Goal: Task Accomplishment & Management: Manage account settings

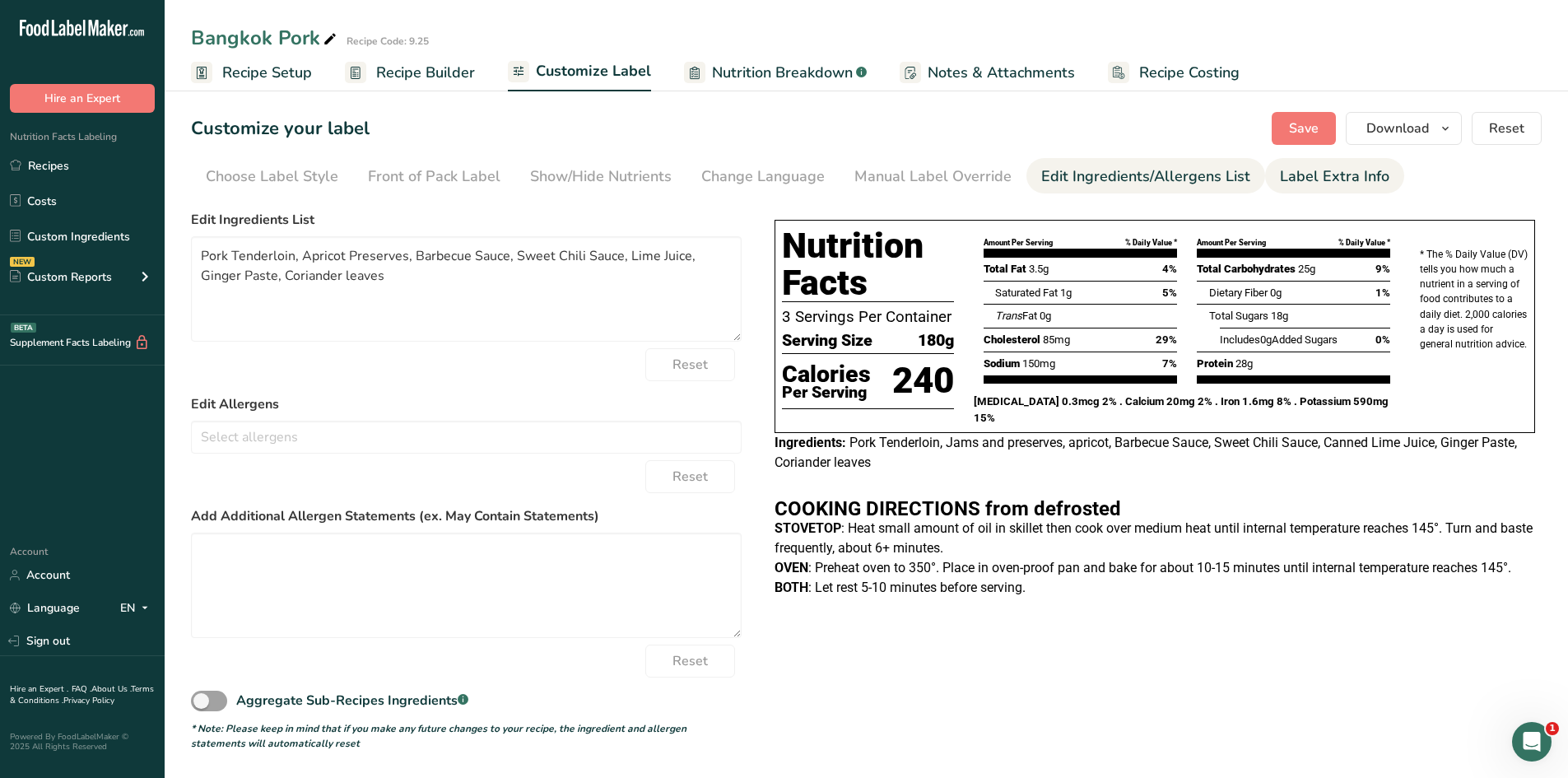
click at [1316, 181] on div "Label Extra Info" at bounding box center [1334, 177] width 110 height 23
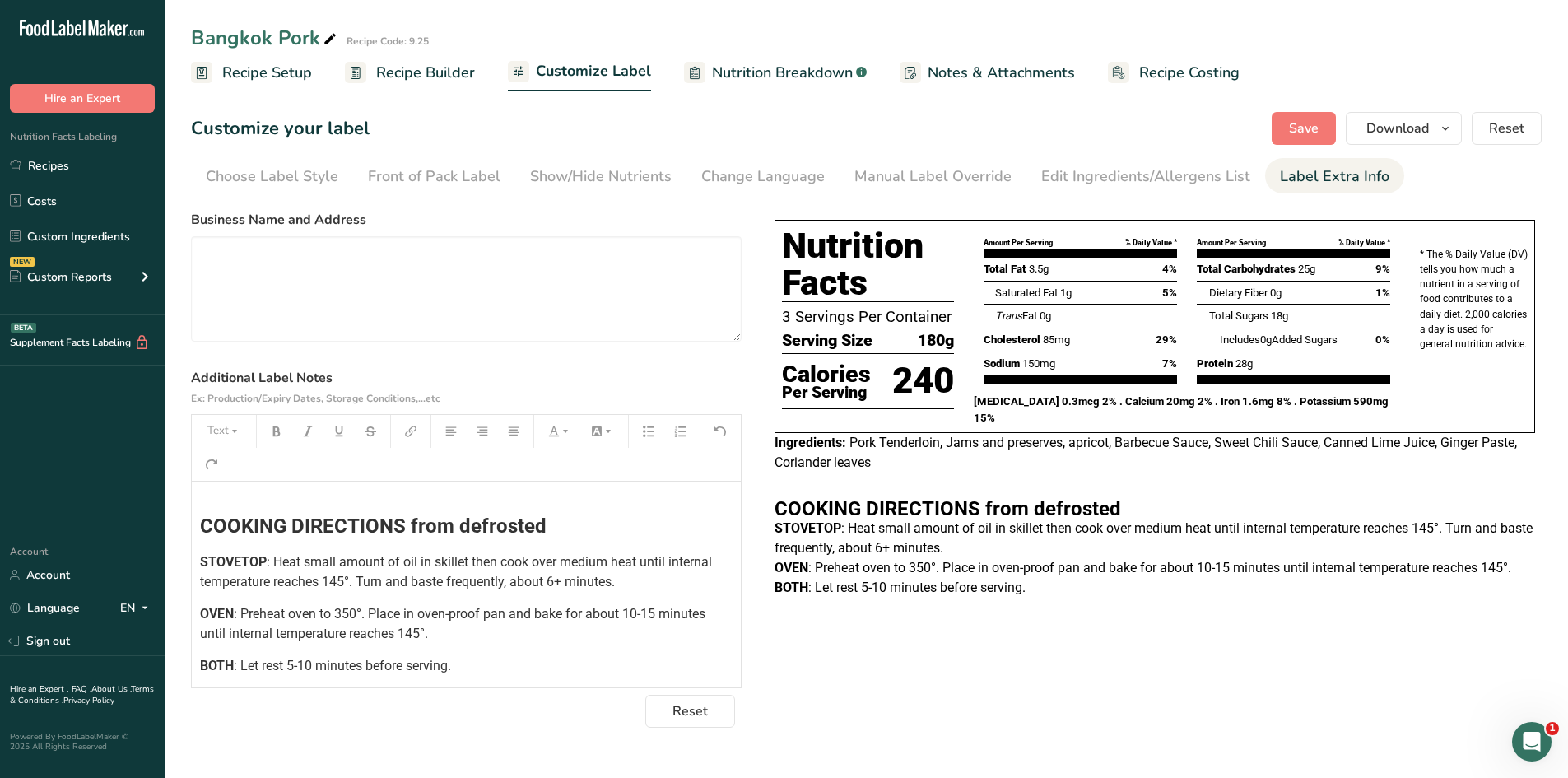
scroll to position [237, 0]
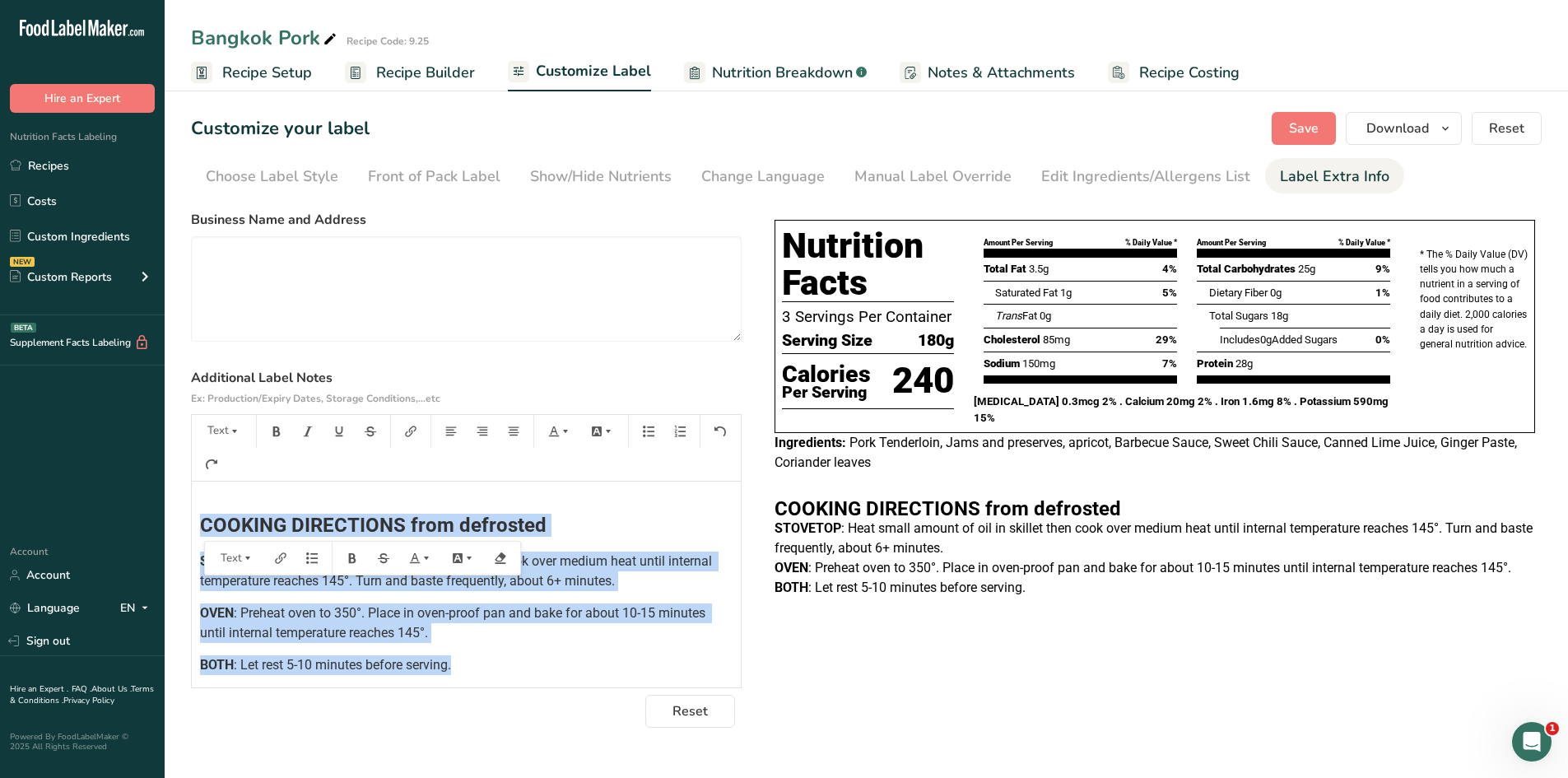
drag, startPoint x: 518, startPoint y: 673, endPoint x: 154, endPoint y: 522, distance: 394.1
click at [154, 522] on div ".a-20{fill:#fff;} Hire an Expert Nutrition Facts Labeling Recipes Costs Custom …" at bounding box center [784, 389] width 1568 height 778
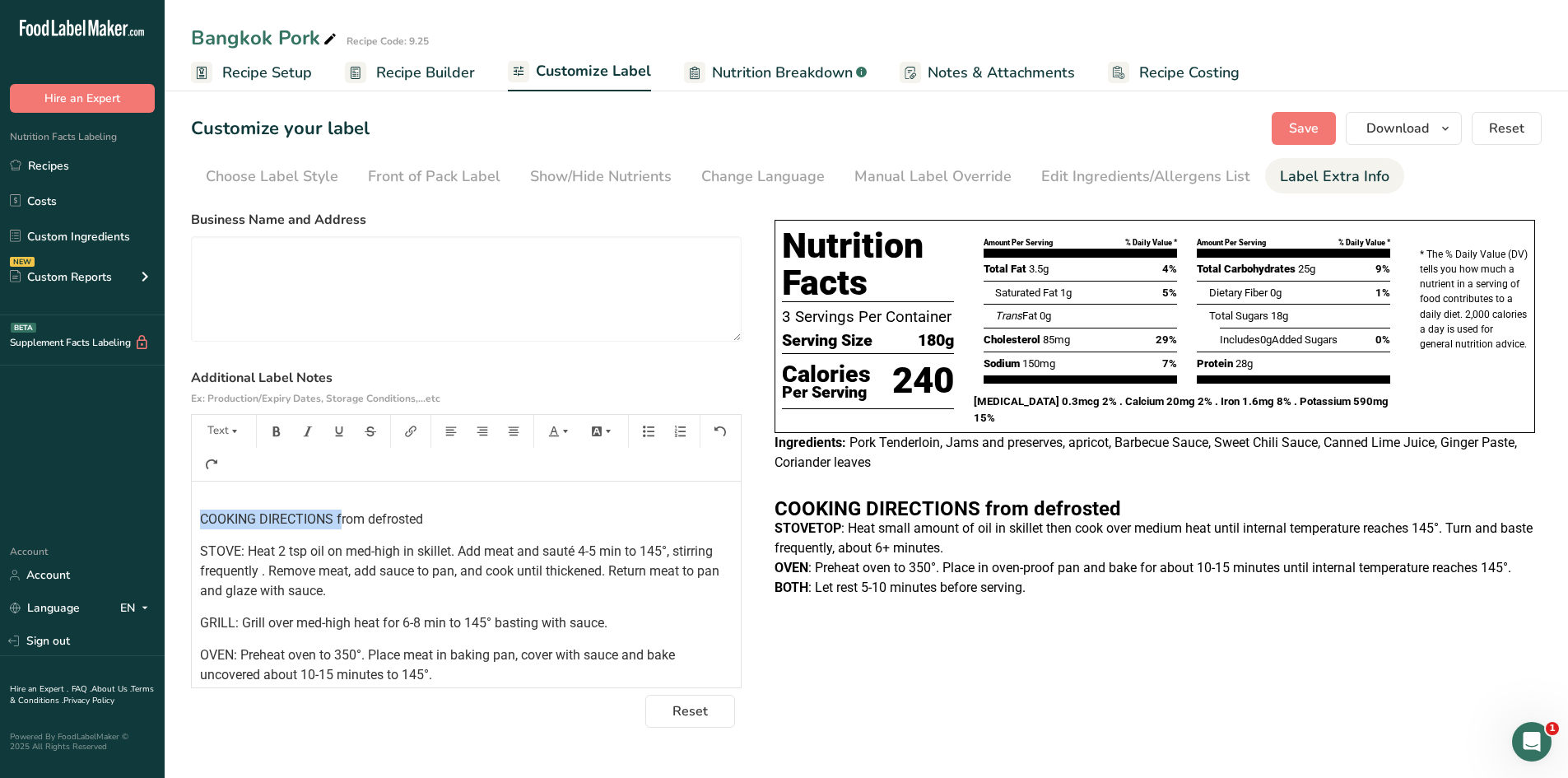
scroll to position [238, 0]
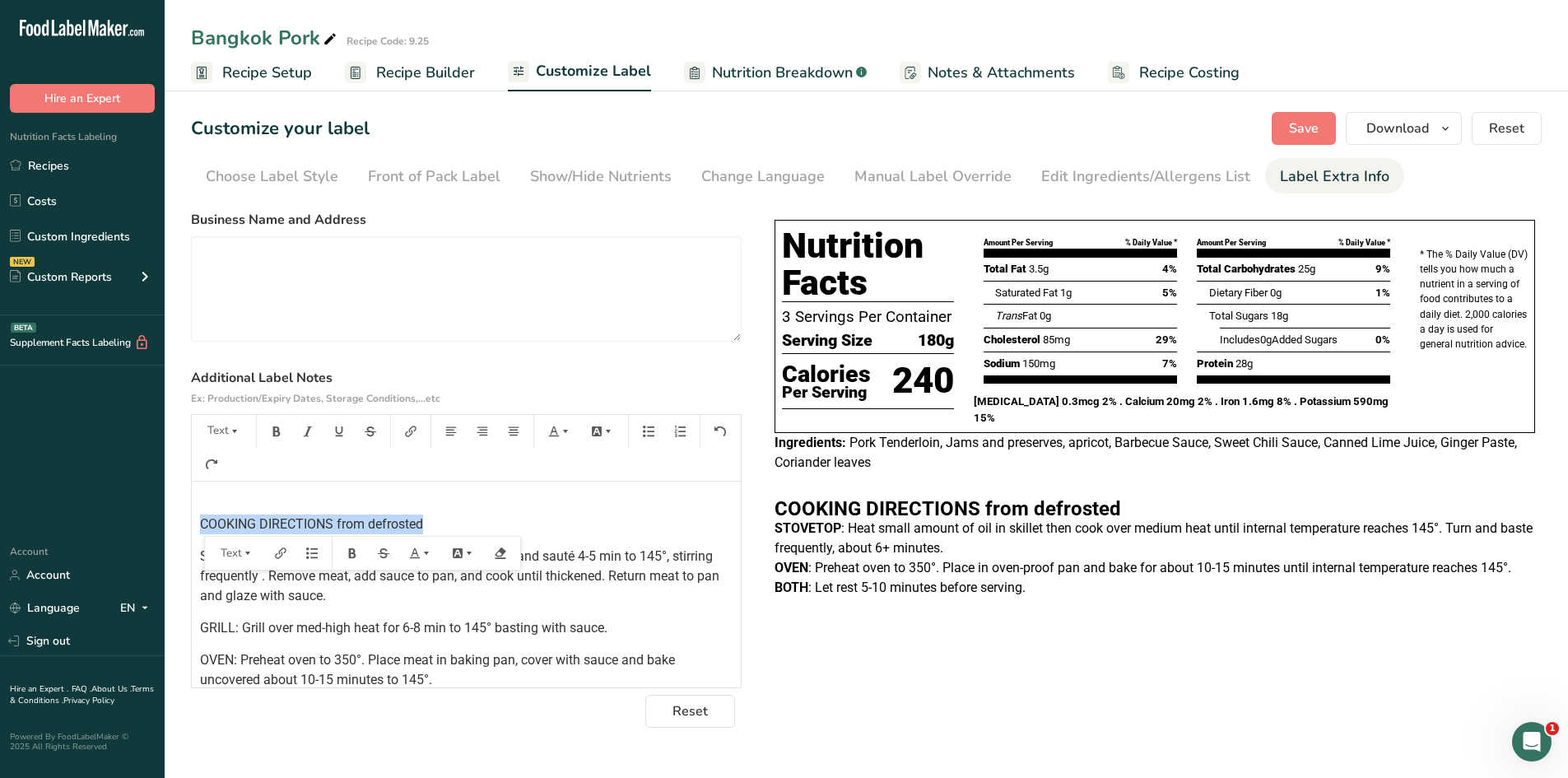
drag, startPoint x: 199, startPoint y: 494, endPoint x: 427, endPoint y: 528, distance: 230.5
click at [427, 528] on div "﻿ ﻿ ﻿ ﻿ ﻿ ﻿ ﻿ COOKING DIRECTIONS from defrosted STOVE: Heat 2 tsp oil on med-hi…" at bounding box center [466, 483] width 549 height 479
click at [230, 429] on icon "button" at bounding box center [235, 431] width 12 height 12
click at [226, 519] on span "H2" at bounding box center [231, 520] width 28 height 27
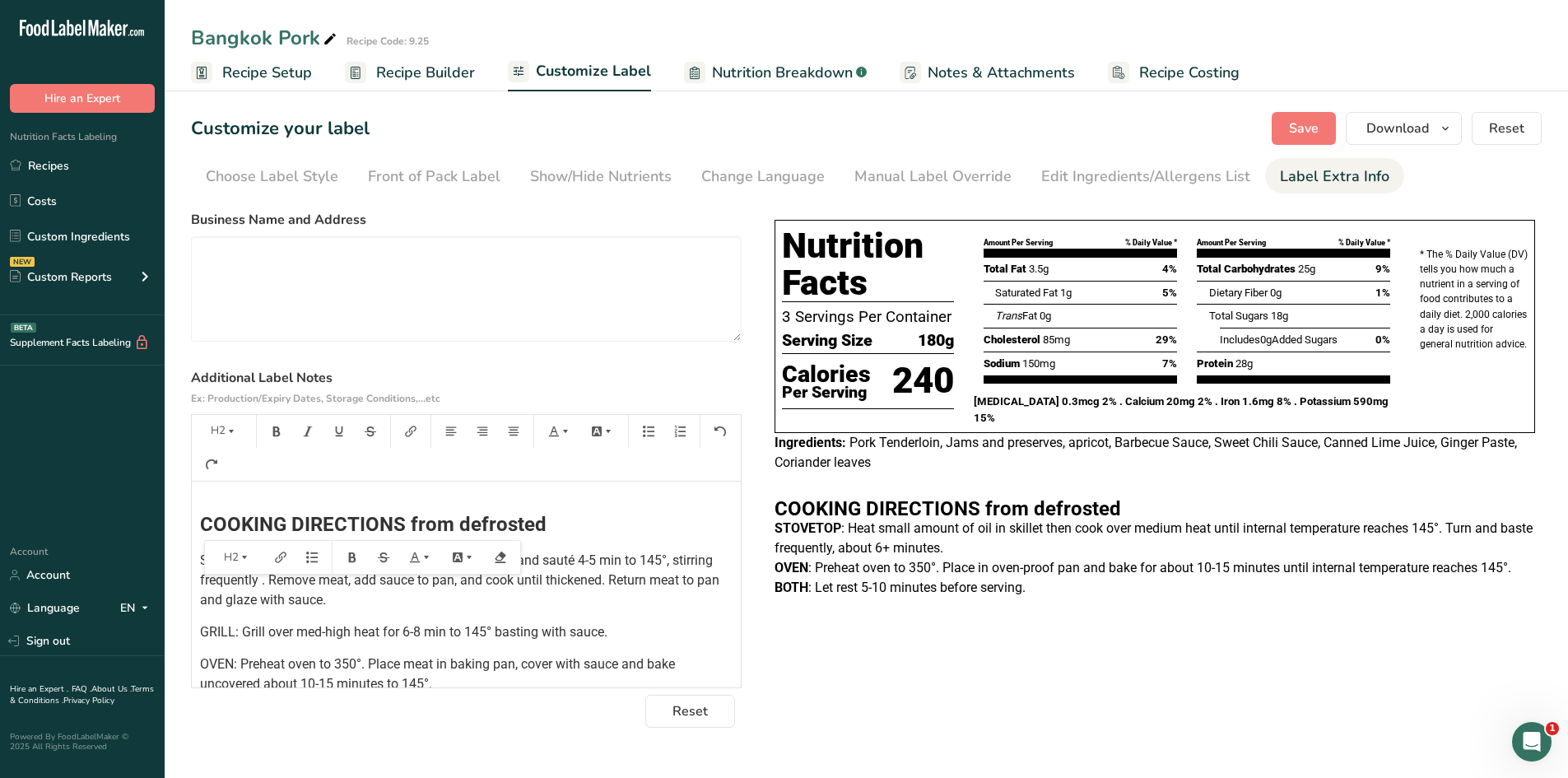
click at [603, 612] on div "﻿ ﻿ ﻿ ﻿ ﻿ ﻿ ﻿ COOKING DIRECTIONS from defrosted STOVE: Heat 2 tsp oil on med-hi…" at bounding box center [466, 485] width 549 height 483
drag, startPoint x: 240, startPoint y: 562, endPoint x: 191, endPoint y: 564, distance: 49.0
click at [191, 564] on div "﻿ ﻿ ﻿ ﻿ ﻿ ﻿ ﻿ COOKING DIRECTIONS from defrosted STOVE: Heat 2 tsp oil on med-hi…" at bounding box center [466, 485] width 549 height 483
drag, startPoint x: 235, startPoint y: 634, endPoint x: 191, endPoint y: 635, distance: 44.0
click at [191, 635] on div "﻿ ﻿ ﻿ ﻿ ﻿ ﻿ ﻿ COOKING DIRECTIONS from defrosted STOVE : Heat 2 tsp oil on med-h…" at bounding box center [466, 485] width 549 height 483
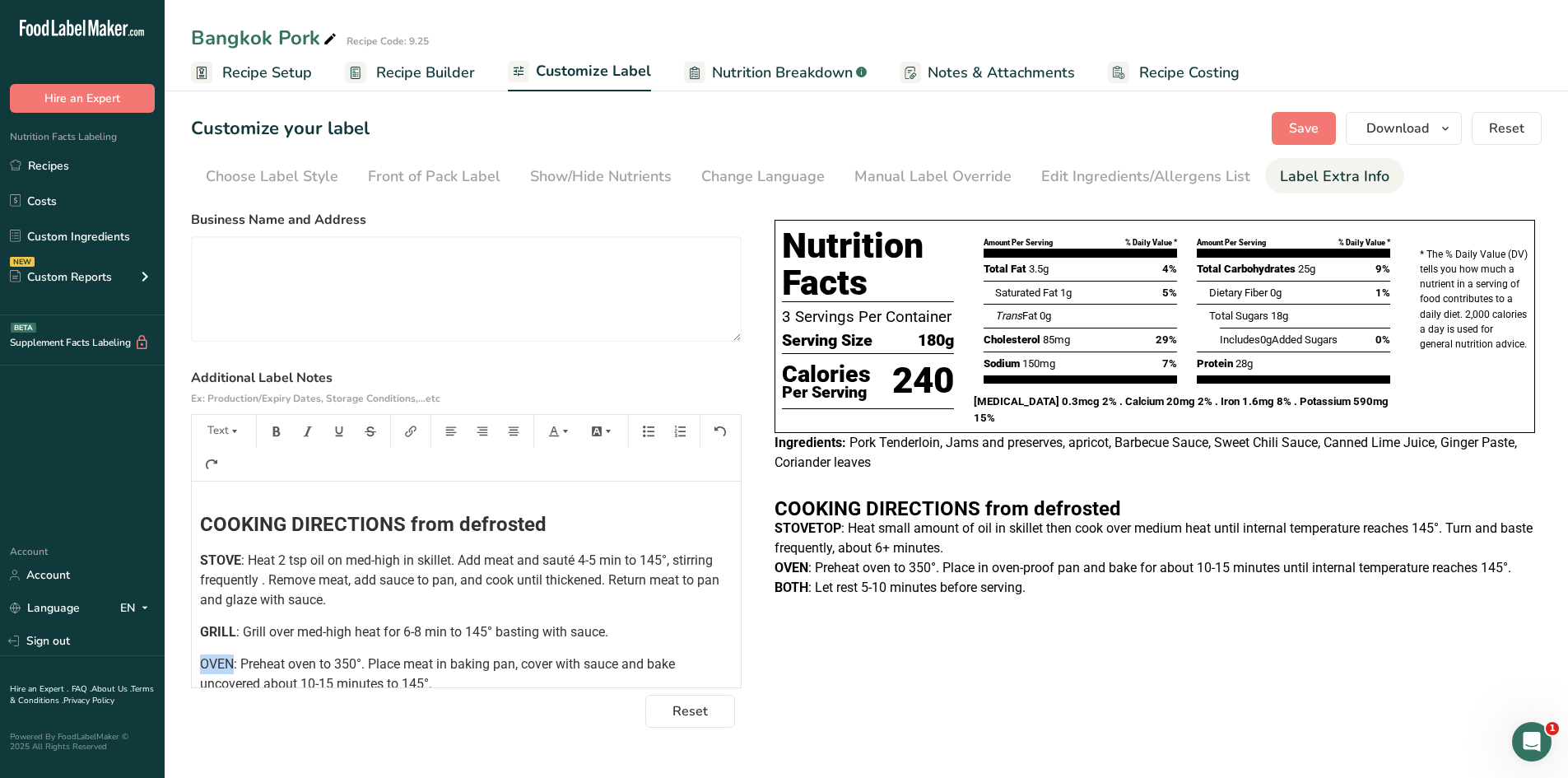
drag, startPoint x: 231, startPoint y: 665, endPoint x: 190, endPoint y: 662, distance: 41.1
click at [190, 662] on section "Customize your label Save Download Choose what to show on your downloaded label…" at bounding box center [866, 420] width 1403 height 668
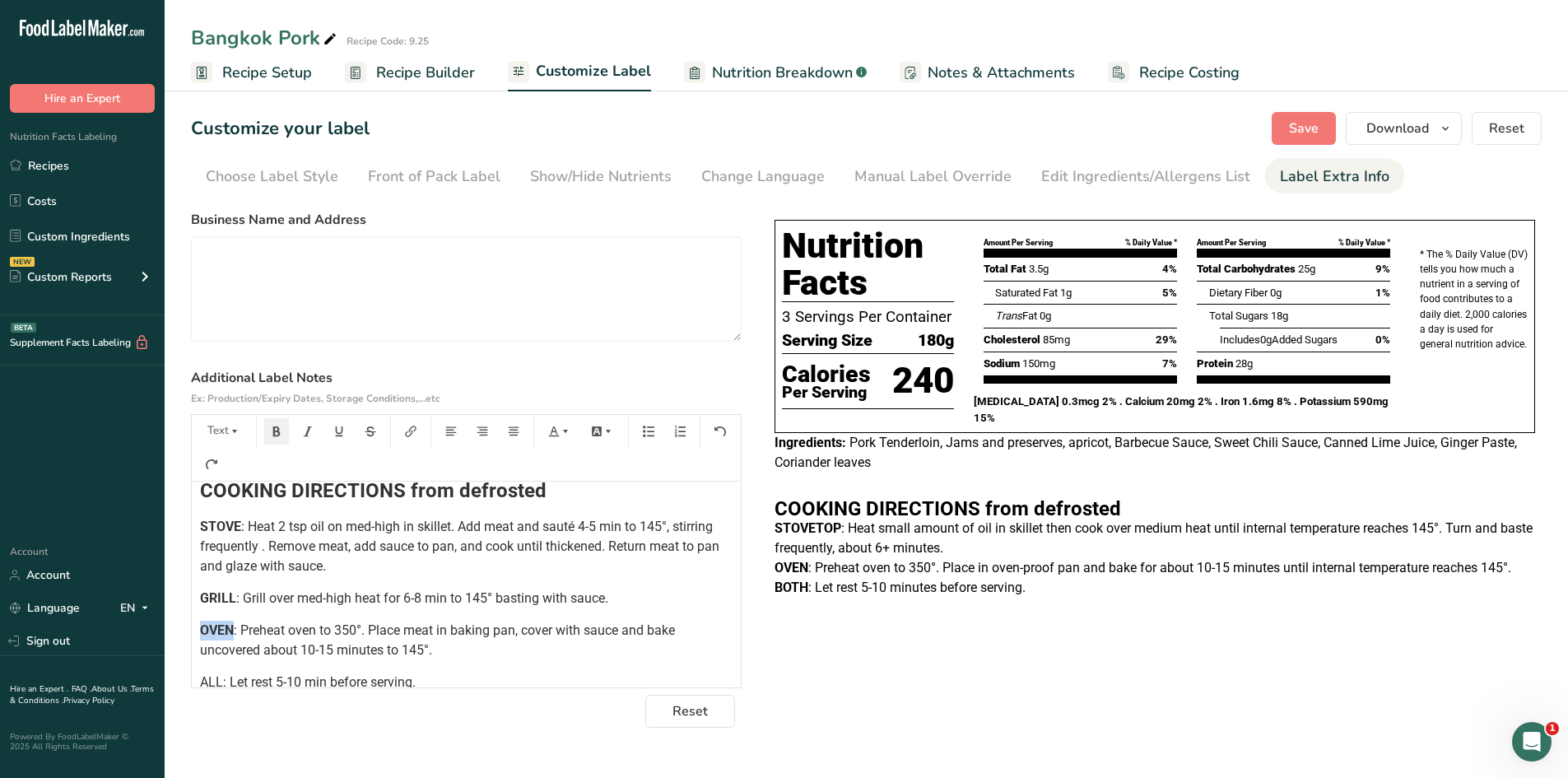
scroll to position [289, 0]
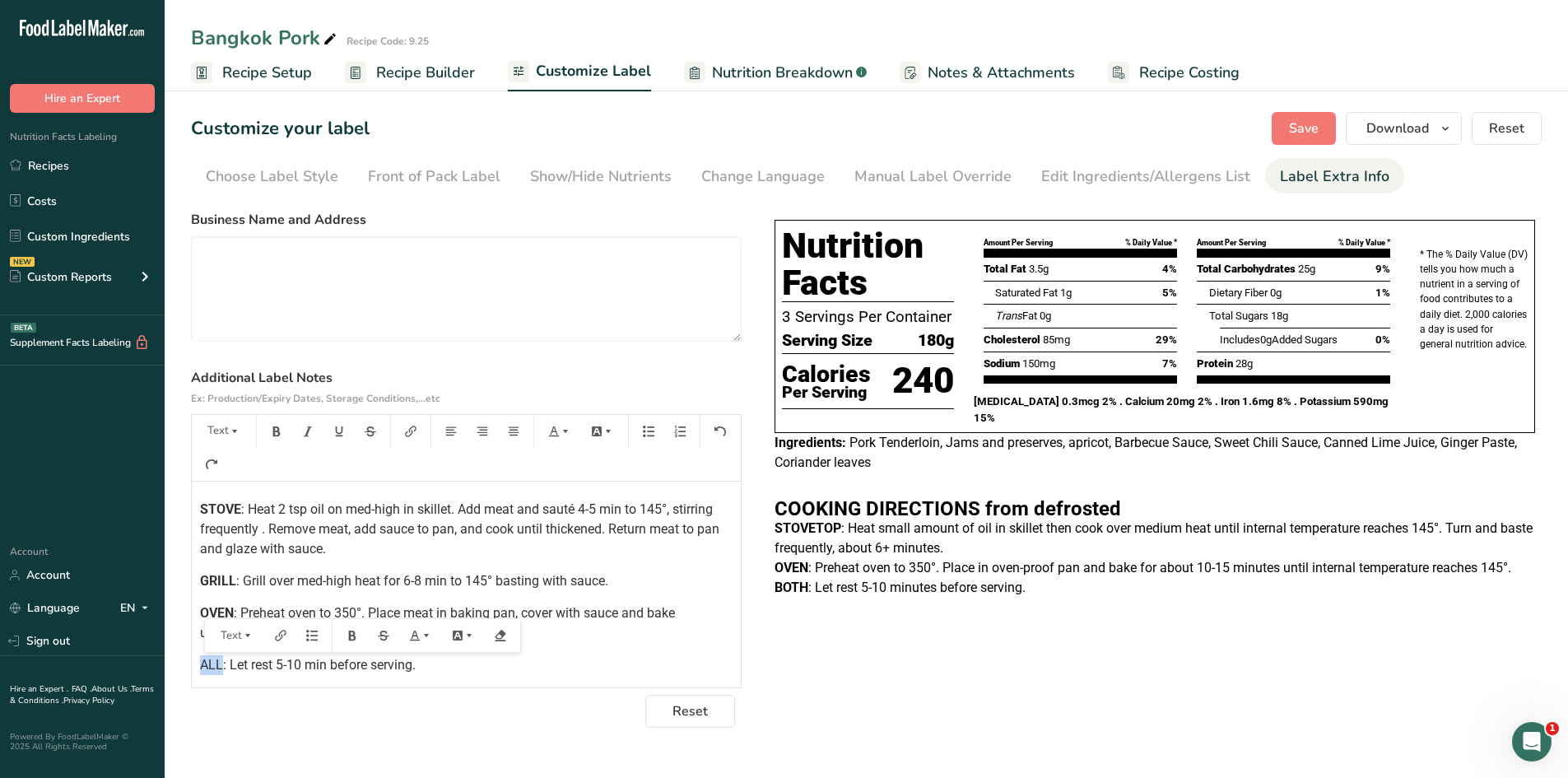
drag, startPoint x: 221, startPoint y: 666, endPoint x: 189, endPoint y: 660, distance: 32.6
click at [189, 660] on section "Customize your label Save Download Choose what to show on your downloaded label…" at bounding box center [866, 420] width 1403 height 668
click at [609, 663] on p "ALL : Let rest 5-10 min before serving." at bounding box center [467, 665] width 533 height 20
click at [200, 616] on span "OVEN" at bounding box center [217, 613] width 34 height 16
click at [1305, 141] on button "Save" at bounding box center [1304, 127] width 64 height 33
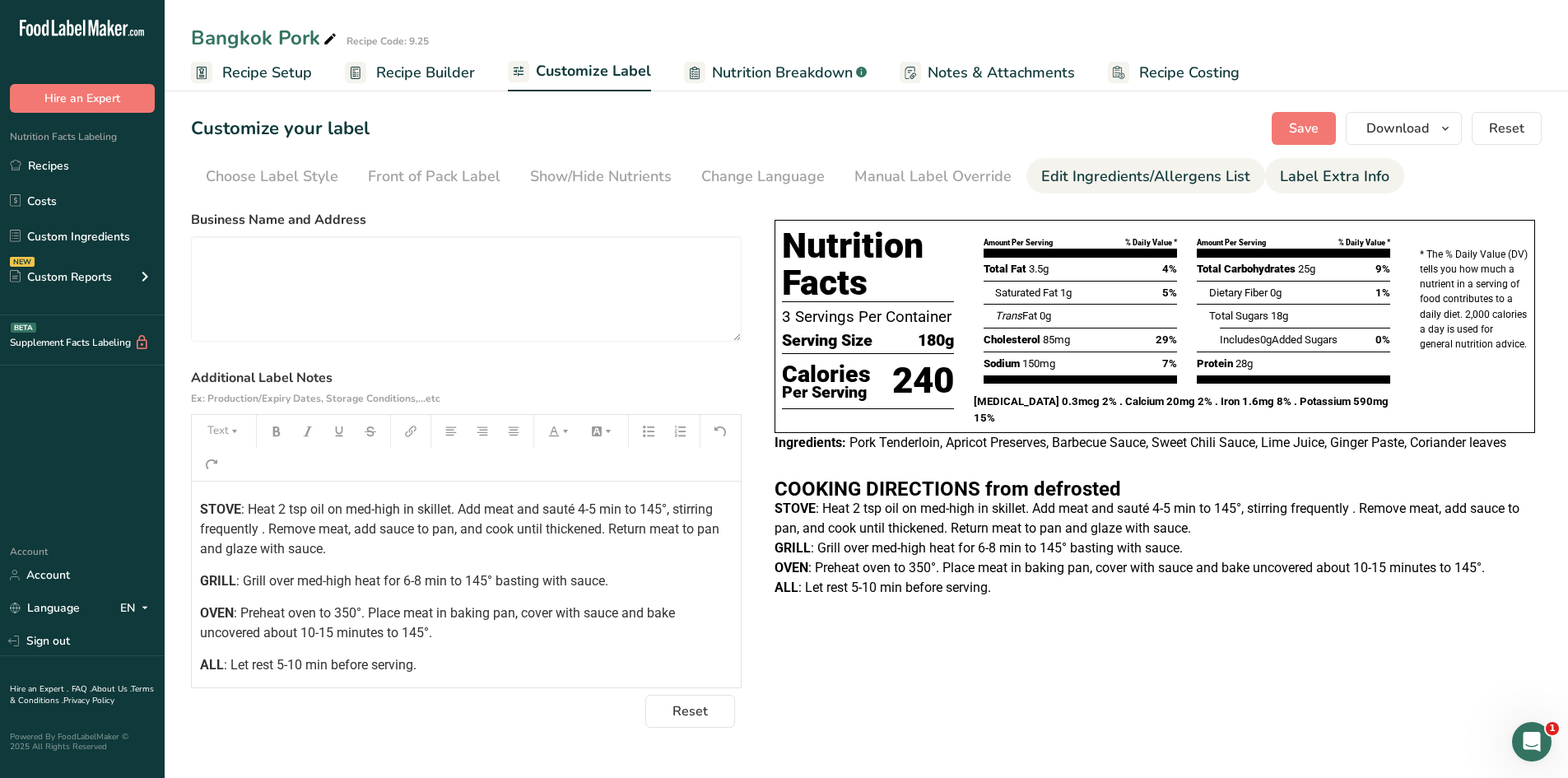
click at [1124, 184] on div "Edit Ingredients/Allergens List" at bounding box center [1146, 177] width 209 height 23
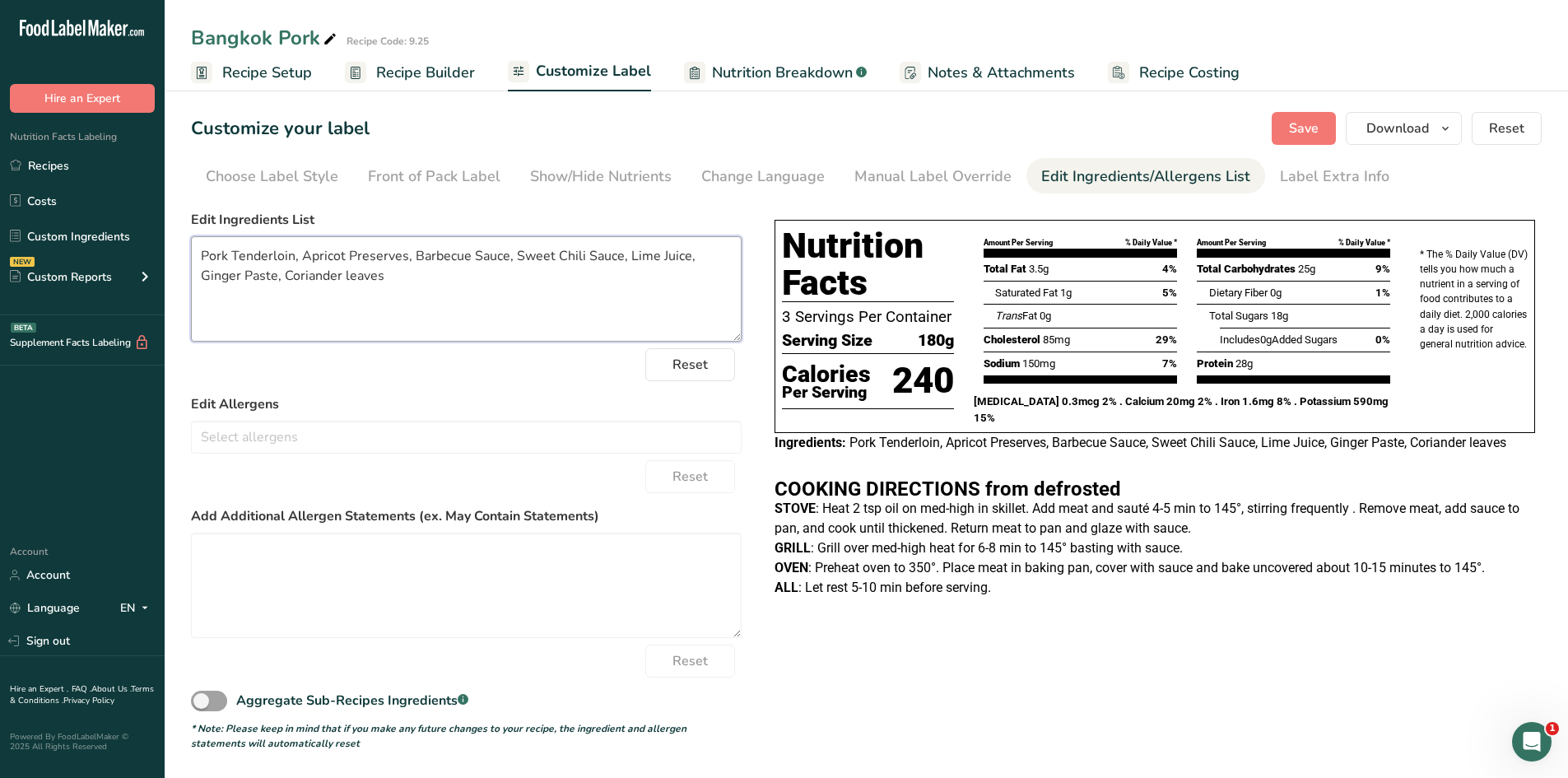
click at [359, 276] on textarea "Pork Tenderloin, Apricot Preserves, Barbecue Sauce, Sweet Chili Sauce, Lime Jui…" at bounding box center [466, 288] width 551 height 106
click at [354, 280] on textarea "Pork Tenderloin, Apricot Preserves, Barbecue Sauce, Sweet Chili Sauce, Lime Jui…" at bounding box center [466, 288] width 551 height 106
click at [358, 281] on textarea "Pork Tenderloin, Apricot Preserves, Barbecue Sauce, Sweet Chili Sauce, Lime Jui…" at bounding box center [466, 288] width 551 height 106
drag, startPoint x: 345, startPoint y: 277, endPoint x: 250, endPoint y: 279, distance: 95.0
click at [250, 279] on textarea "Pork Tenderloin, Apricot Preserves, Barbecue Sauce, Sweet Chili Sauce, Lime Jui…" at bounding box center [466, 288] width 551 height 106
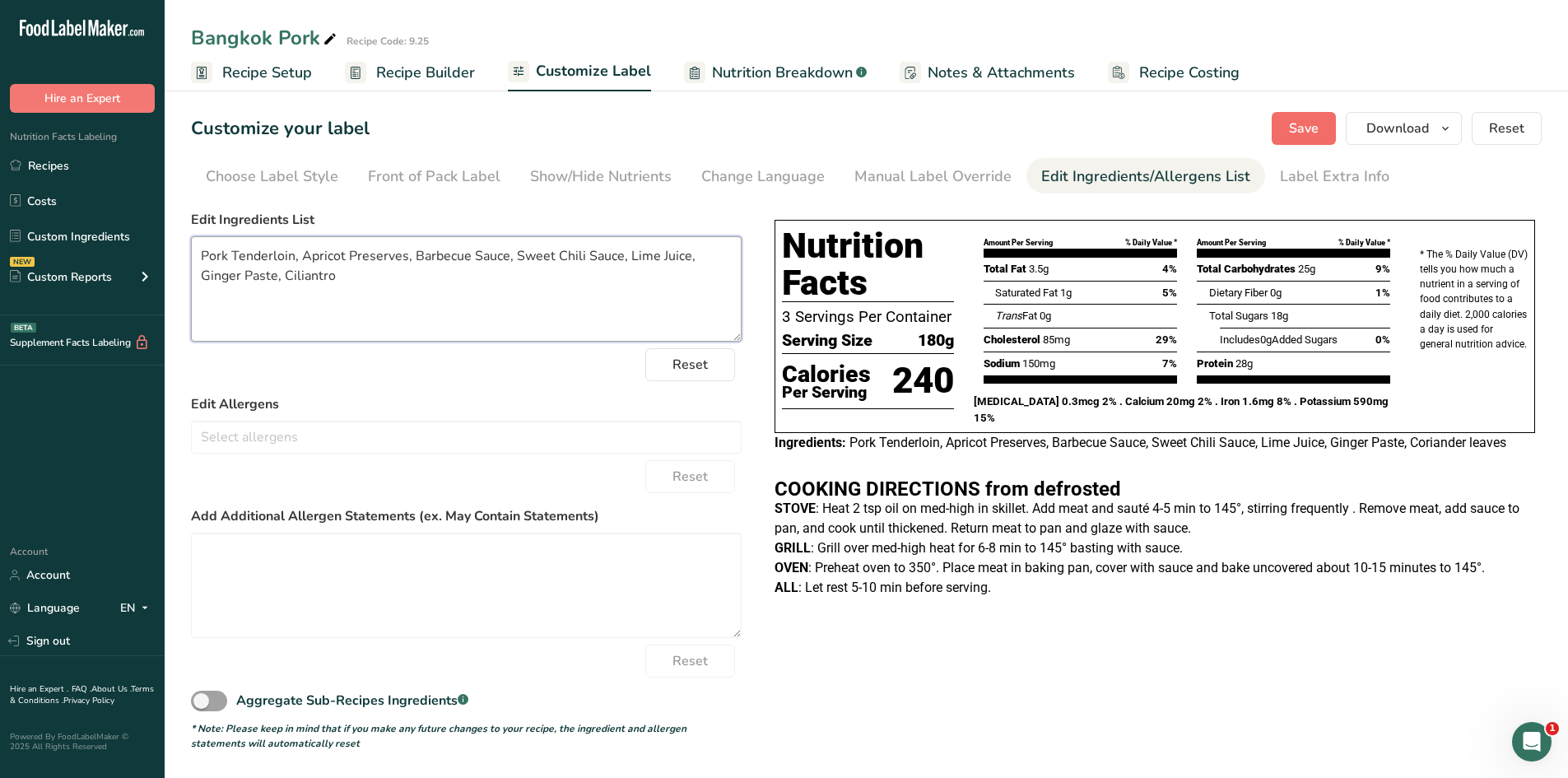
type textarea "Pork Tenderloin, Apricot Preserves, Barbecue Sauce, Sweet Chili Sauce, Lime Jui…"
click at [1318, 136] on span "Save" at bounding box center [1304, 128] width 30 height 20
click at [47, 171] on link "Recipes" at bounding box center [82, 166] width 165 height 32
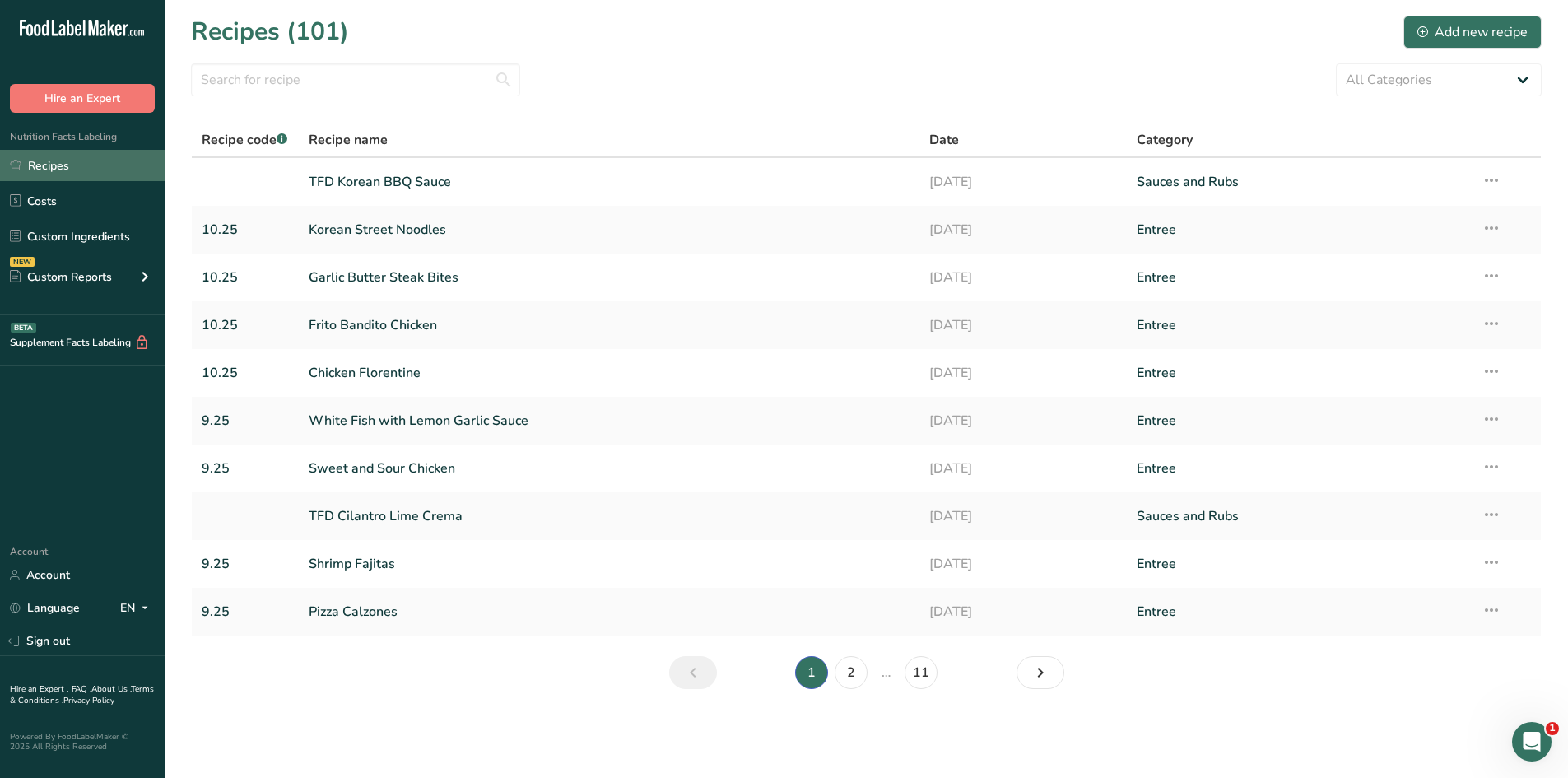
click at [50, 169] on link "Recipes" at bounding box center [82, 166] width 165 height 32
click at [290, 84] on input "text" at bounding box center [355, 79] width 330 height 33
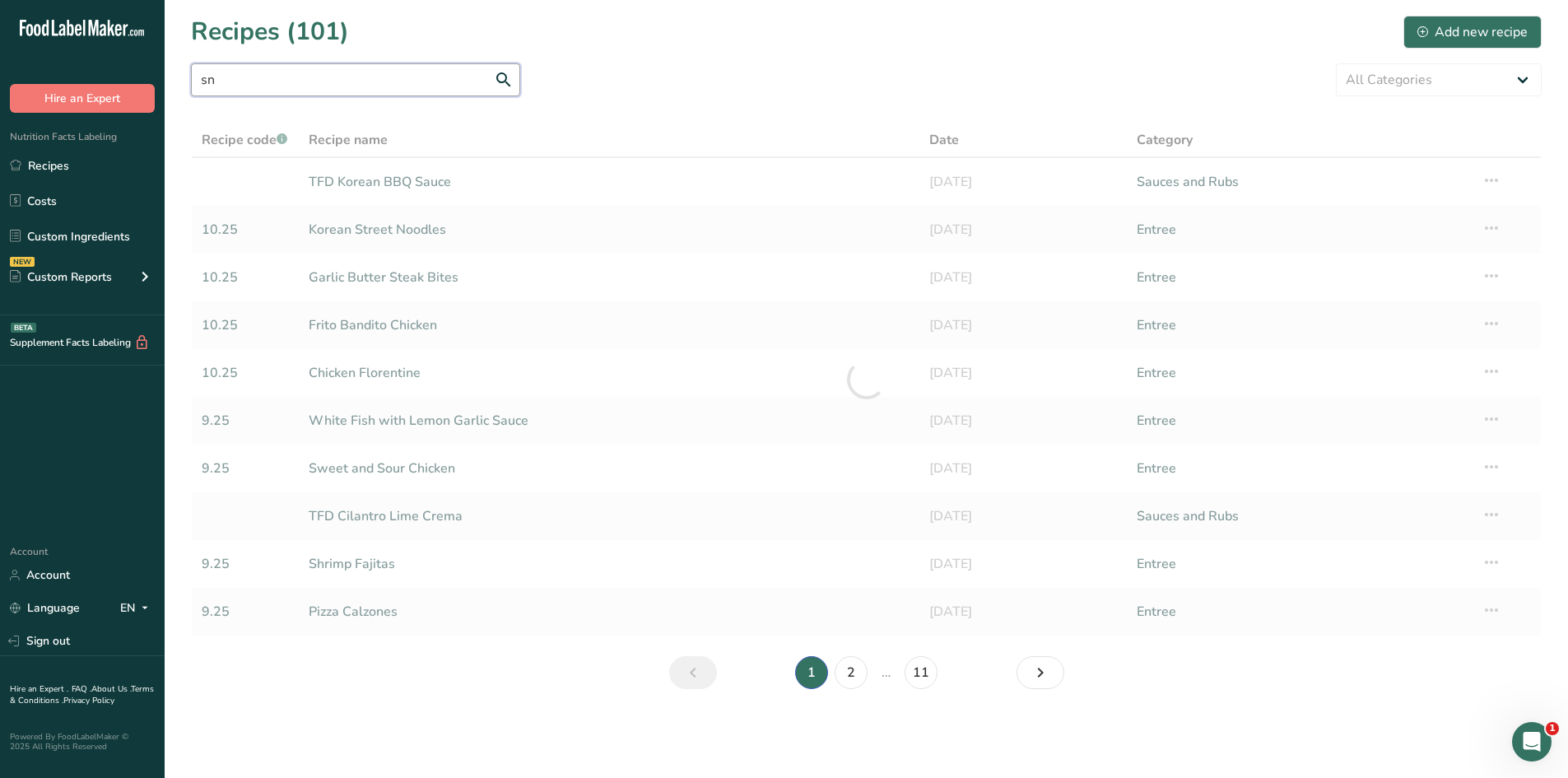
type input "s"
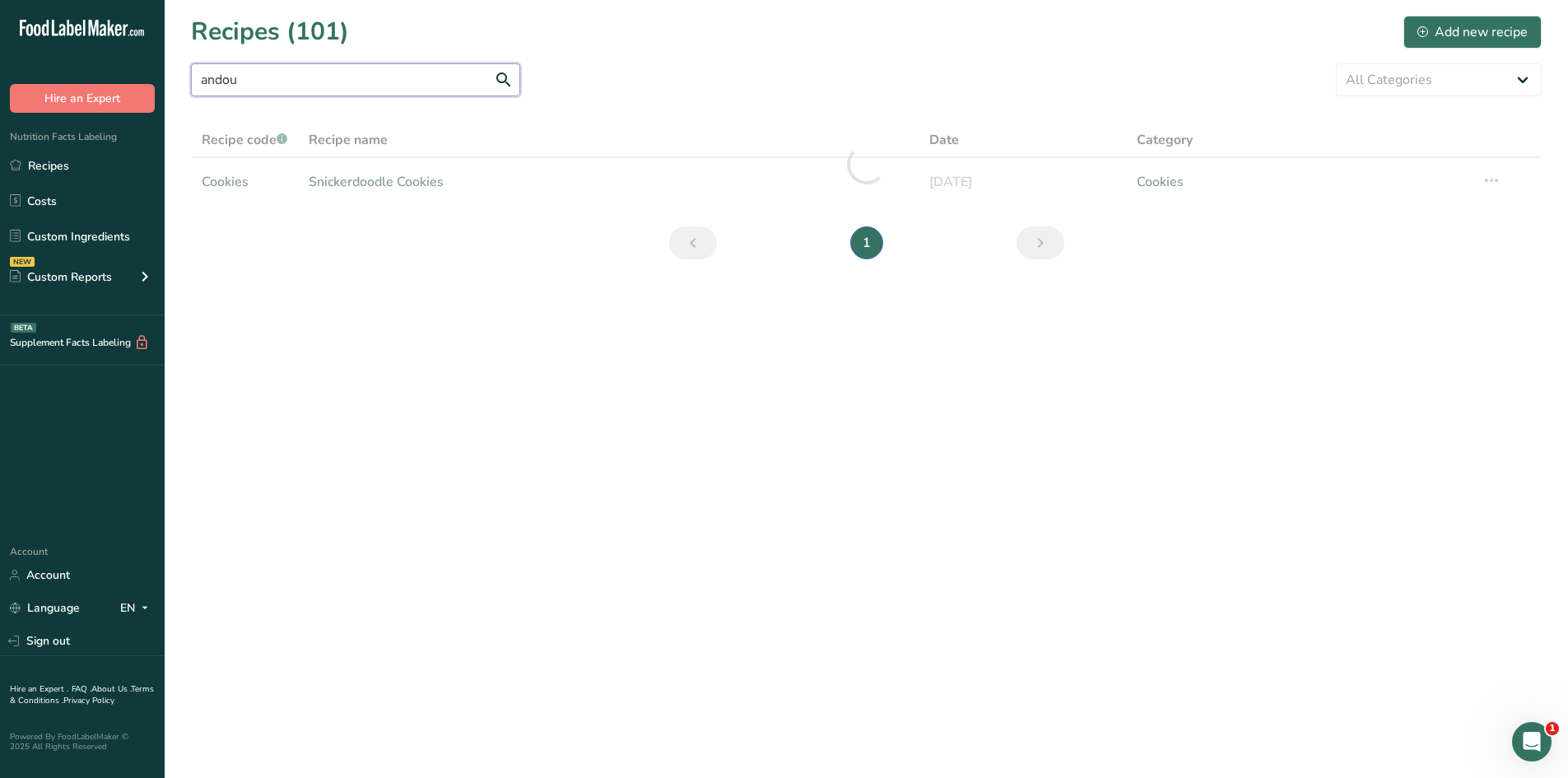
click at [282, 87] on input "andou" at bounding box center [355, 79] width 330 height 33
drag, startPoint x: 285, startPoint y: 78, endPoint x: 76, endPoint y: 92, distance: 209.5
click at [76, 92] on div ".a-20{fill:#fff;} Hire an Expert Nutrition Facts Labeling Recipes Costs Custom …" at bounding box center [784, 389] width 1568 height 778
type input "andou"
click at [419, 173] on link "Beef and Andouille Burgers" at bounding box center [610, 182] width 602 height 35
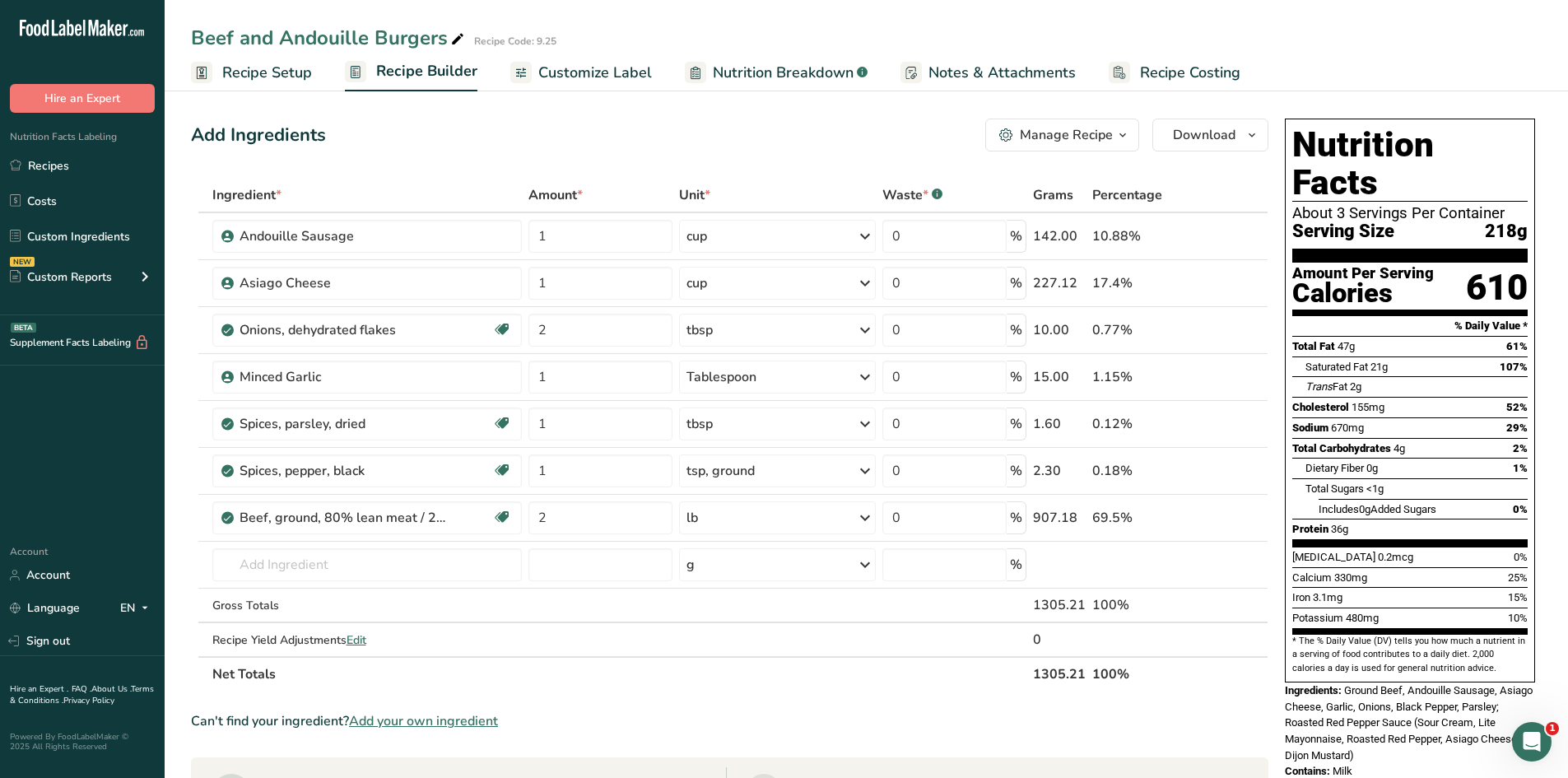
click at [588, 72] on span "Customize Label" at bounding box center [594, 73] width 113 height 23
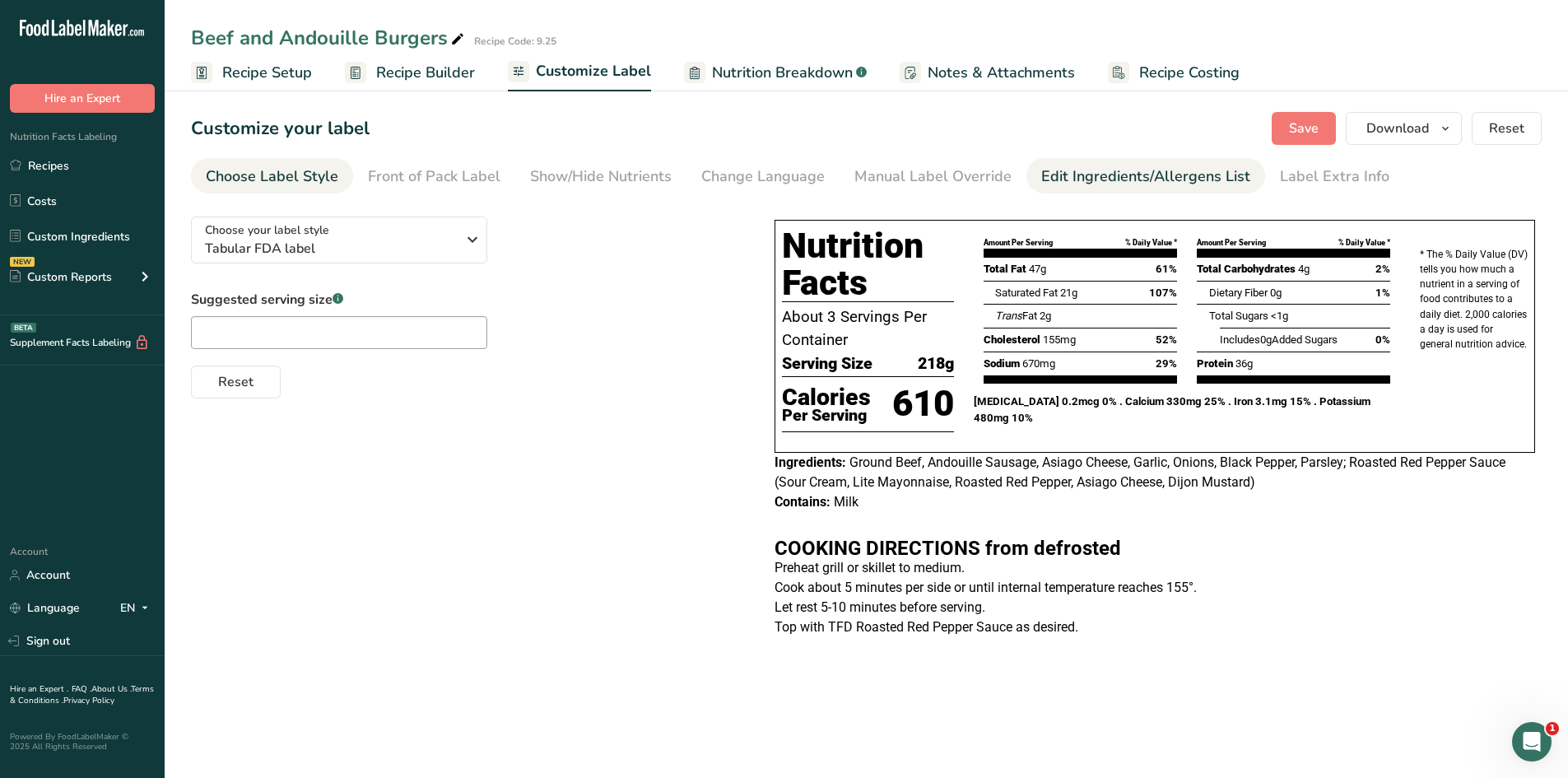
click at [1162, 178] on div "Edit Ingredients/Allergens List" at bounding box center [1146, 177] width 209 height 23
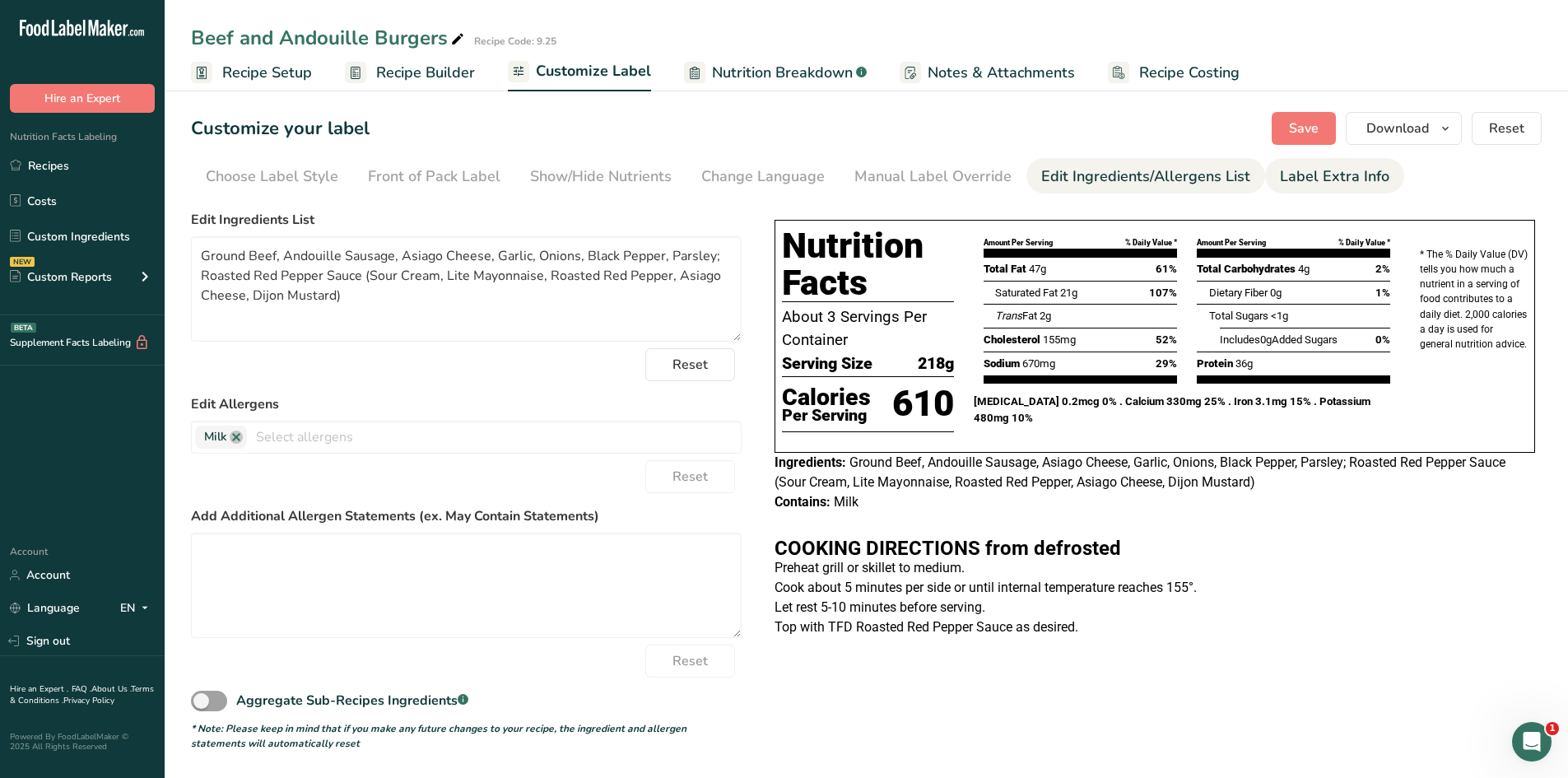
click at [1324, 181] on div "Label Extra Info" at bounding box center [1334, 177] width 110 height 23
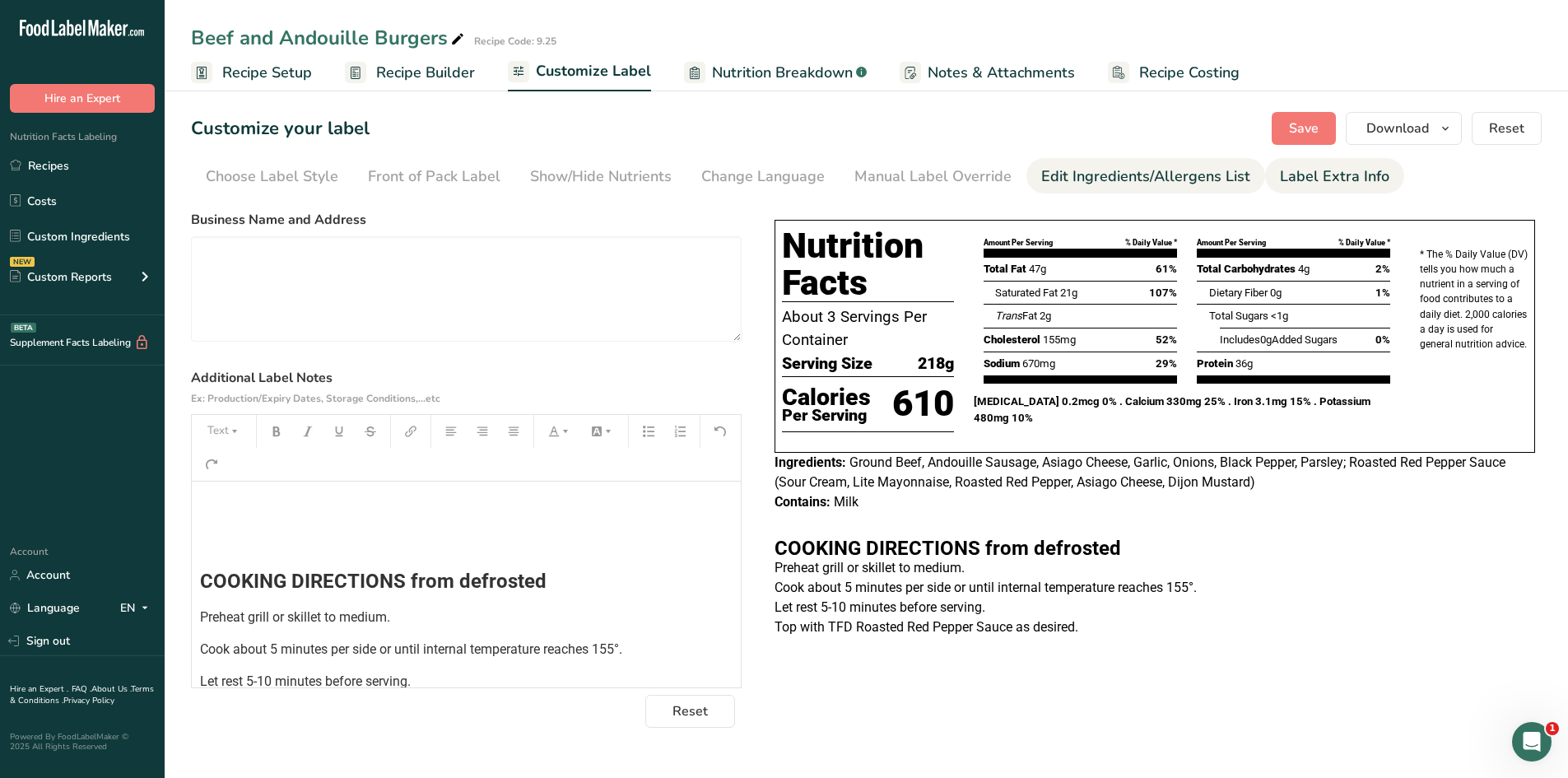
click at [1123, 181] on div "Edit Ingredients/Allergens List" at bounding box center [1146, 177] width 209 height 23
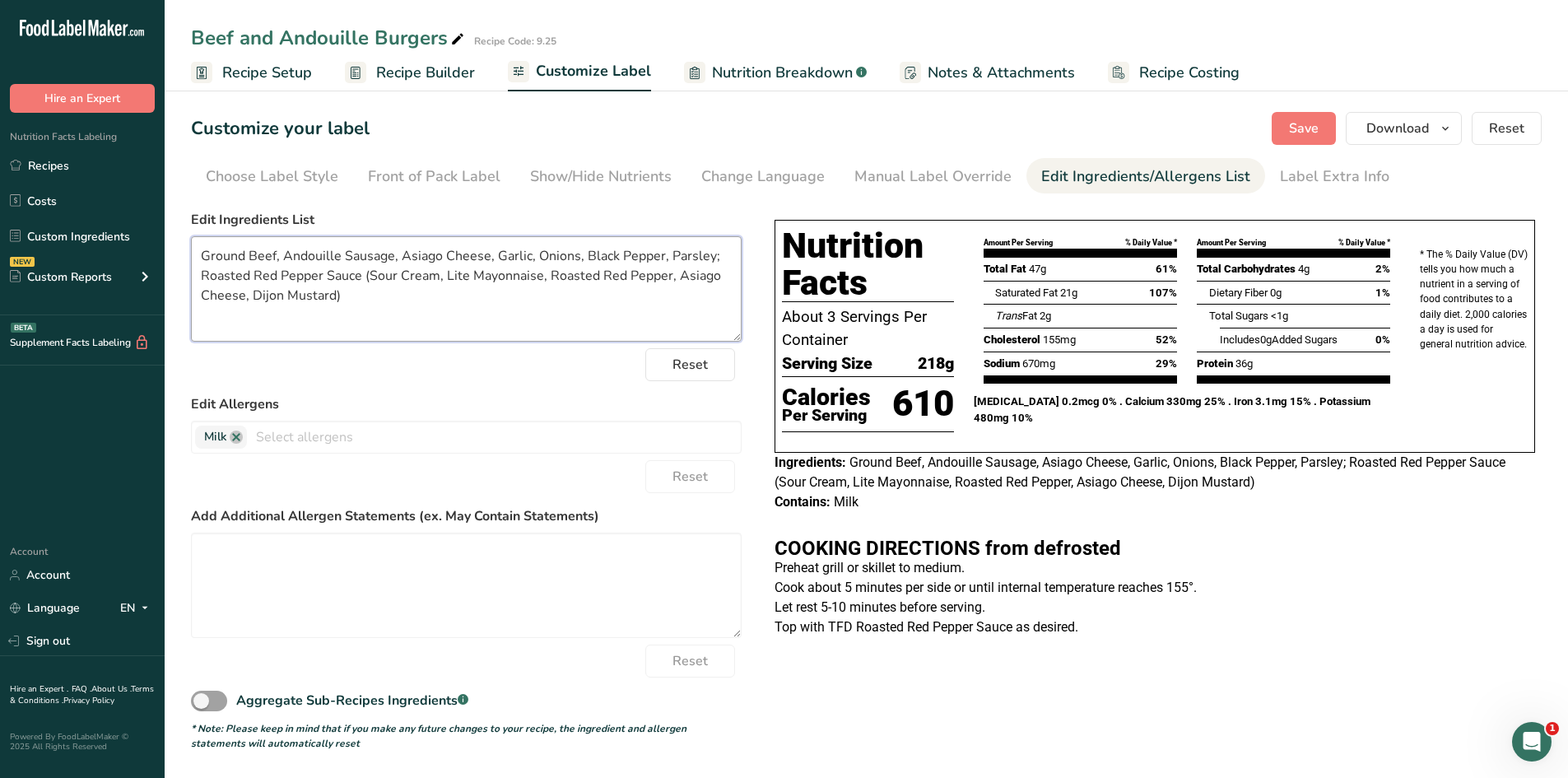
drag, startPoint x: 364, startPoint y: 275, endPoint x: 368, endPoint y: 305, distance: 30.3
click at [368, 305] on textarea "Ground Beef, Andouille Sausage, Asiago Cheese, Garlic, Onions, Black Pepper, Pa…" at bounding box center [466, 288] width 551 height 106
click at [200, 273] on textarea "Ground Beef, Andouille Sausage, Asiago Cheese, Garlic, Onions, Black Pepper, Pa…" at bounding box center [466, 288] width 551 height 106
click at [713, 261] on textarea "Ground Beef, Andouille Sausage, Asiago Cheese, Garlic, Onions, Black Pepper, Pa…" at bounding box center [466, 288] width 551 height 106
click at [1304, 129] on span "Save" at bounding box center [1304, 128] width 30 height 20
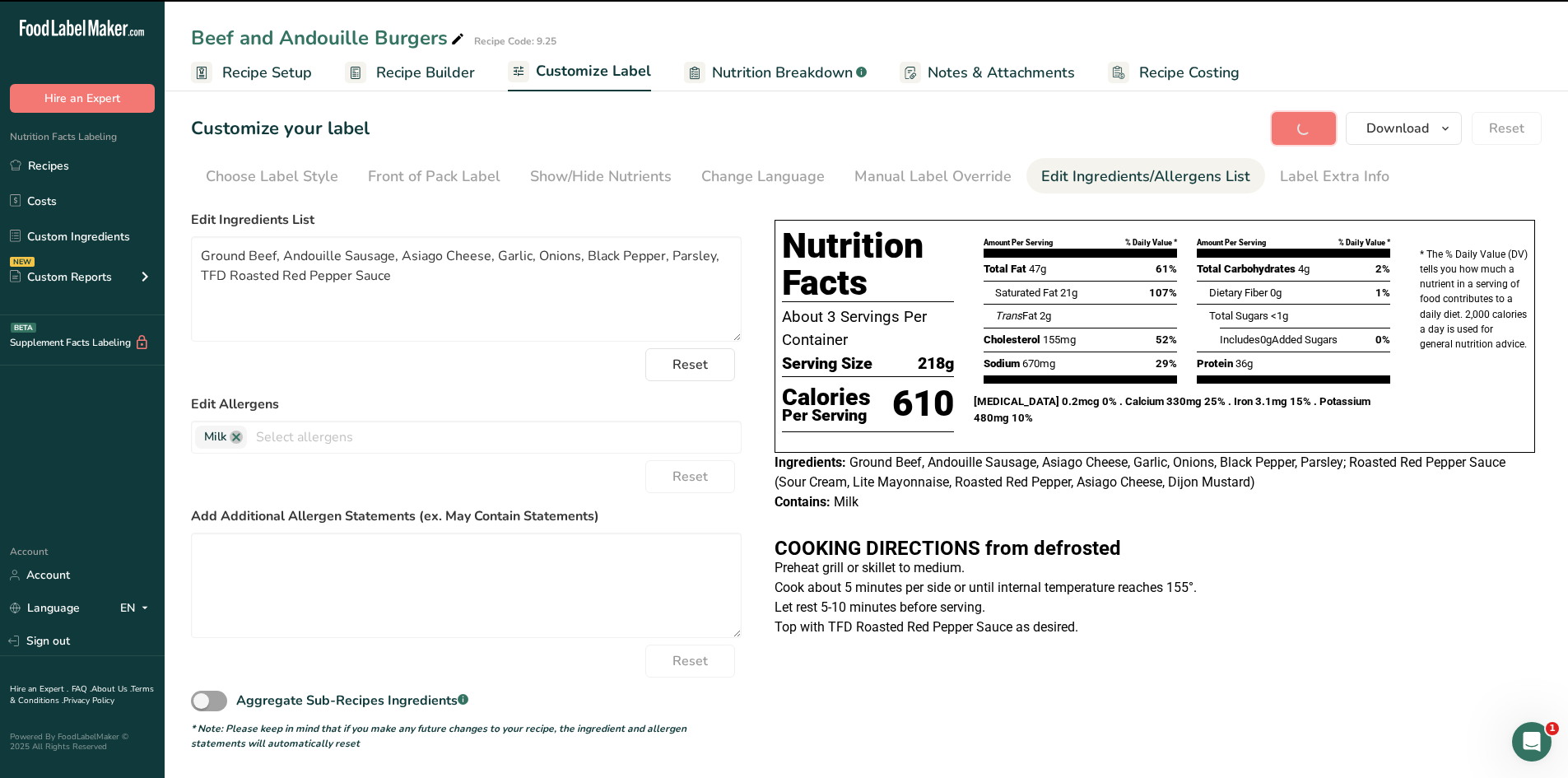
type textarea "Ground Beef, Andouille Sausage, Asiago Cheese, Garlic, Onions, Black Pepper, Pa…"
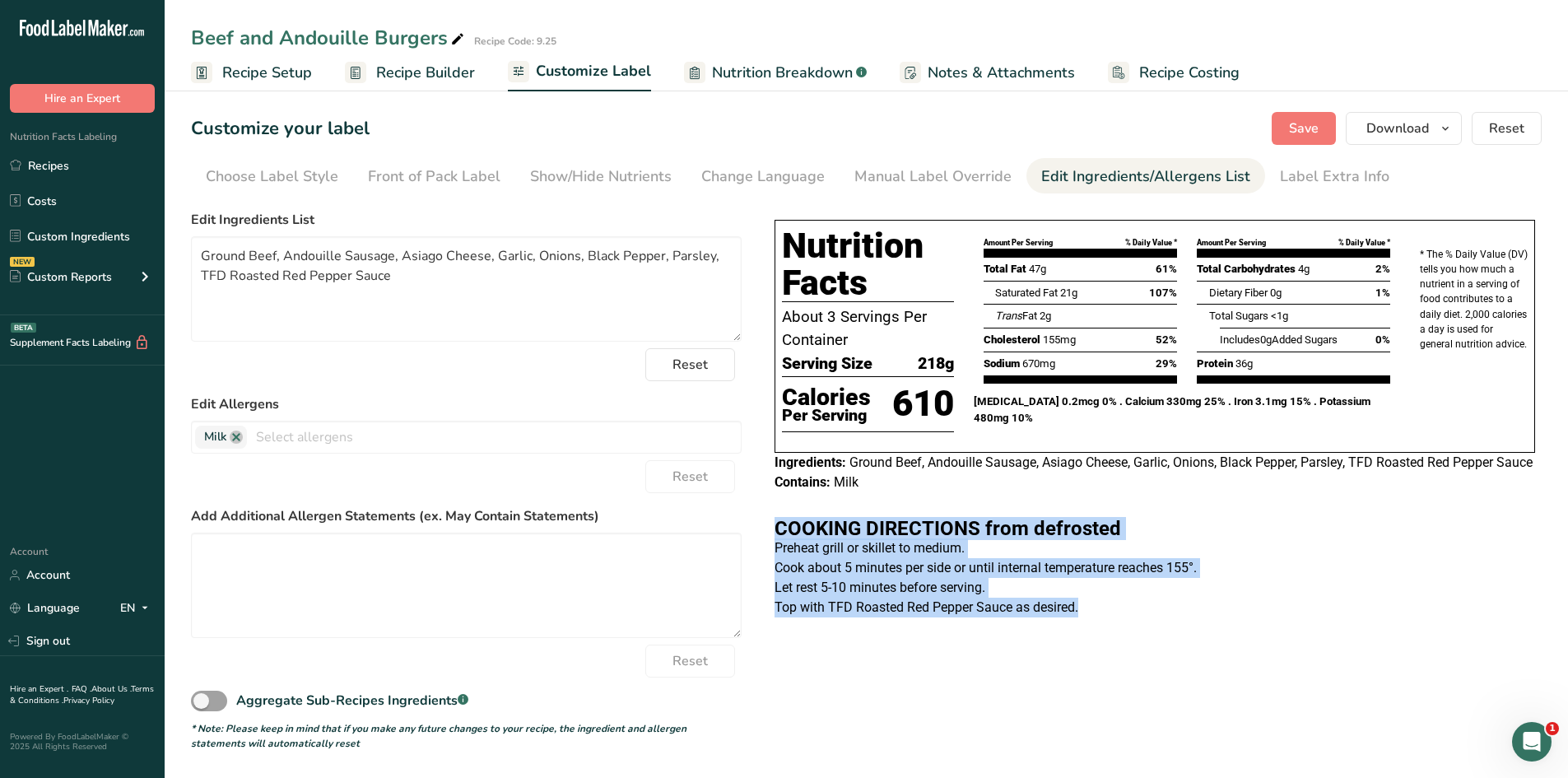
drag, startPoint x: 777, startPoint y: 548, endPoint x: 1110, endPoint y: 642, distance: 346.0
click at [1110, 628] on div "Nutrition Facts About 3 Servings Per Container Serving Size 218g Calories Per S…" at bounding box center [1155, 421] width 774 height 415
copy div "COOKING DIRECTIONS from defrosted Preheat grill or skillet to medium. Cook abou…"
click at [1040, 618] on p "Top with TFD Roasted Red Pepper Sauce as desired." at bounding box center [1155, 607] width 761 height 20
click at [1114, 618] on p "Top with TFD Roasted Red Pepper Sauce as desired." at bounding box center [1155, 607] width 761 height 20
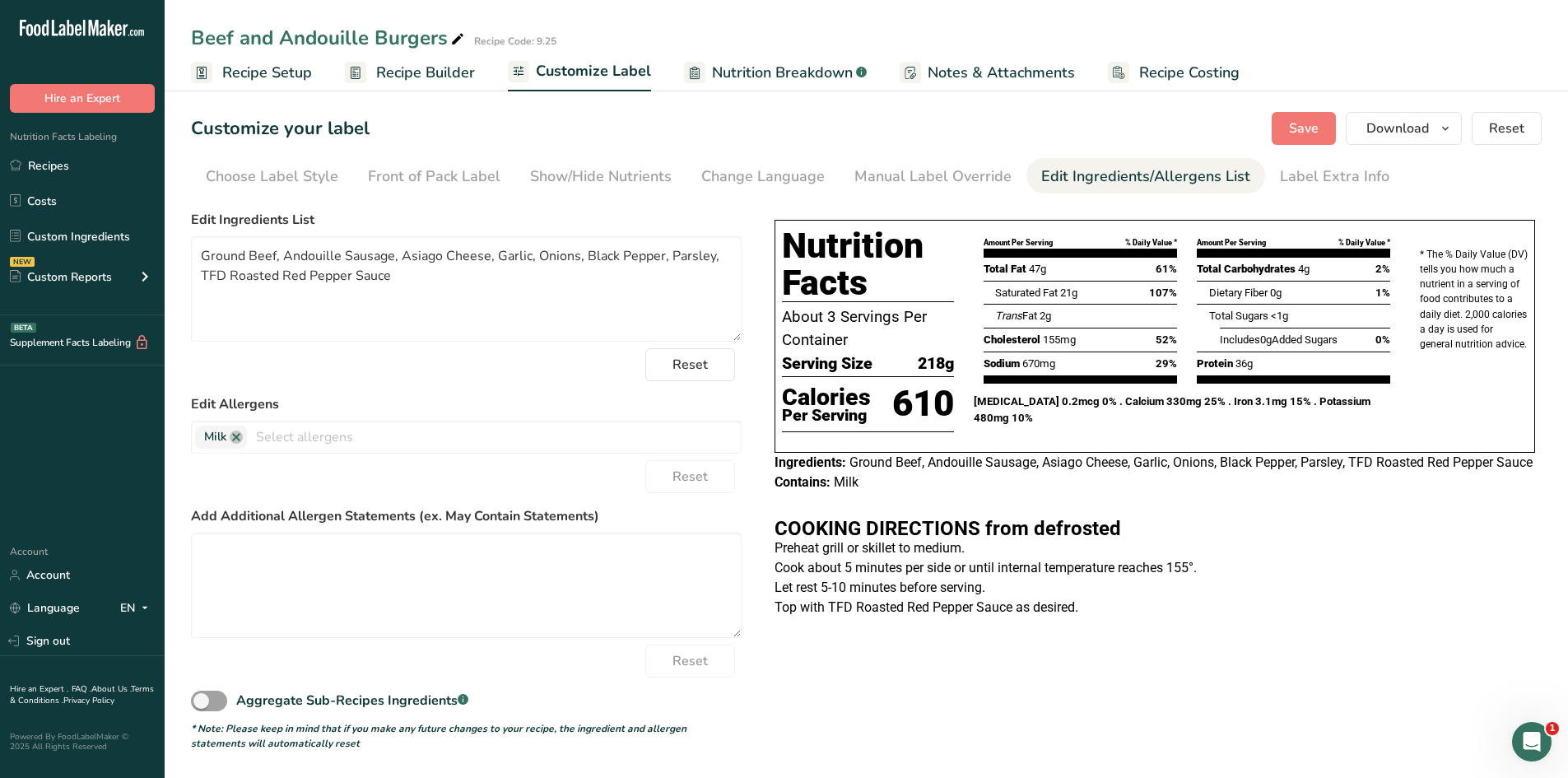
drag, startPoint x: 1114, startPoint y: 626, endPoint x: 1118, endPoint y: 613, distance: 13.6
click at [1118, 618] on p "Top with TFD Roasted Red Pepper Sauce as desired." at bounding box center [1155, 607] width 761 height 20
click at [773, 549] on div "COOKING DIRECTIONS from defrosted Preheat grill or skillet to medium. Cook abou…" at bounding box center [1155, 558] width 774 height 118
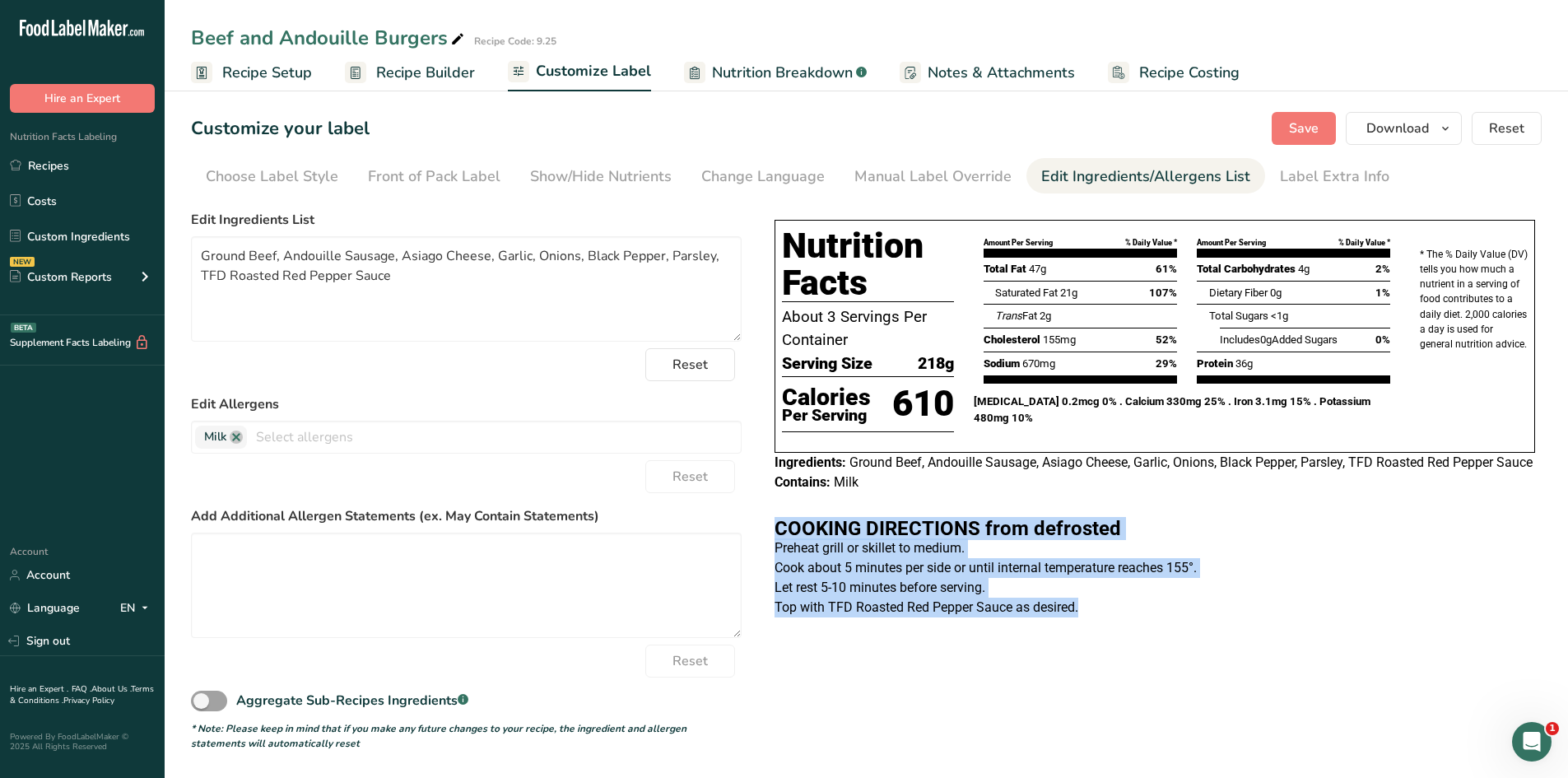
drag, startPoint x: 775, startPoint y: 548, endPoint x: 1100, endPoint y: 642, distance: 338.3
click at [1100, 628] on div "Nutrition Facts About 3 Servings Per Container Serving Size 218g Calories Per S…" at bounding box center [1155, 421] width 774 height 415
copy div "COOKING DIRECTIONS from defrosted Preheat grill or skillet to medium. Cook abou…"
click at [68, 166] on link "Recipes" at bounding box center [82, 166] width 165 height 32
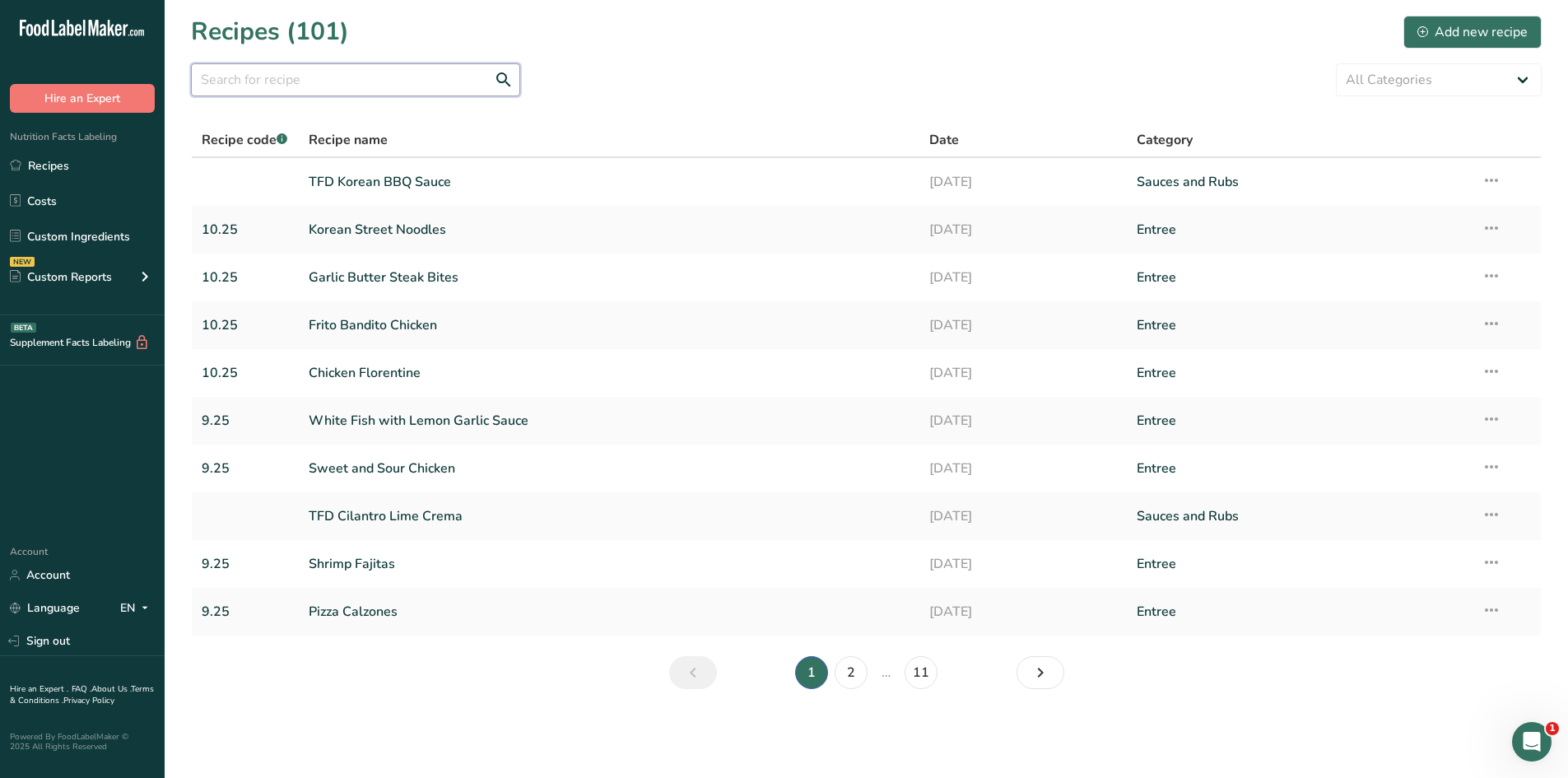
click at [303, 76] on input "text" at bounding box center [355, 79] width 330 height 33
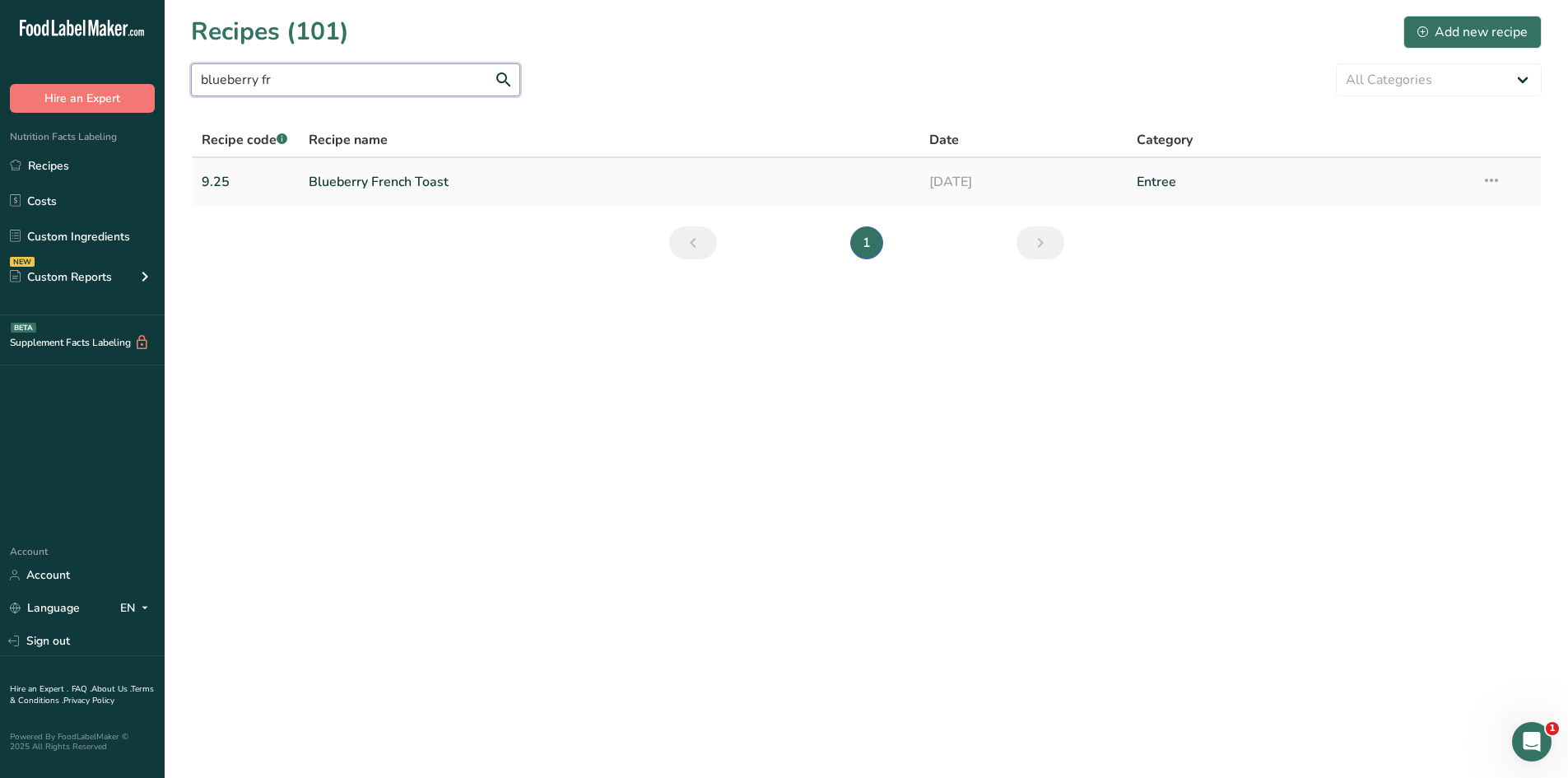
type input "blueberry fr"
click at [379, 185] on link "Blueberry French Toast" at bounding box center [610, 182] width 602 height 35
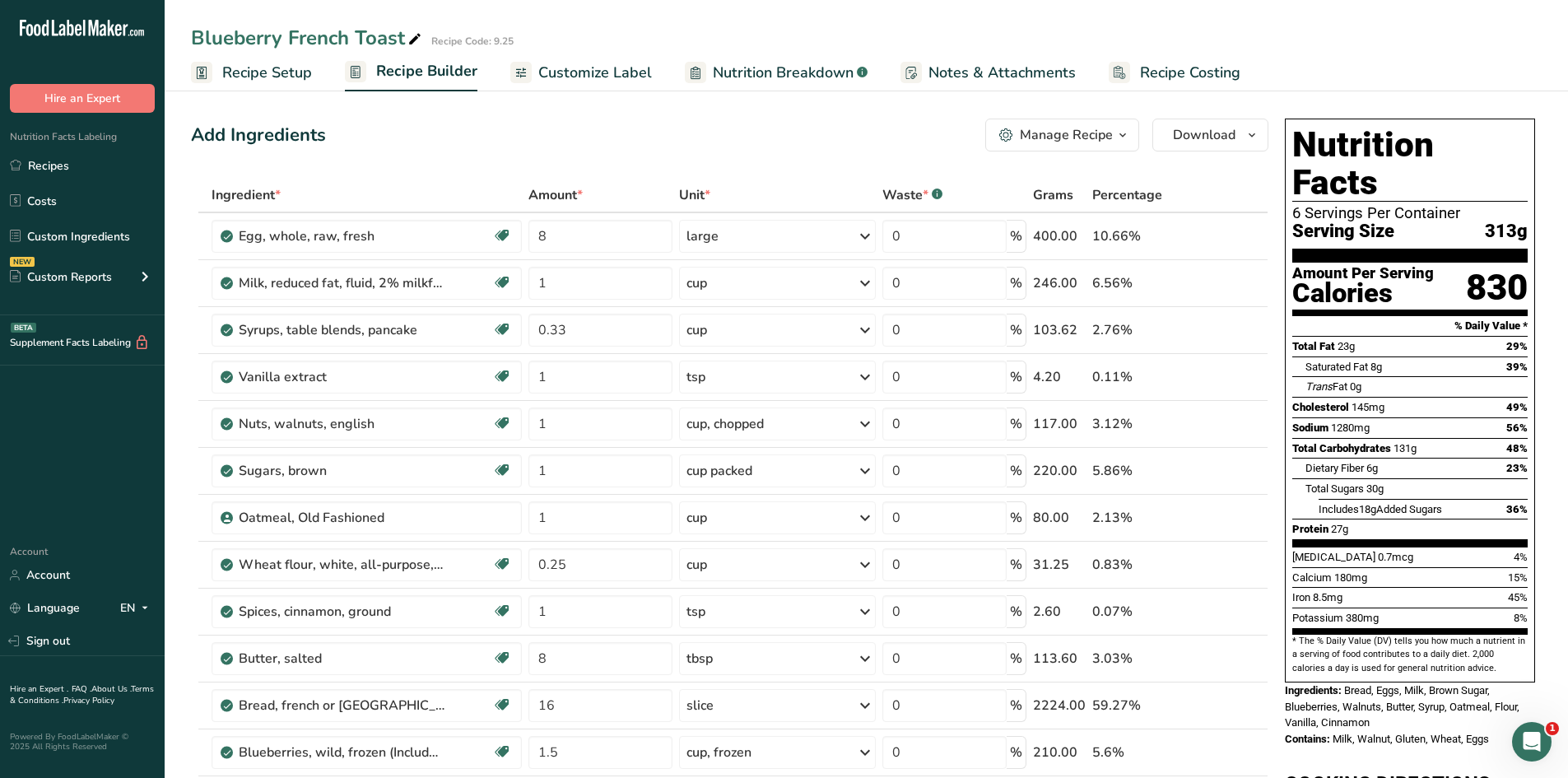
click at [608, 66] on span "Customize Label" at bounding box center [594, 73] width 113 height 23
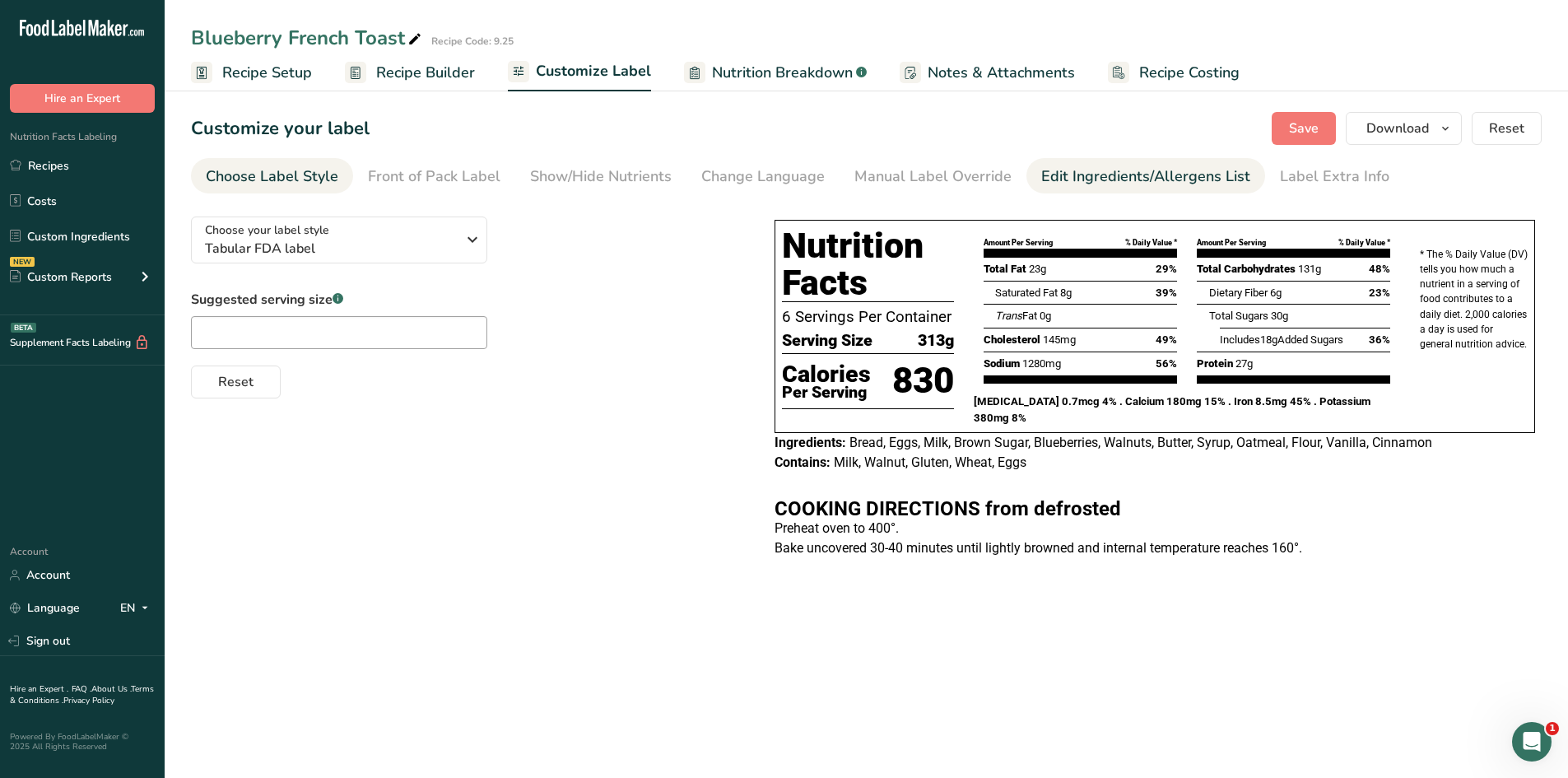
click at [1154, 167] on div "Edit Ingredients/Allergens List" at bounding box center [1146, 177] width 209 height 23
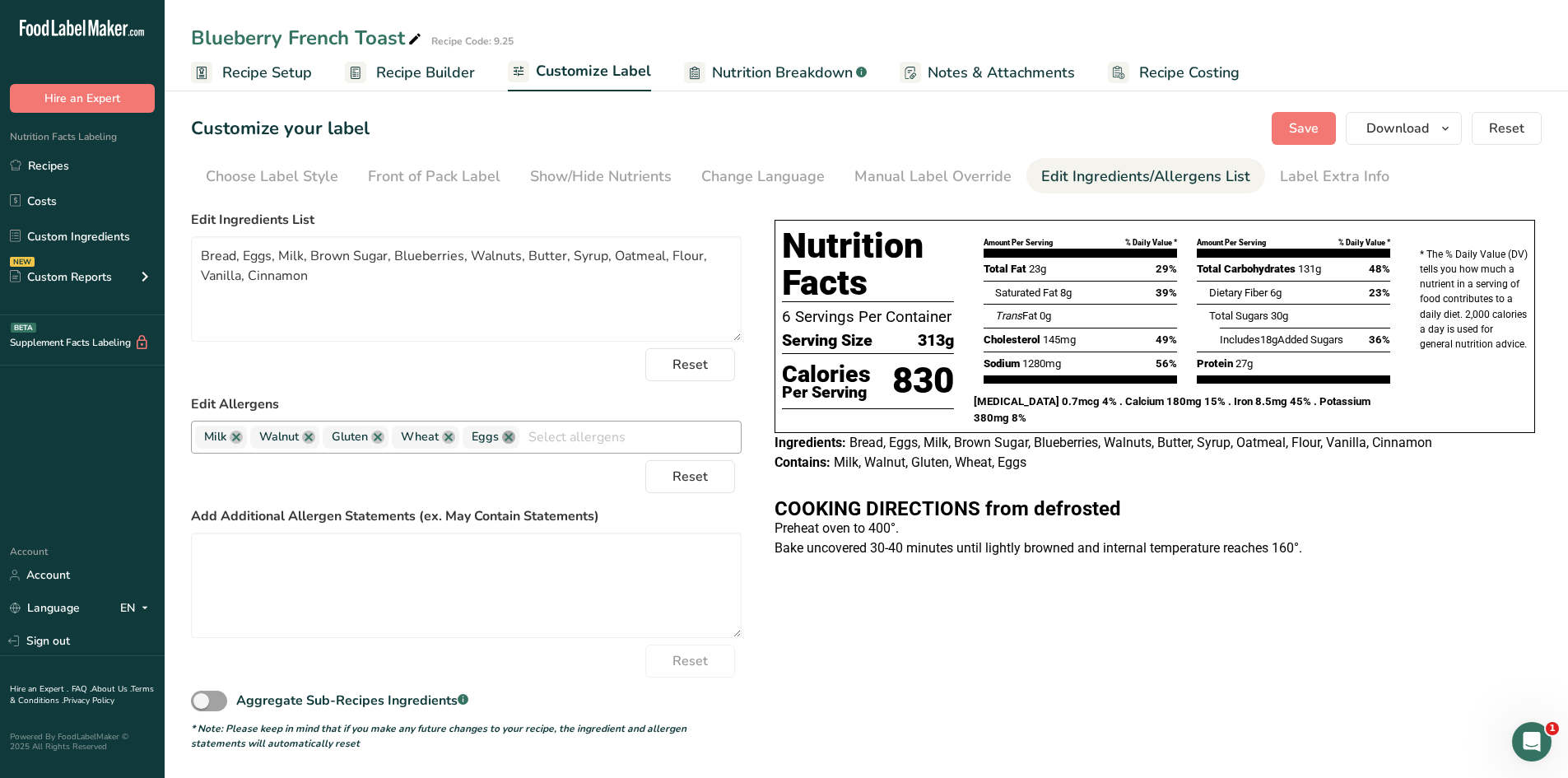
click at [512, 434] on link at bounding box center [508, 436] width 13 height 13
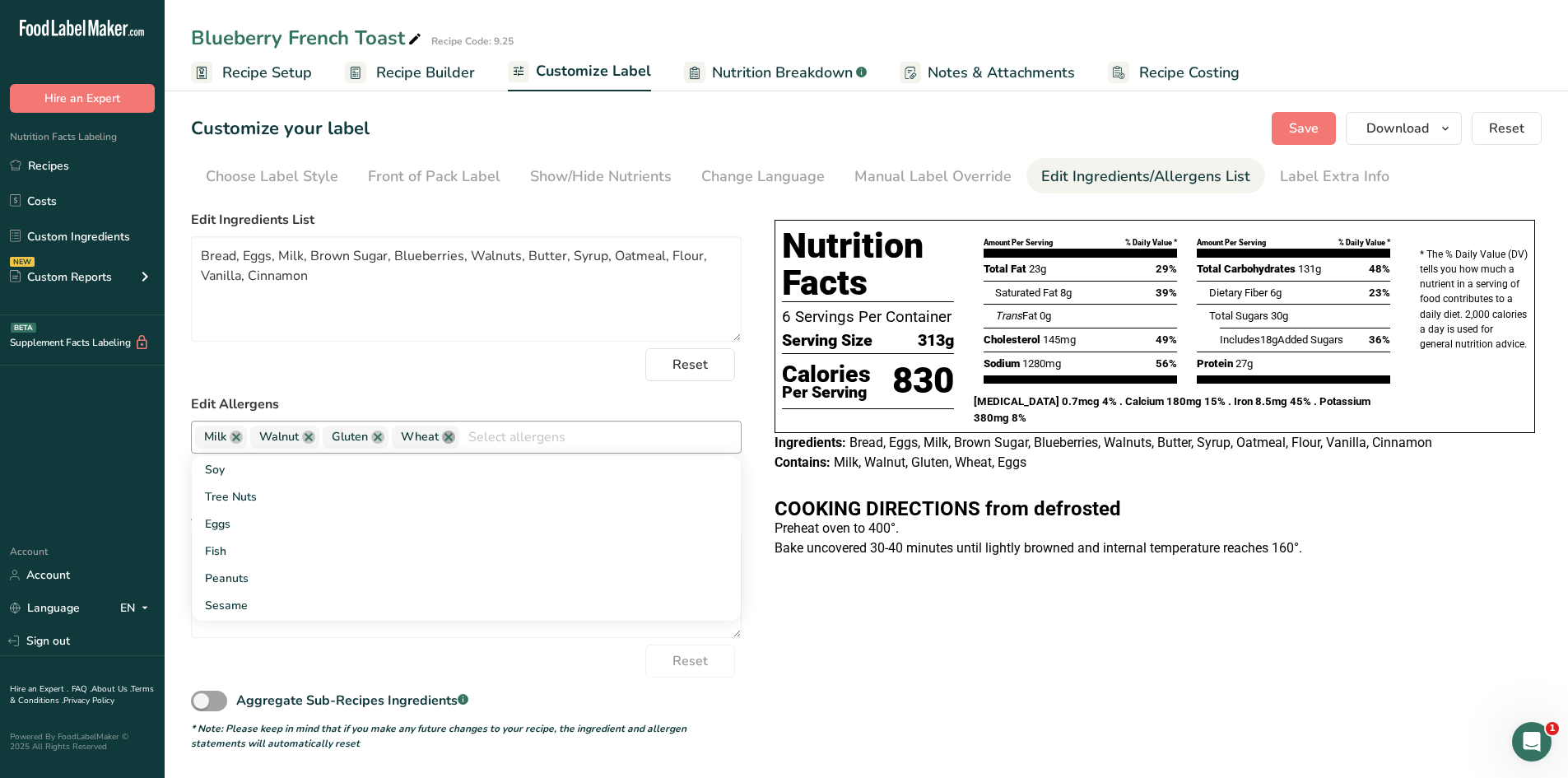
click at [450, 438] on link at bounding box center [448, 436] width 13 height 13
click at [378, 439] on link at bounding box center [377, 436] width 13 height 13
click at [308, 434] on link at bounding box center [308, 436] width 13 height 13
click at [237, 439] on link at bounding box center [236, 436] width 13 height 13
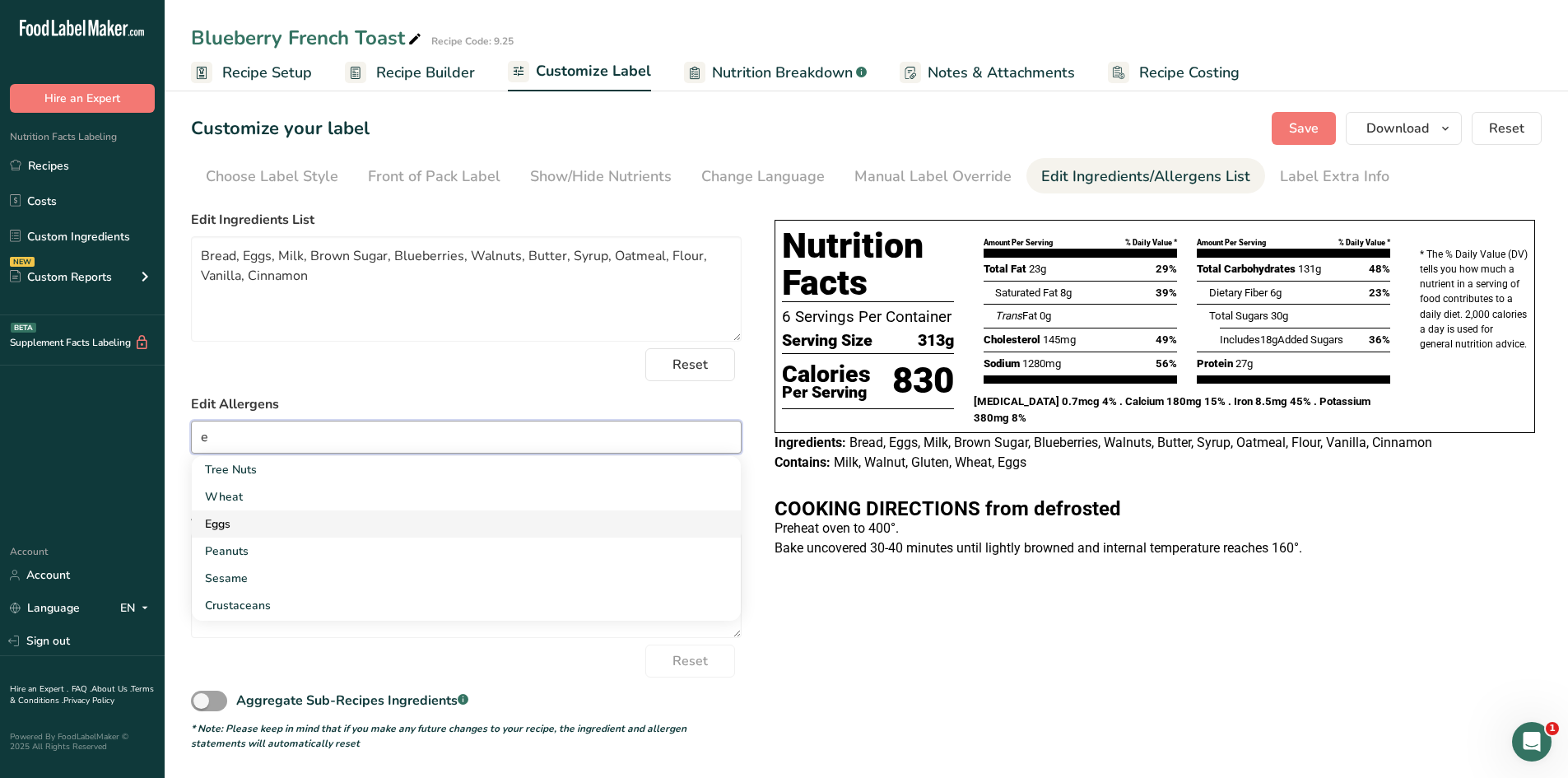
type input "e"
click at [274, 517] on link "Eggs" at bounding box center [466, 524] width 549 height 28
click at [283, 546] on link "Milk" at bounding box center [466, 552] width 549 height 28
click at [295, 438] on link at bounding box center [296, 436] width 13 height 13
type input "g"
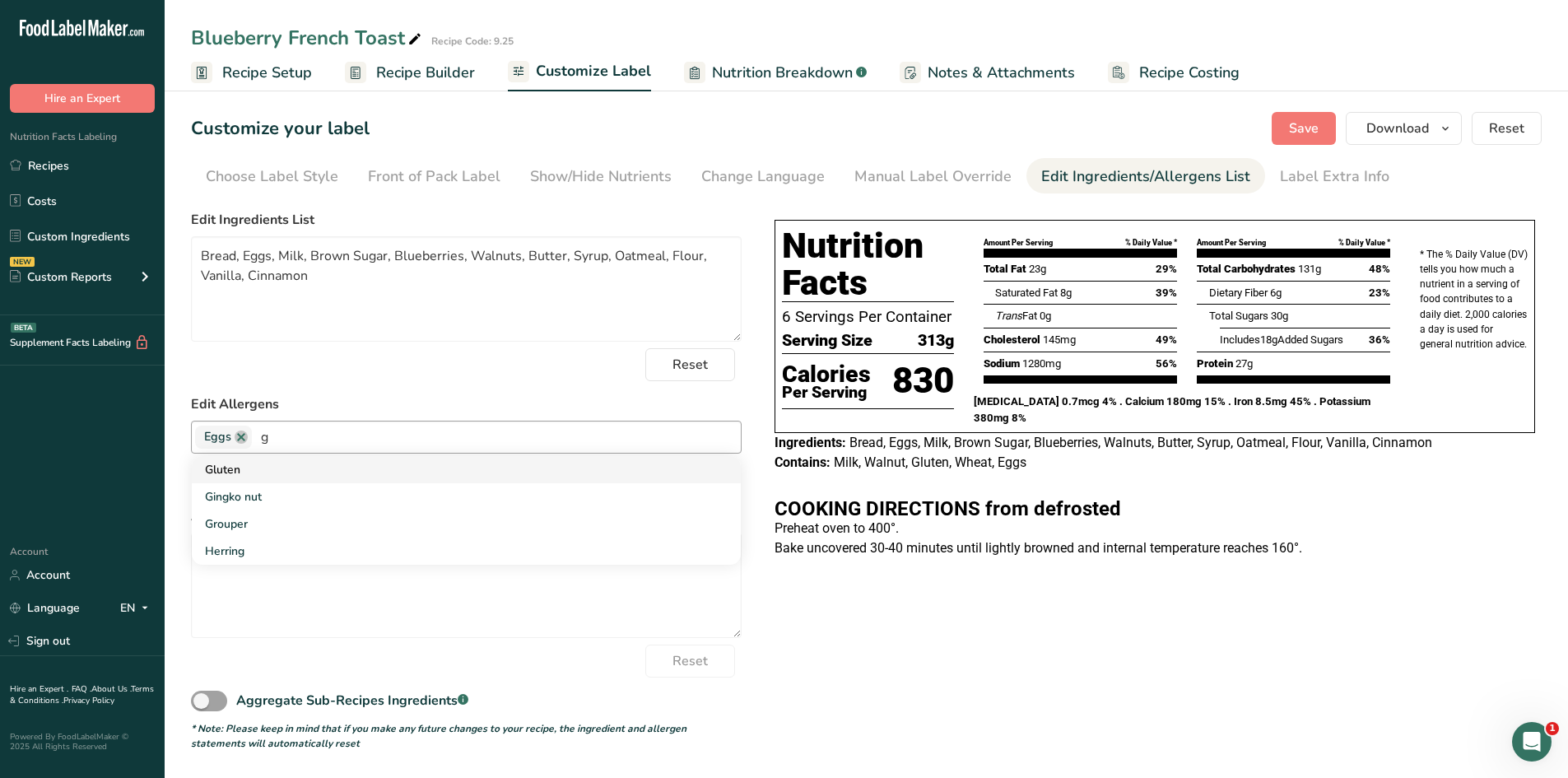
click at [267, 467] on link "Gluten" at bounding box center [466, 470] width 549 height 28
click at [250, 548] on link "Milk" at bounding box center [466, 552] width 549 height 28
click at [270, 500] on link "Tree Nuts" at bounding box center [466, 498] width 549 height 28
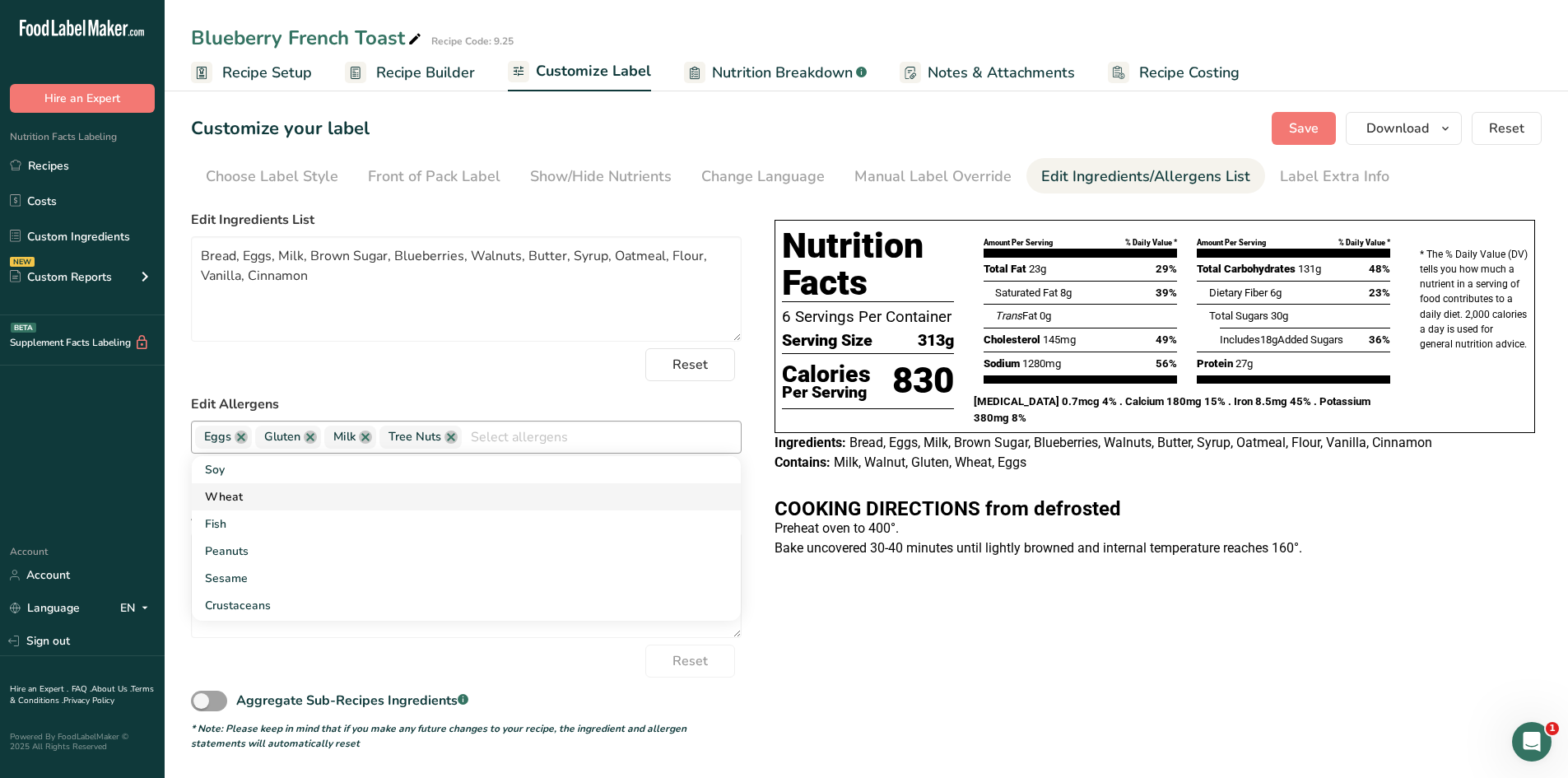
click at [247, 506] on link "Wheat" at bounding box center [466, 498] width 549 height 28
click at [1310, 138] on button "Save" at bounding box center [1304, 127] width 64 height 33
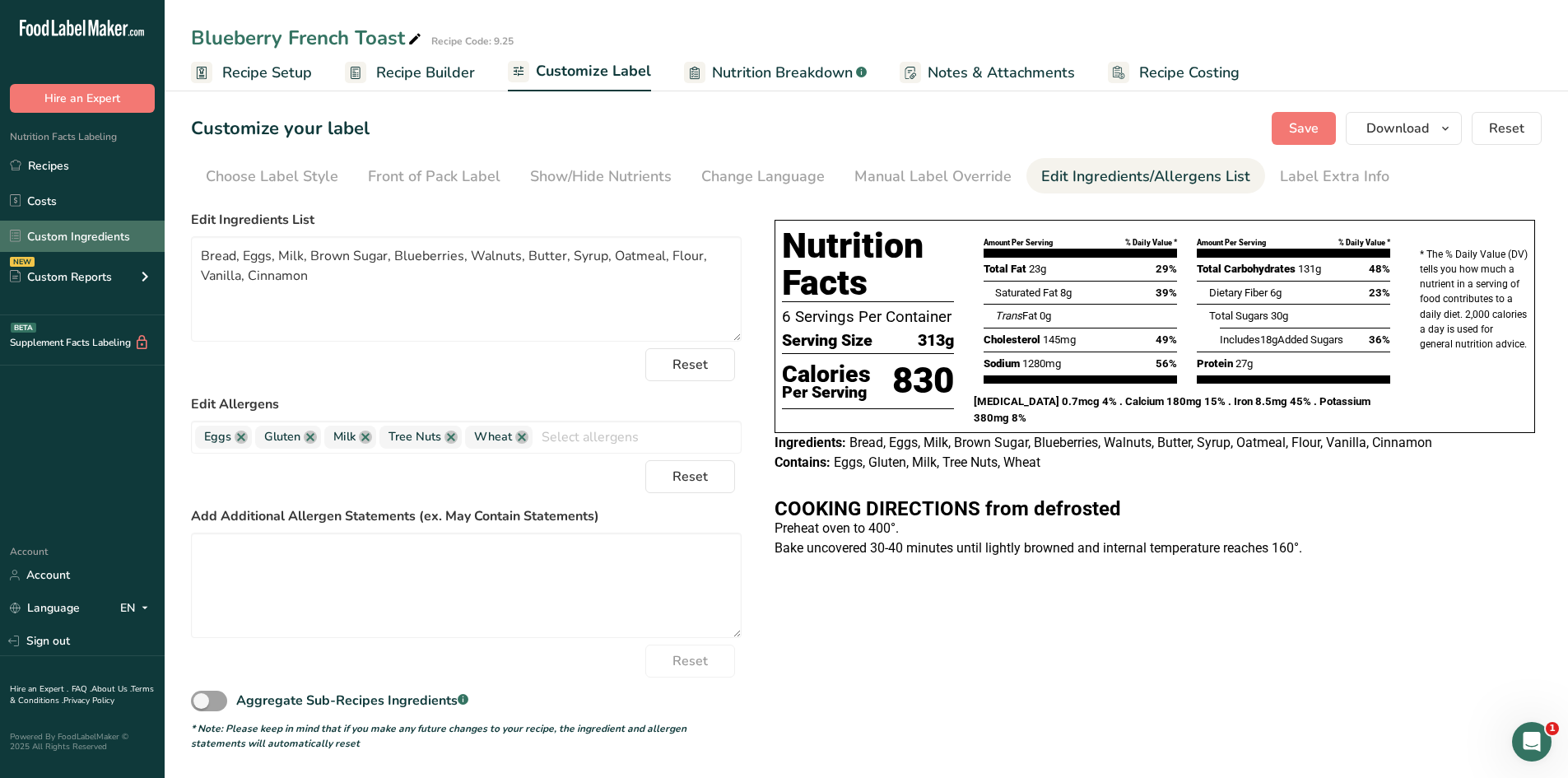
click at [72, 239] on link "Custom Ingredients" at bounding box center [82, 237] width 165 height 32
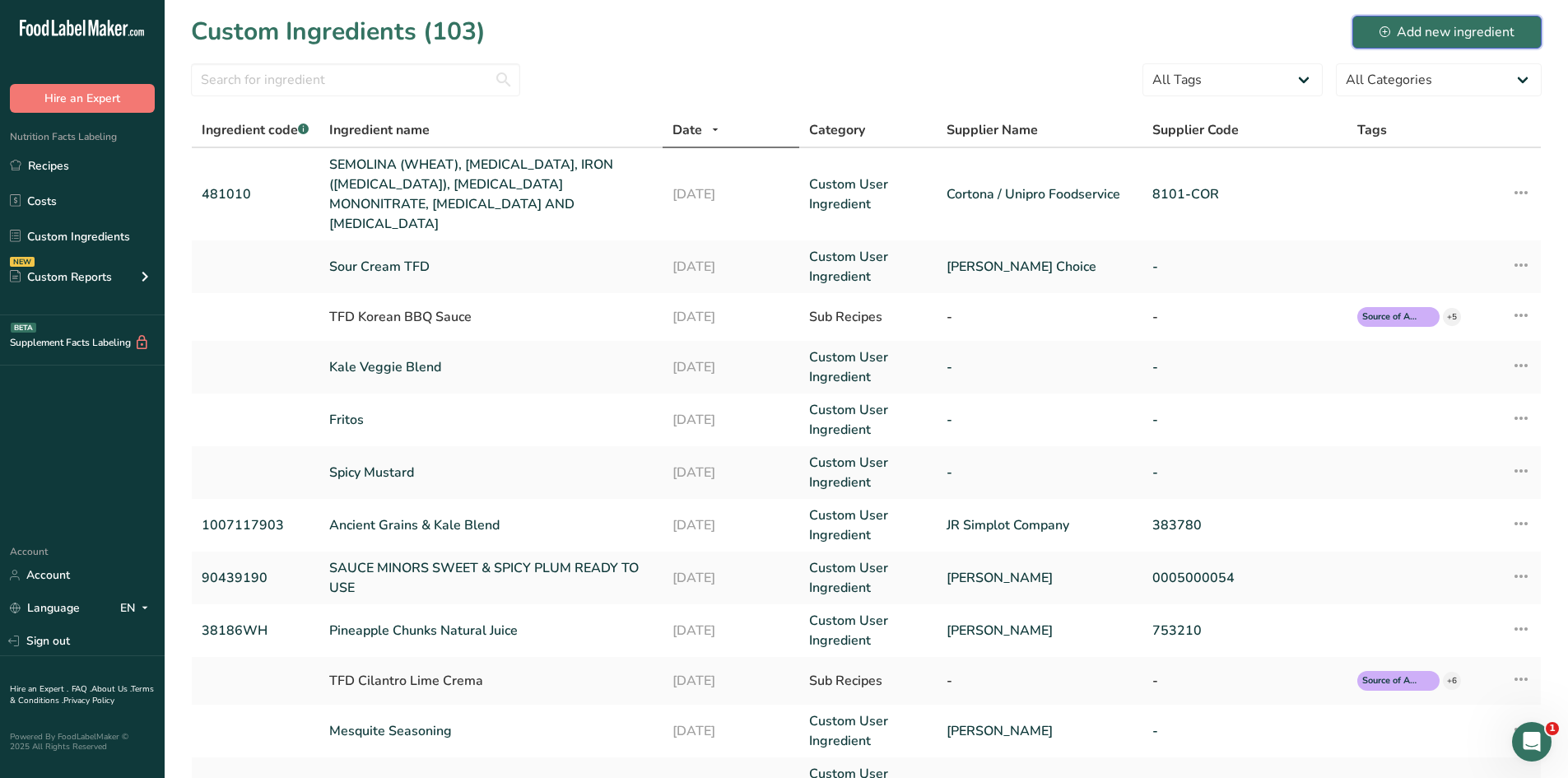
click at [1467, 34] on div "Add new ingredient" at bounding box center [1447, 33] width 135 height 20
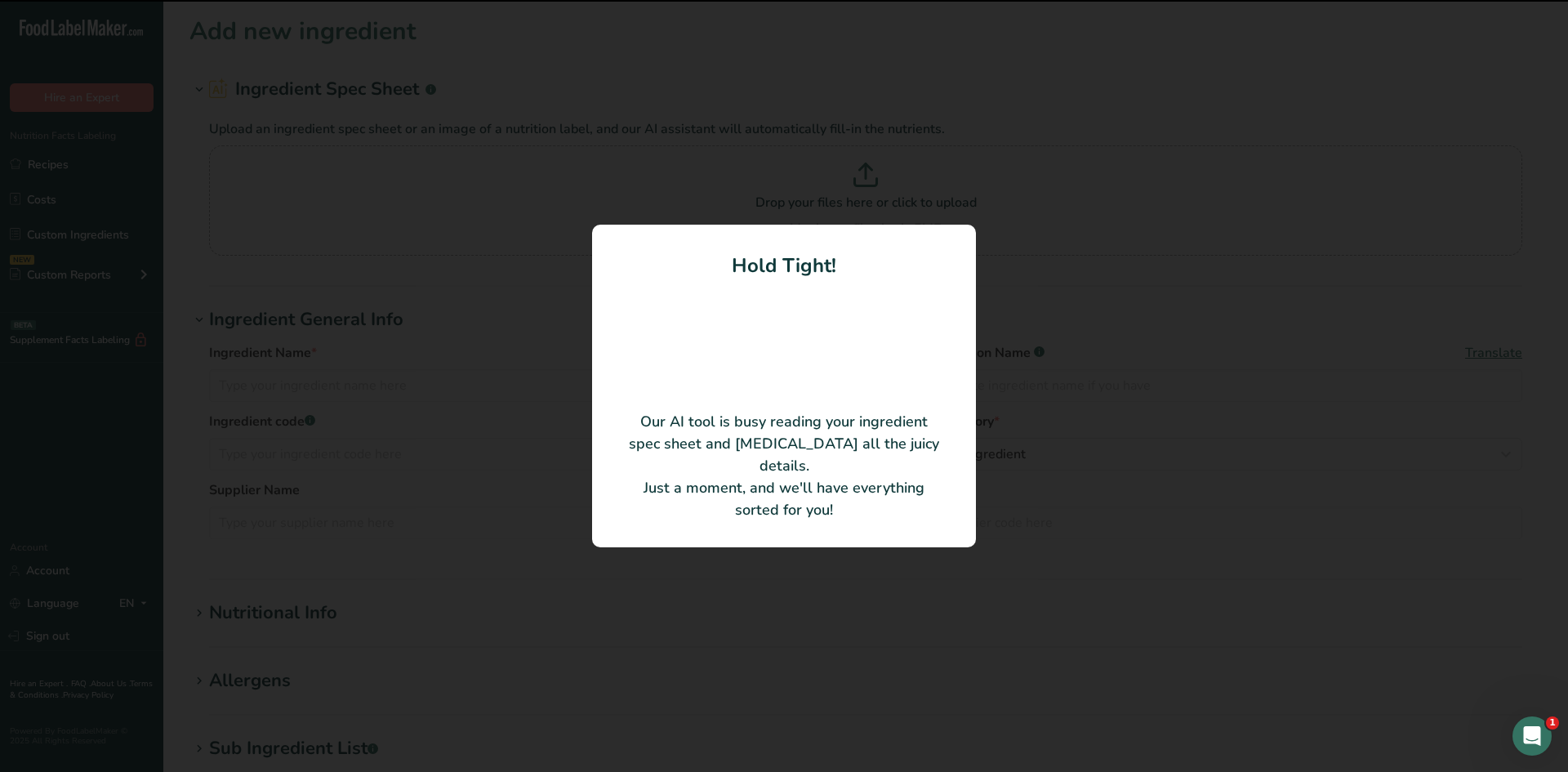
type input "Progresso Italian Style Bread Crumbs"
type input "Progresso"
type input "51442"
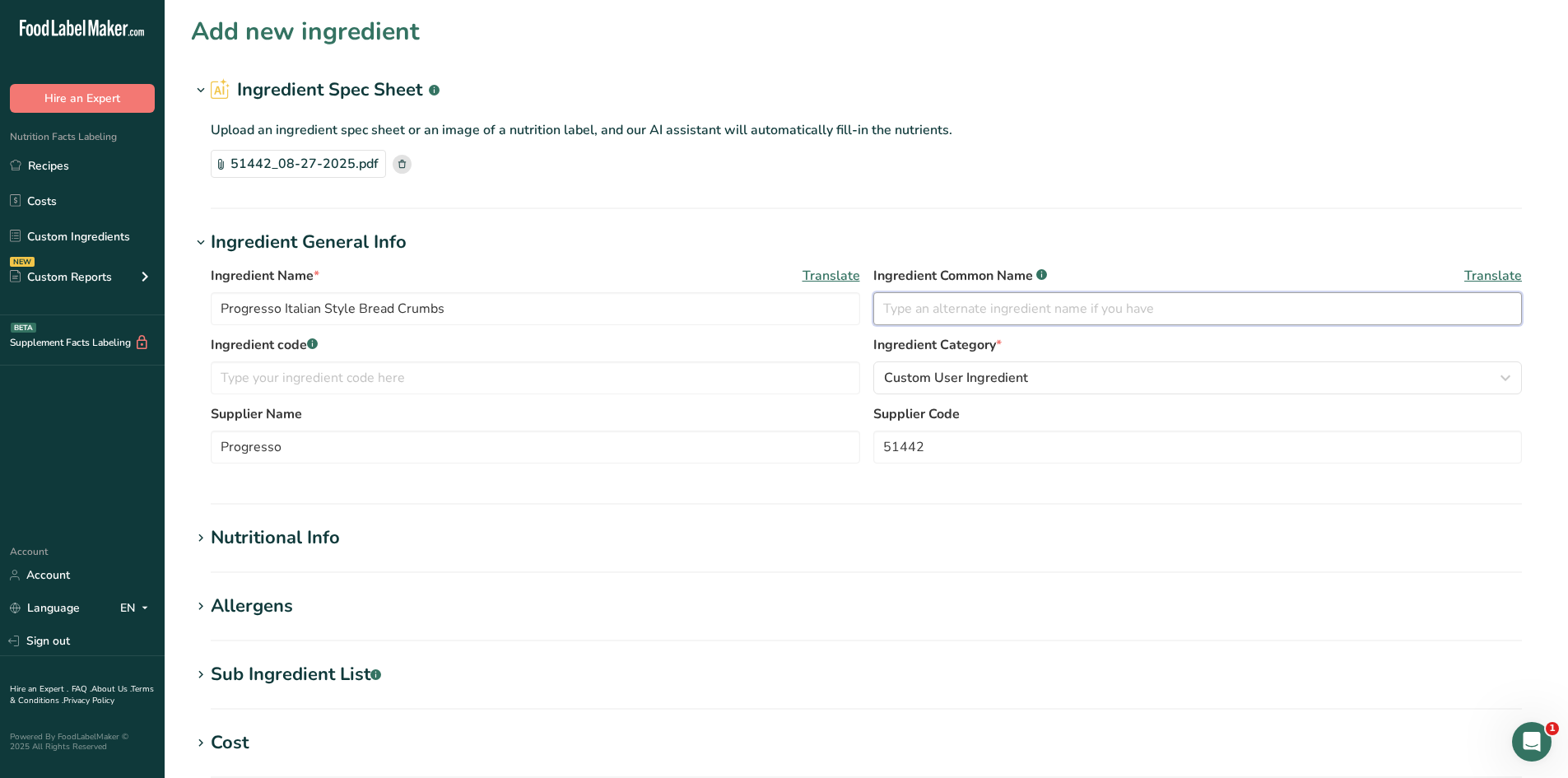
click at [890, 307] on input "text" at bounding box center [1198, 308] width 649 height 33
click at [376, 444] on input "Progresso" at bounding box center [536, 446] width 649 height 33
type input "PFG"
click at [1001, 319] on input "text" at bounding box center [1198, 308] width 649 height 33
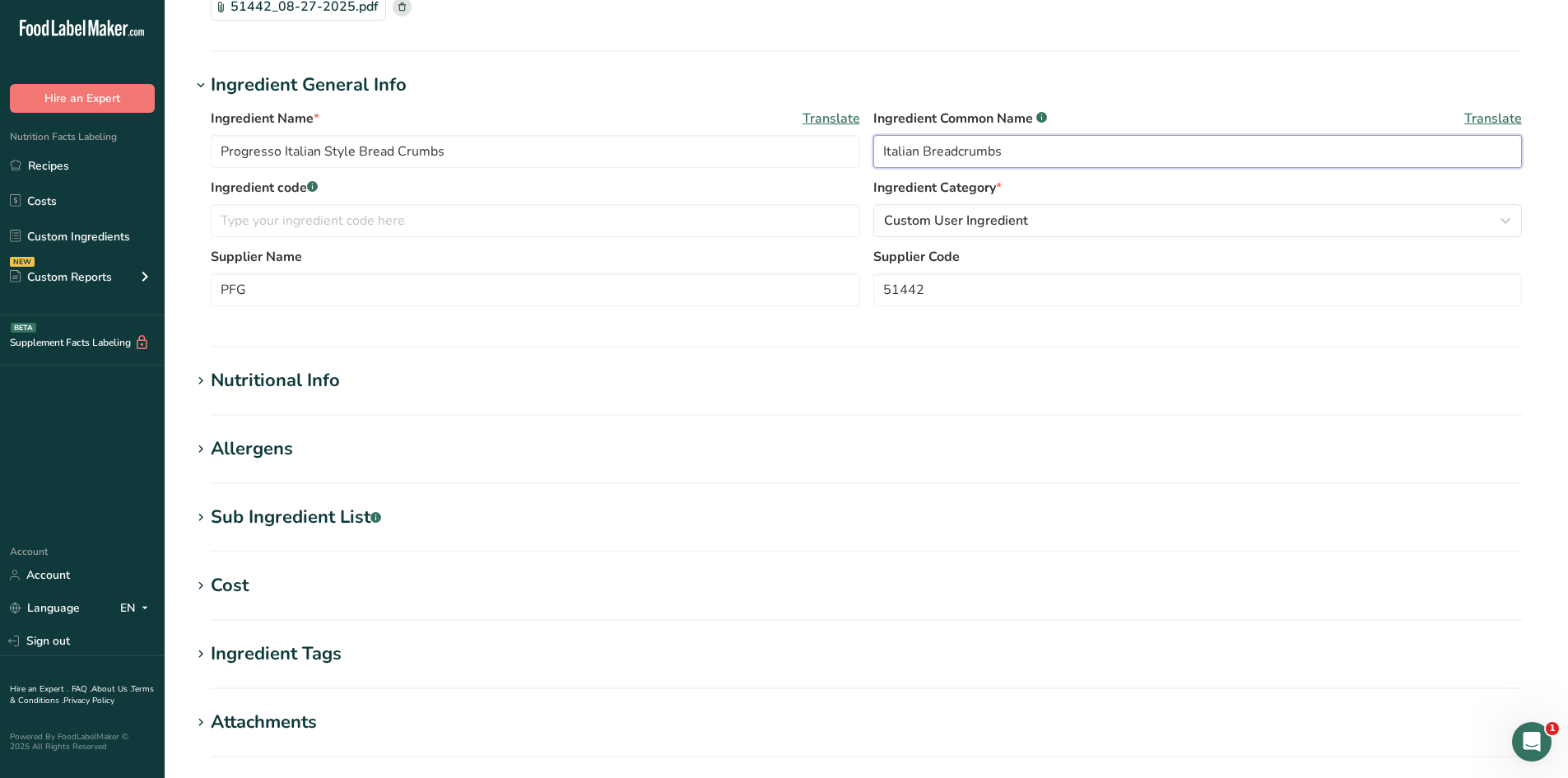
scroll to position [165, 0]
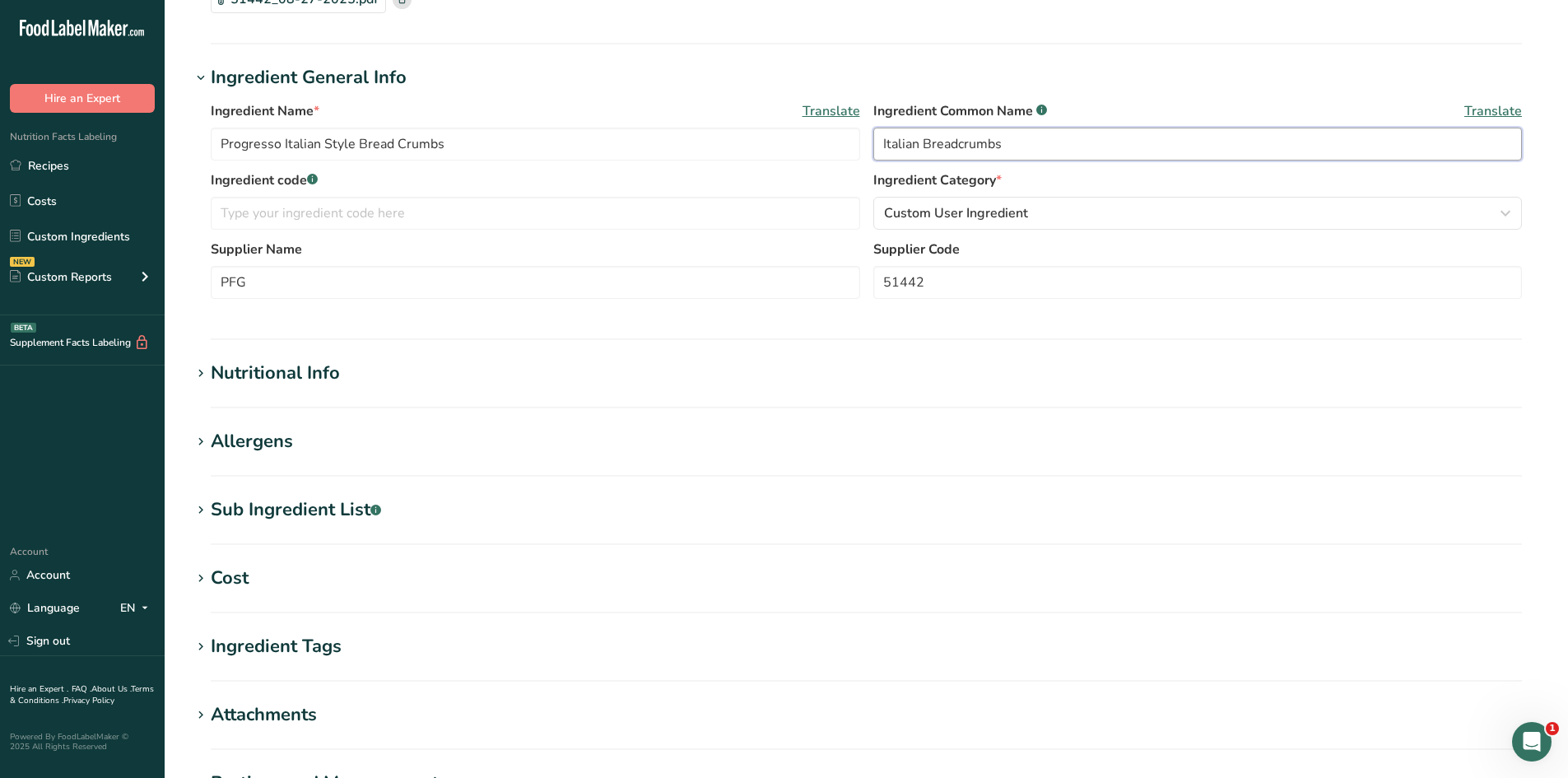
type input "Italian Breadcrumbs"
click at [204, 444] on icon at bounding box center [200, 441] width 15 height 23
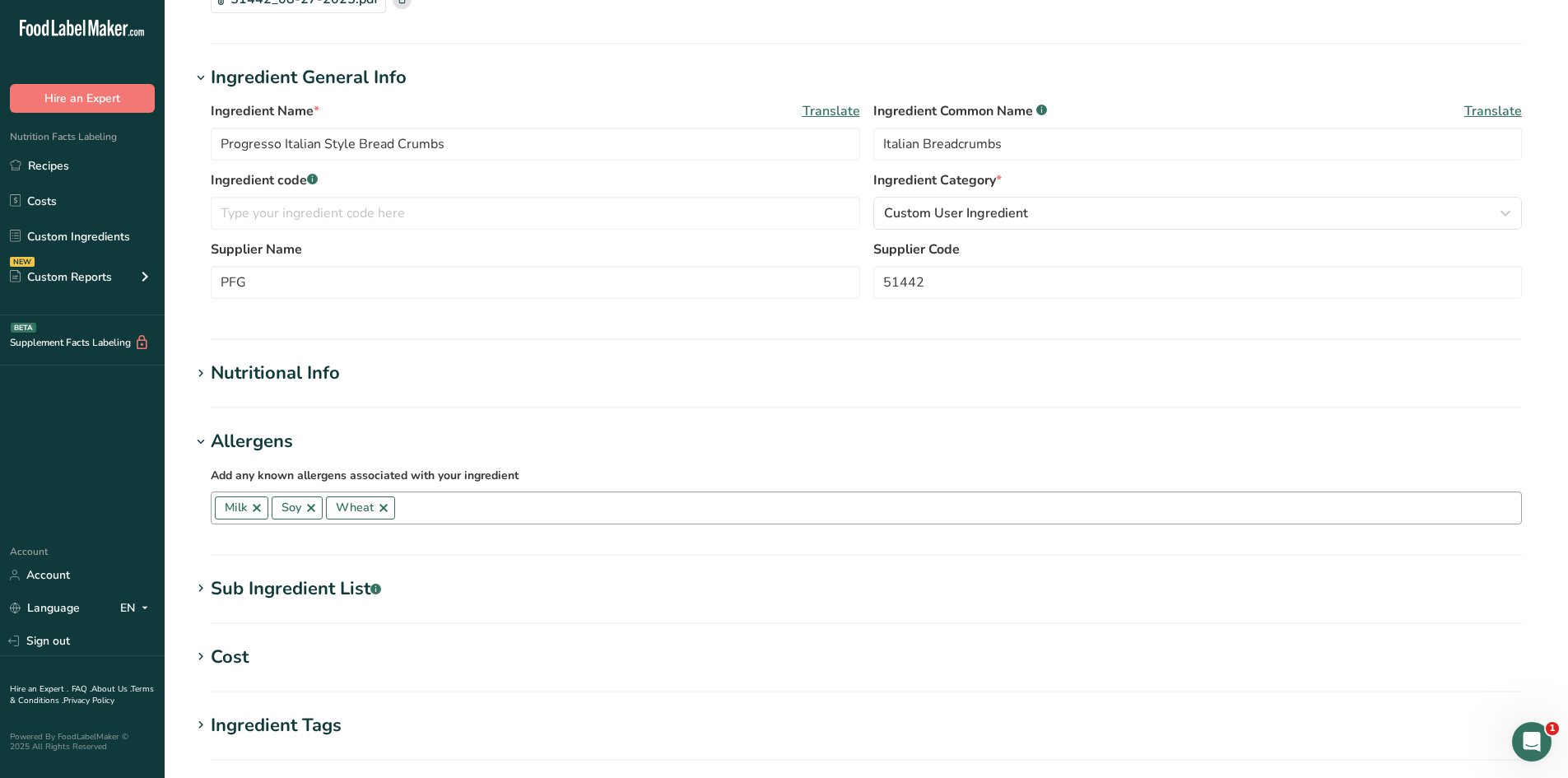
click at [473, 506] on input "text" at bounding box center [957, 507] width 1126 height 26
type input "g"
click at [315, 561] on div "Gluten" at bounding box center [854, 568] width 1257 height 18
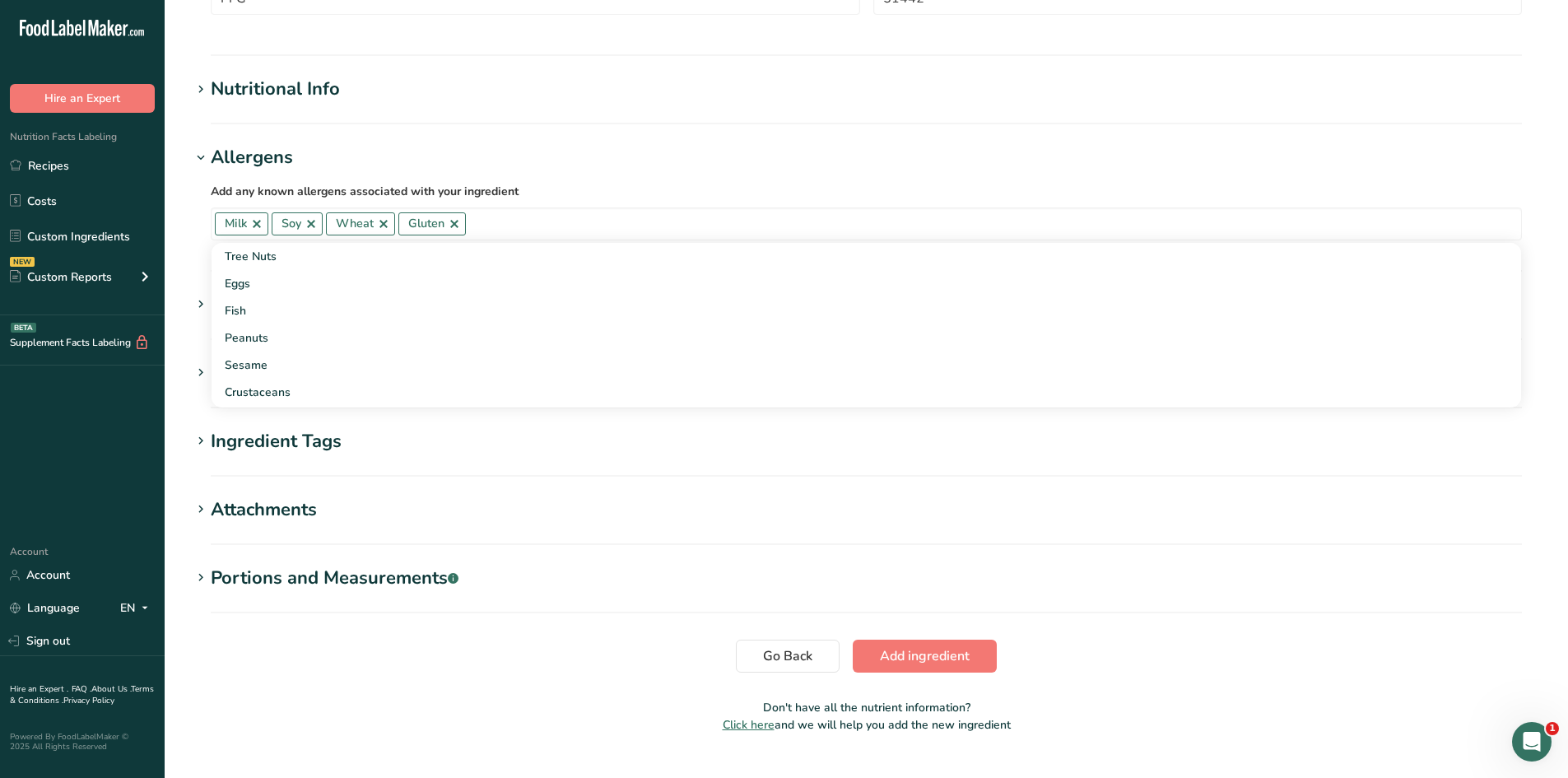
scroll to position [484, 0]
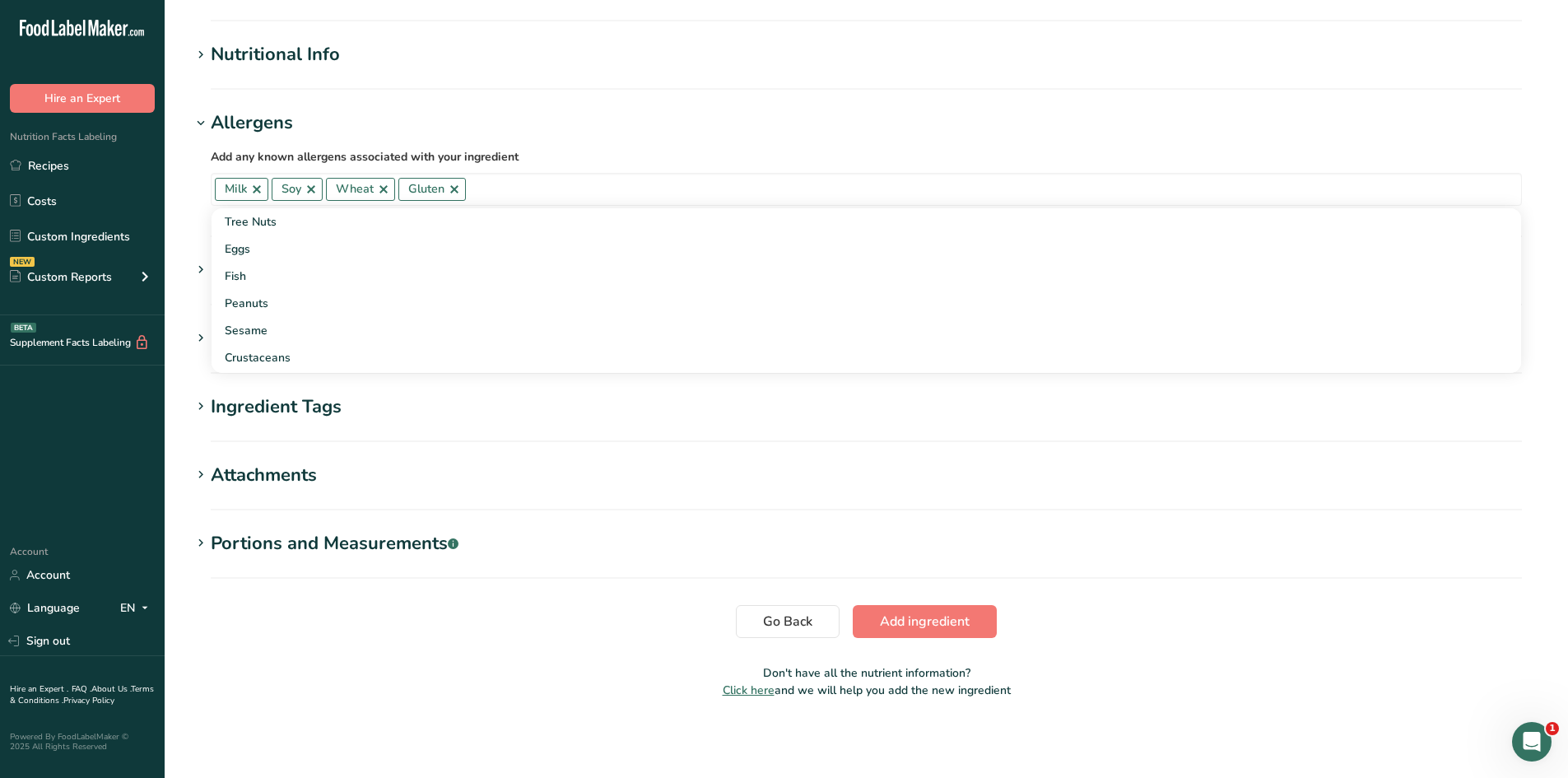
click at [202, 545] on icon at bounding box center [200, 543] width 15 height 23
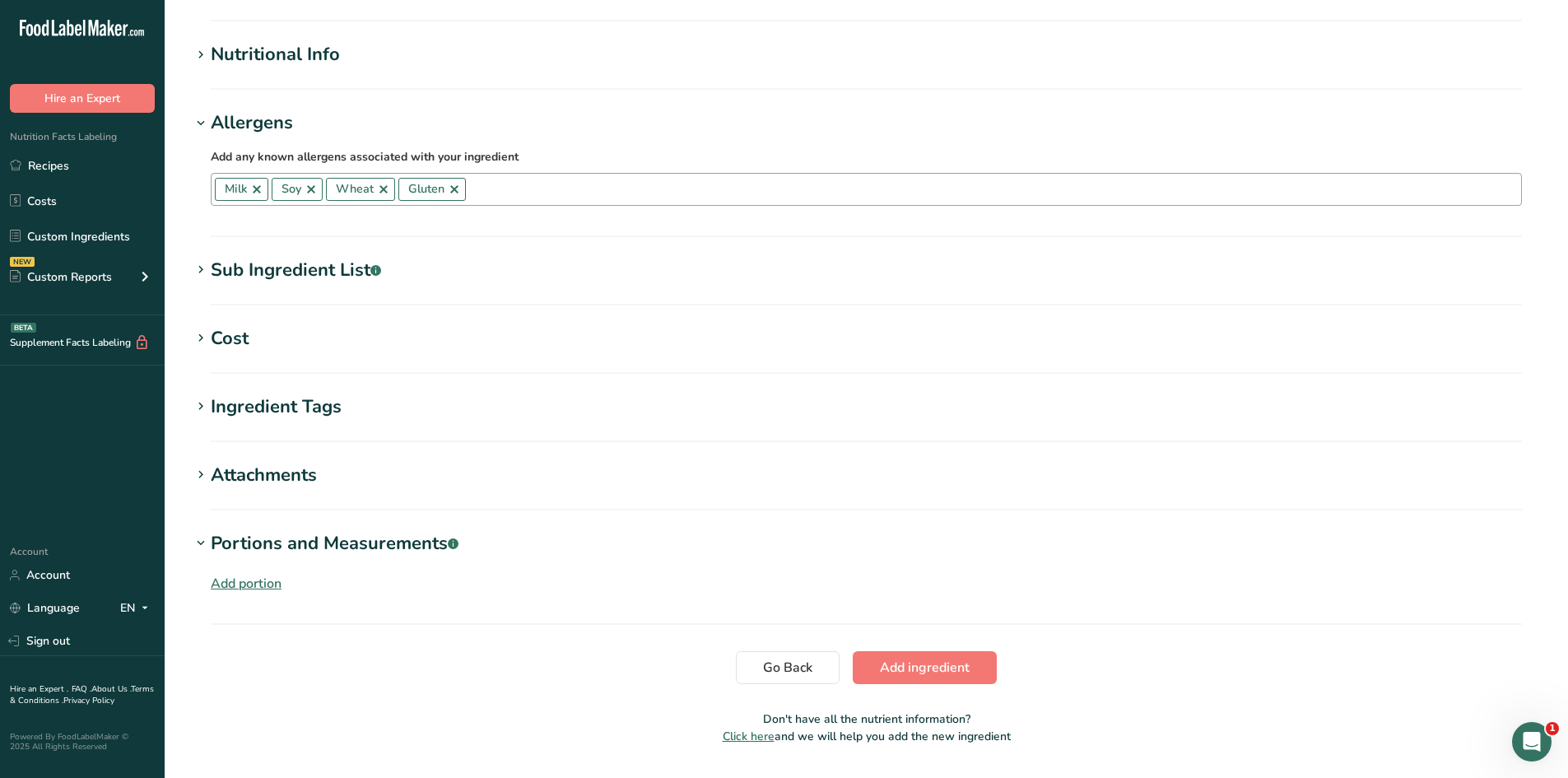
click at [312, 189] on link at bounding box center [311, 189] width 13 height 13
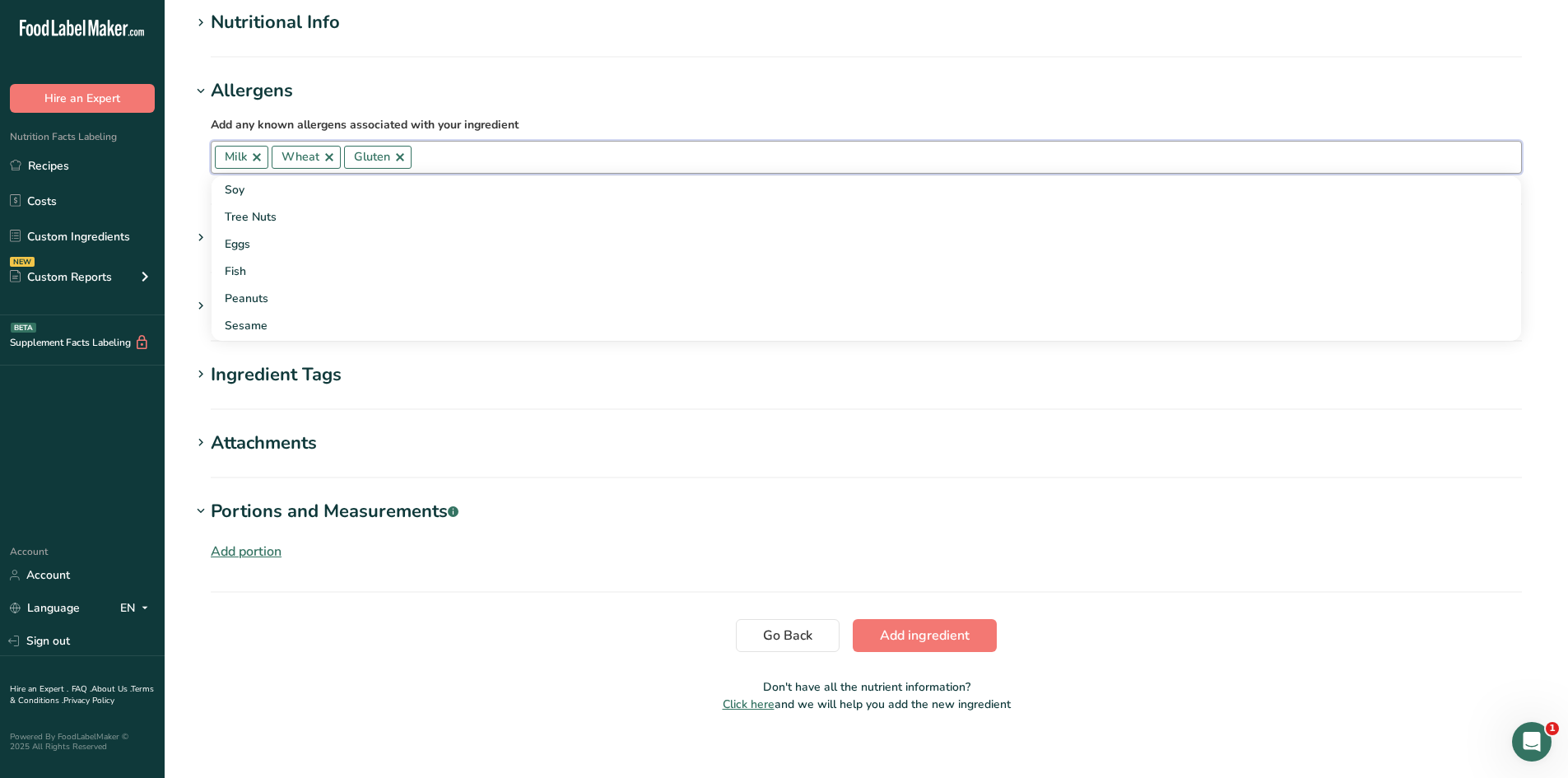
scroll to position [529, 0]
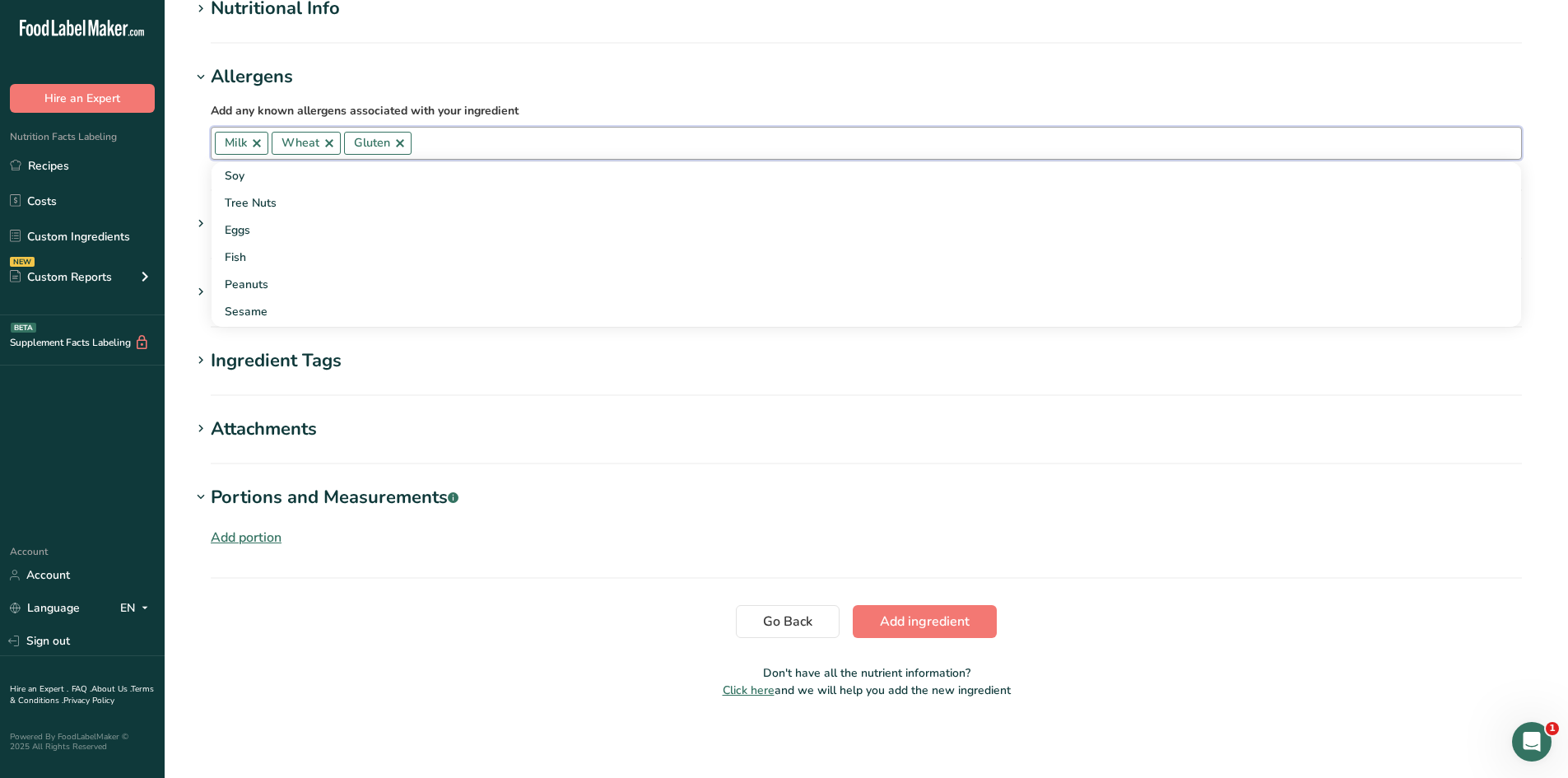
click at [238, 548] on div "Add portion" at bounding box center [865, 534] width 1351 height 46
click at [265, 546] on div "Add portion" at bounding box center [247, 538] width 71 height 20
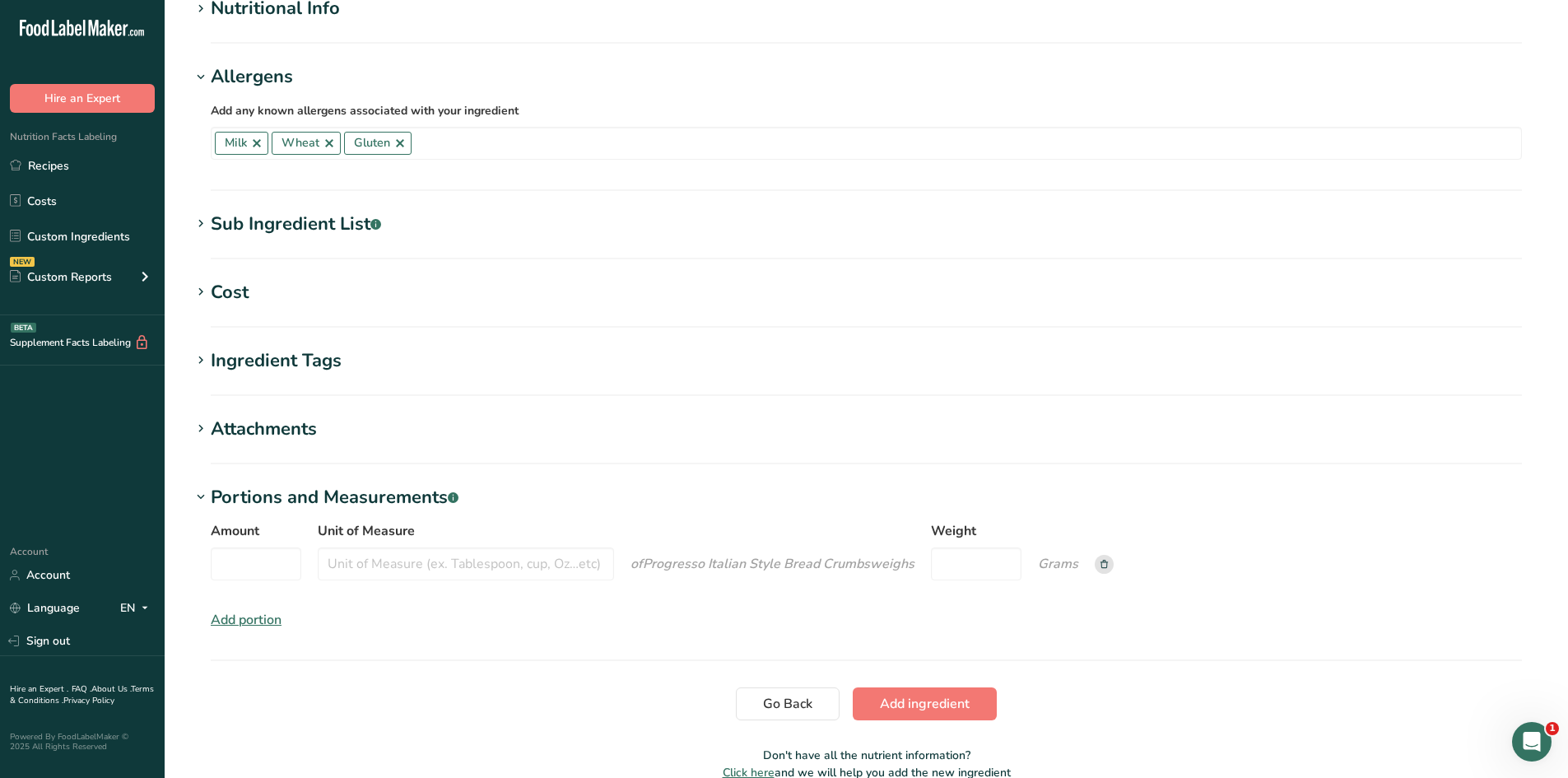
click at [265, 545] on div "Amount" at bounding box center [257, 551] width 91 height 59
click at [275, 569] on input "Amount" at bounding box center [257, 564] width 91 height 33
type input "1"
click at [369, 562] on input "Unit of Measure" at bounding box center [466, 564] width 296 height 33
type input "cup"
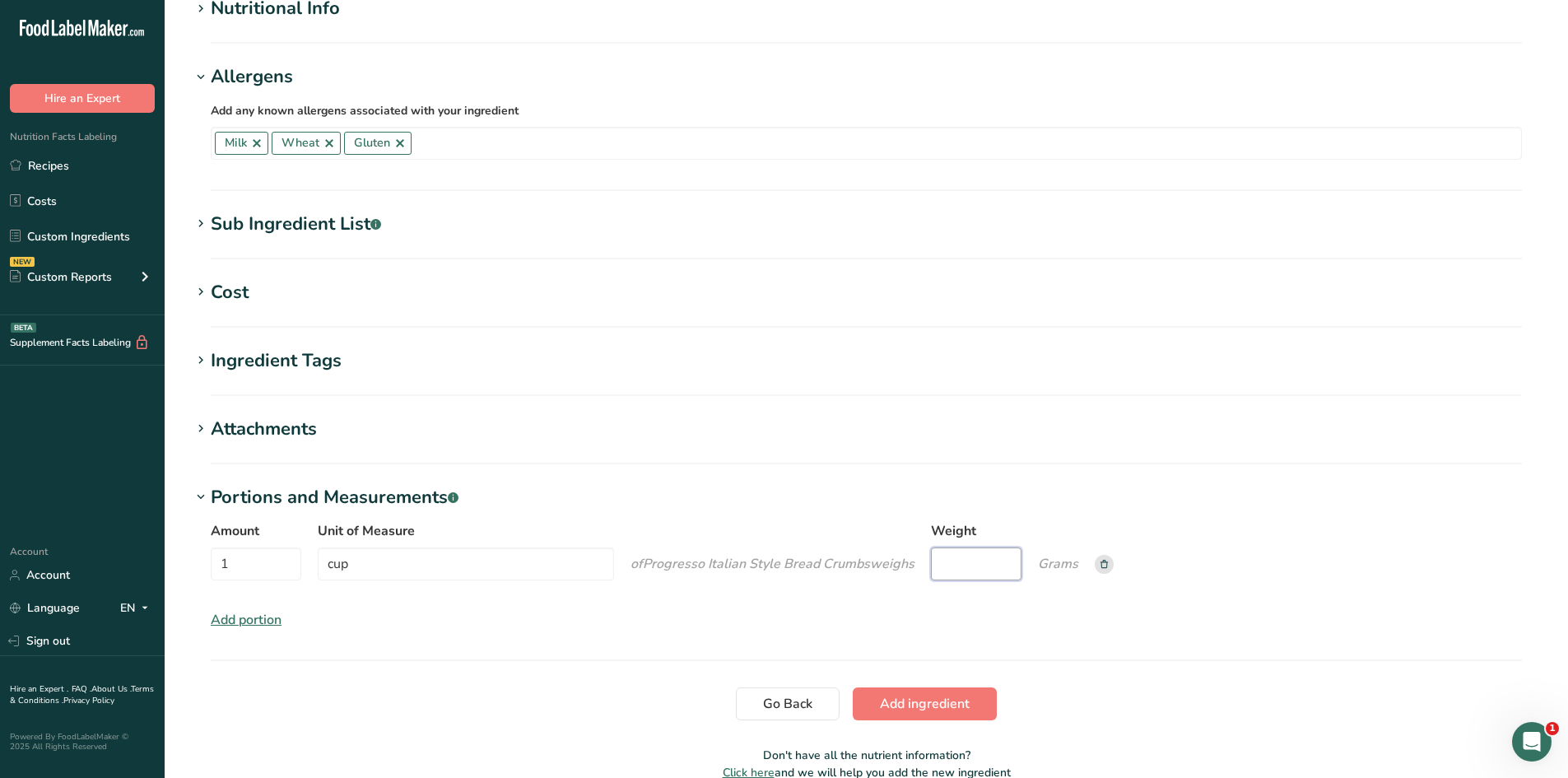
click at [957, 569] on input "Weight" at bounding box center [976, 564] width 91 height 33
type input "132"
click at [953, 702] on span "Add ingredient" at bounding box center [925, 704] width 90 height 20
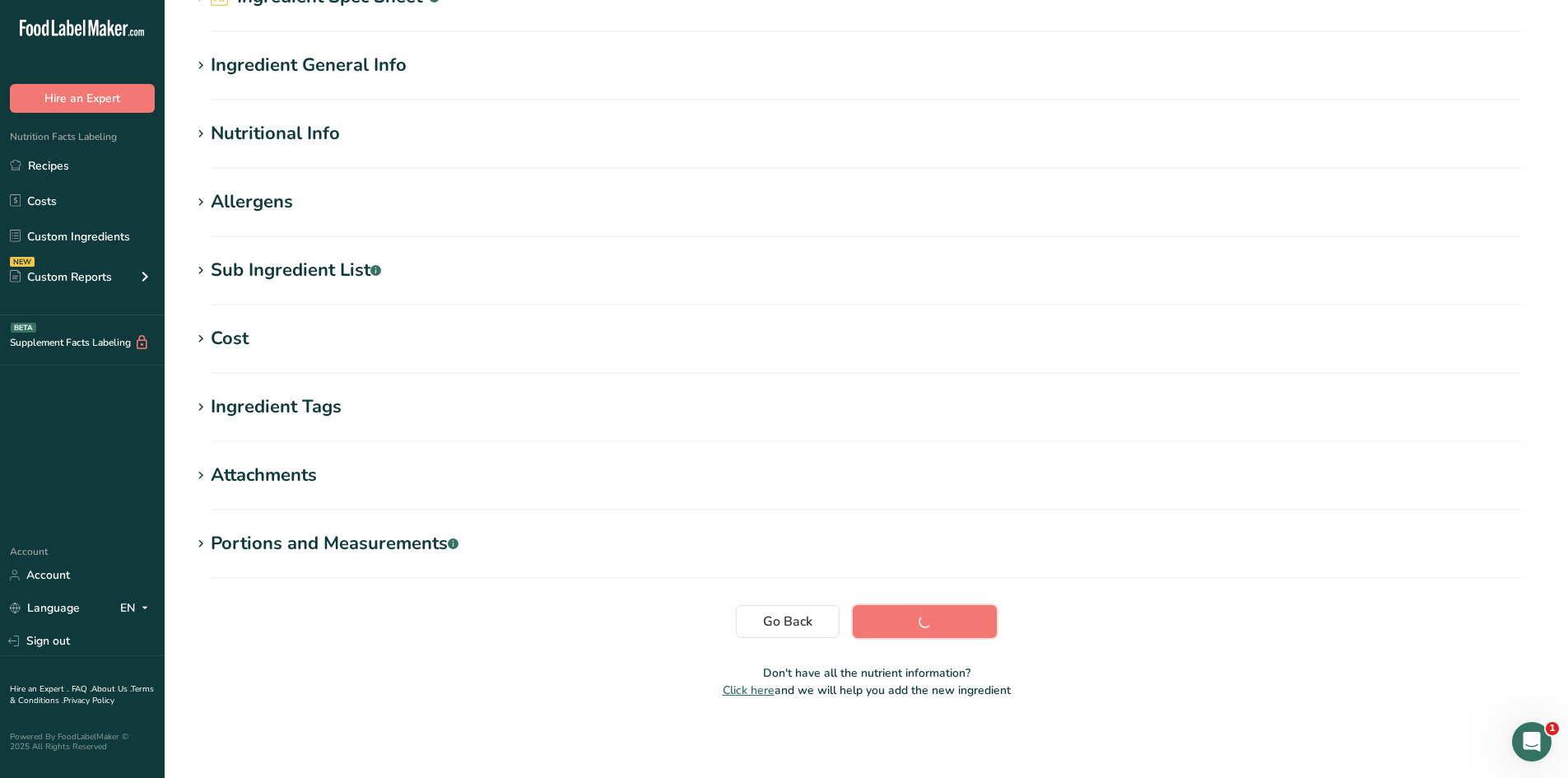
scroll to position [93, 0]
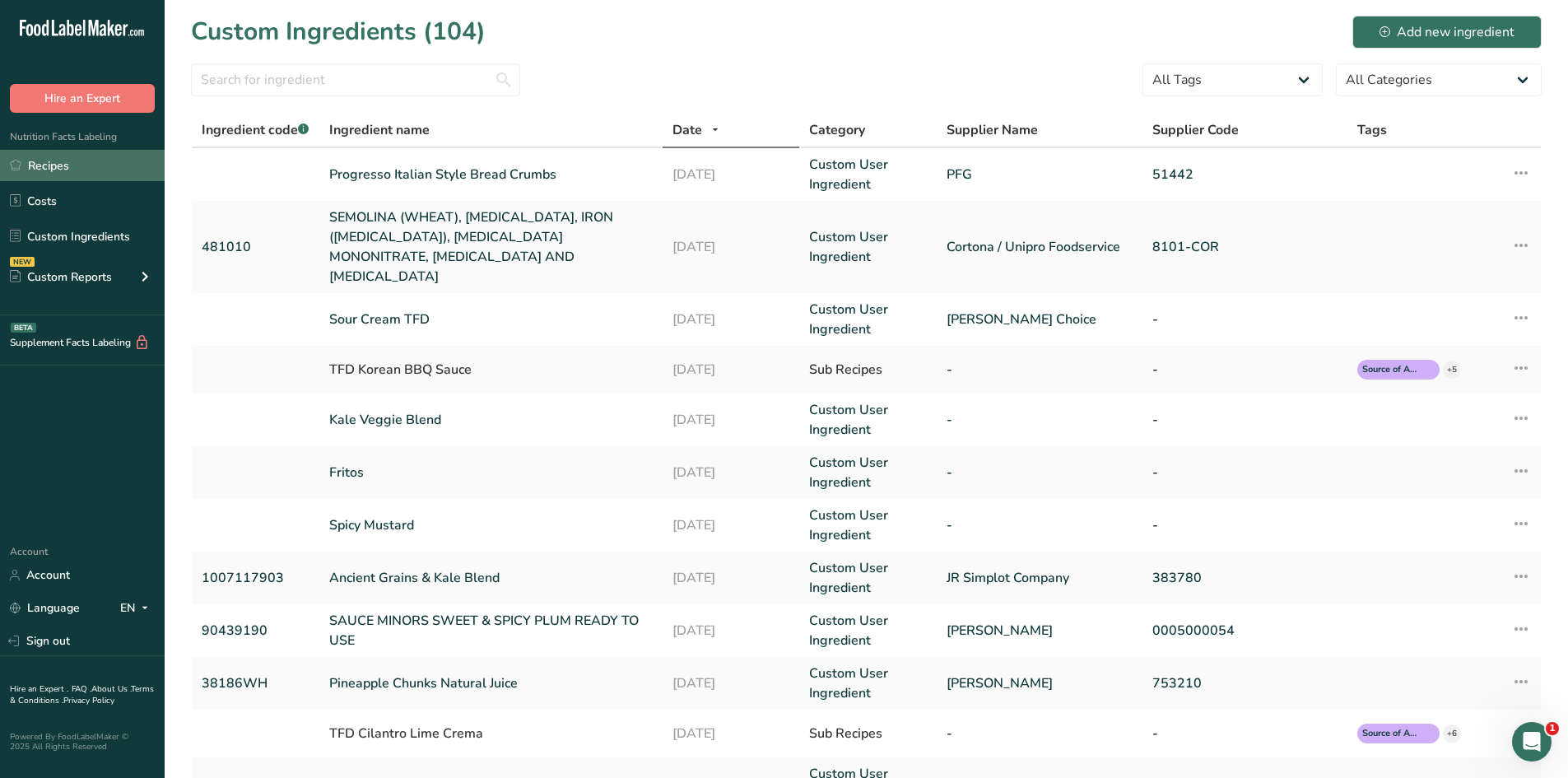
drag, startPoint x: 47, startPoint y: 176, endPoint x: 57, endPoint y: 172, distance: 10.8
click at [47, 176] on link "Recipes" at bounding box center [82, 166] width 165 height 32
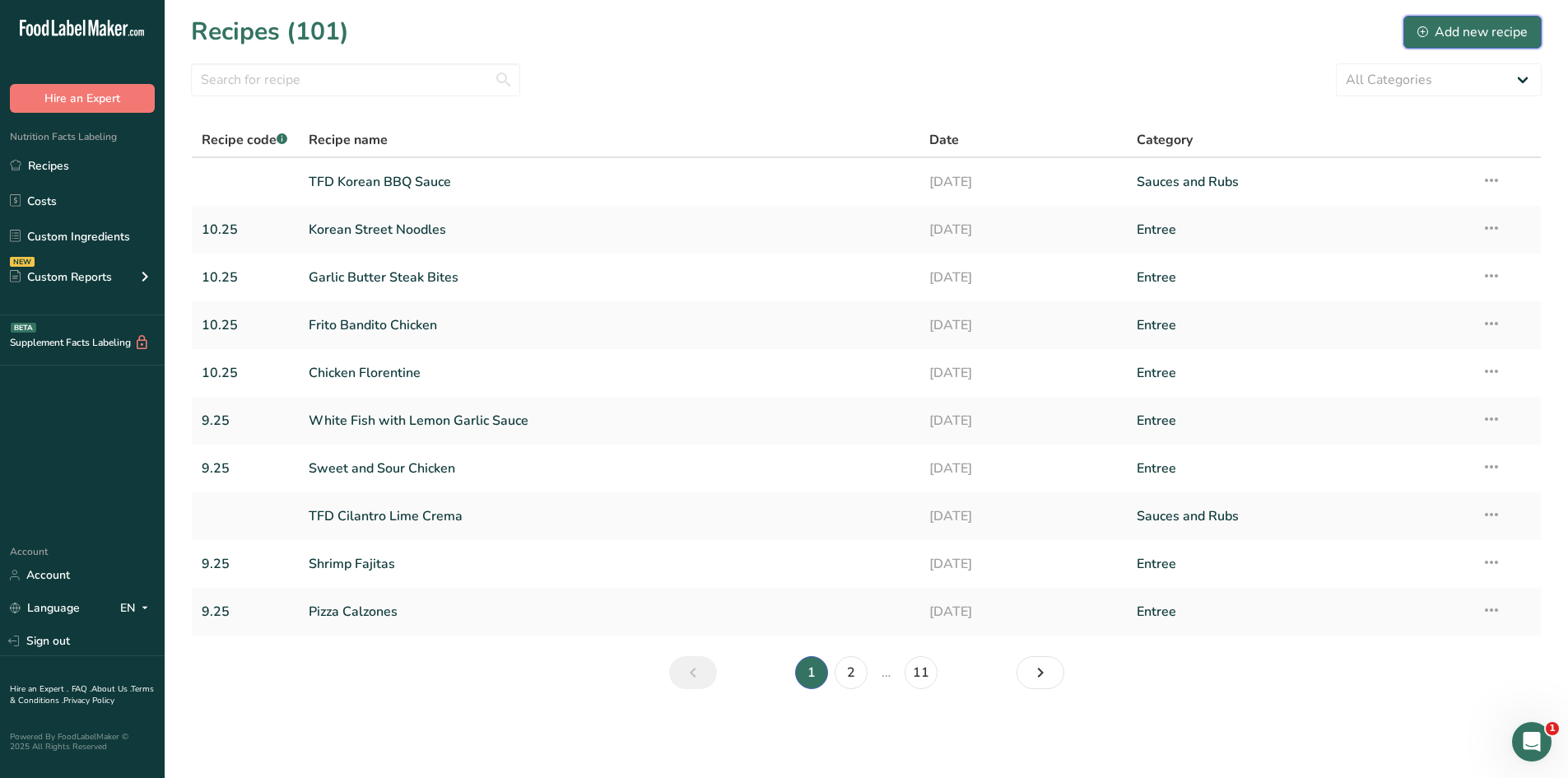
click at [1490, 32] on div "Add new recipe" at bounding box center [1472, 33] width 111 height 20
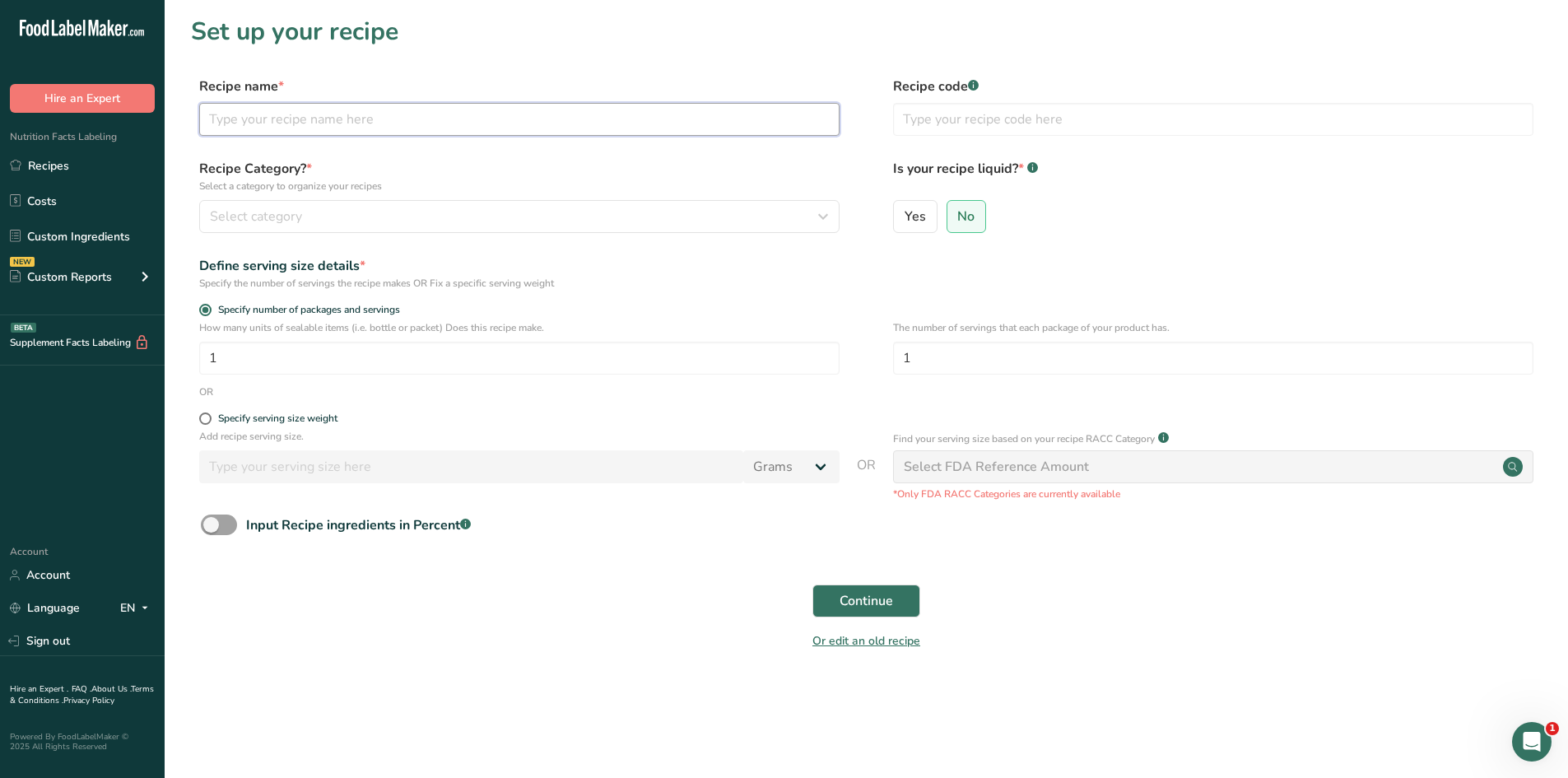
click at [613, 125] on input "text" at bounding box center [519, 118] width 640 height 33
click at [67, 235] on link "Custom Ingredients" at bounding box center [82, 237] width 165 height 32
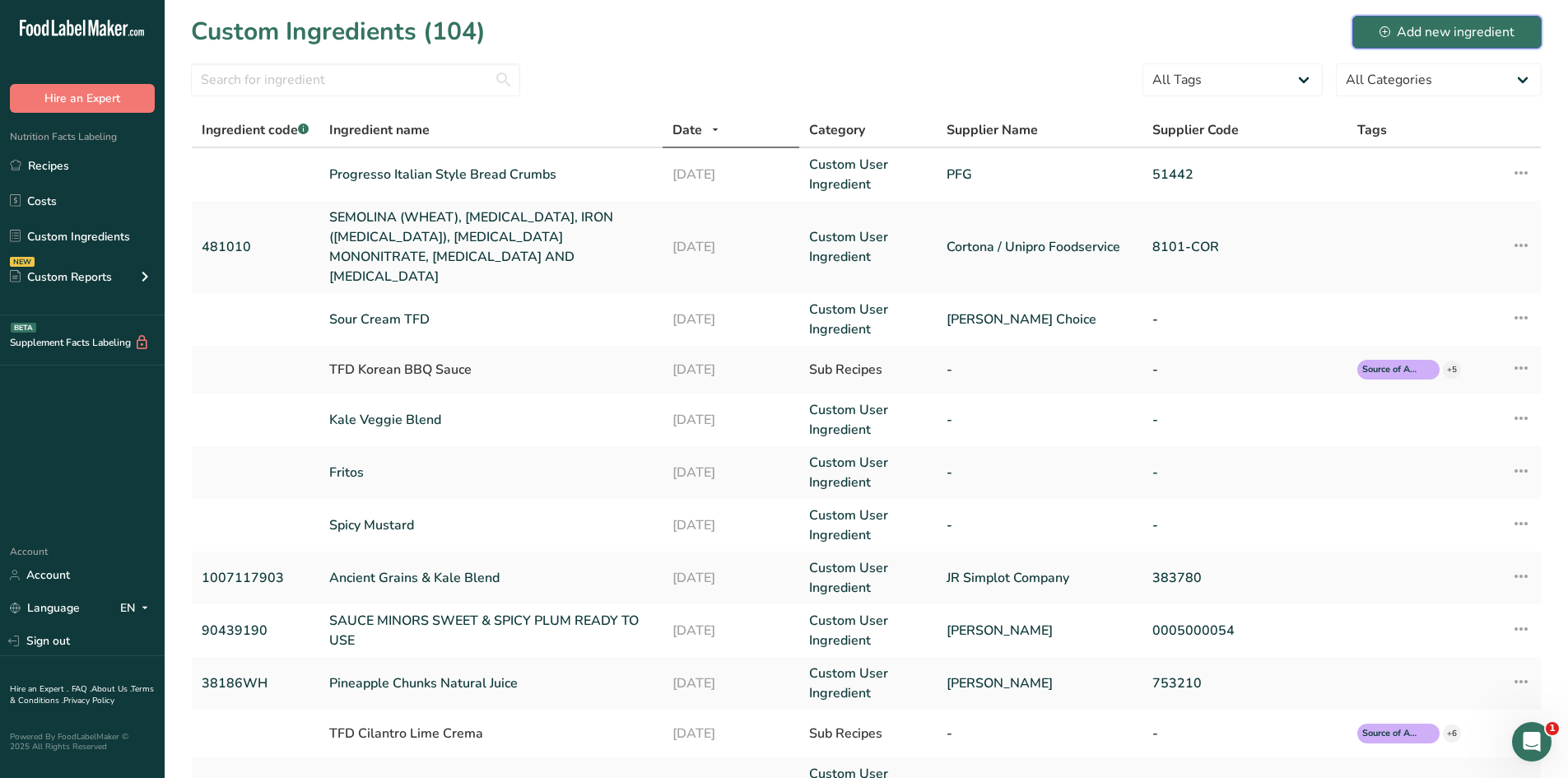
click at [1429, 40] on div "Add new ingredient" at bounding box center [1447, 33] width 135 height 20
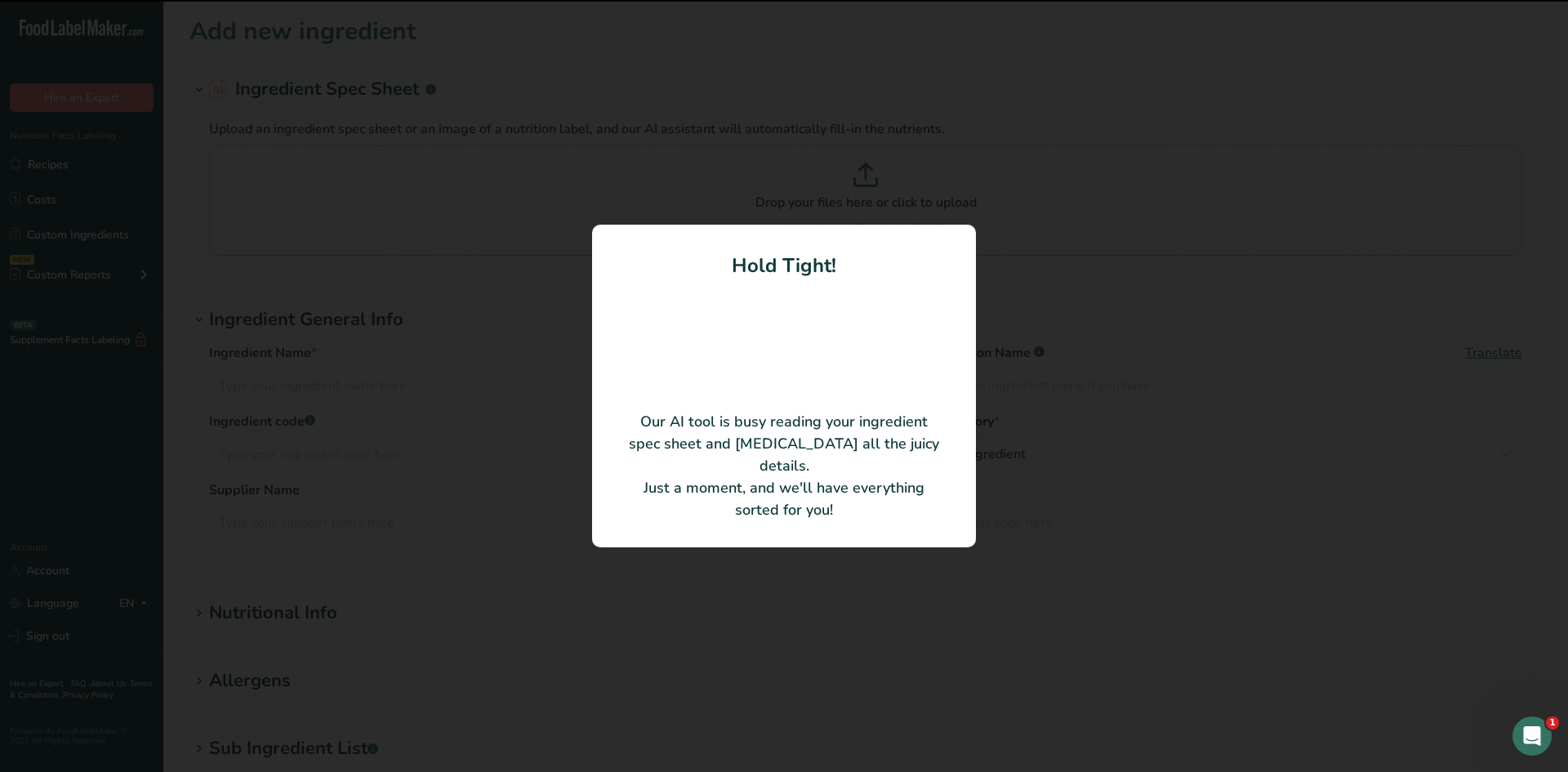
type input "Lite Gluten Free Soy Sauce"
type input "2700053668"
type input "Conagra Brands"
type input "561860"
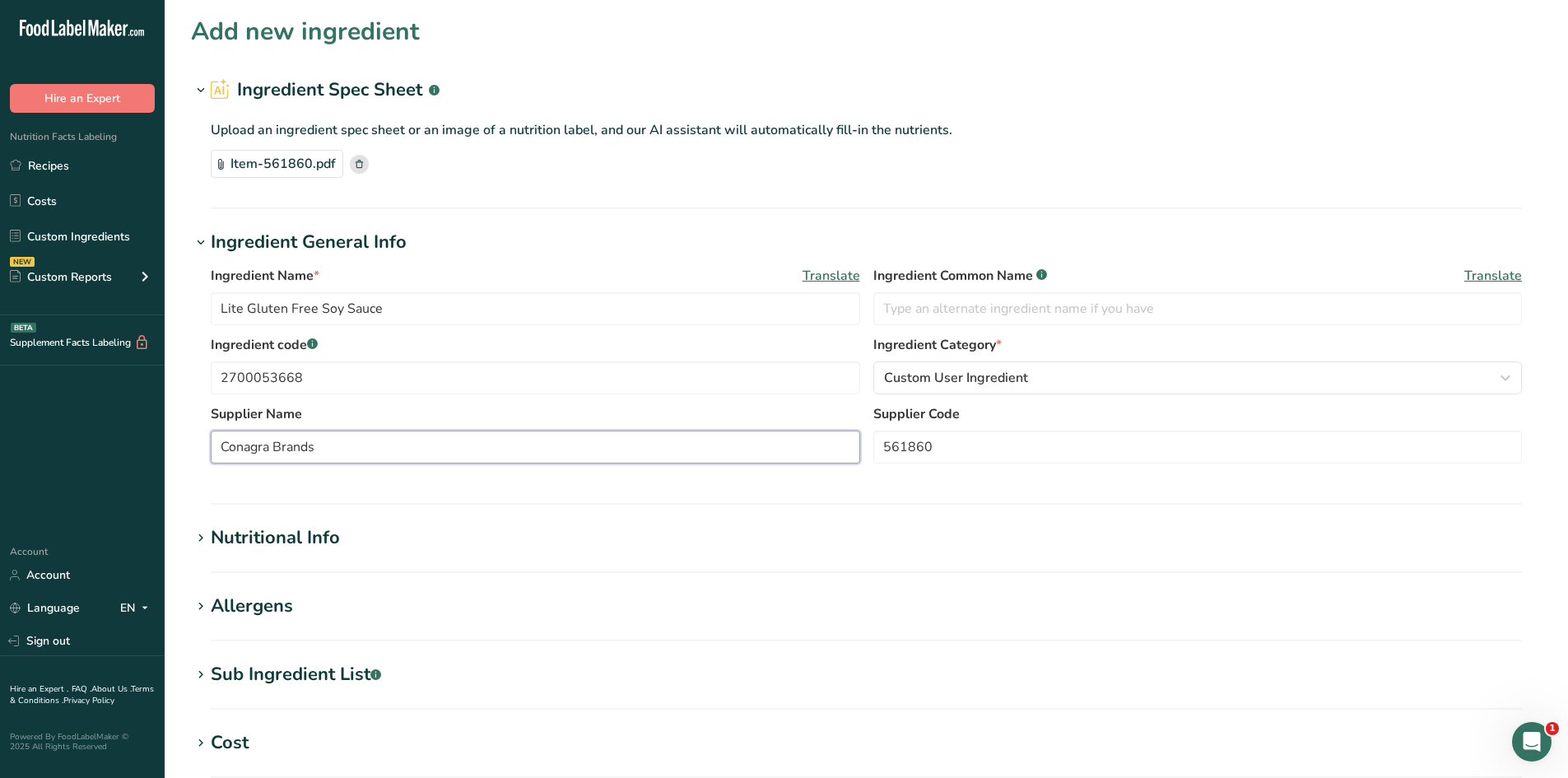
click at [349, 445] on input "Conagra Brands" at bounding box center [536, 446] width 649 height 33
drag, startPoint x: 345, startPoint y: 444, endPoint x: 41, endPoint y: 429, distance: 304.4
click at [41, 429] on div ".a-20{fill:#fff;} Hire an Expert Nutrition Facts Labeling Recipes Costs Custom …" at bounding box center [784, 591] width 1568 height 1183
type input "[PERSON_NAME]"
click at [196, 547] on icon at bounding box center [200, 538] width 15 height 23
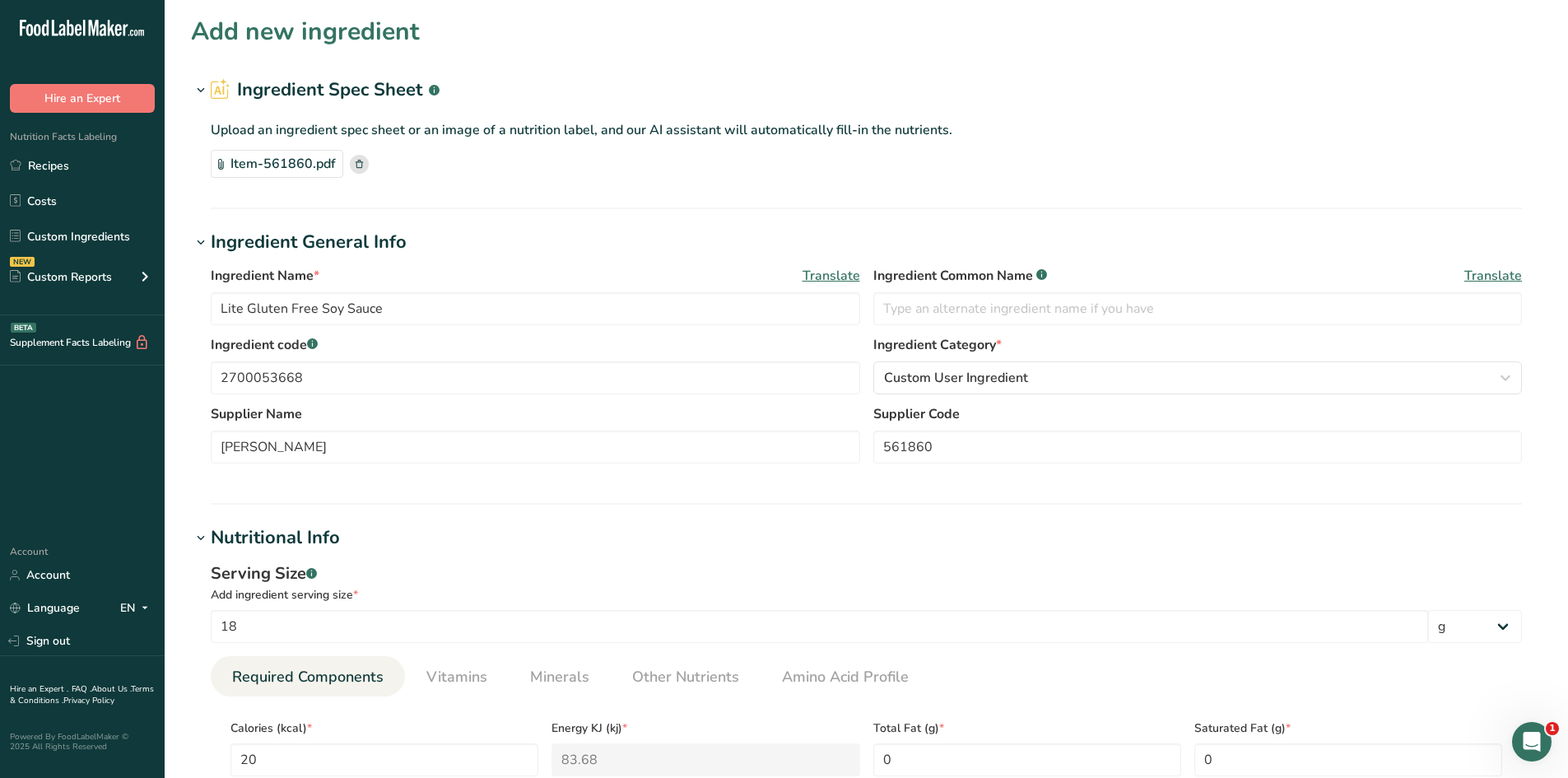
scroll to position [412, 0]
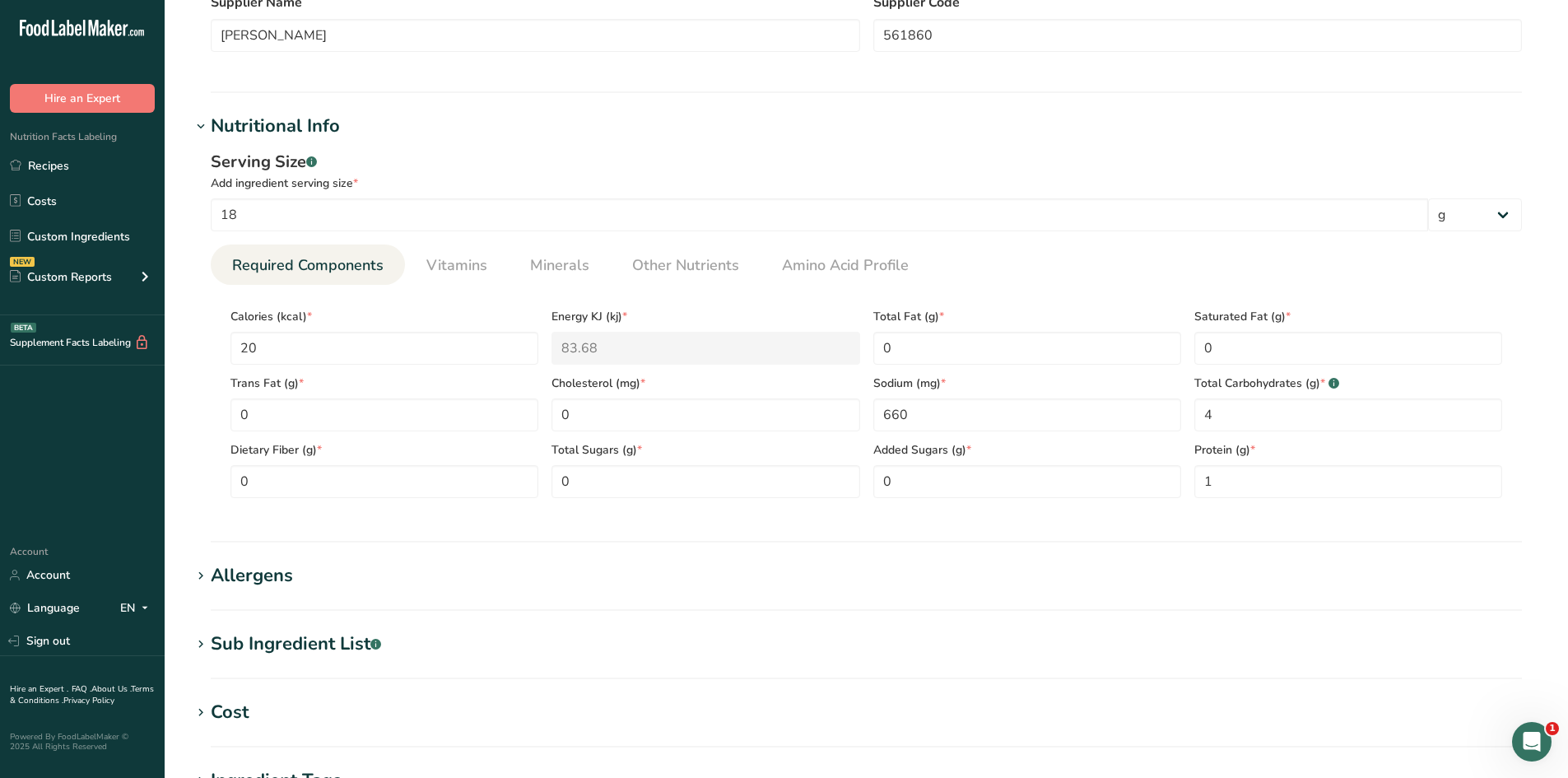
click at [209, 576] on span at bounding box center [200, 577] width 20 height 20
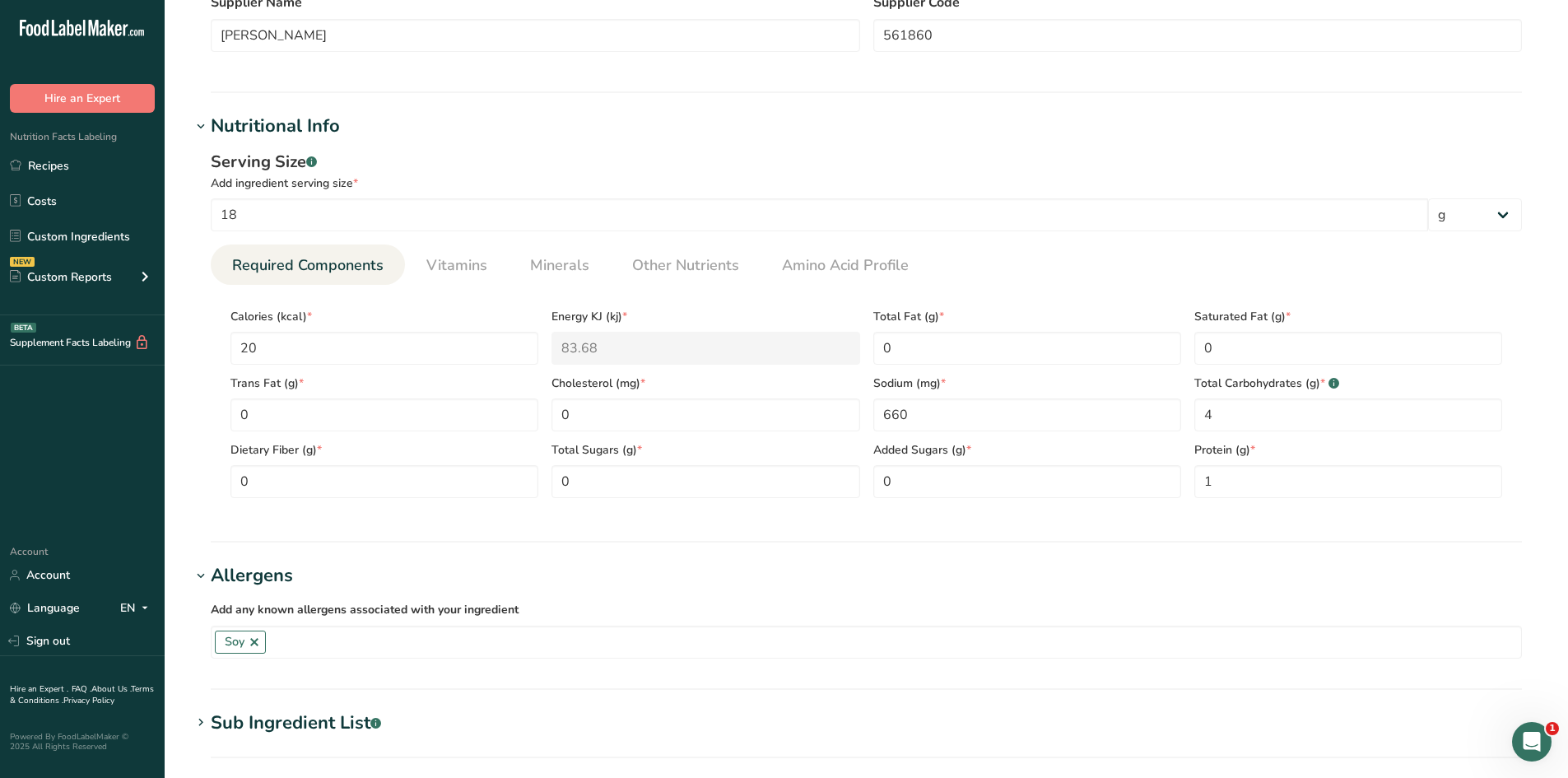
scroll to position [82, 0]
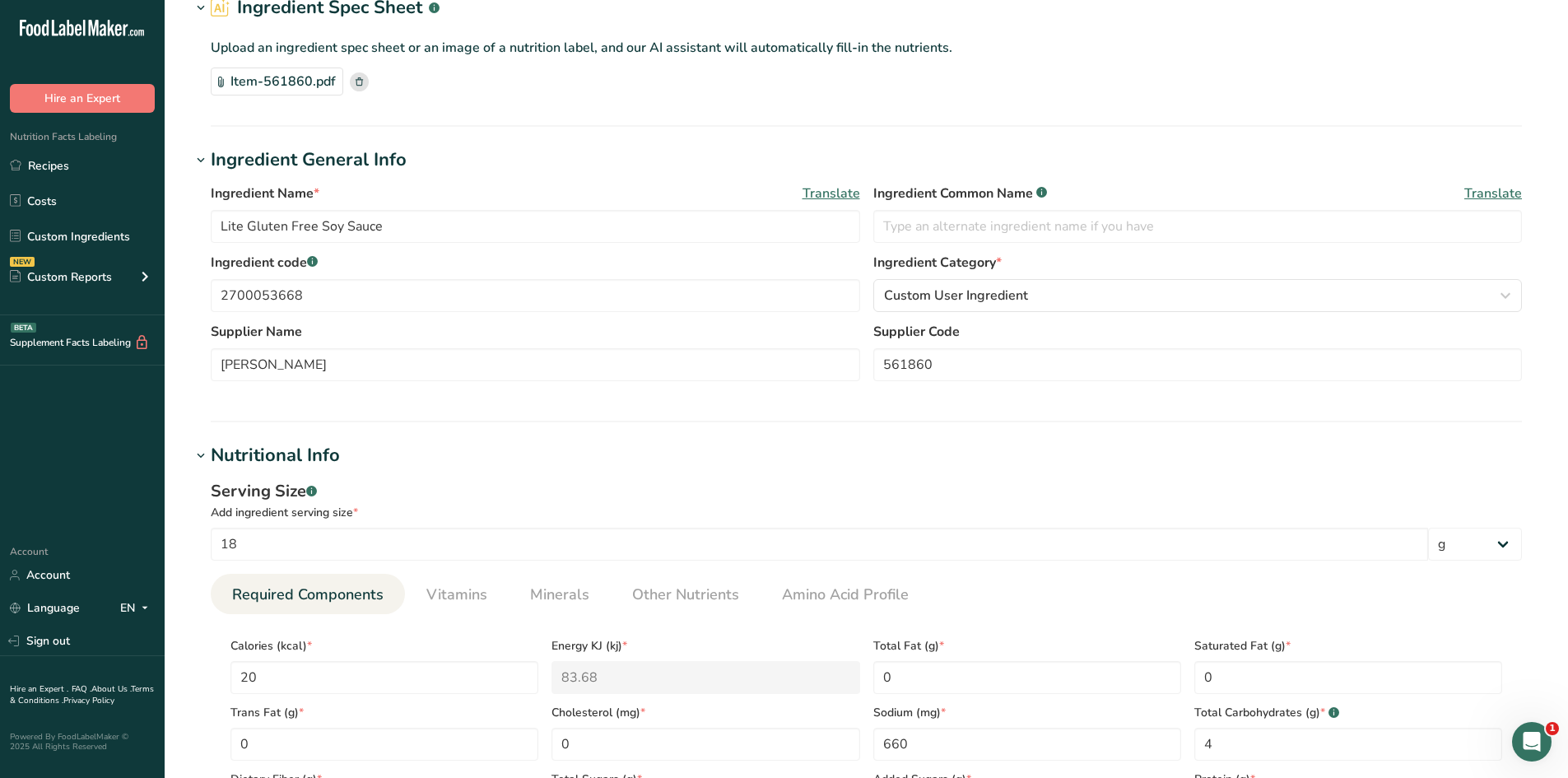
click at [355, 83] on icon at bounding box center [359, 81] width 8 height 8
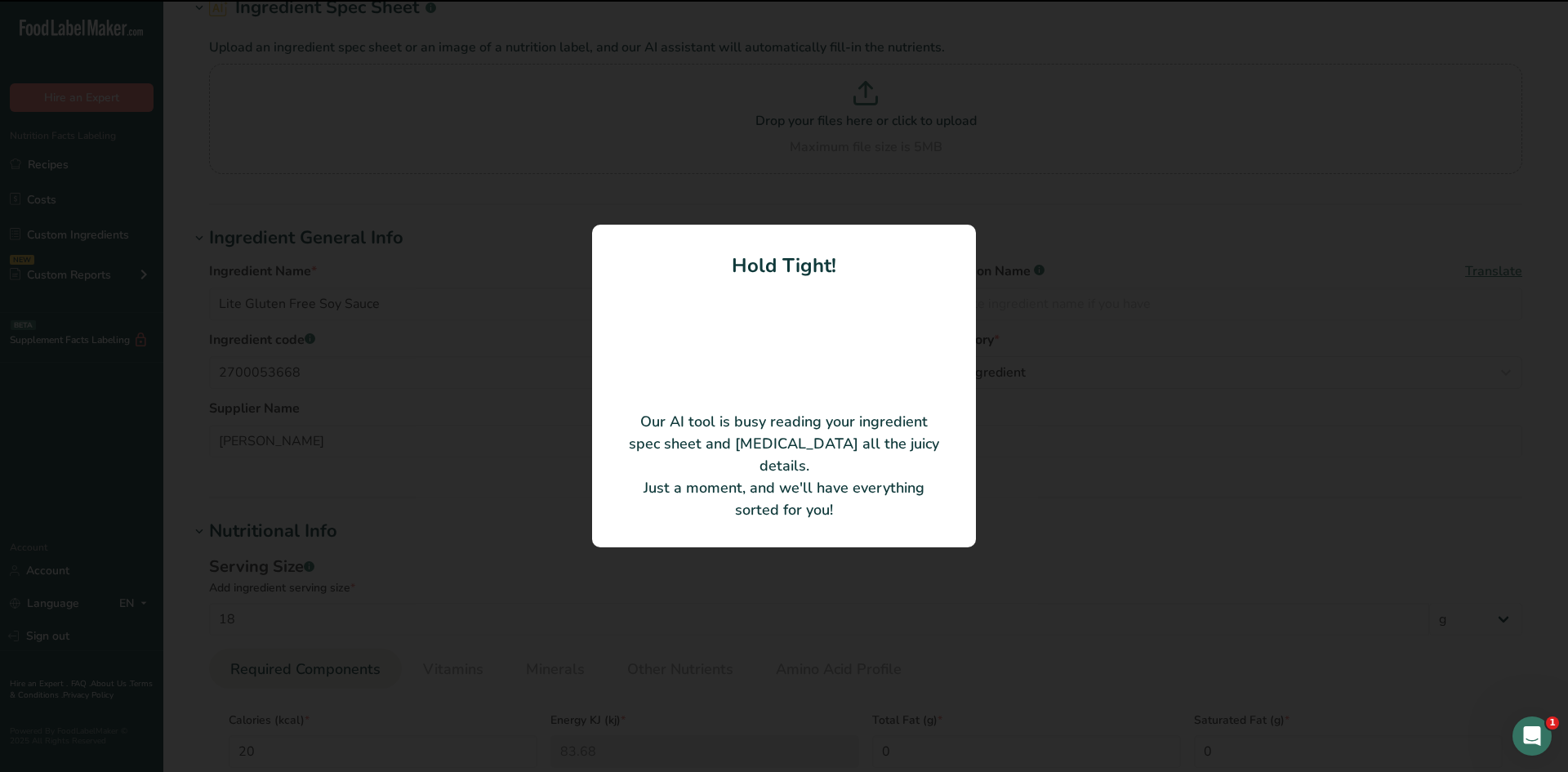
type input "Kikkoman Lite Soy Sauce"
type input "00130"
type input "Kikkoman Sales Usa"
type input "560890"
type input "15"
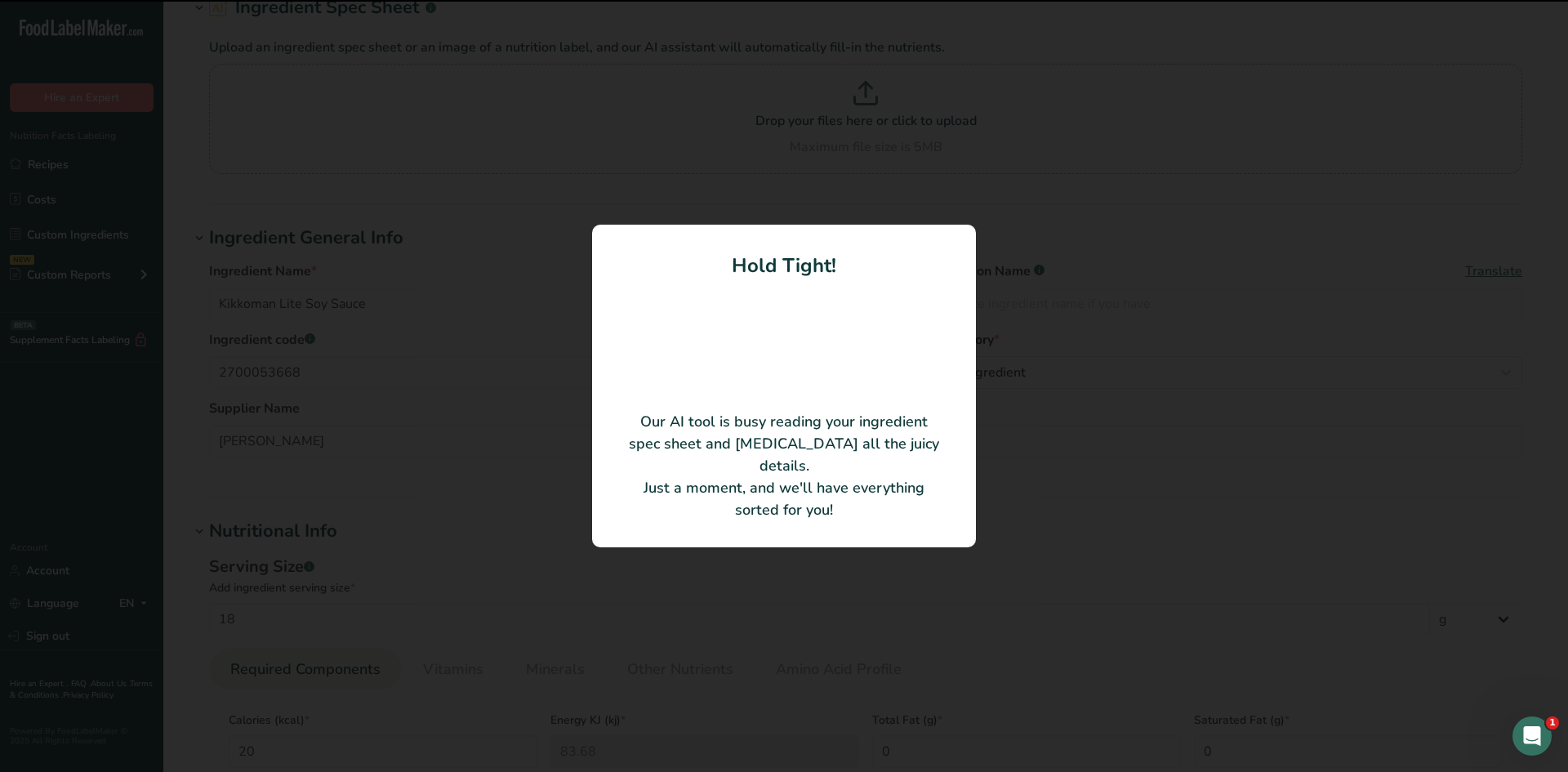
type input "10"
type KJ "41.84"
type input "590"
type Carbohydrates "1"
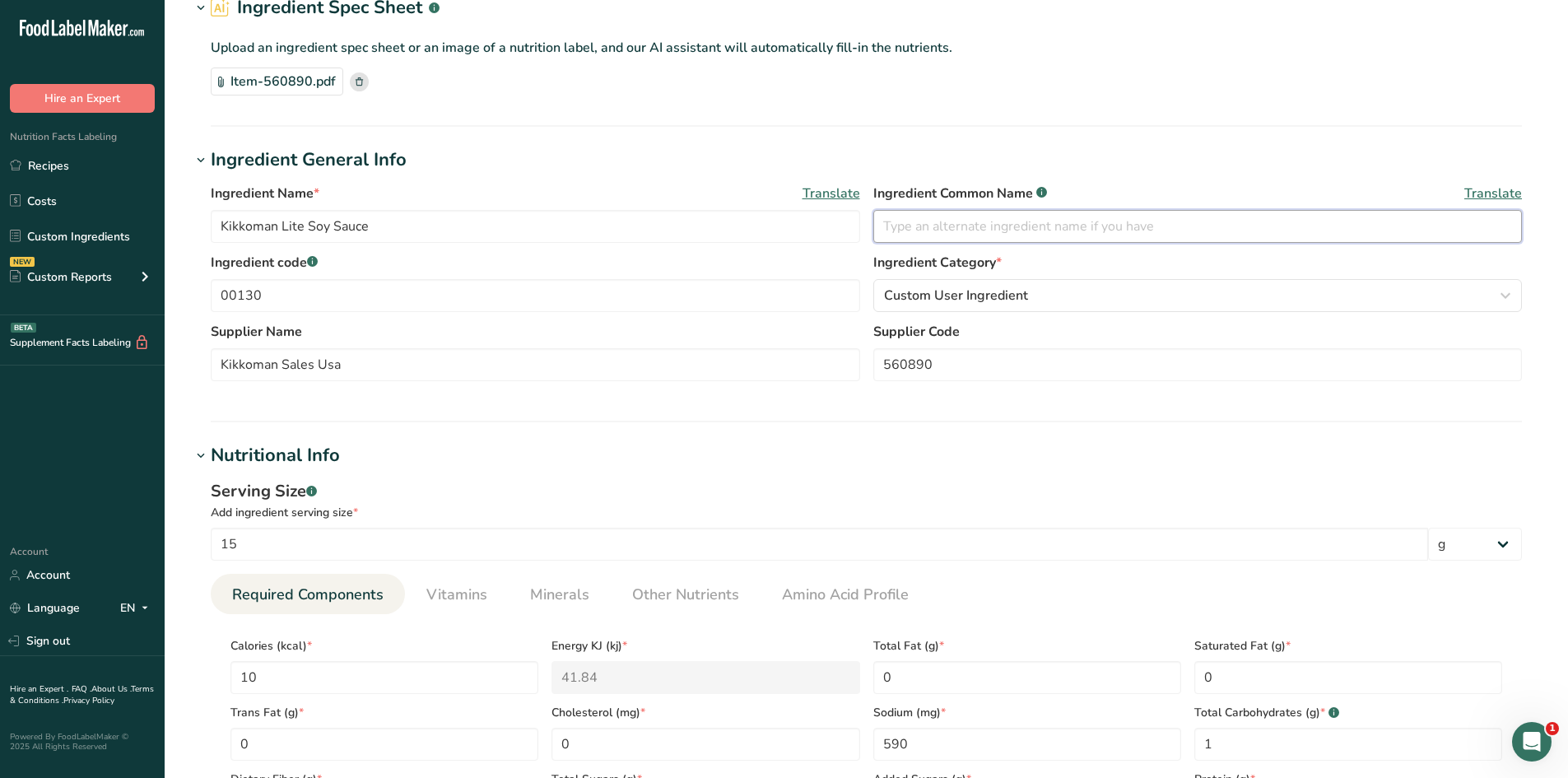
click at [932, 229] on input "text" at bounding box center [1198, 226] width 649 height 33
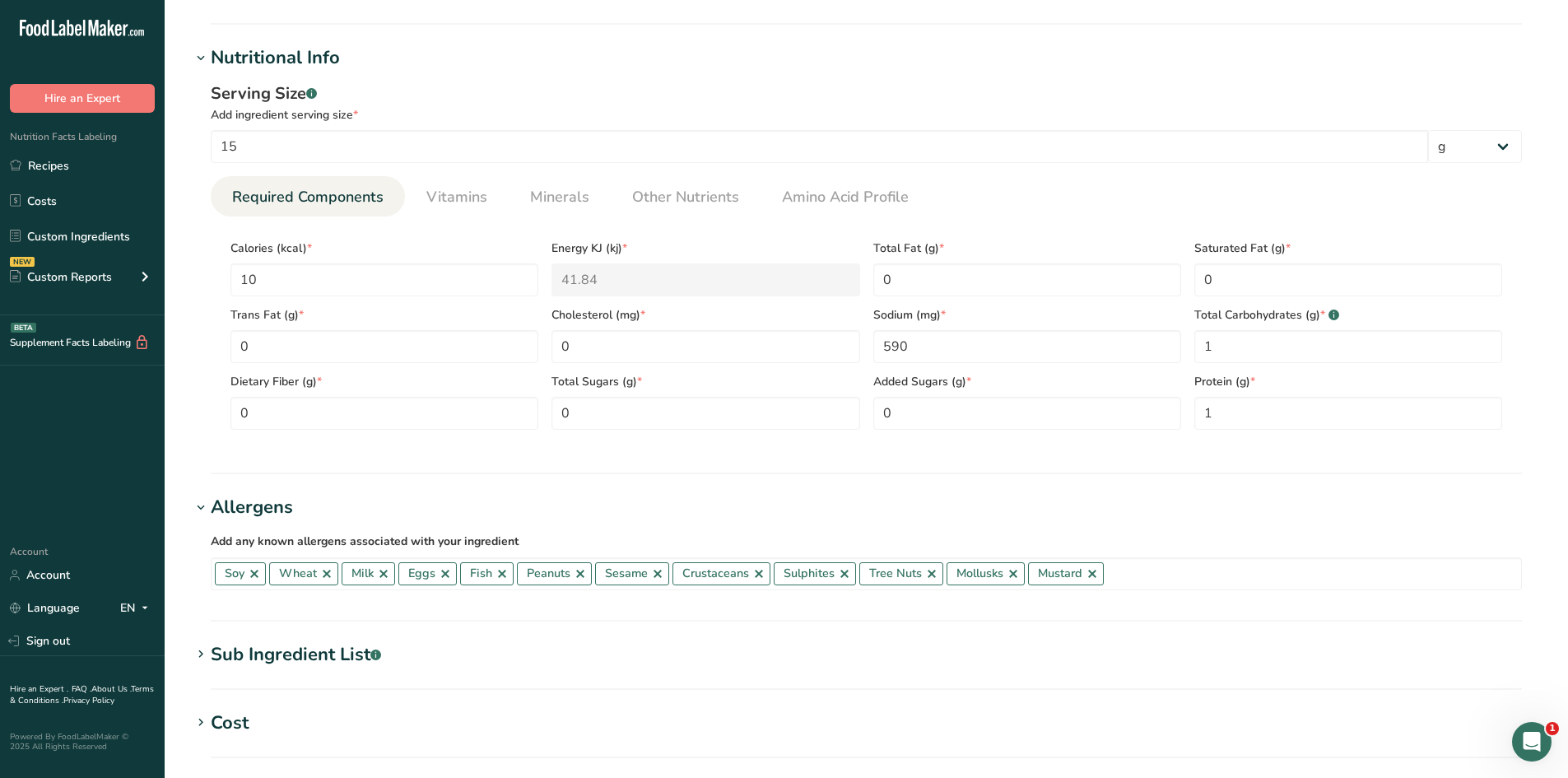
scroll to position [659, 0]
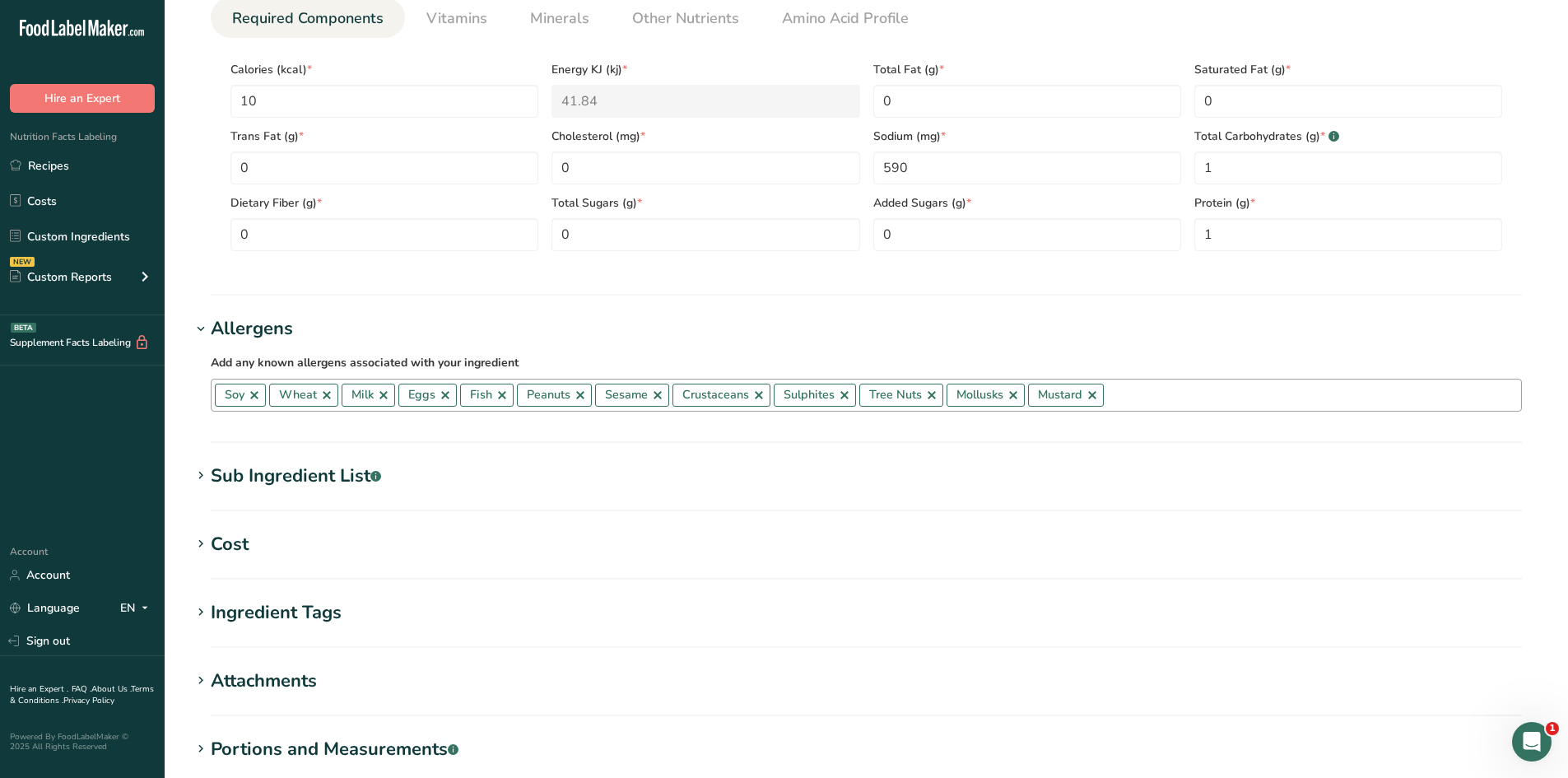
type input "Lite Soy Sauce"
click at [448, 393] on link at bounding box center [445, 395] width 13 height 13
click at [439, 397] on link at bounding box center [440, 395] width 13 height 13
click at [462, 397] on link at bounding box center [461, 395] width 13 height 13
click at [462, 397] on link at bounding box center [460, 395] width 13 height 13
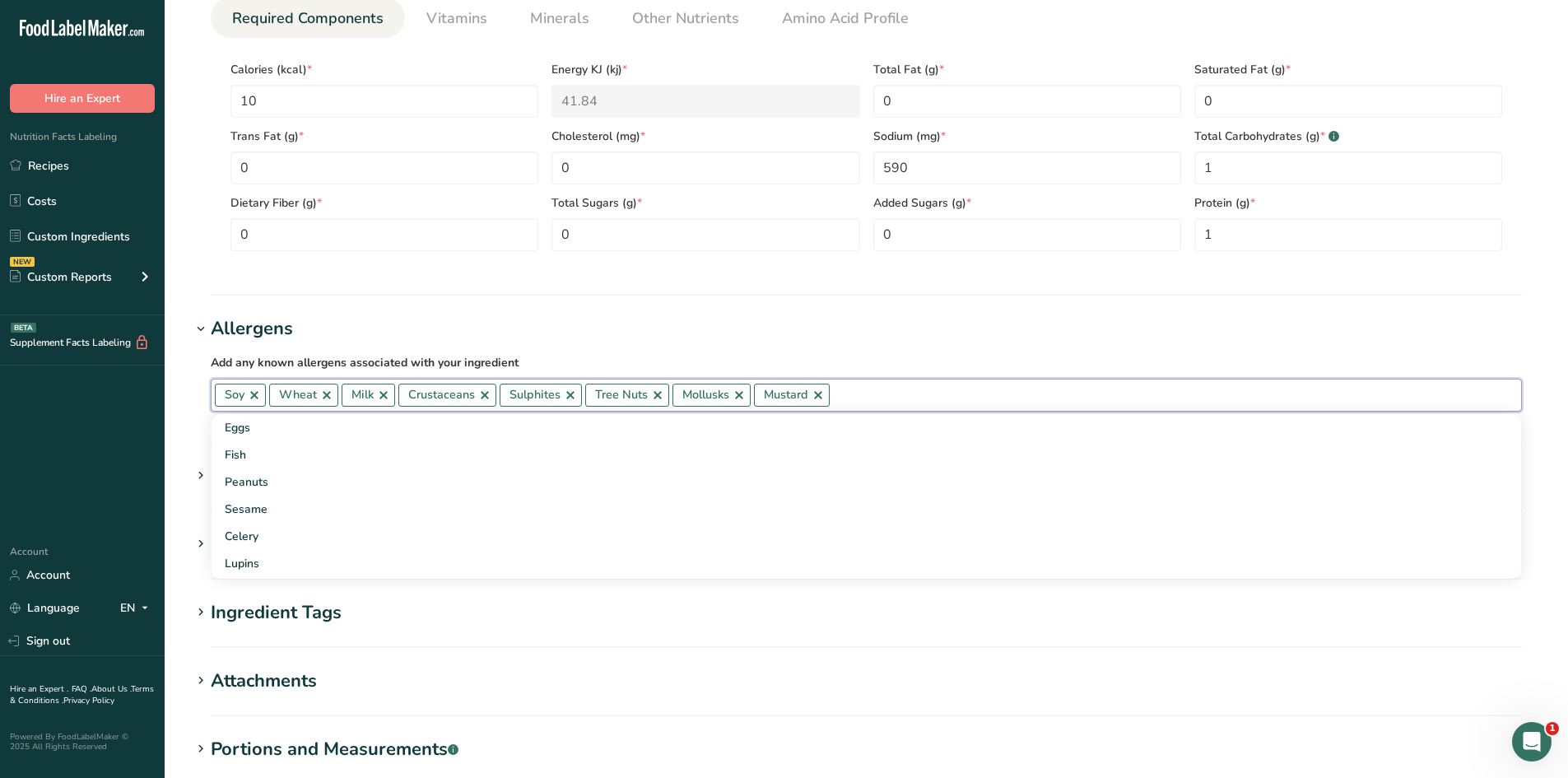
click at [483, 396] on link at bounding box center [485, 395] width 13 height 13
click at [468, 394] on link at bounding box center [469, 395] width 13 height 13
click at [469, 394] on link at bounding box center [470, 395] width 13 height 13
click at [475, 394] on span "Mollusks" at bounding box center [437, 395] width 78 height 23
click at [464, 398] on link at bounding box center [465, 395] width 13 height 13
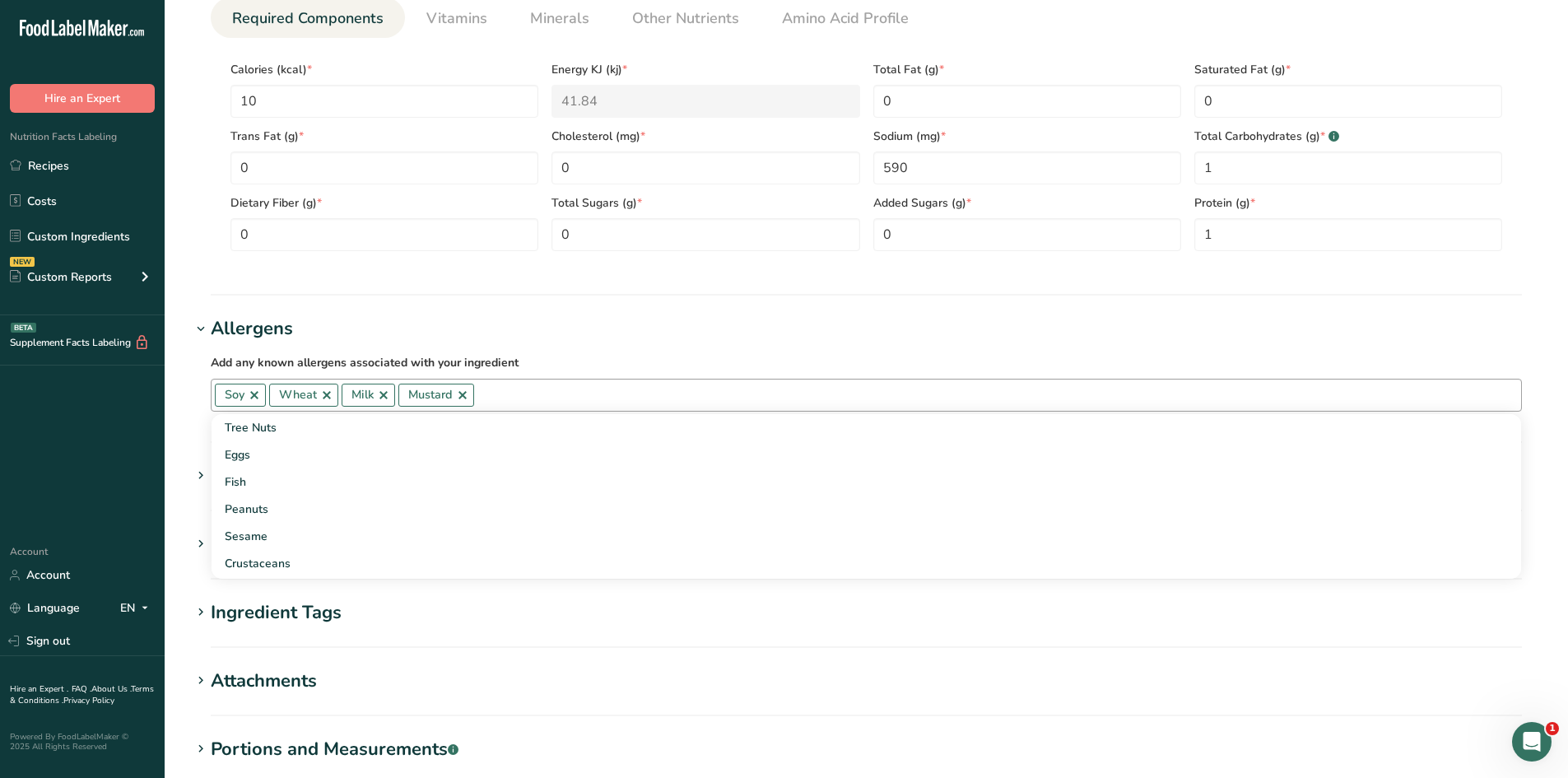
click at [464, 392] on link at bounding box center [462, 395] width 13 height 13
click at [384, 394] on link at bounding box center [383, 395] width 13 height 13
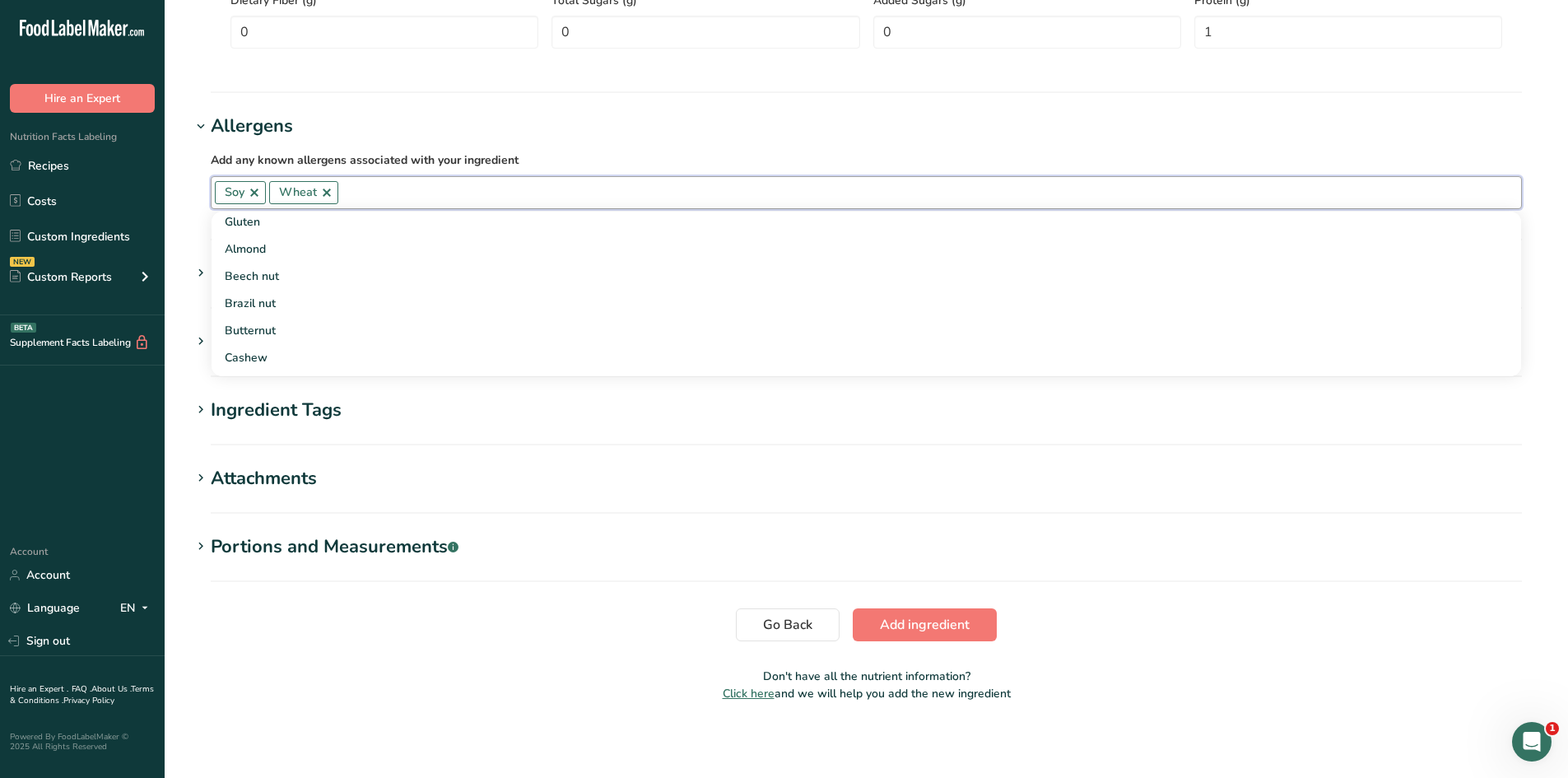
scroll to position [865, 0]
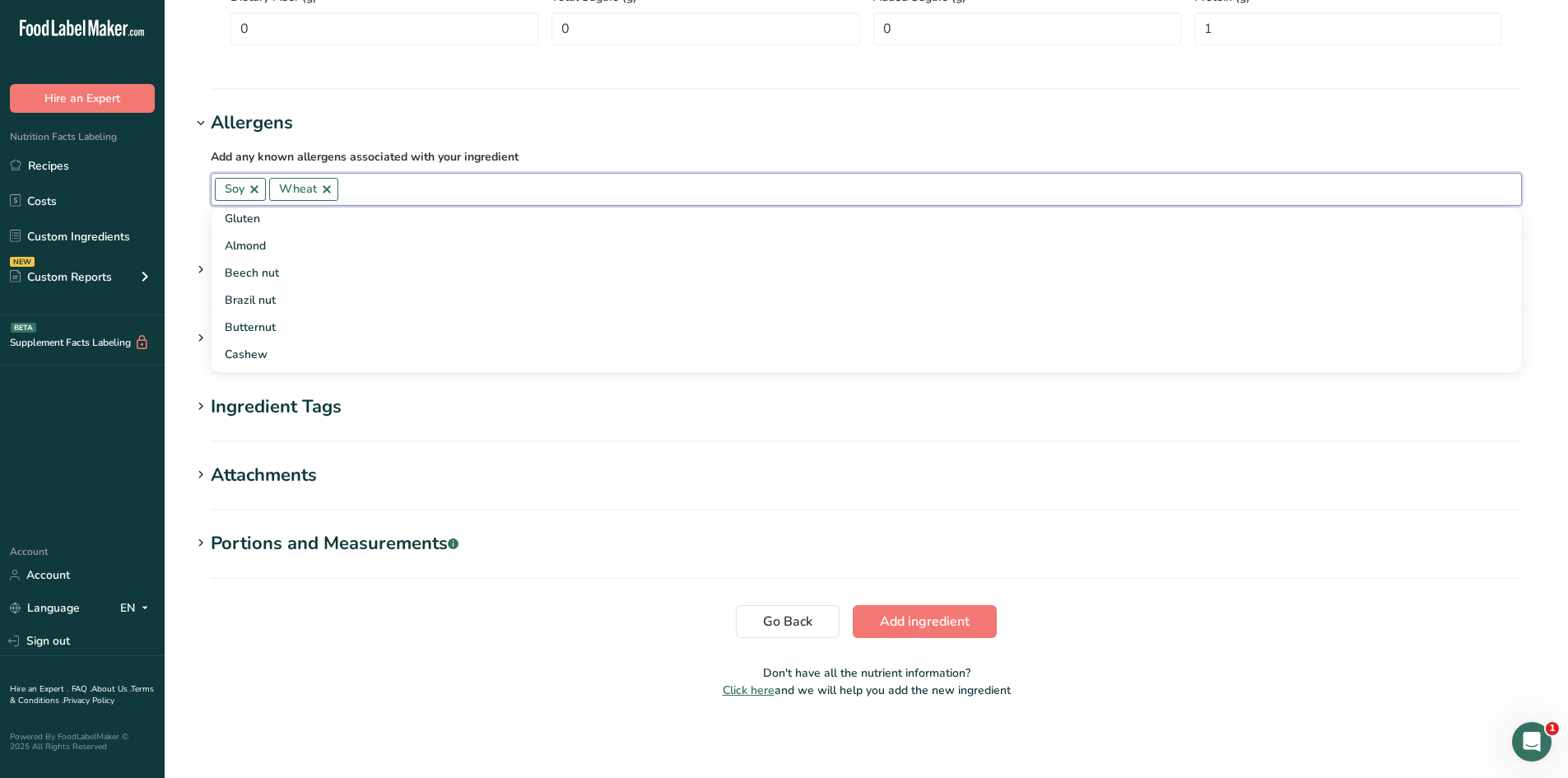
click at [211, 534] on div "Portions and Measurements .a-a{fill:#347362;}.b-a{fill:#fff;}" at bounding box center [335, 544] width 248 height 28
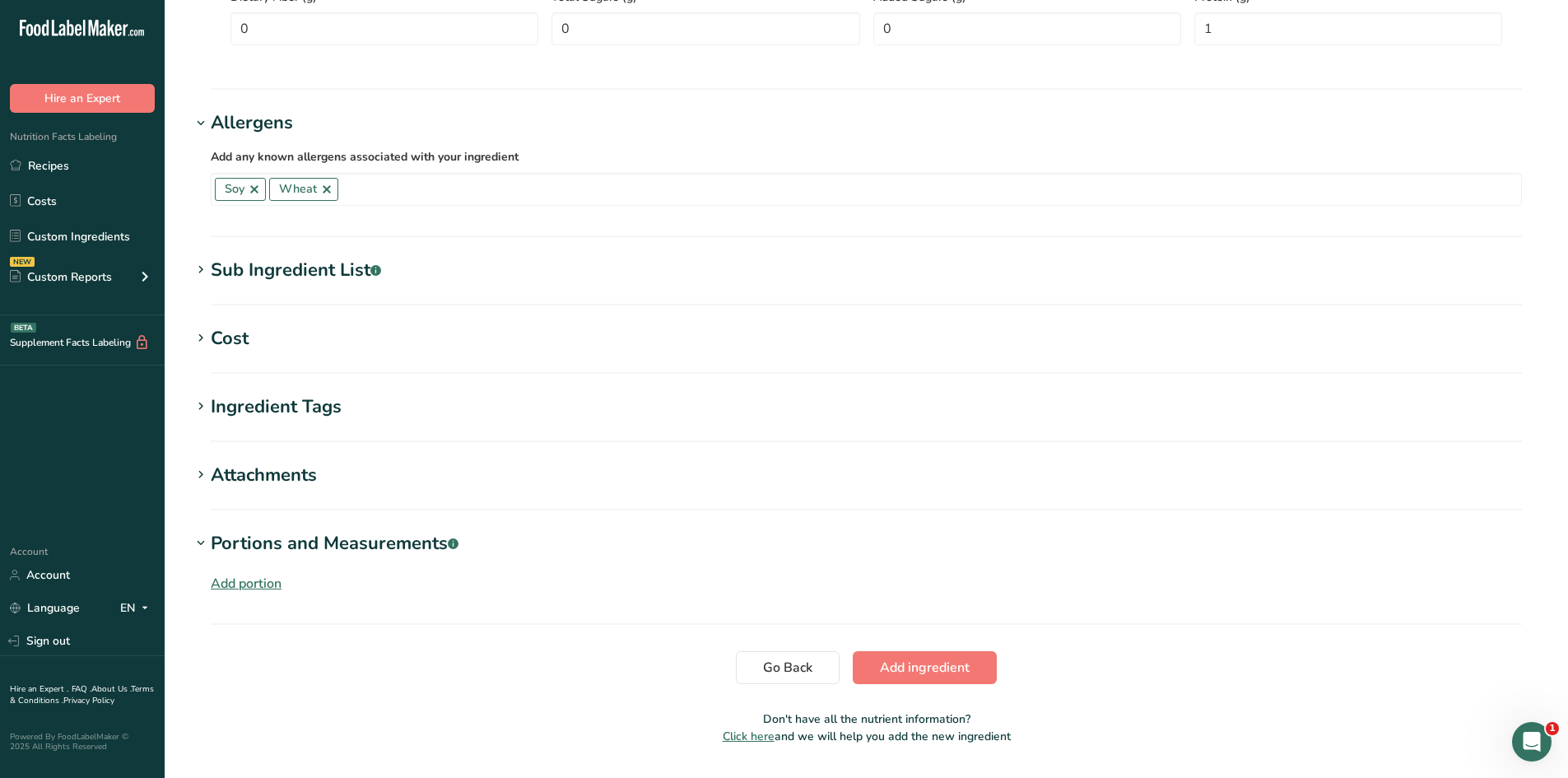
click at [227, 584] on div "Add portion" at bounding box center [247, 584] width 71 height 20
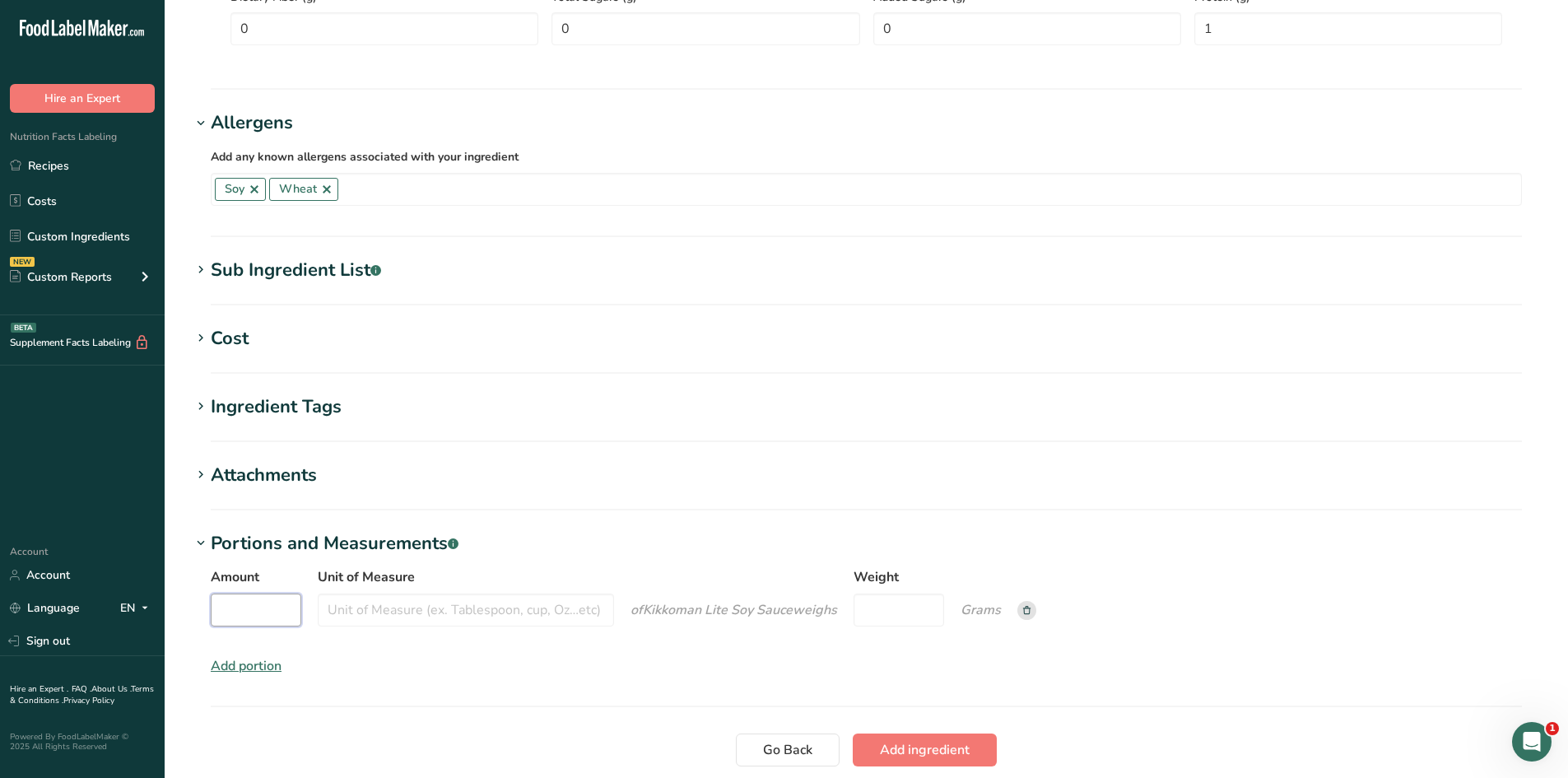
click at [233, 601] on input "Amount" at bounding box center [257, 609] width 91 height 33
type input "1"
click at [330, 606] on input "Unit of Measure" at bounding box center [466, 609] width 296 height 33
type input "t"
type input "Tablespoon"
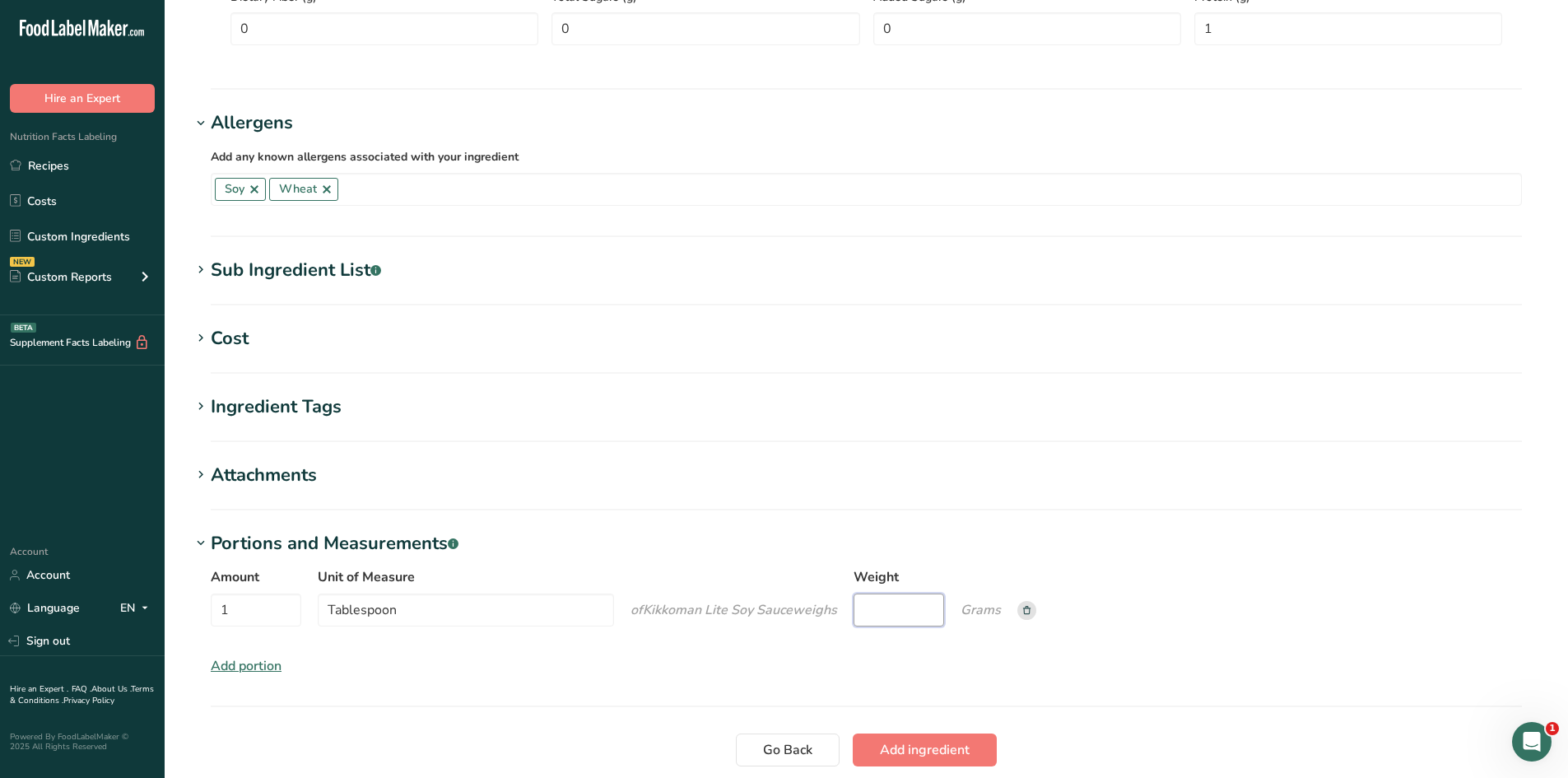
click at [916, 608] on input "Weight" at bounding box center [899, 609] width 91 height 33
type input "16"
click at [905, 740] on span "Add ingredient" at bounding box center [925, 750] width 90 height 20
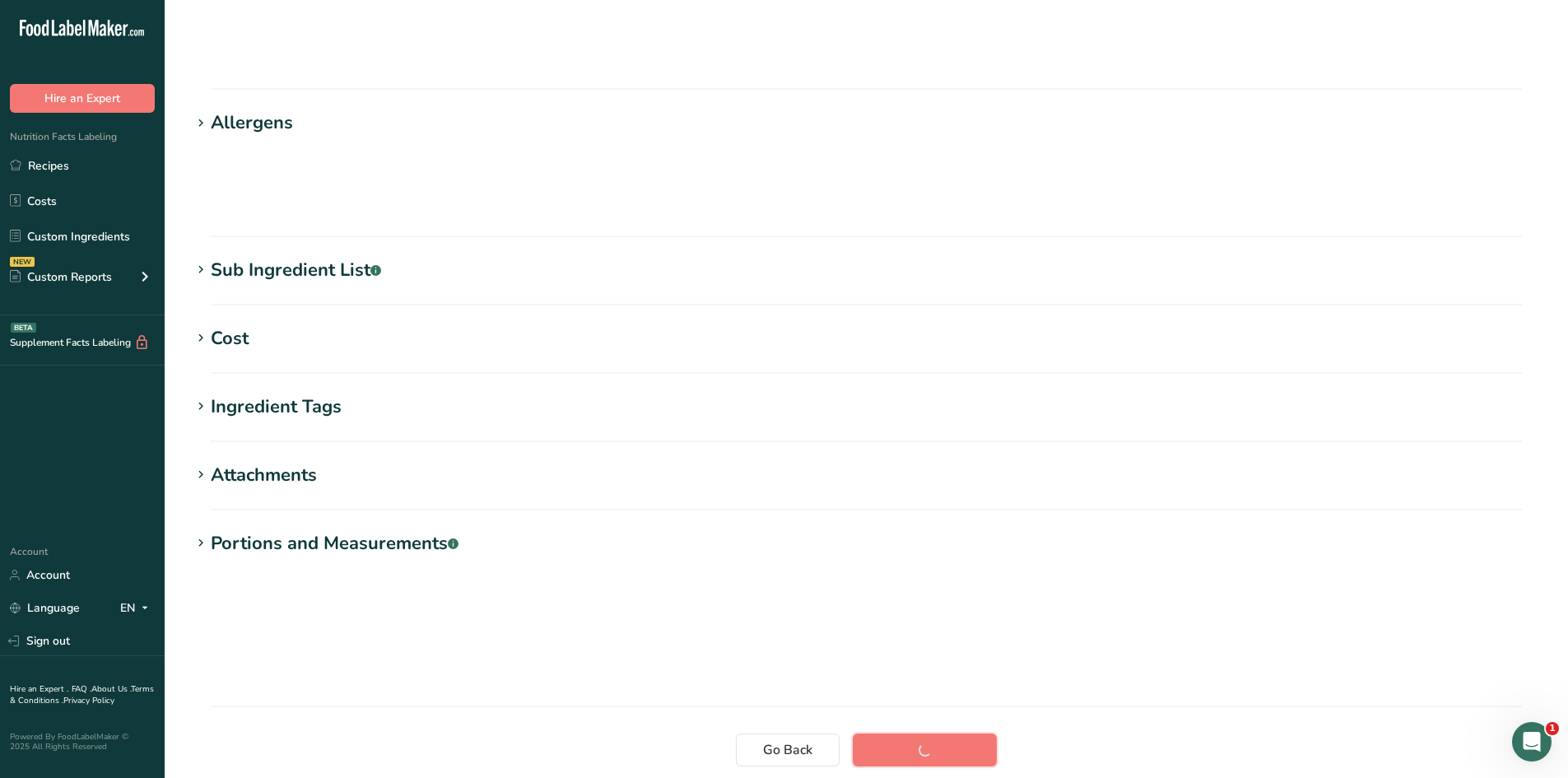
scroll to position [93, 0]
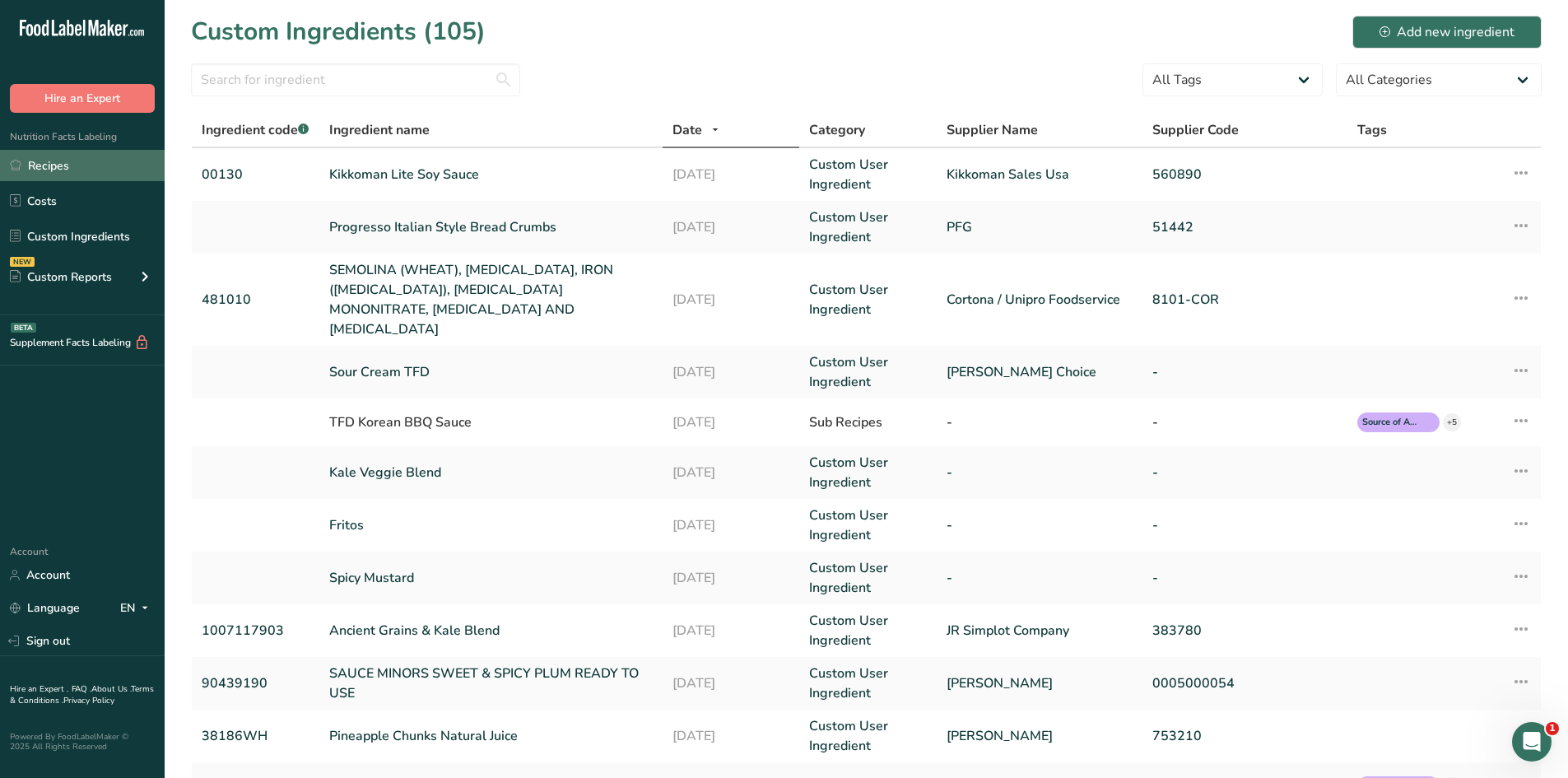
click at [72, 168] on link "Recipes" at bounding box center [82, 166] width 165 height 32
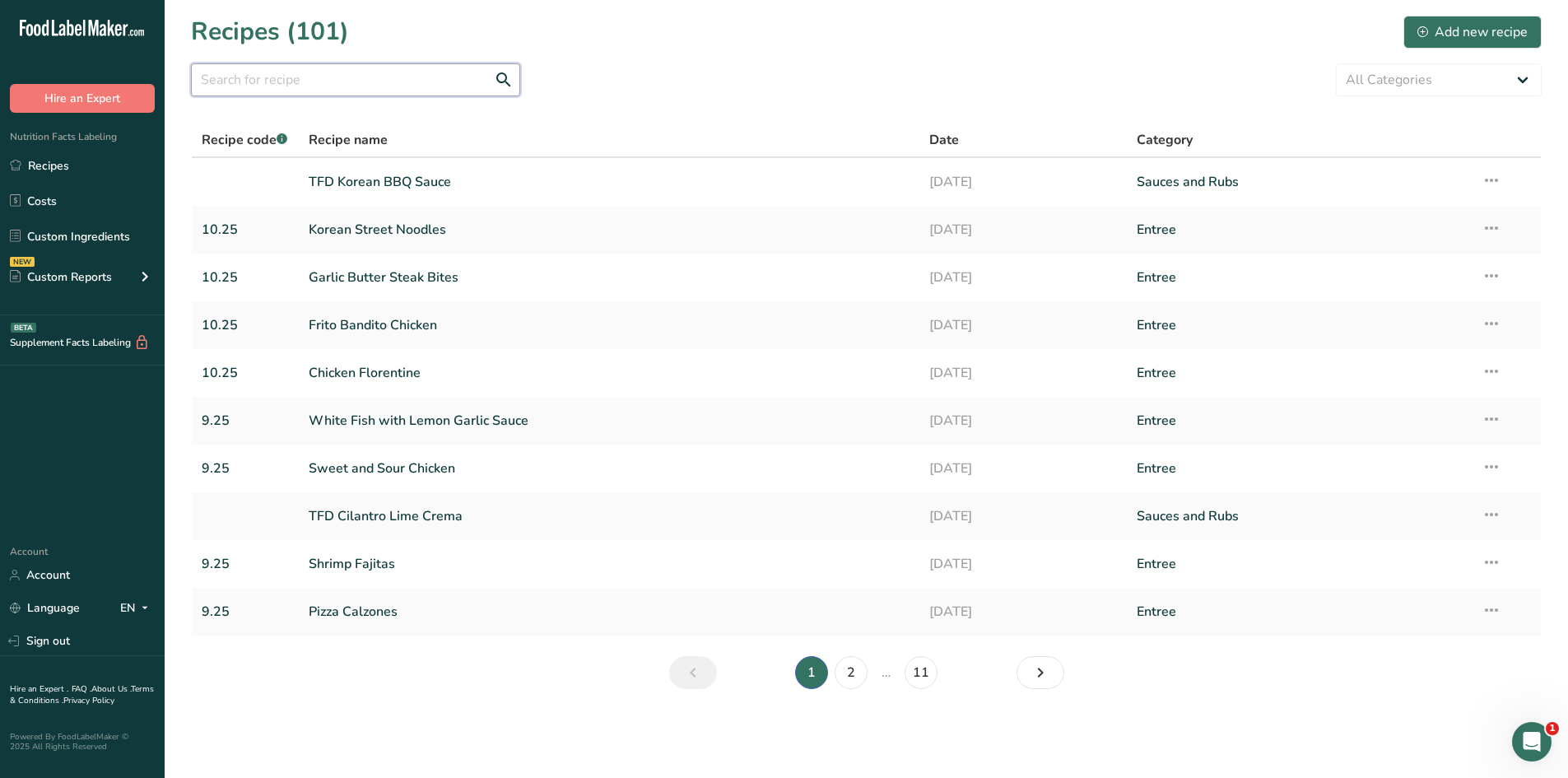
click at [265, 92] on input "text" at bounding box center [355, 79] width 330 height 33
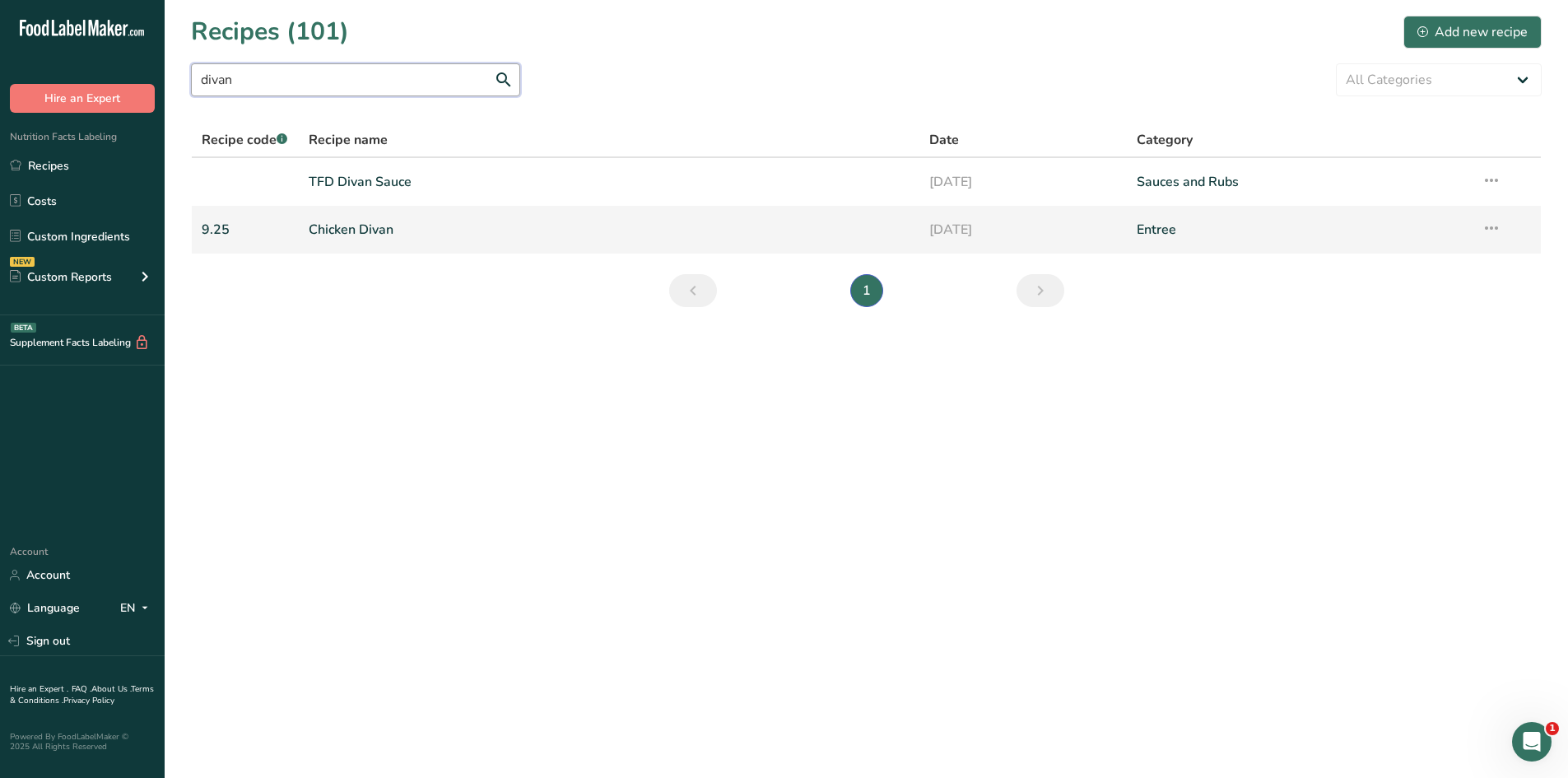
type input "divan"
click at [336, 231] on link "Chicken Divan" at bounding box center [610, 229] width 602 height 35
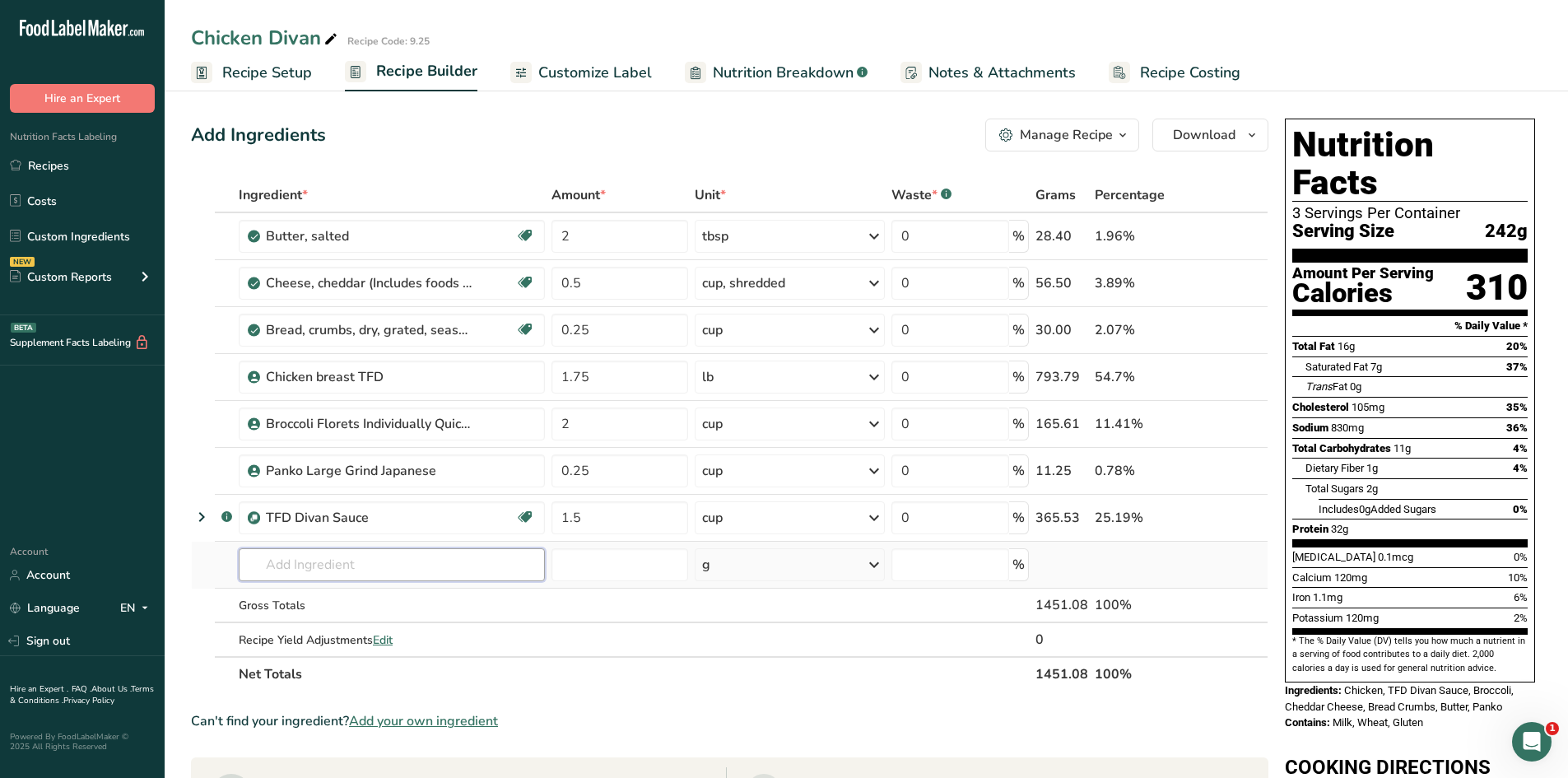
click at [358, 568] on input "text" at bounding box center [392, 564] width 306 height 33
type input "Italian bread"
click at [350, 621] on p "Progresso Italian Style Bread Crumbs" at bounding box center [357, 626] width 212 height 18
type input "Progresso Italian Style Bread Crumbs"
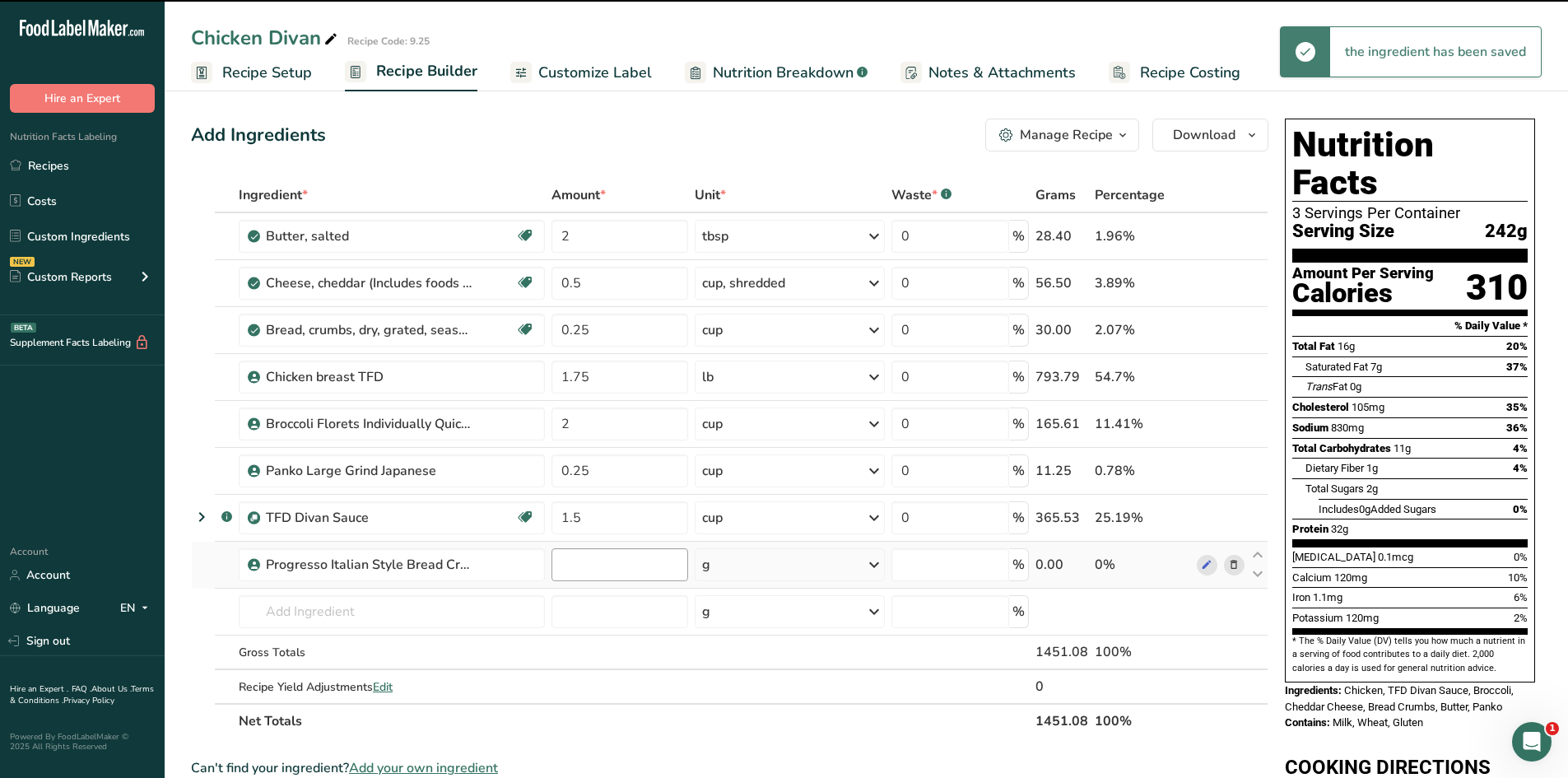
type input "0"
click at [599, 567] on input "0" at bounding box center [620, 564] width 136 height 33
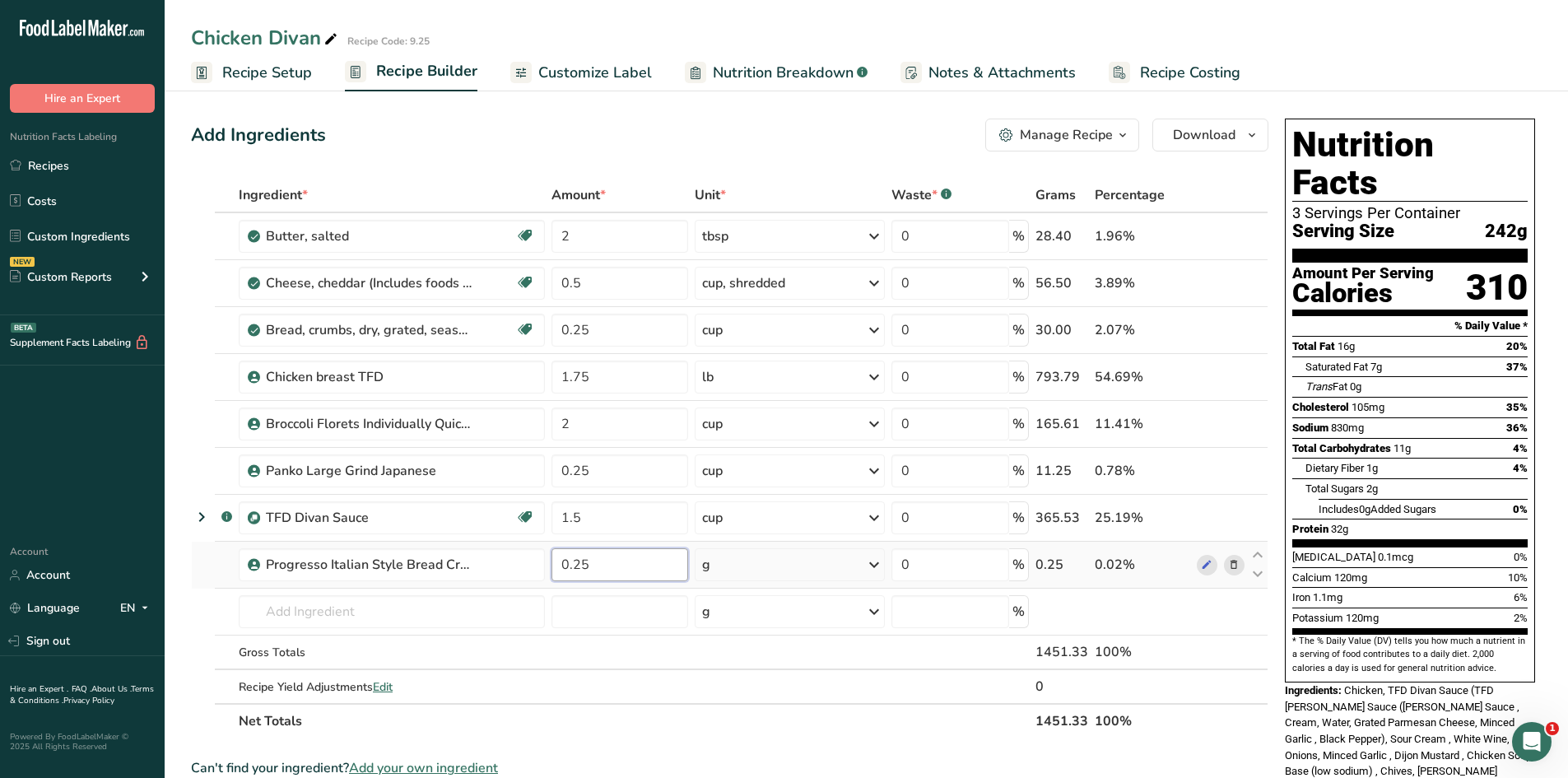
type input "0.25"
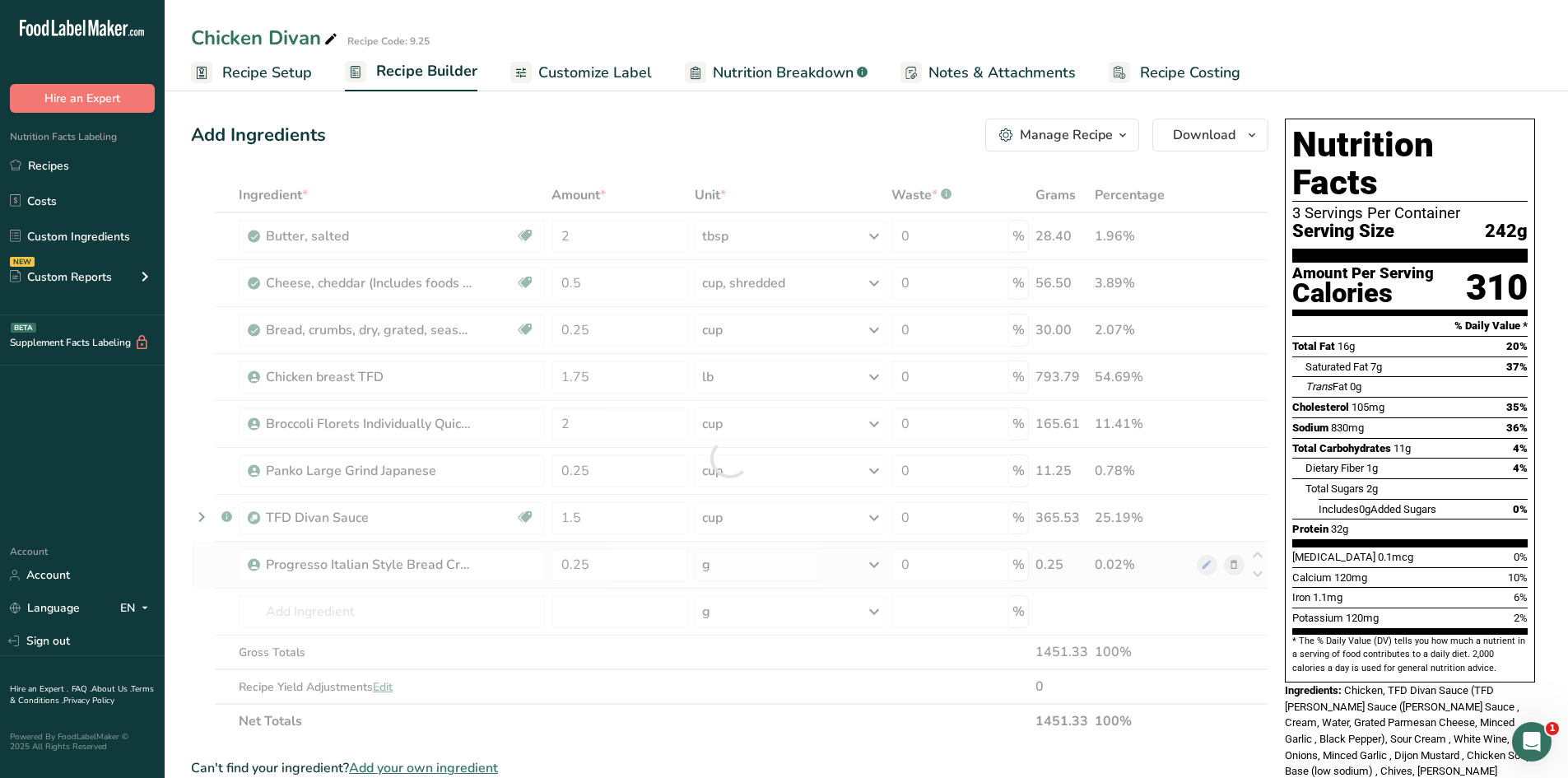
click at [796, 573] on div "Ingredient * Amount * Unit * Waste * .a-a{fill:#347362;}.b-a{fill:#fff;} Grams …" at bounding box center [729, 458] width 1078 height 561
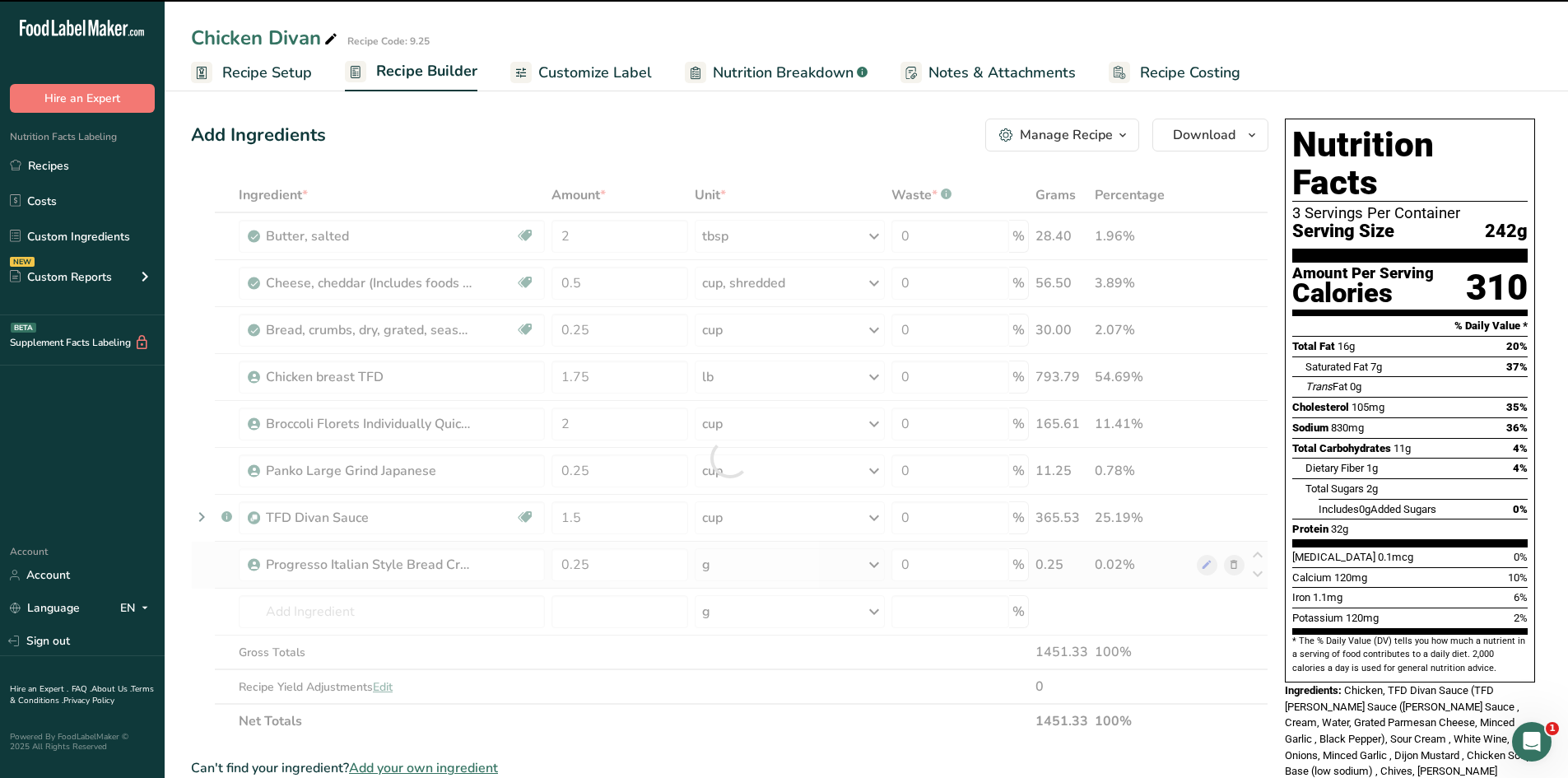
click at [865, 564] on div "g" at bounding box center [789, 564] width 190 height 33
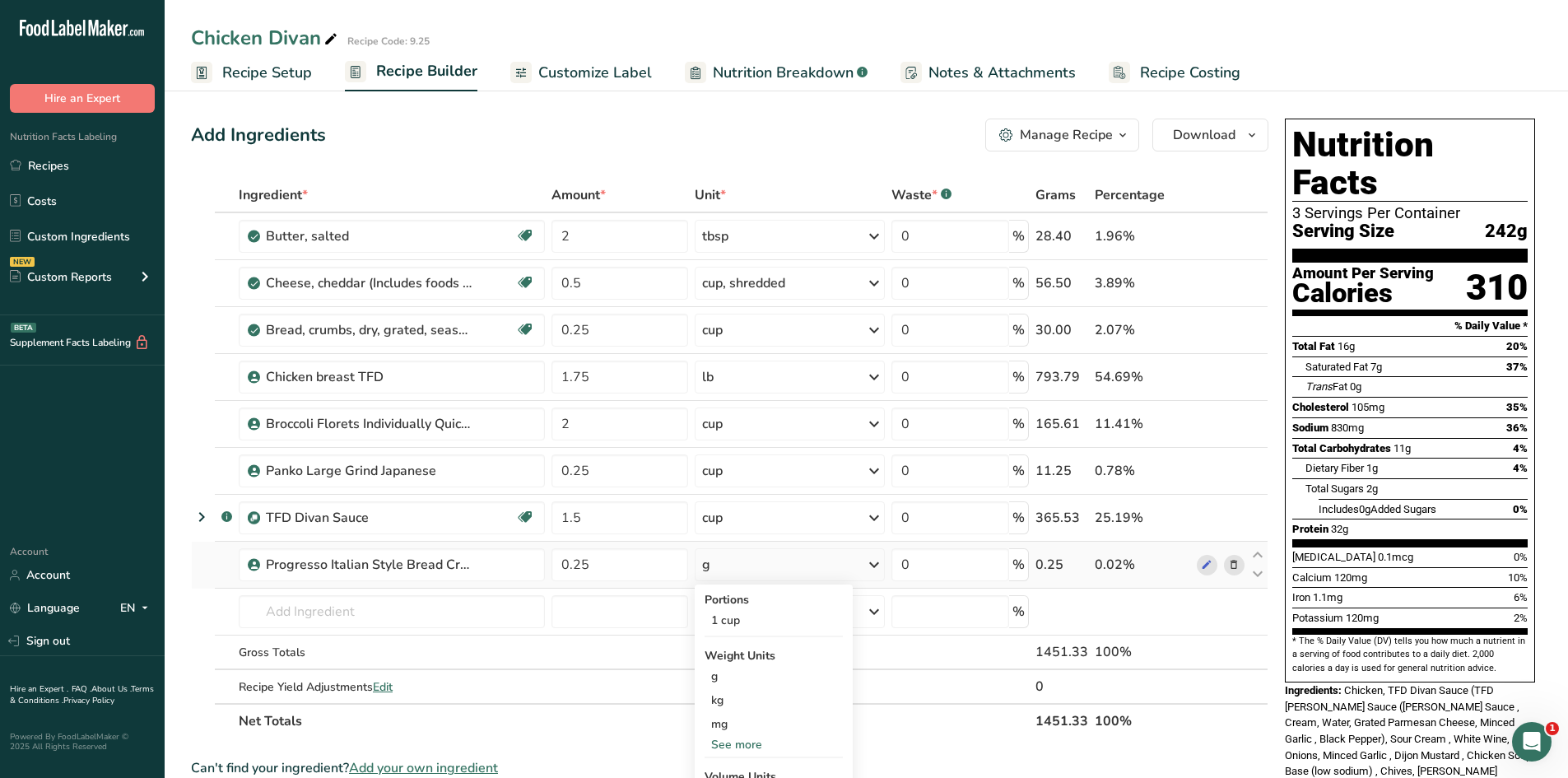
click at [865, 564] on div "g" at bounding box center [789, 564] width 190 height 33
click at [726, 624] on div "1 cup" at bounding box center [774, 620] width 138 height 24
click at [1233, 330] on icon at bounding box center [1233, 331] width 12 height 18
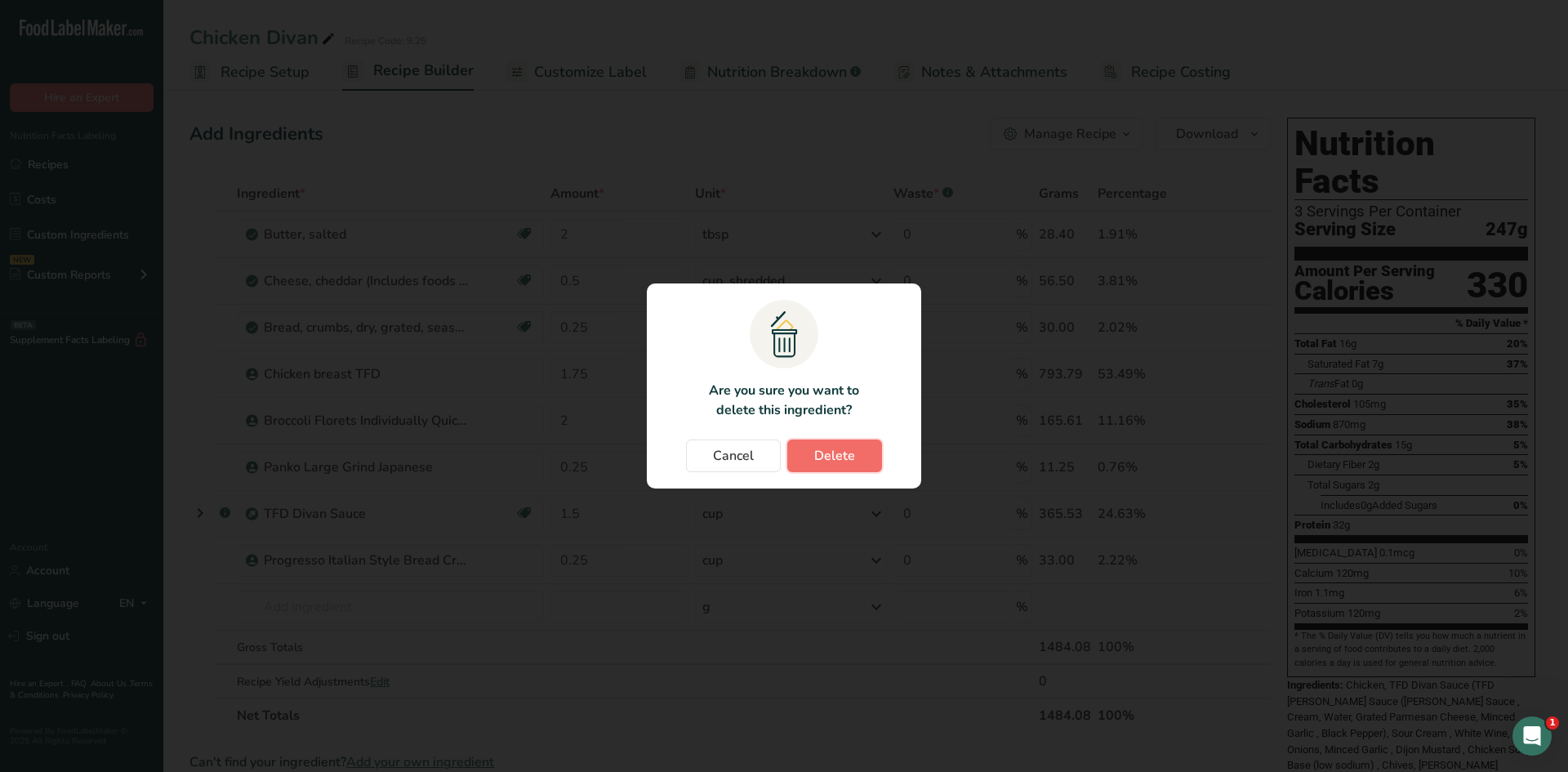
click at [837, 454] on span "Delete" at bounding box center [835, 456] width 41 height 20
type input "1.75"
type input "2"
type input "0.25"
type input "1.5"
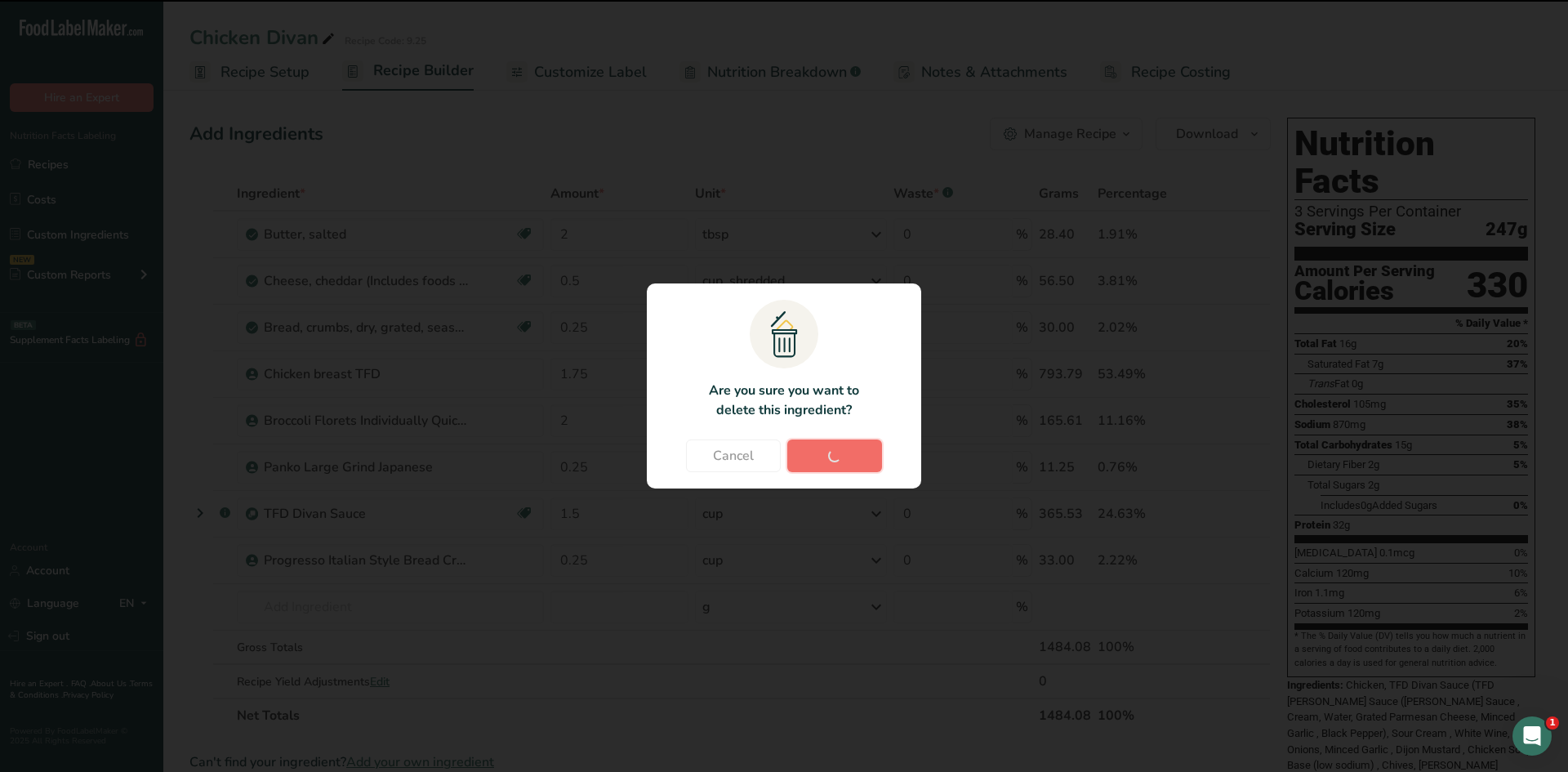
type input "0.25"
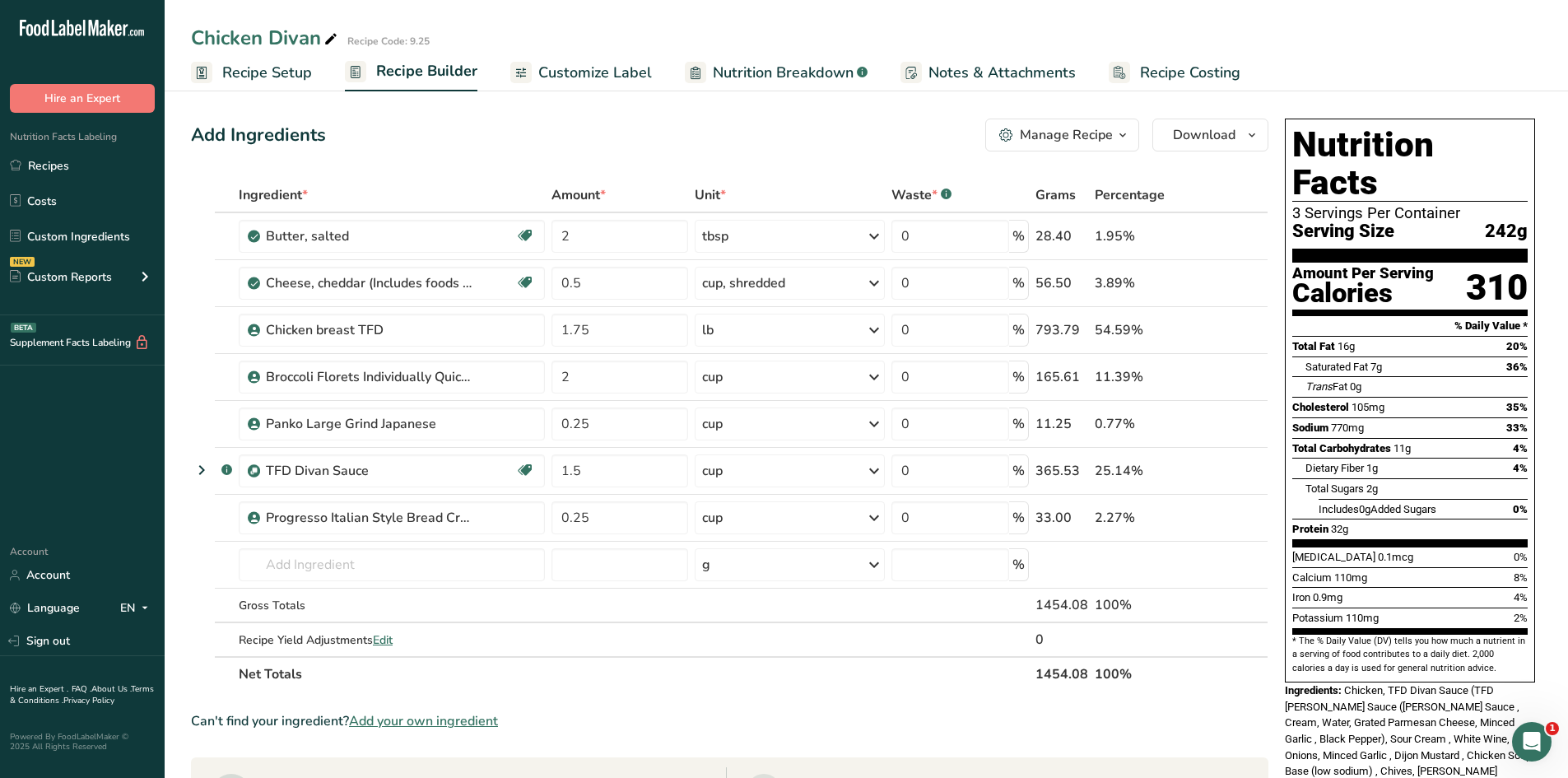
click at [569, 71] on span "Customize Label" at bounding box center [594, 73] width 113 height 23
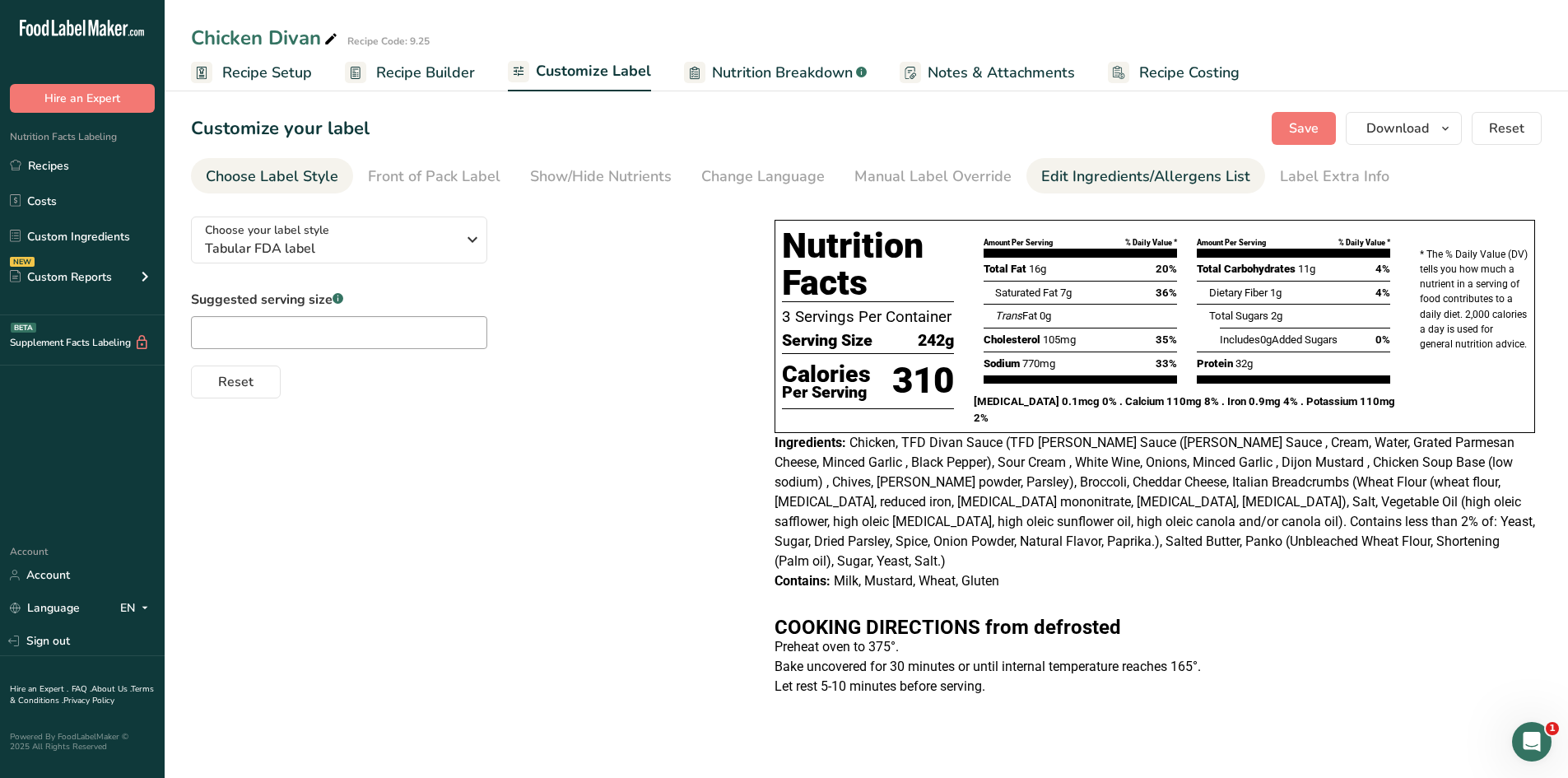
click at [1083, 171] on div "Edit Ingredients/Allergens List" at bounding box center [1146, 177] width 209 height 23
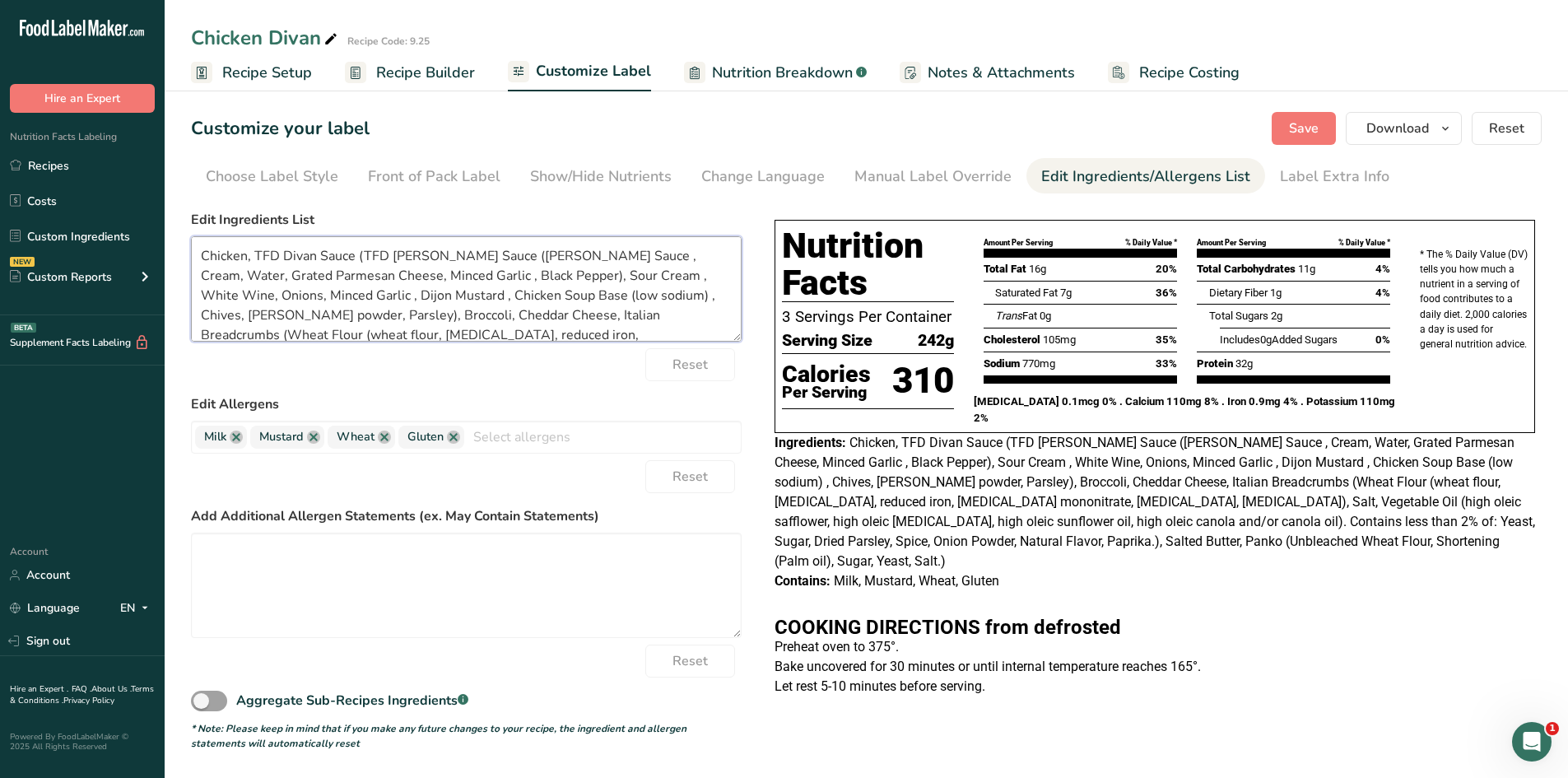
drag, startPoint x: 354, startPoint y: 257, endPoint x: 247, endPoint y: 315, distance: 121.7
click at [247, 315] on textarea "Chicken, TFD Divan Sauce (TFD [PERSON_NAME] Sauce ([PERSON_NAME] Sauce , Cream,…" at bounding box center [466, 288] width 551 height 106
drag, startPoint x: 635, startPoint y: 254, endPoint x: 515, endPoint y: 296, distance: 127.1
click at [515, 296] on textarea "Chicken, TFD Divan Sauce, Broccoli, Cheddar Cheese, Italian Breadcrumbs (Wheat …" at bounding box center [466, 288] width 551 height 106
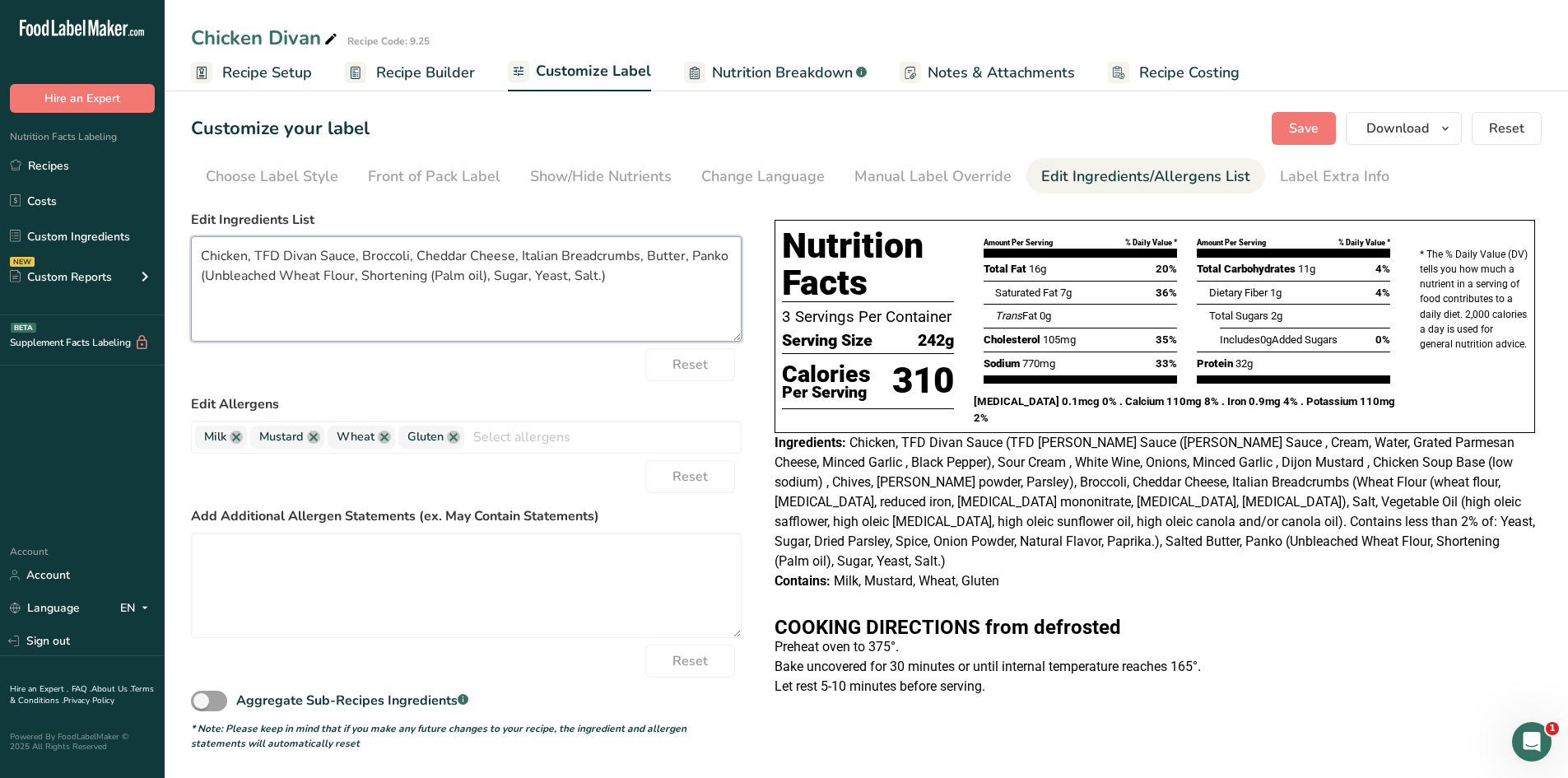
scroll to position [0, 0]
drag, startPoint x: 200, startPoint y: 274, endPoint x: 610, endPoint y: 279, distance: 410.0
click at [610, 279] on textarea "Chicken, TFD Divan Sauce, Broccoli, Cheddar Cheese, Italian Breadcrumbs, Butter…" at bounding box center [466, 288] width 551 height 106
type textarea "Chicken, TFD Divan Sauce, Broccoli, Cheddar Cheese, Italian Breadcrumbs, Butter…"
click at [455, 437] on link at bounding box center [453, 436] width 13 height 13
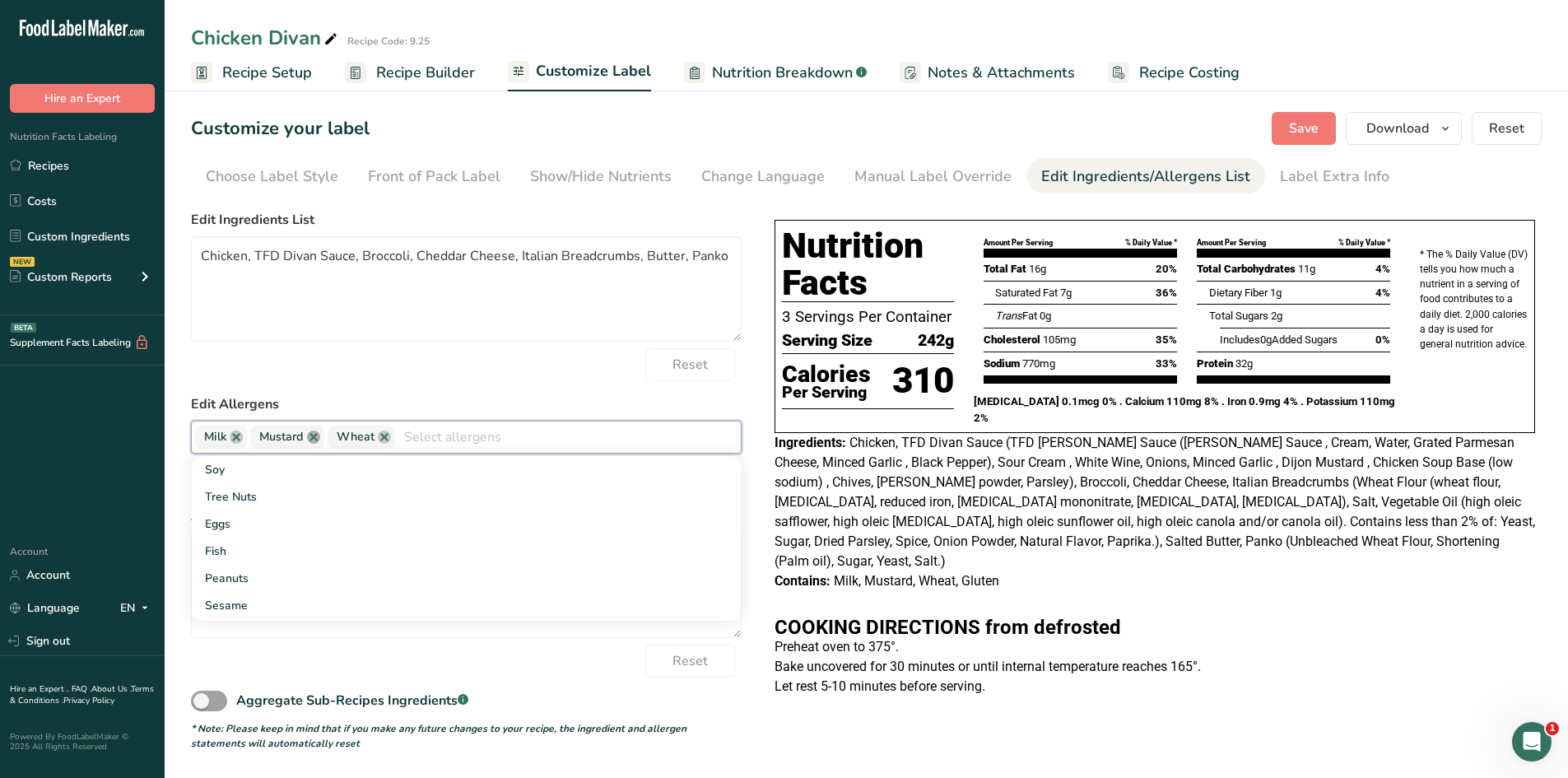
click at [314, 440] on link at bounding box center [313, 436] width 13 height 13
click at [310, 437] on link at bounding box center [306, 436] width 13 height 13
click at [238, 436] on link at bounding box center [236, 436] width 13 height 13
type input "g"
click at [264, 495] on link "Gluten" at bounding box center [466, 498] width 549 height 28
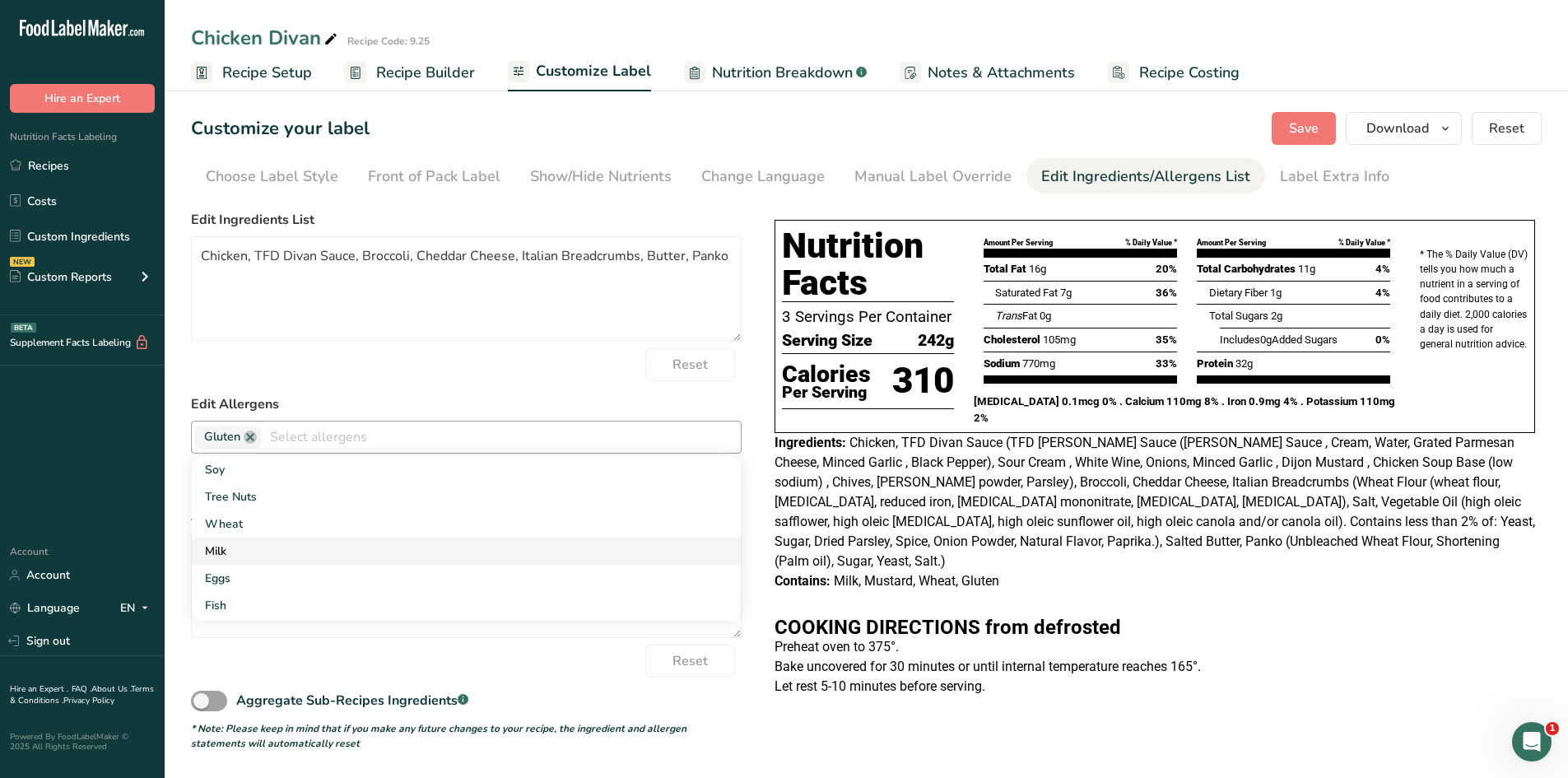
click at [227, 548] on link "Milk" at bounding box center [466, 552] width 549 height 28
click at [259, 523] on link "Wheat" at bounding box center [466, 524] width 549 height 28
click at [1315, 120] on span "Save" at bounding box center [1304, 128] width 30 height 20
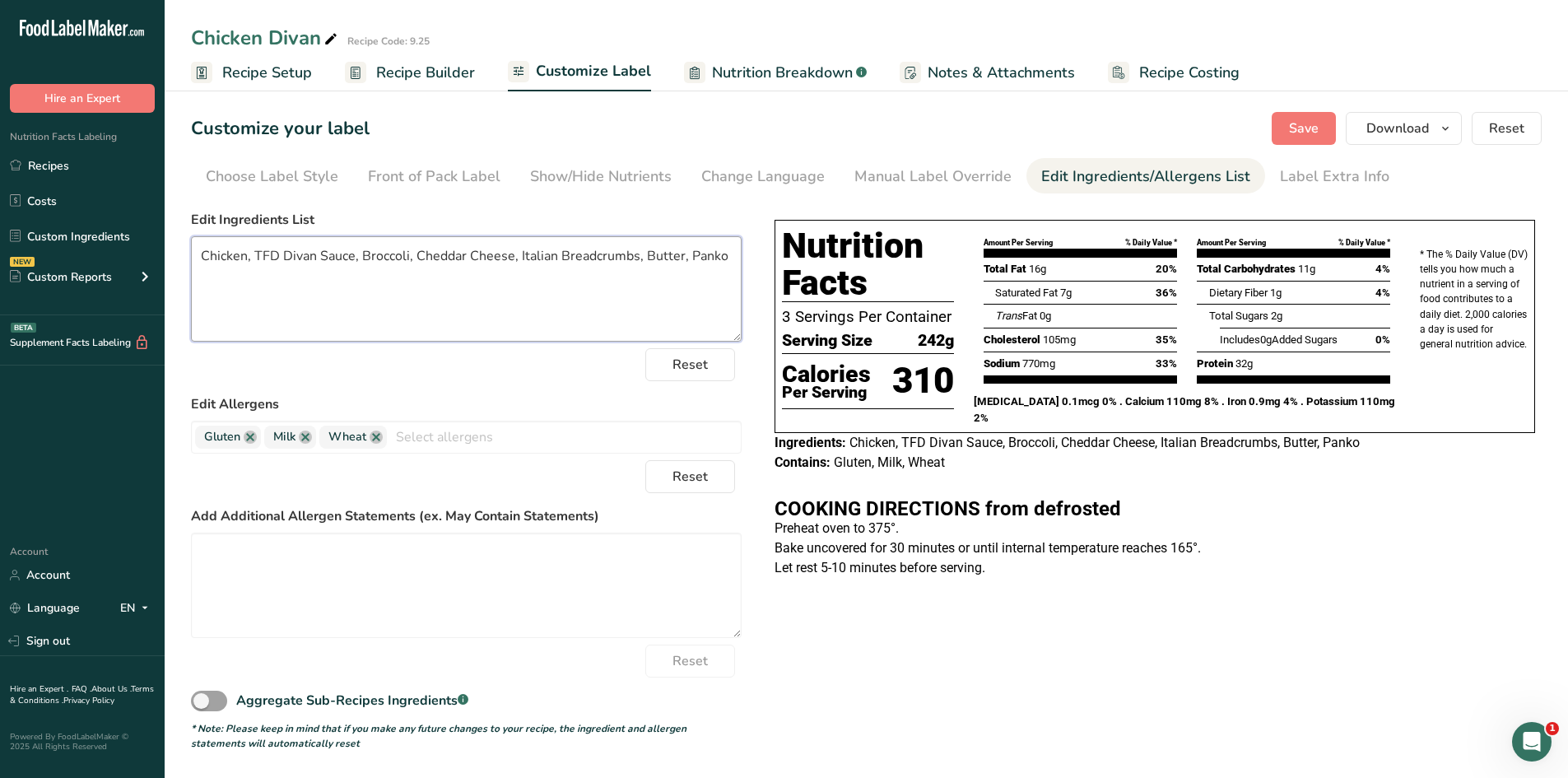
drag, startPoint x: 682, startPoint y: 255, endPoint x: 641, endPoint y: 263, distance: 41.8
click at [641, 263] on textarea "Chicken, TFD Divan Sauce, Broccoli, Cheddar Cheese, Italian Breadcrumbs, Butter…" at bounding box center [466, 288] width 551 height 106
click at [1292, 134] on span "Save" at bounding box center [1304, 128] width 30 height 20
click at [642, 255] on textarea "Chicken, TFD Divan Sauce, Broccoli, Cheddar Cheese, Italian Breadcrumbs, Panko" at bounding box center [466, 288] width 551 height 106
type textarea "Chicken, TFD Divan Sauce, Broccoli, Cheddar Cheese, Italian Breadcrumbs, Butter…"
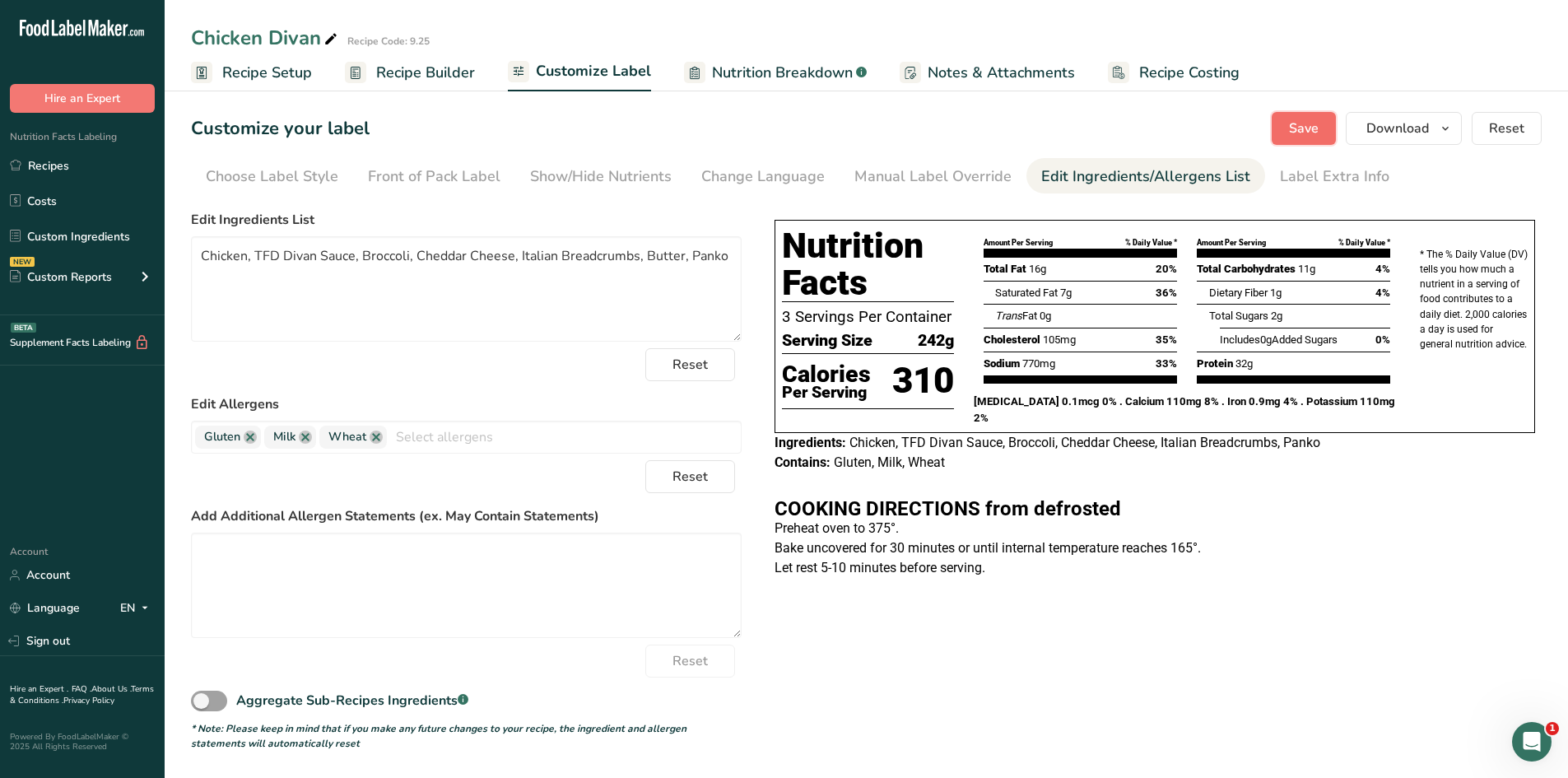
click at [1299, 133] on span "Save" at bounding box center [1304, 128] width 30 height 20
drag, startPoint x: 101, startPoint y: 161, endPoint x: 123, endPoint y: 177, distance: 27.2
click at [101, 161] on link "Recipes" at bounding box center [82, 166] width 165 height 32
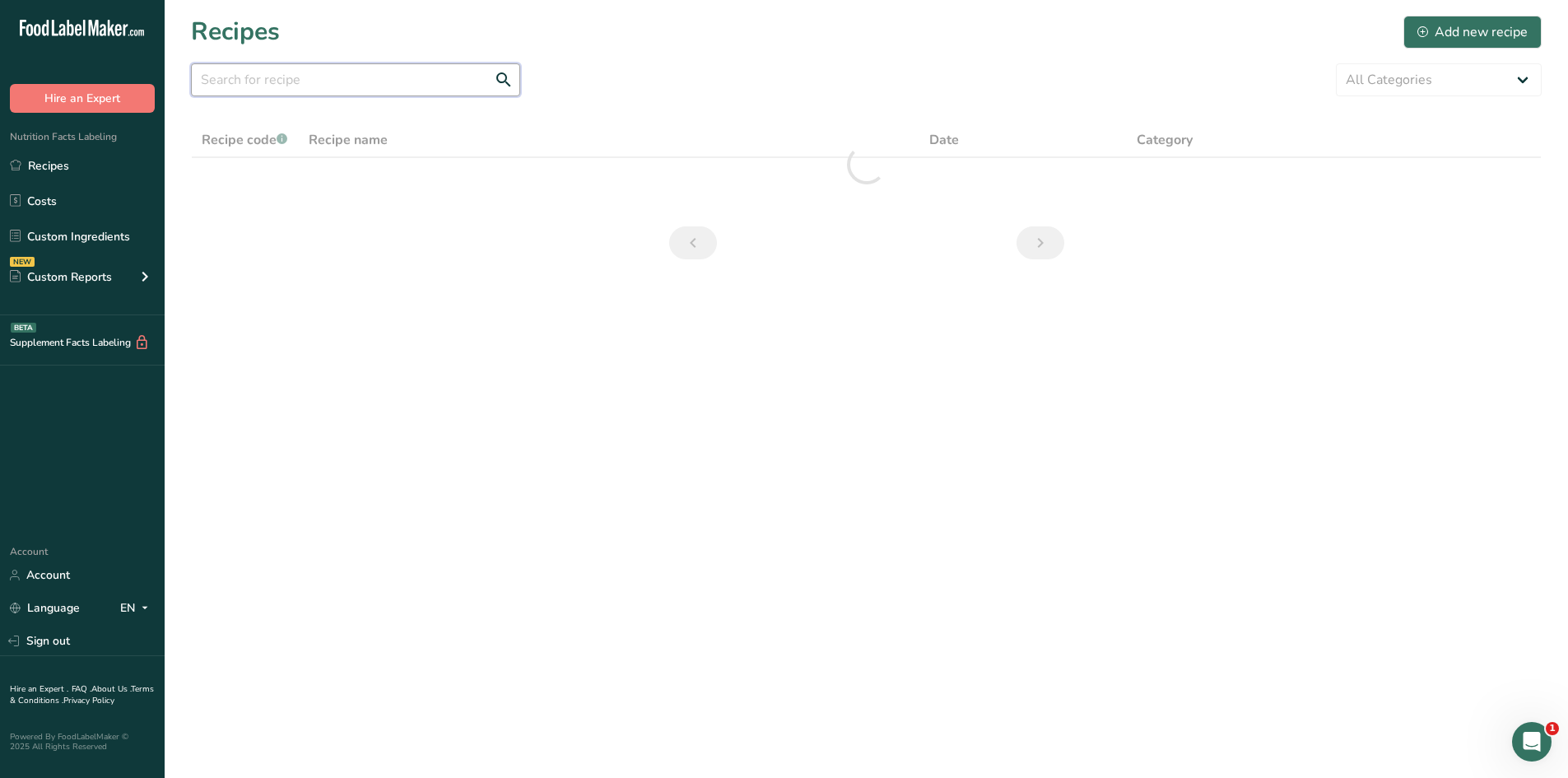
click at [296, 80] on input "text" at bounding box center [355, 79] width 330 height 33
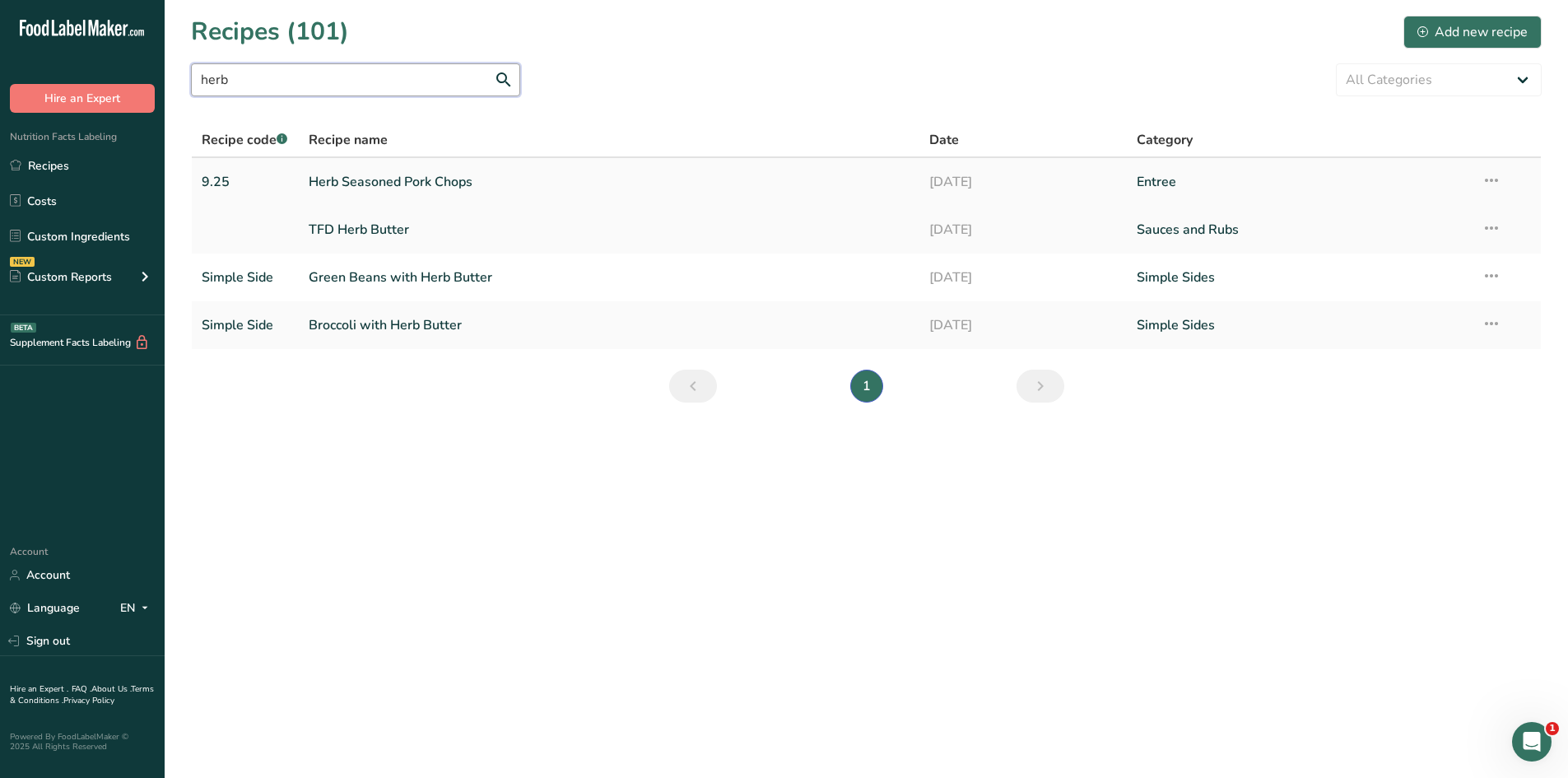
type input "herb"
click at [439, 187] on link "Herb Seasoned Pork Chops" at bounding box center [610, 182] width 602 height 35
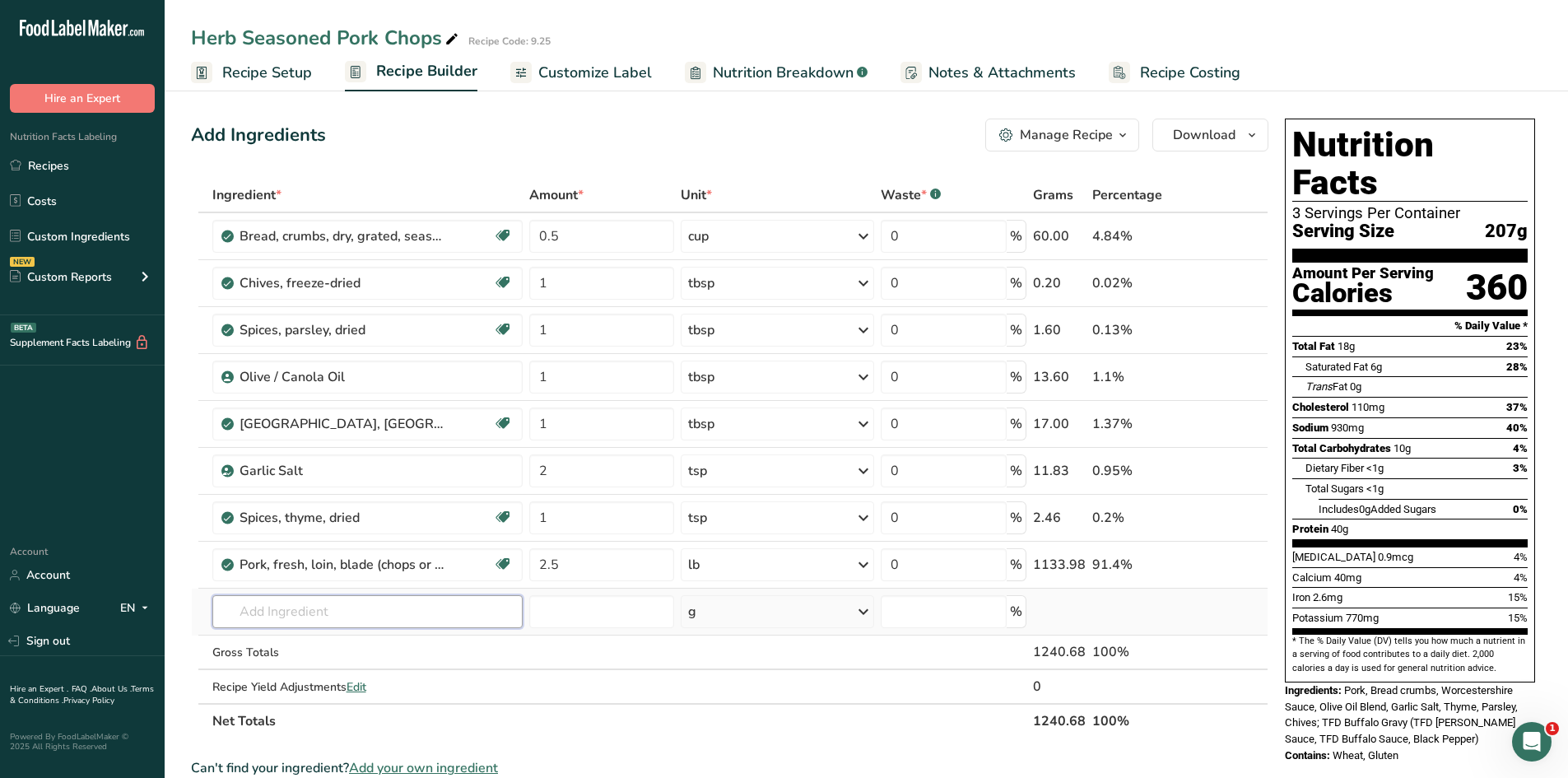
click at [366, 602] on input "text" at bounding box center [367, 611] width 311 height 33
type input "Italian brea"
click at [356, 522] on p "Progresso Italian Style Bread Crumbs" at bounding box center [332, 527] width 212 height 18
type input "Progresso Italian Style Bread Crumbs"
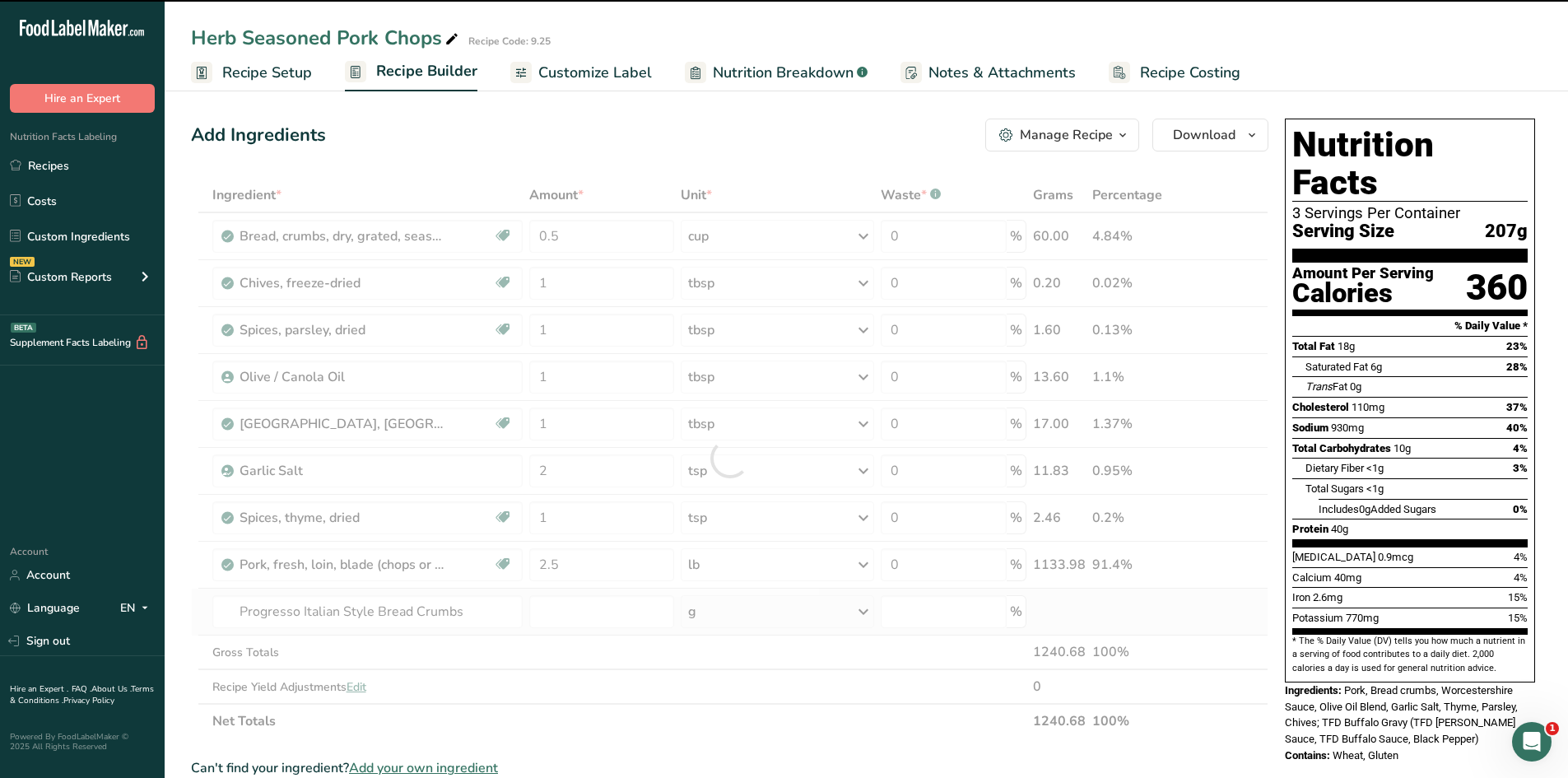
type input "0"
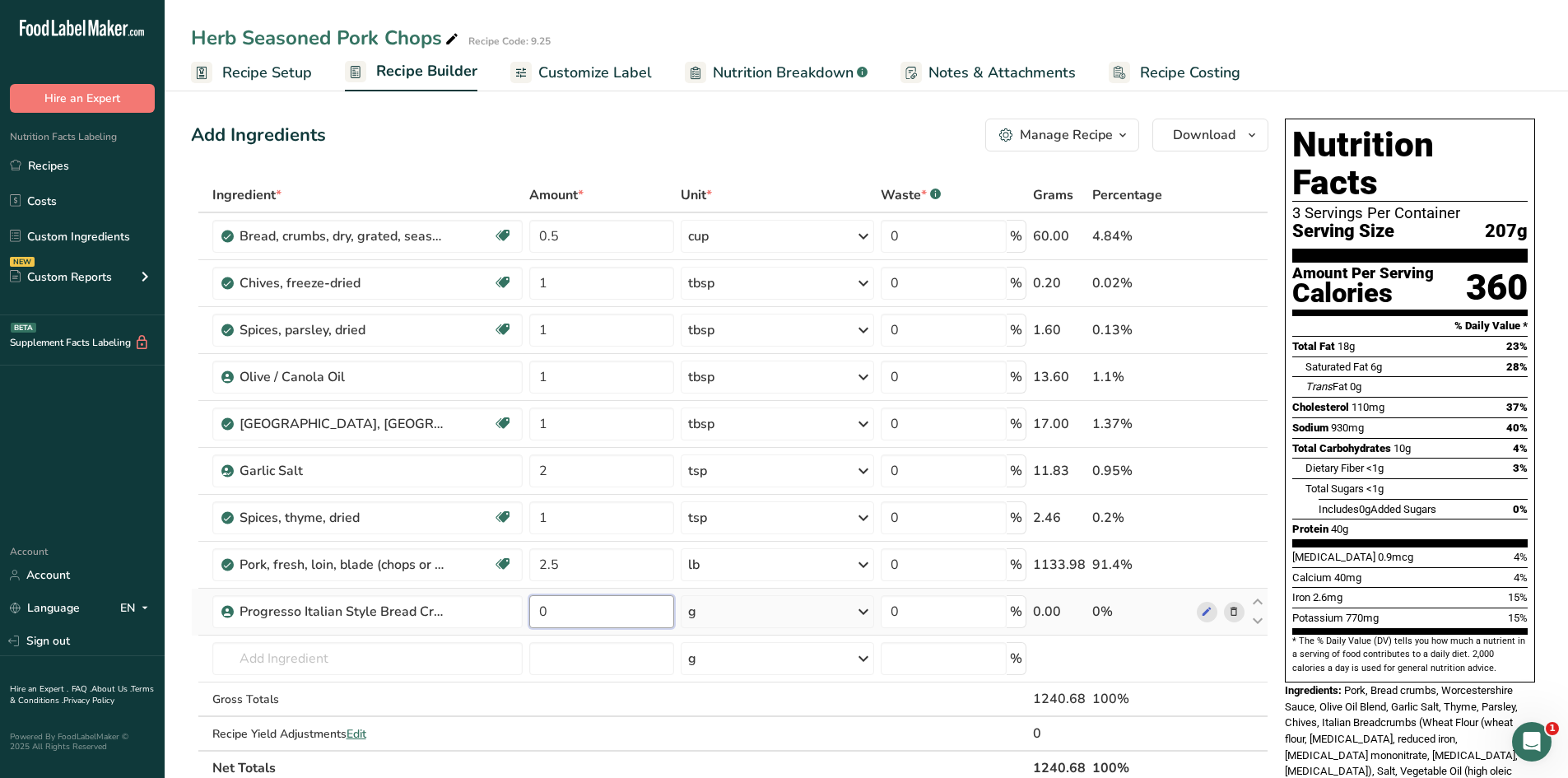
click at [597, 606] on input "0" at bounding box center [601, 611] width 145 height 33
type input "0.5"
click at [863, 614] on div "Ingredient * Amount * Unit * Waste * .a-a{fill:#347362;}.b-a{fill:#fff;} Grams …" at bounding box center [729, 482] width 1078 height 608
click at [847, 618] on div "g" at bounding box center [778, 611] width 193 height 33
click at [768, 662] on div "1 cup" at bounding box center [760, 667] width 138 height 24
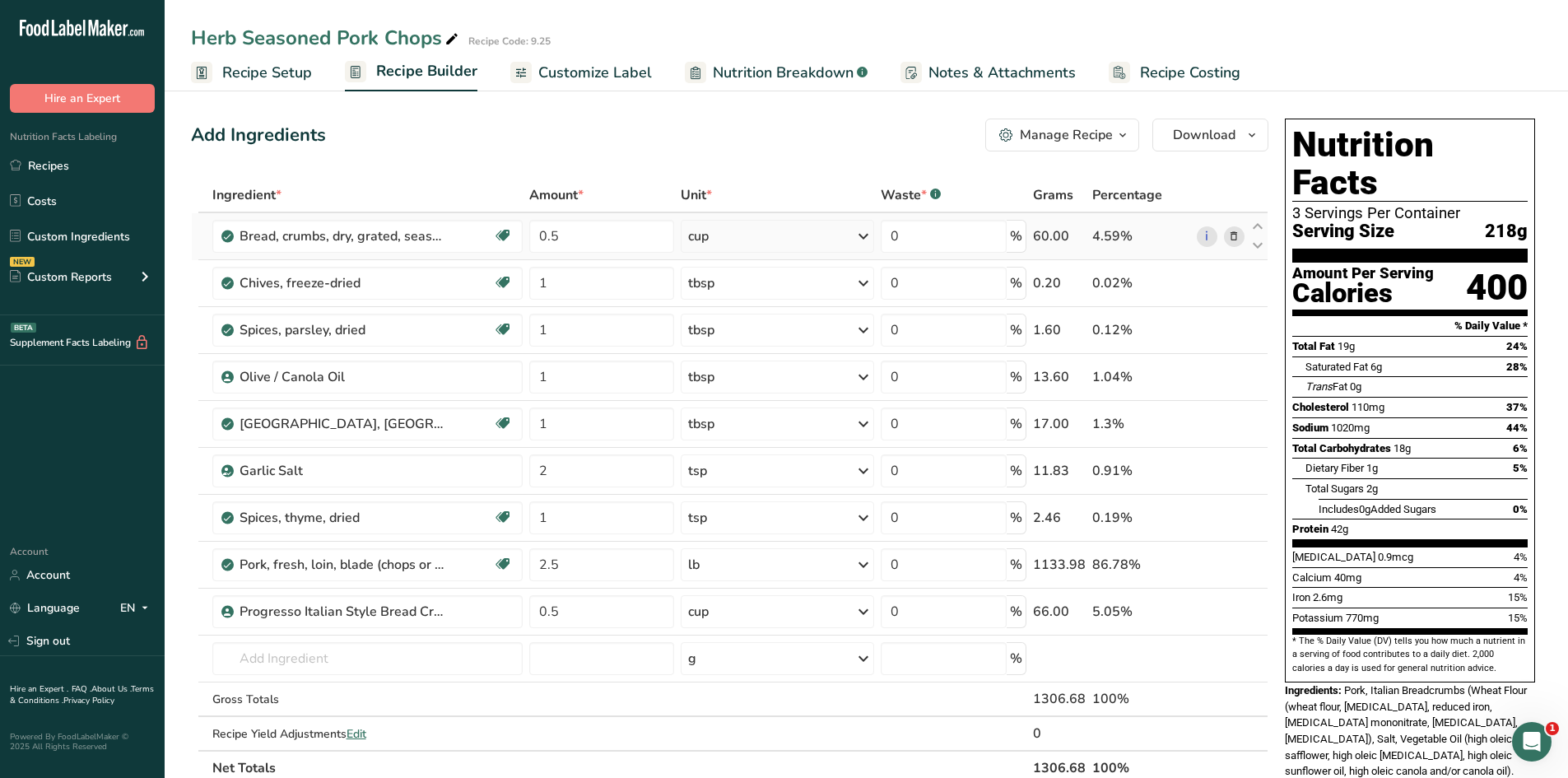
click at [1229, 237] on icon at bounding box center [1233, 237] width 12 height 18
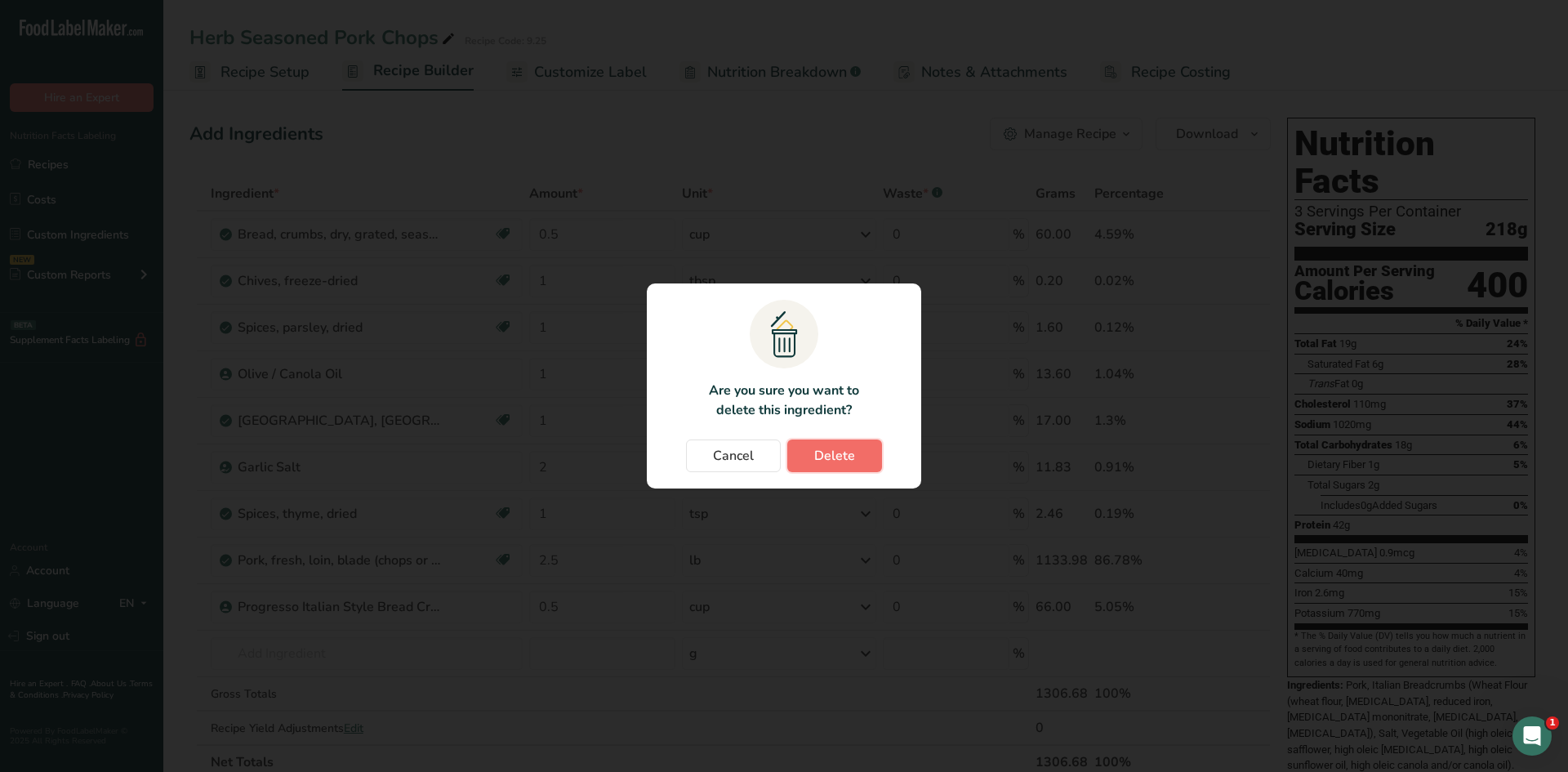
click at [826, 449] on span "Delete" at bounding box center [835, 456] width 41 height 20
type input "1"
type input "2"
type input "1"
type input "2.5"
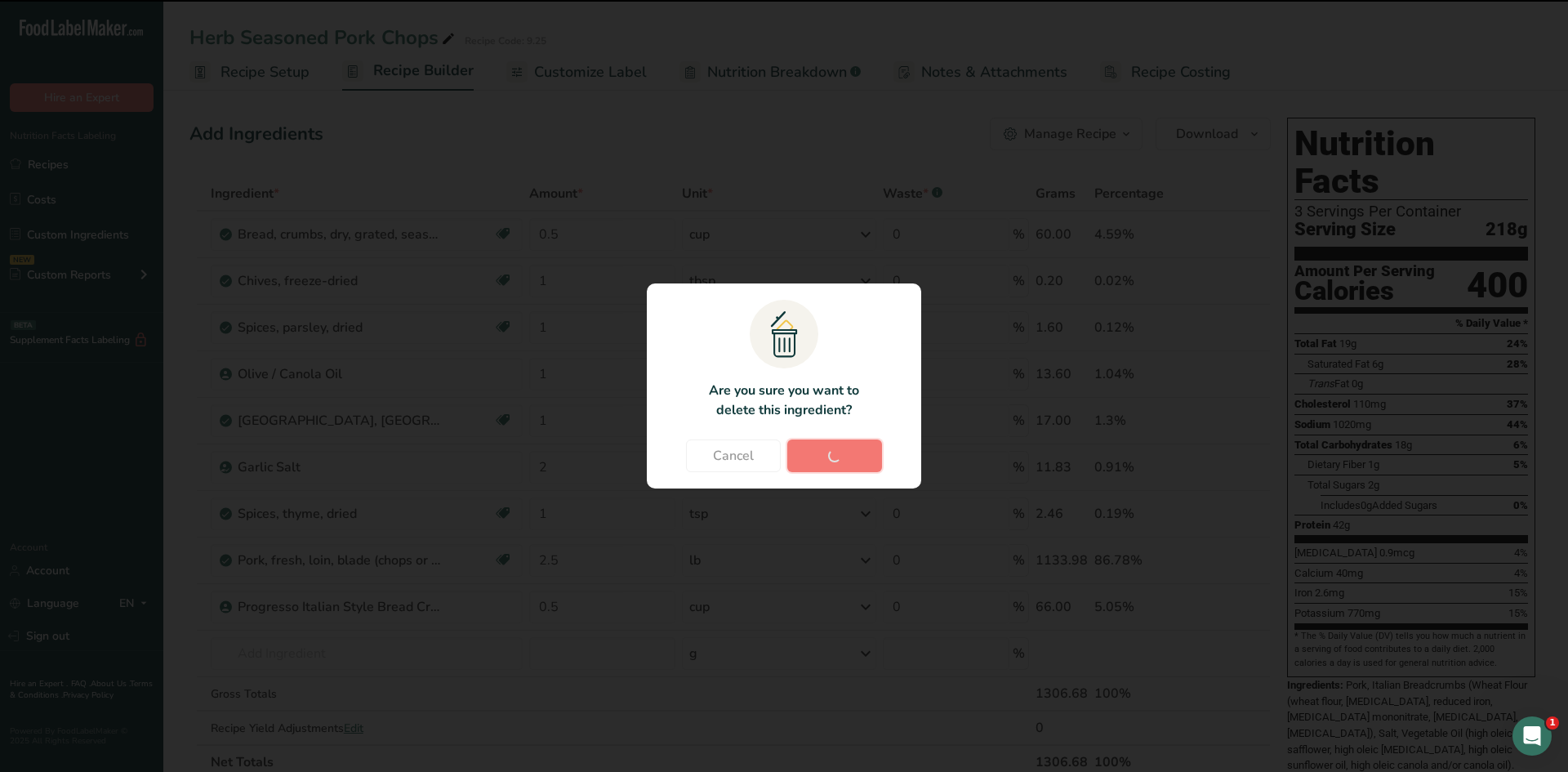
type input "0.5"
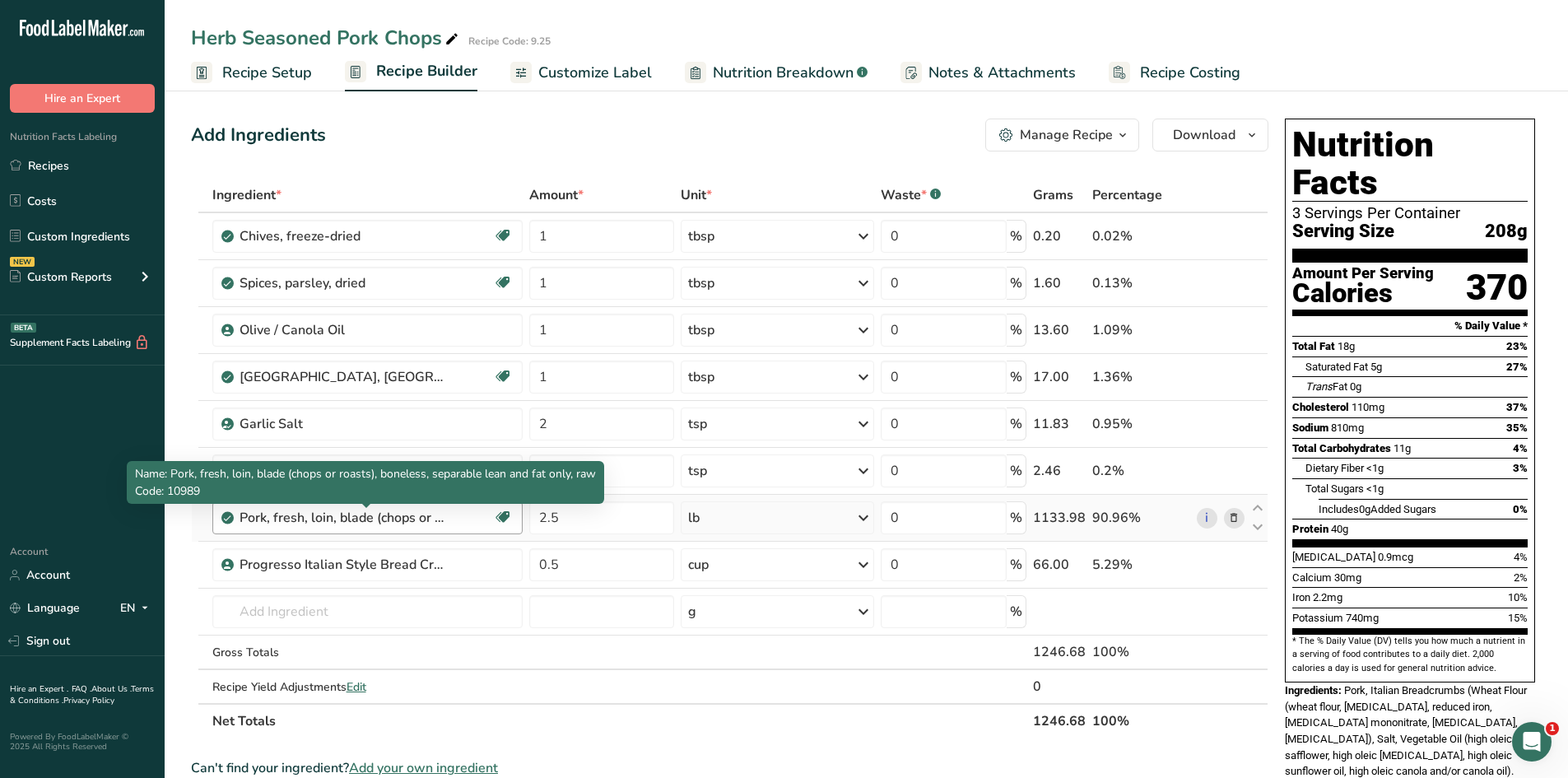
click at [408, 521] on div "Pork, fresh, loin, blade (chops or roasts), boneless, separable lean and fat on…" at bounding box center [342, 518] width 206 height 20
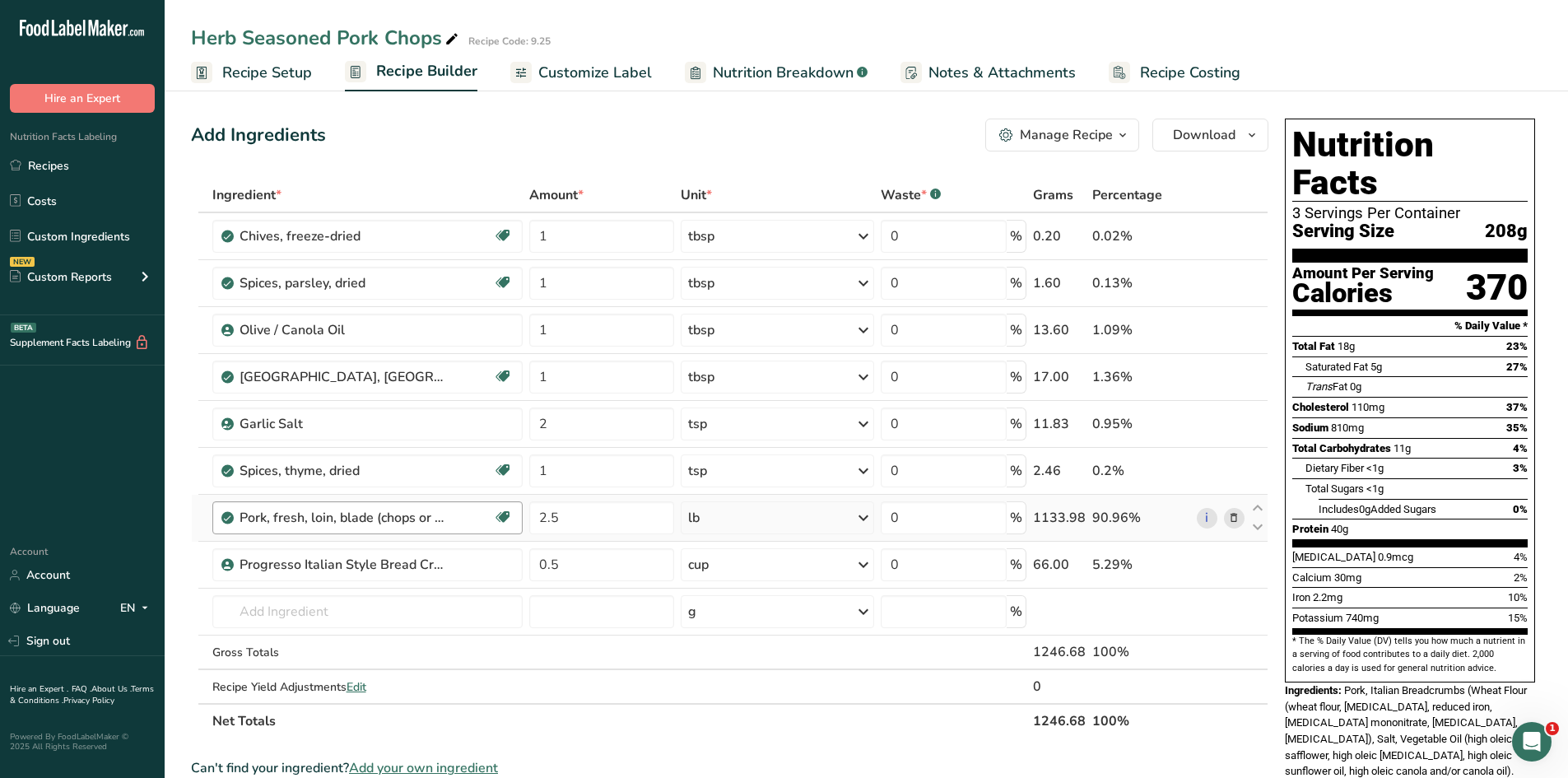
click at [411, 510] on div "Pork, fresh, loin, blade (chops or roasts), boneless, separable lean and fat on…" at bounding box center [342, 518] width 206 height 20
click at [655, 740] on section "Ingredient * Amount * Unit * Waste * .a-a{fill:#347362;}.b-a{fill:#fff;} Grams …" at bounding box center [729, 737] width 1078 height 1118
click at [595, 77] on span "Customize Label" at bounding box center [594, 73] width 113 height 23
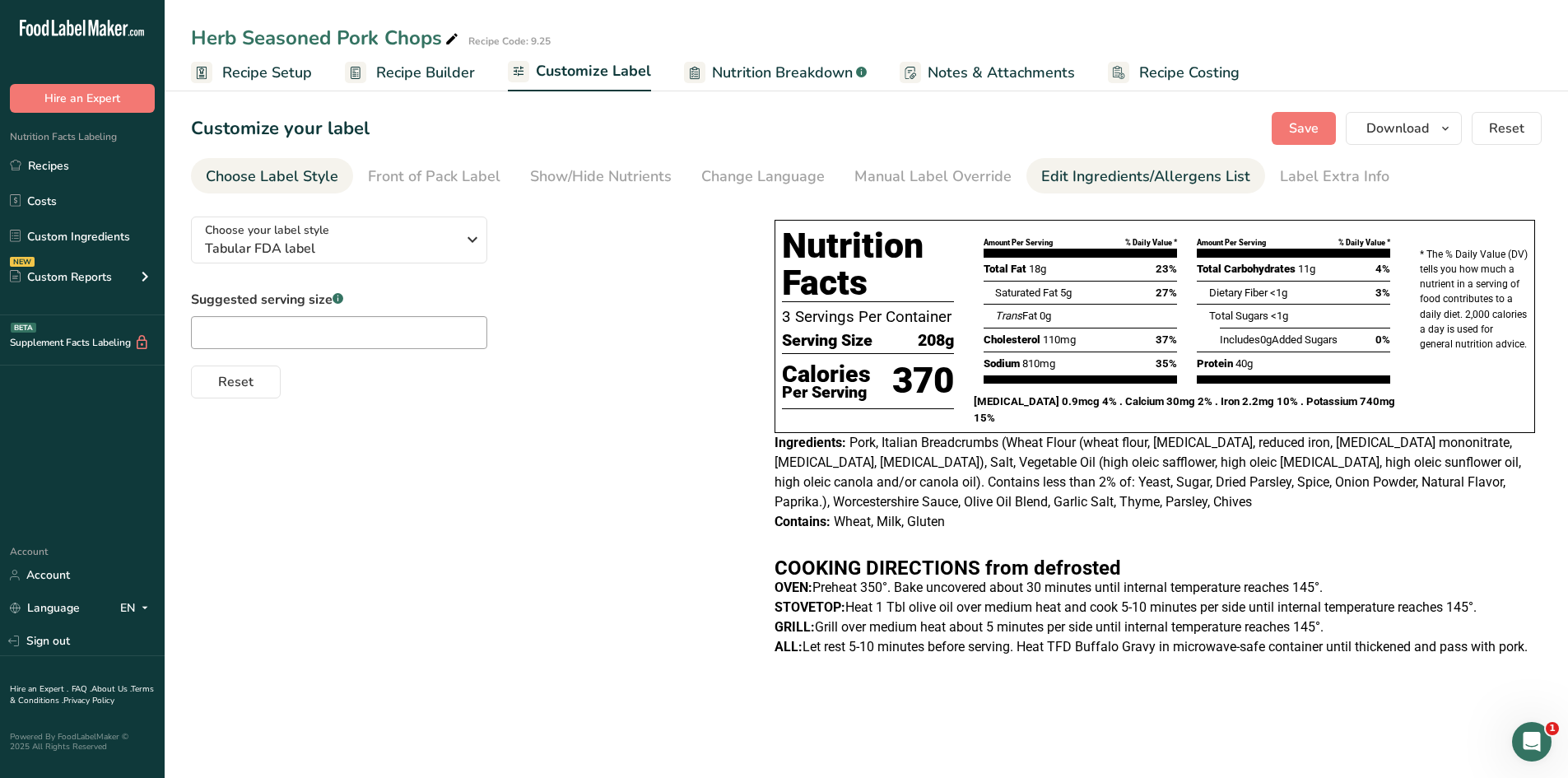
click at [1103, 172] on div "Edit Ingredients/Allergens List" at bounding box center [1146, 177] width 209 height 23
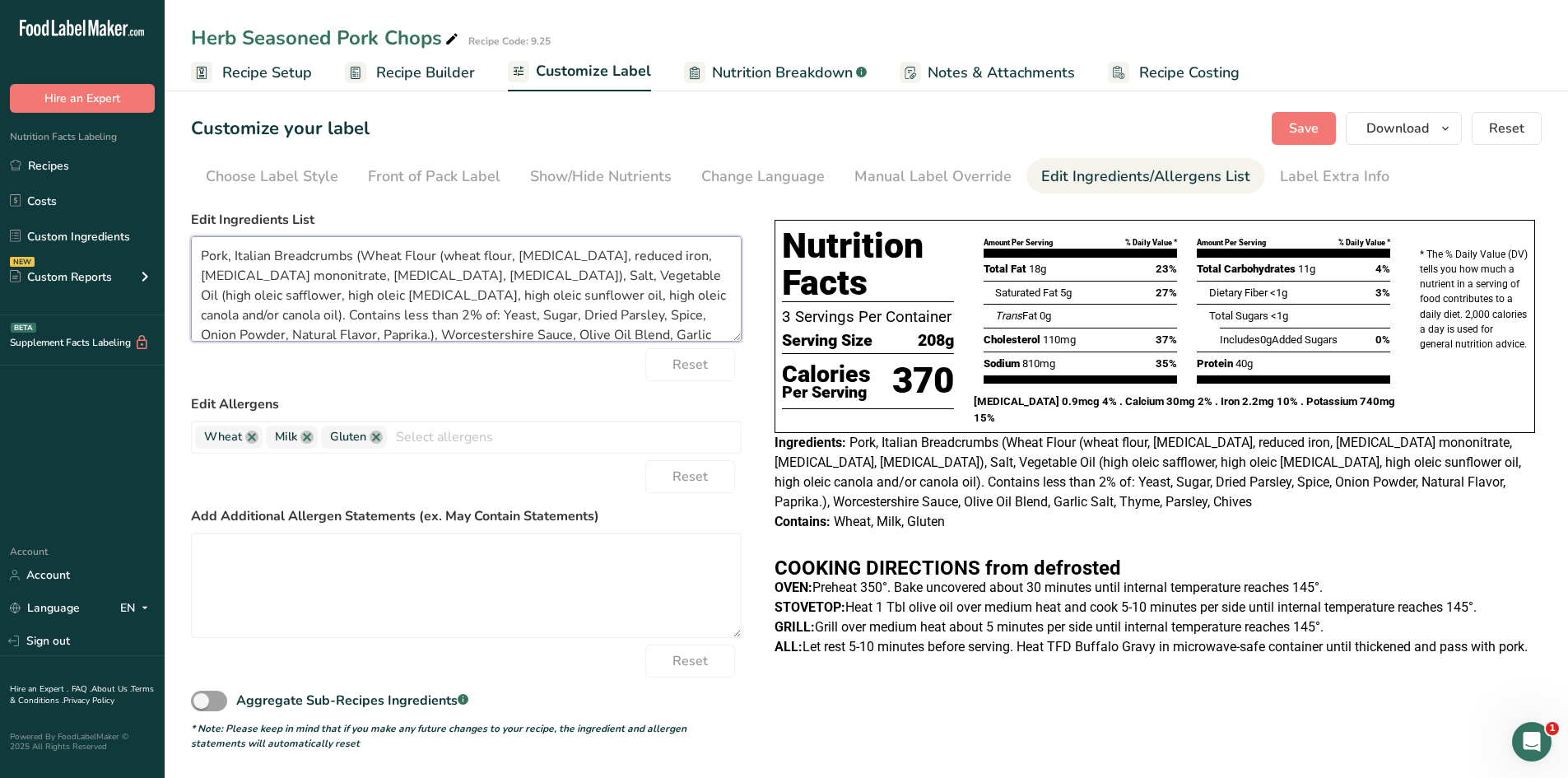
drag, startPoint x: 350, startPoint y: 255, endPoint x: 708, endPoint y: 315, distance: 363.0
click at [708, 315] on textarea "Pork, Italian Breadcrumbs (Wheat Flour (wheat flour, [MEDICAL_DATA], reduced ir…" at bounding box center [466, 288] width 551 height 106
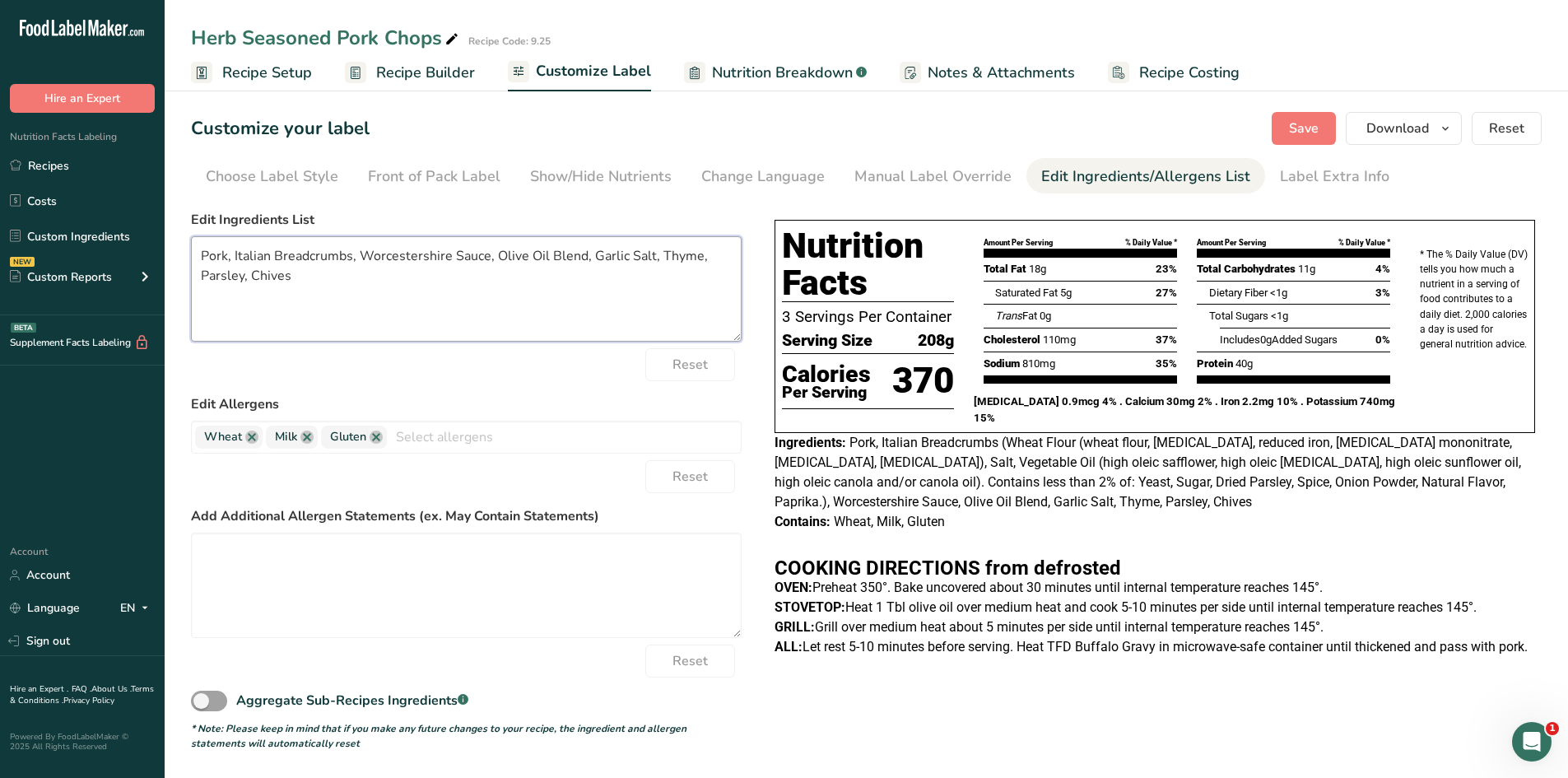
drag, startPoint x: 657, startPoint y: 254, endPoint x: 705, endPoint y: 271, distance: 50.9
click at [705, 271] on textarea "Pork, Italian Breadcrumbs, Worcestershire Sauce, Olive Oil Blend, Garlic Salt, …" at bounding box center [466, 288] width 551 height 106
click at [430, 285] on textarea "Pork, Italian Breadcrumbs, Worcestershire Sauce, Olive Oil Blend, Garlic Salt, …" at bounding box center [466, 288] width 551 height 106
type textarea "Pork, Italian Breadcrumbs, Worcestershire Sauce, Olive Oil Blend, Garlic Salt, …"
click at [1316, 127] on span "Save" at bounding box center [1304, 128] width 30 height 20
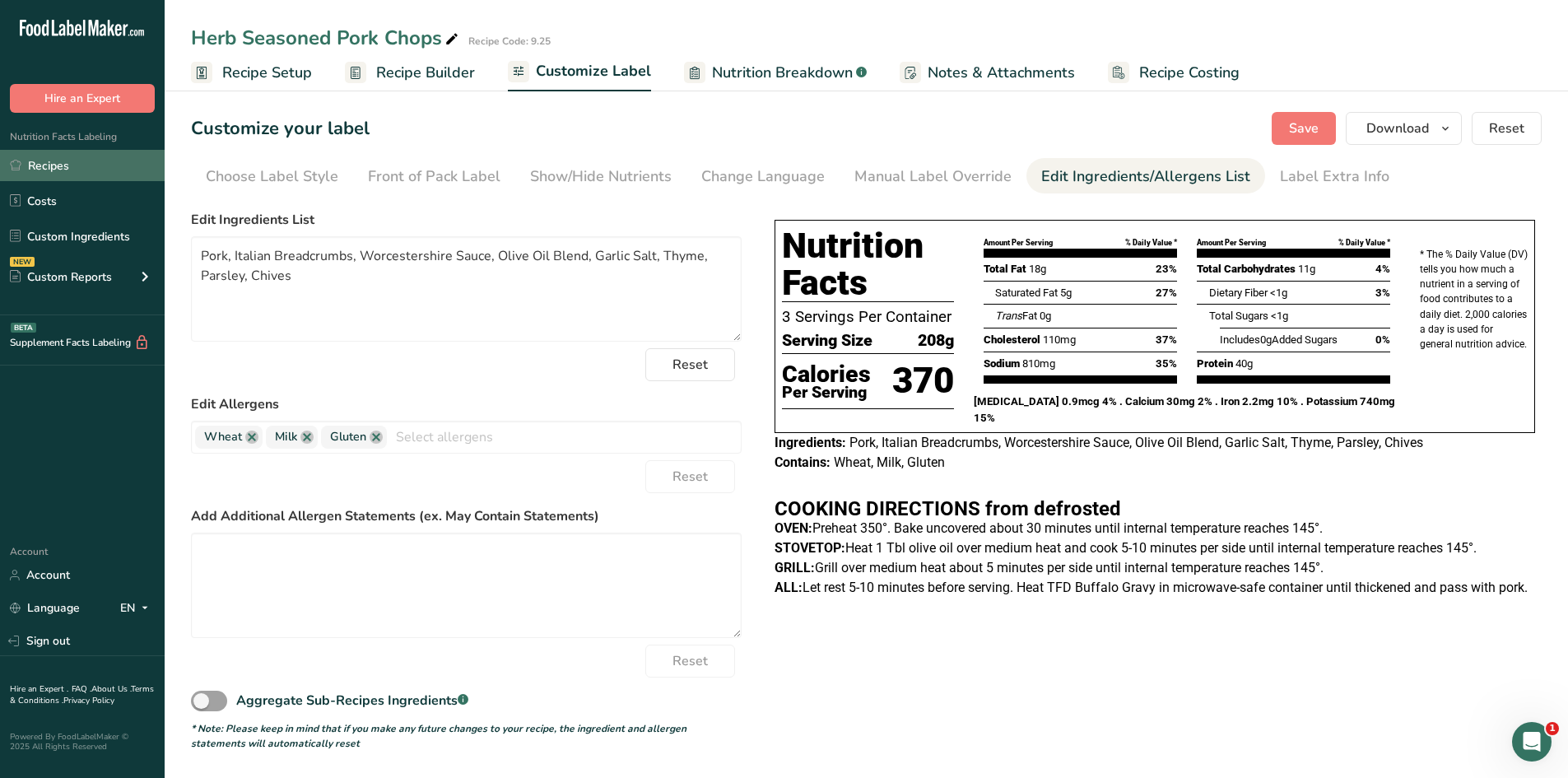
click at [47, 166] on link "Recipes" at bounding box center [82, 166] width 165 height 32
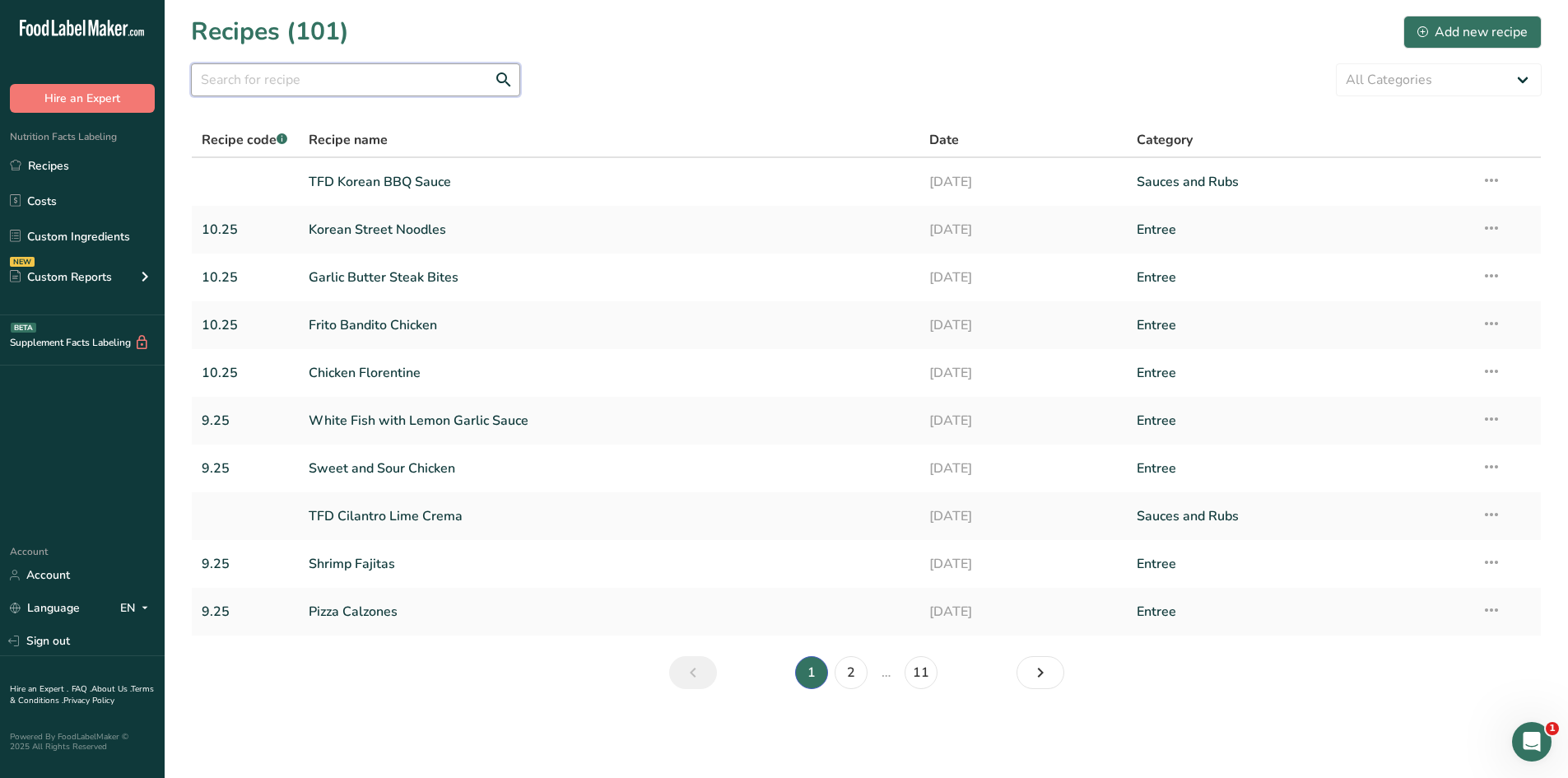
click at [351, 87] on input "text" at bounding box center [355, 79] width 330 height 33
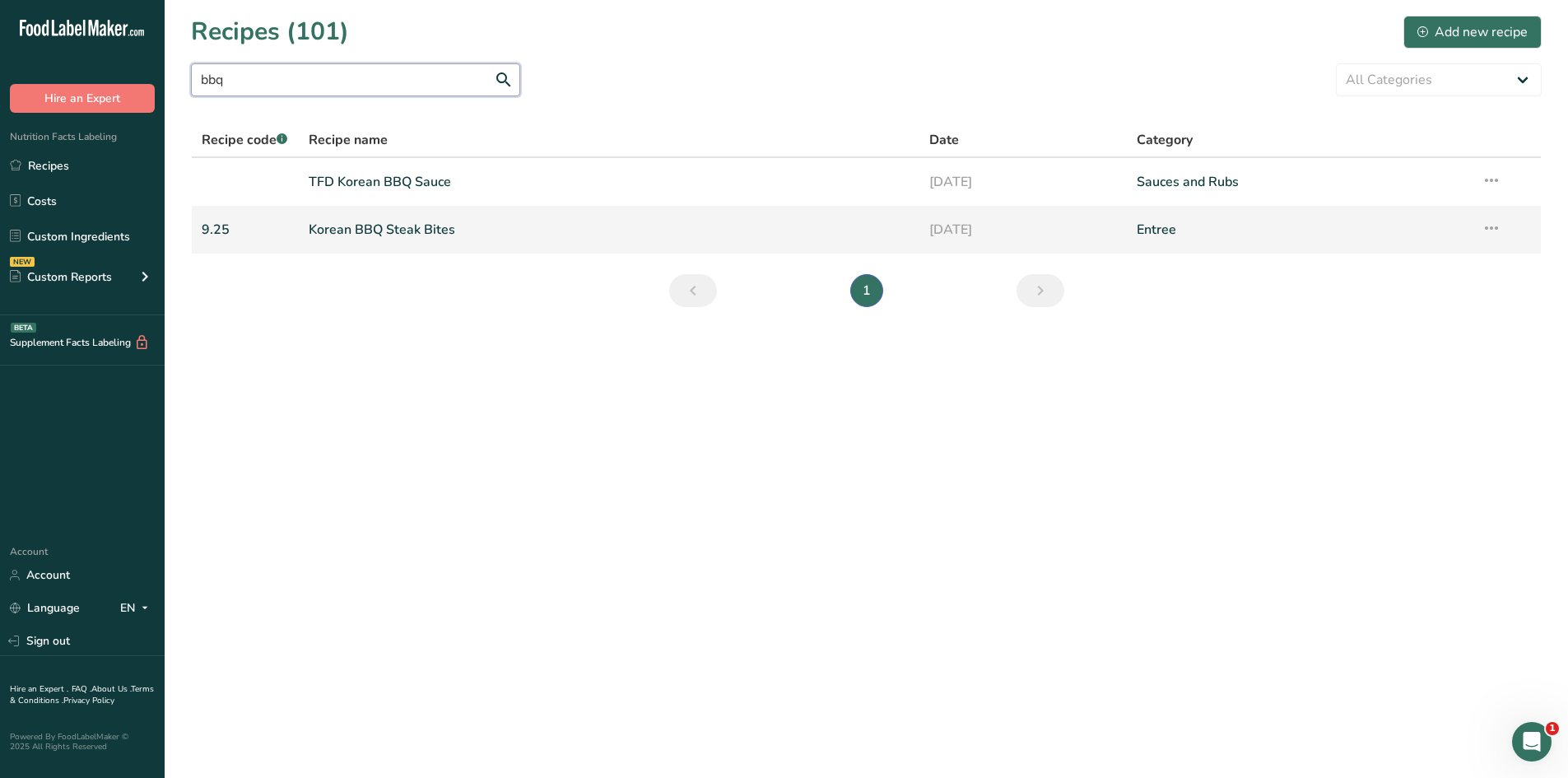
type input "bbq"
click at [385, 225] on link "Korean BBQ Steak Bites" at bounding box center [610, 229] width 602 height 35
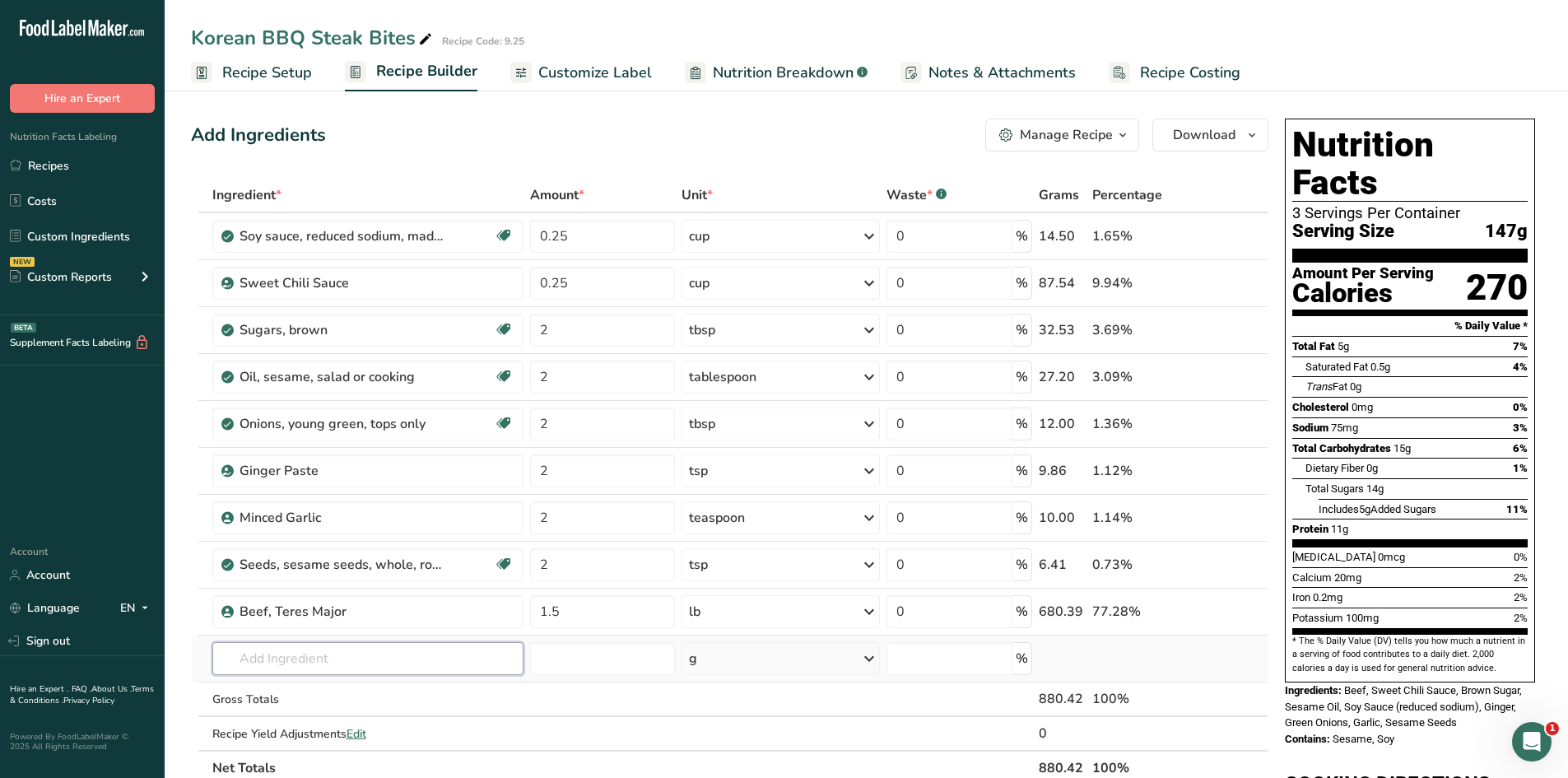
click at [393, 663] on input "text" at bounding box center [367, 659] width 311 height 33
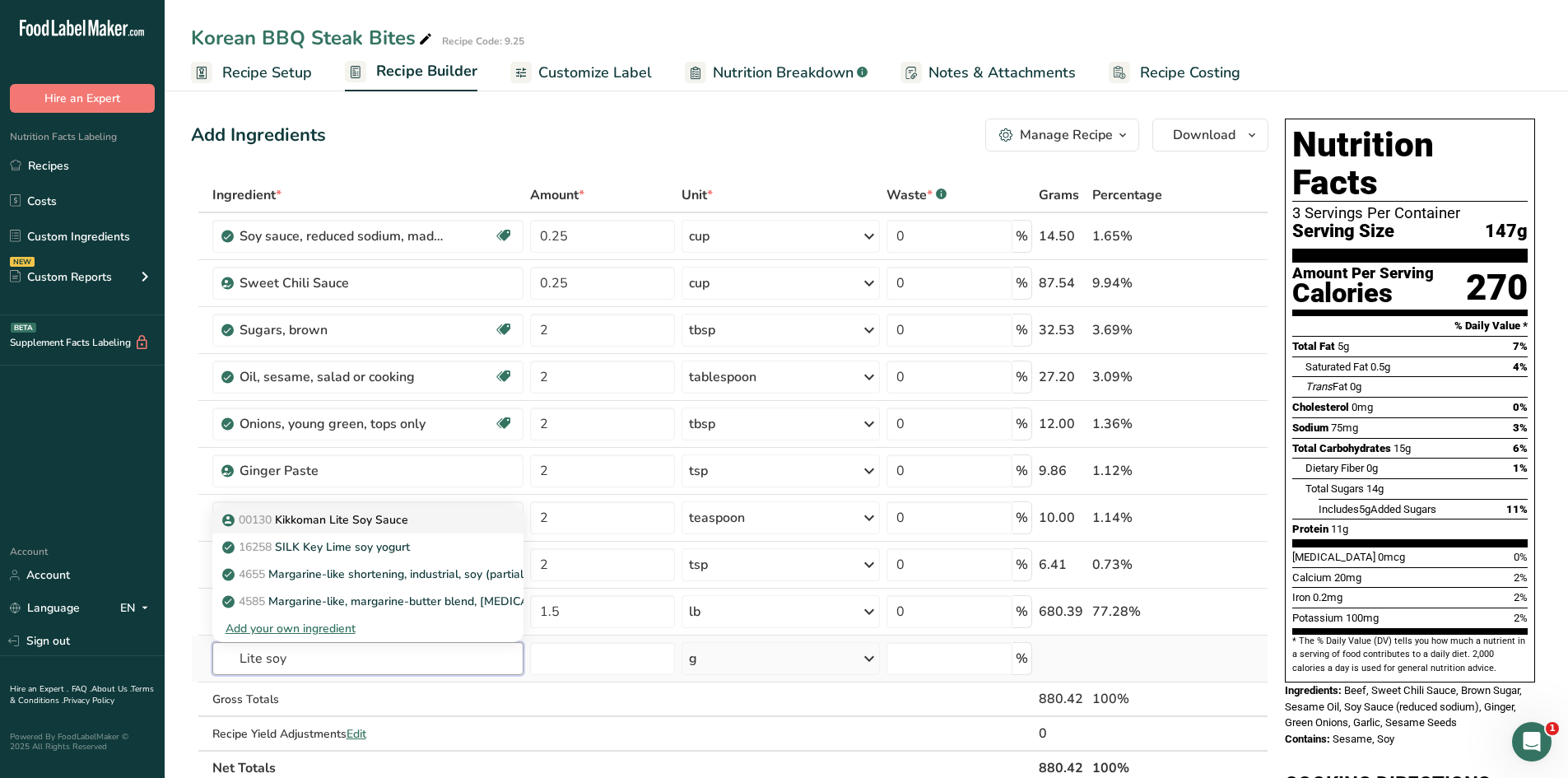
type input "Lite soy"
click at [362, 514] on p "00130 Kikkoman Lite Soy Sauce" at bounding box center [317, 520] width 183 height 18
type input "Kikkoman Lite Soy Sauce"
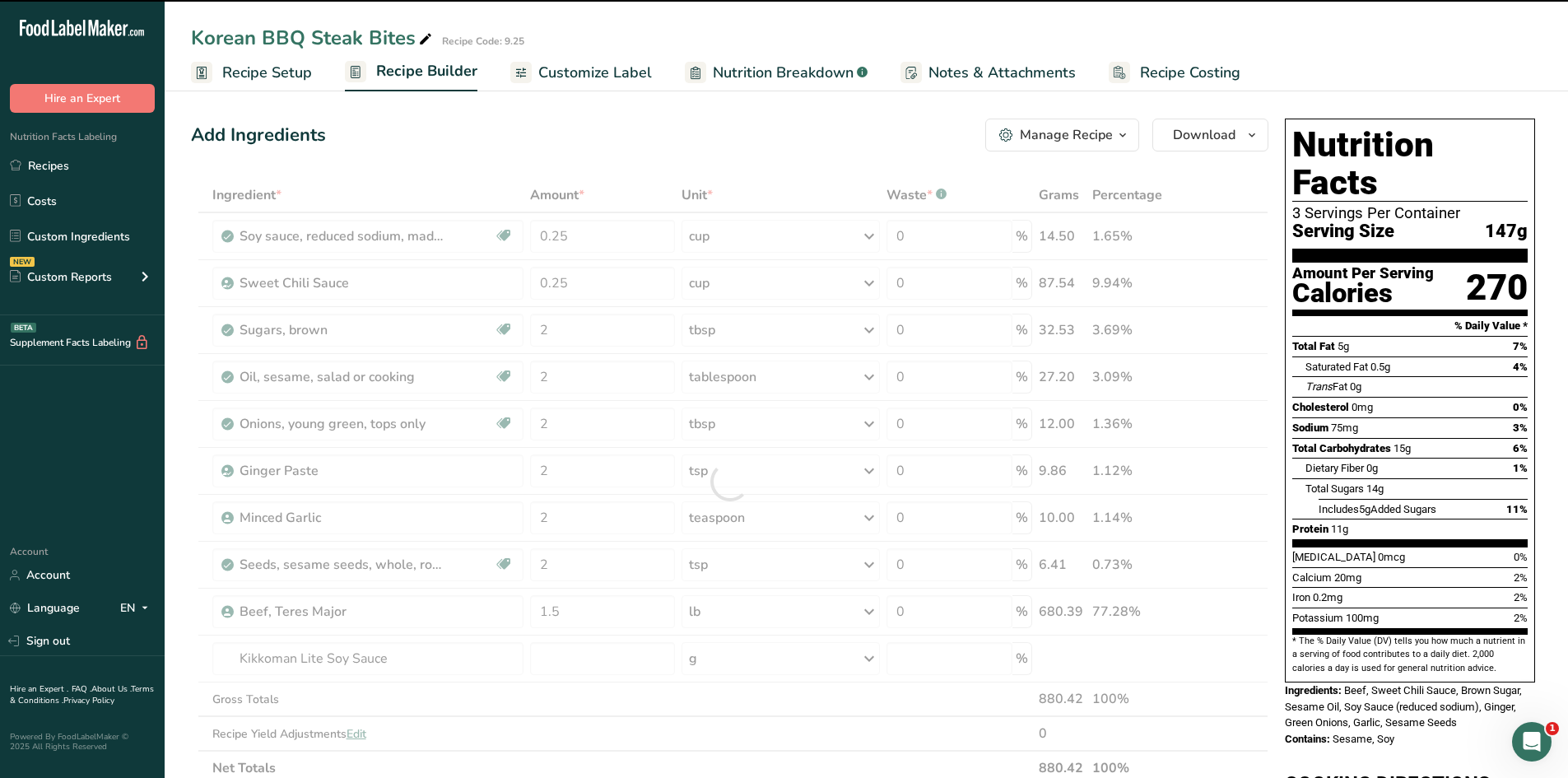
type input "0"
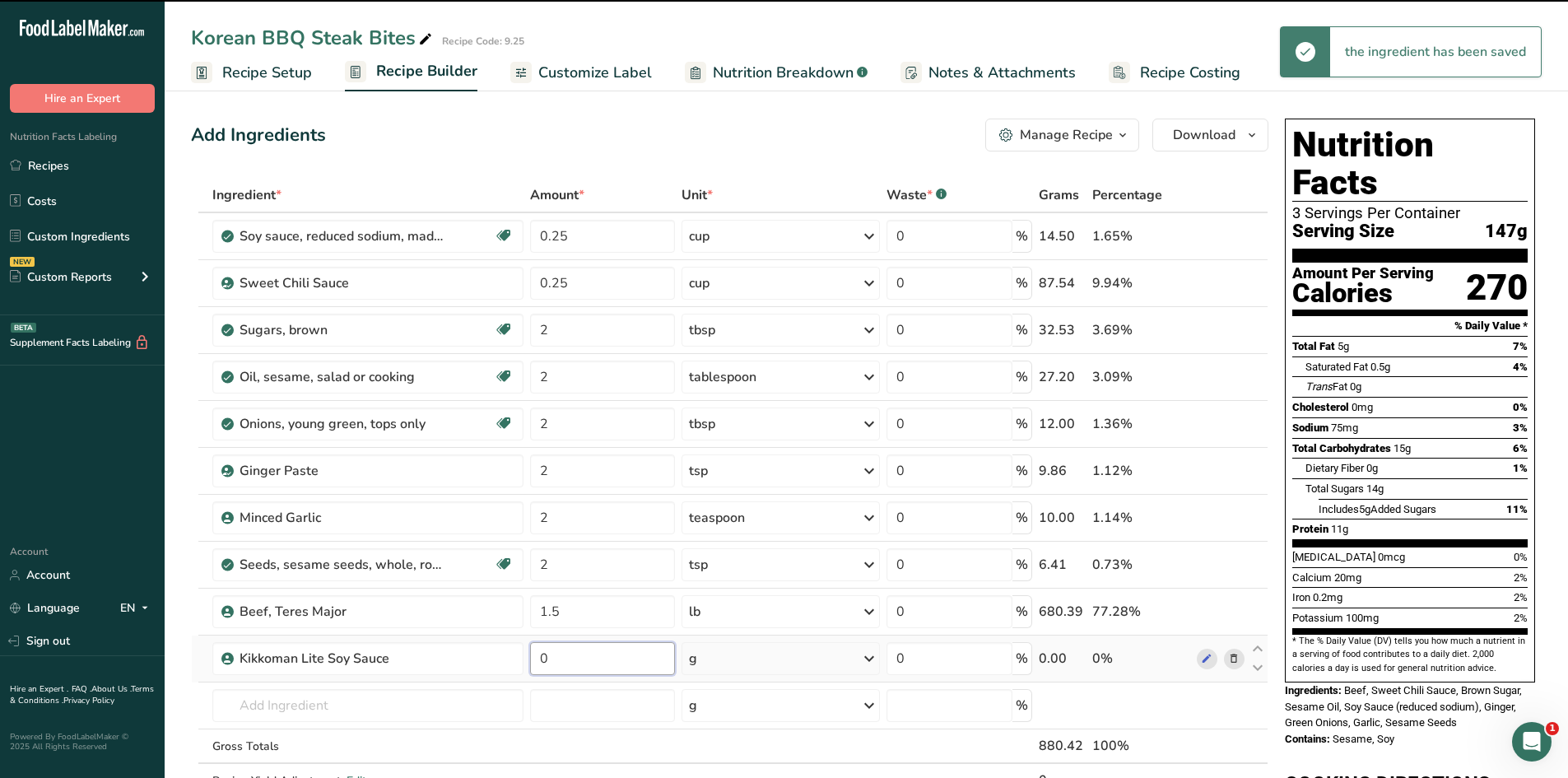
click at [565, 661] on input "0" at bounding box center [603, 659] width 146 height 33
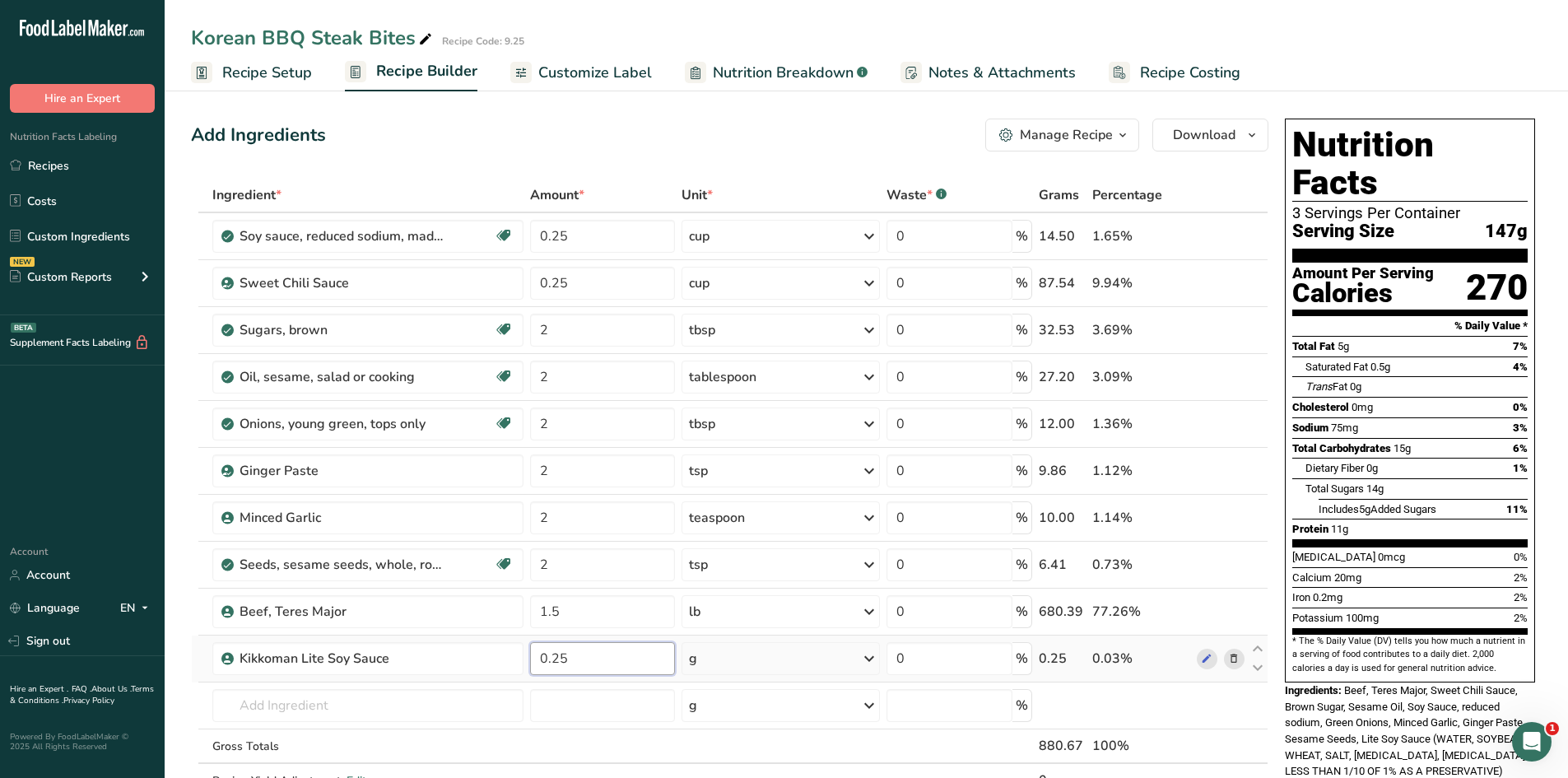
type input "0.25"
click at [871, 654] on div "Ingredient * Amount * Unit * Waste * .a-a{fill:#347362;}.b-a{fill:#fff;} Grams …" at bounding box center [729, 505] width 1078 height 655
click at [866, 658] on icon at bounding box center [869, 659] width 20 height 30
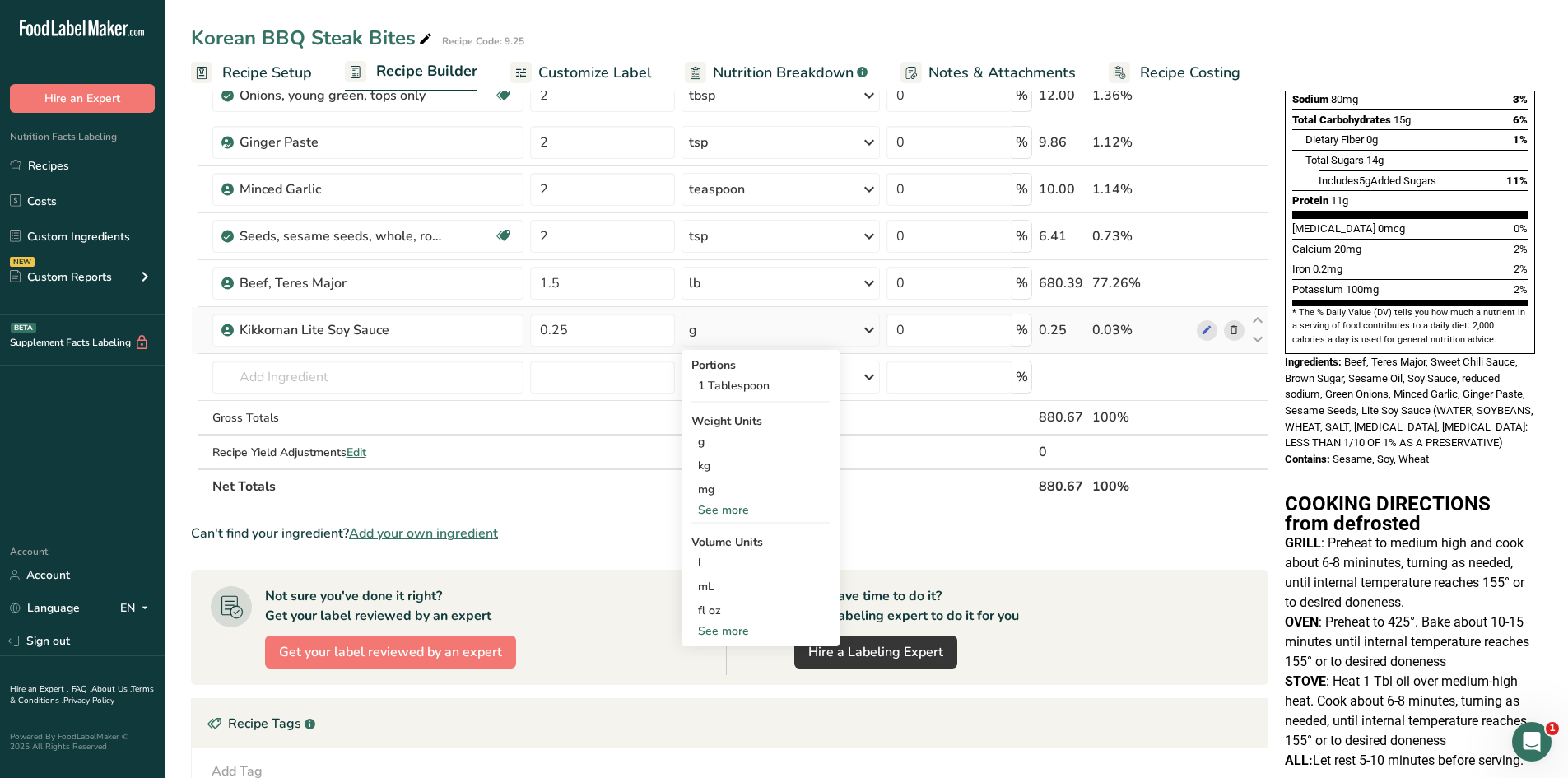
scroll to position [330, 0]
click at [731, 638] on div "See more" at bounding box center [761, 631] width 138 height 18
select select "22"
click at [717, 680] on div "cup" at bounding box center [760, 681] width 125 height 18
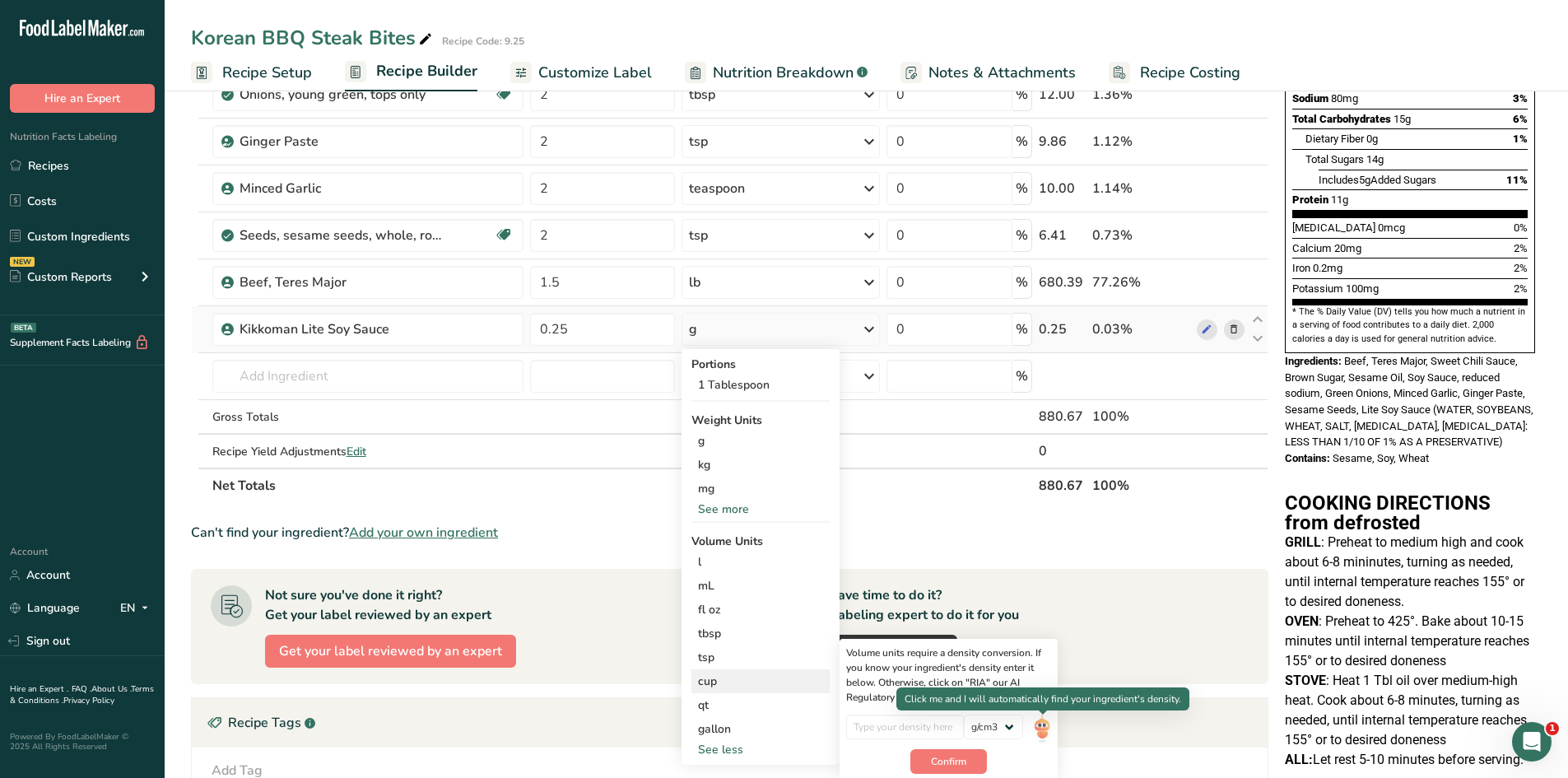
click at [1038, 732] on img at bounding box center [1042, 729] width 18 height 29
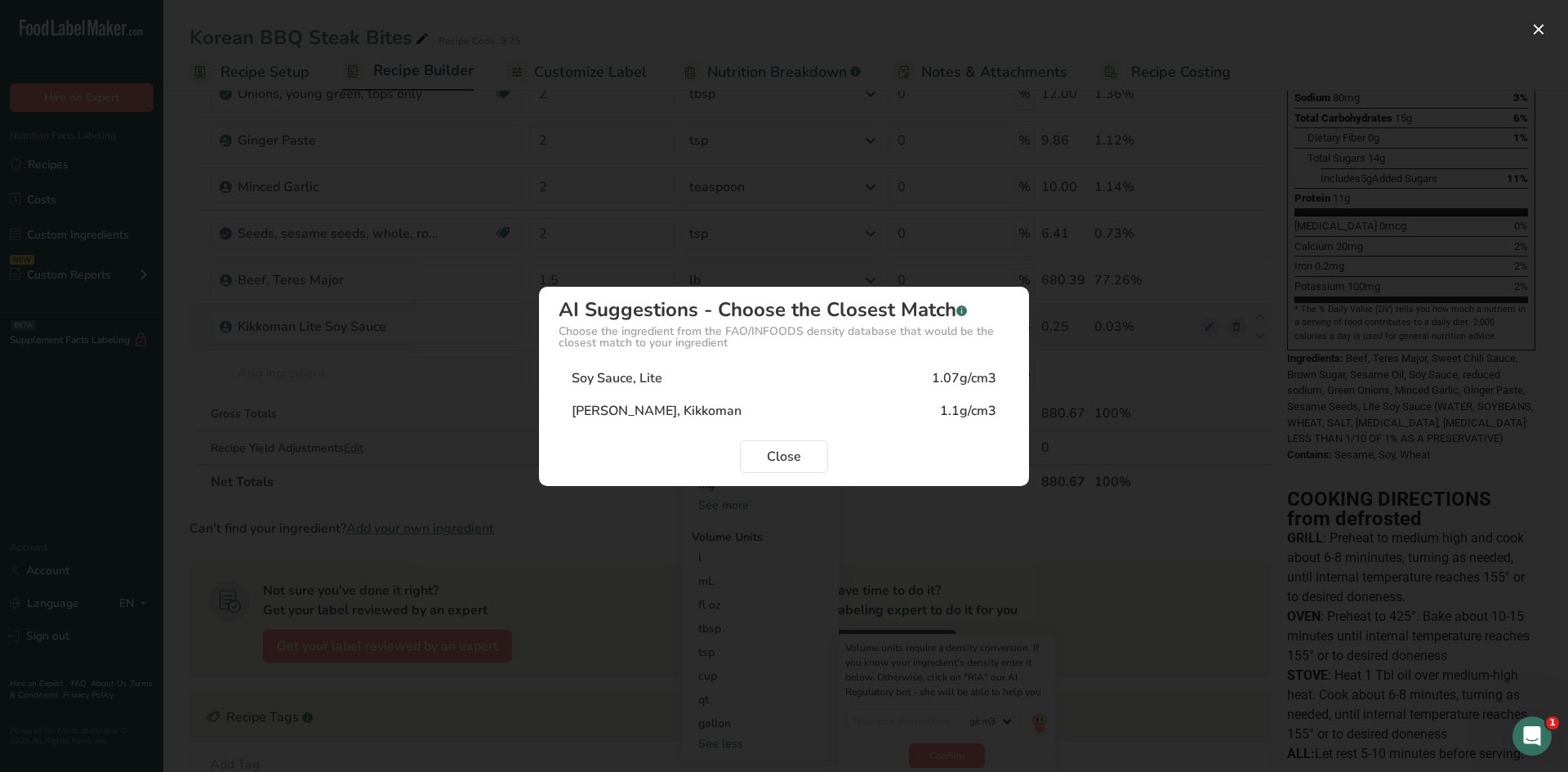
click at [746, 381] on div "Soy Sauce, Lite 1.07g/cm3" at bounding box center [784, 377] width 451 height 32
type input "1.07"
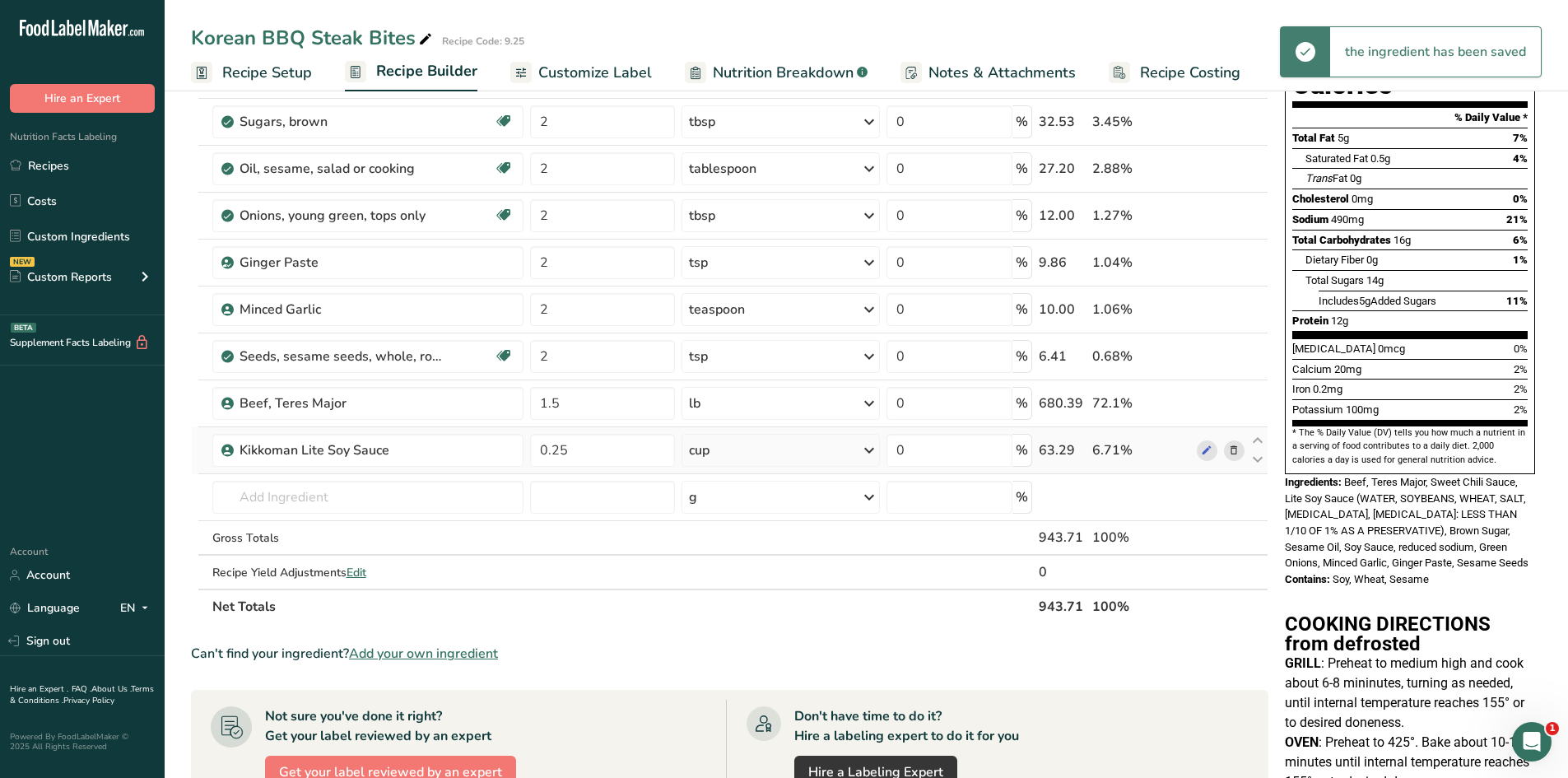
scroll to position [0, 0]
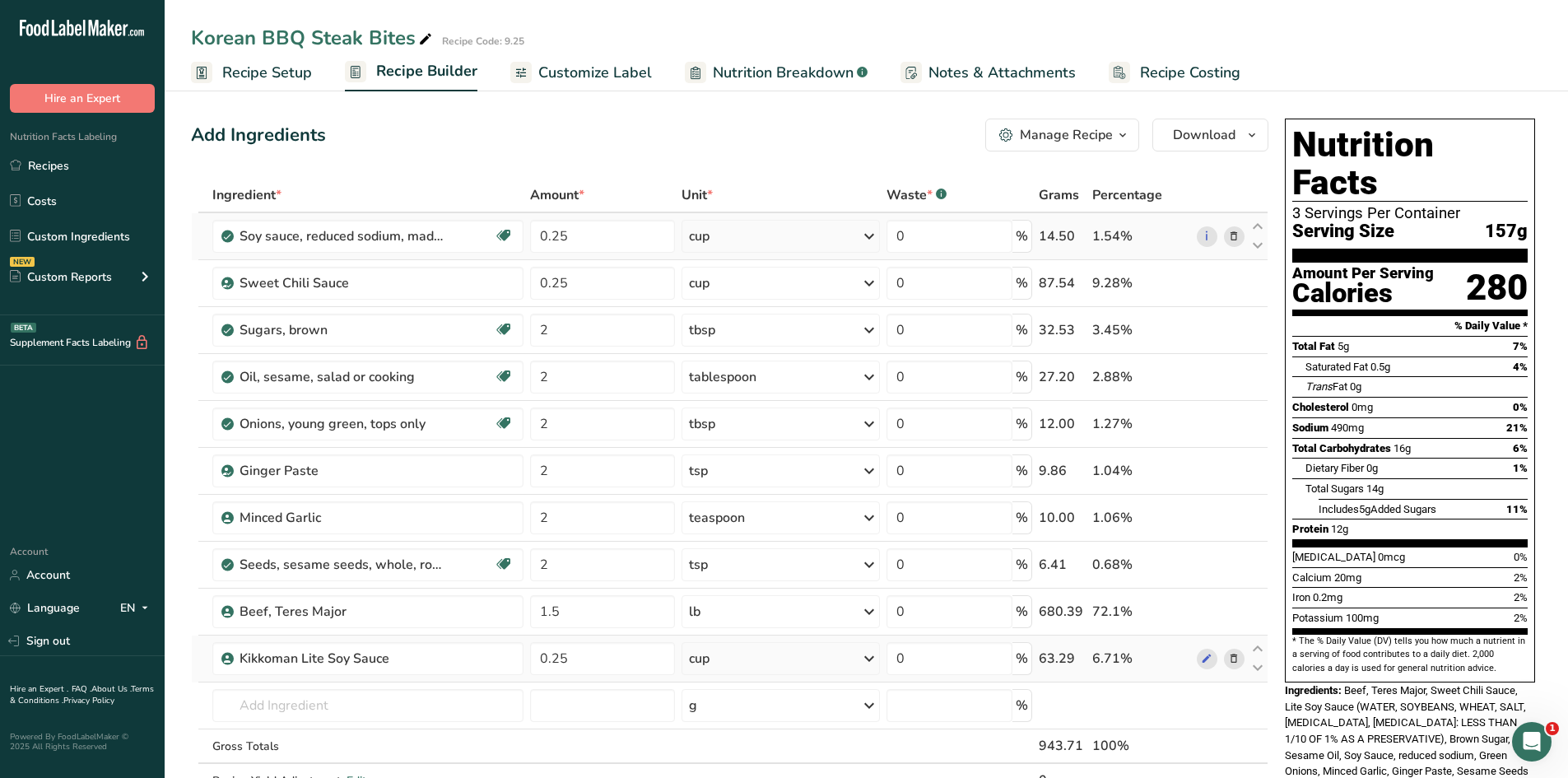
click at [1237, 232] on icon at bounding box center [1233, 237] width 12 height 18
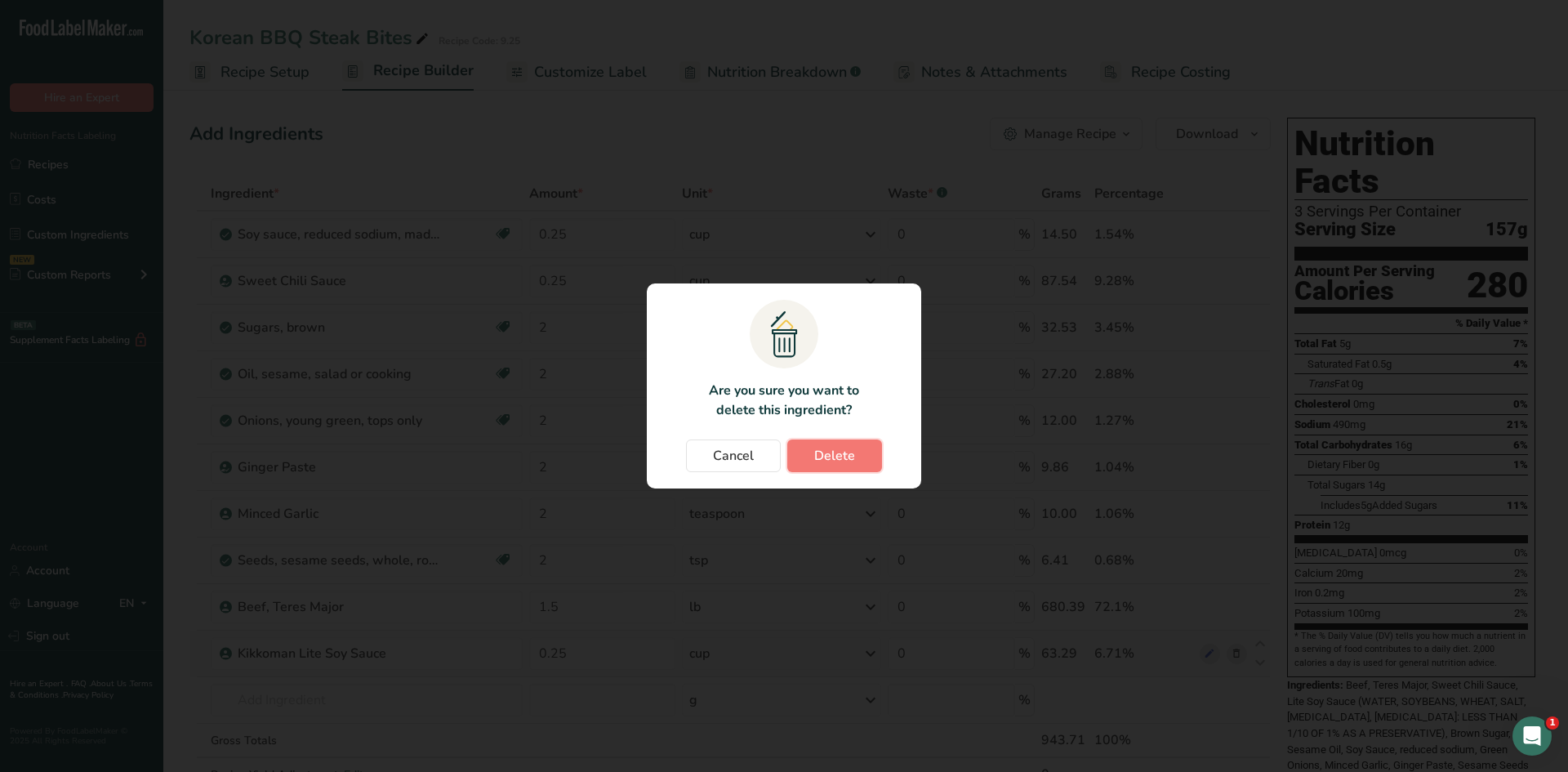
click at [845, 453] on span "Delete" at bounding box center [835, 456] width 41 height 20
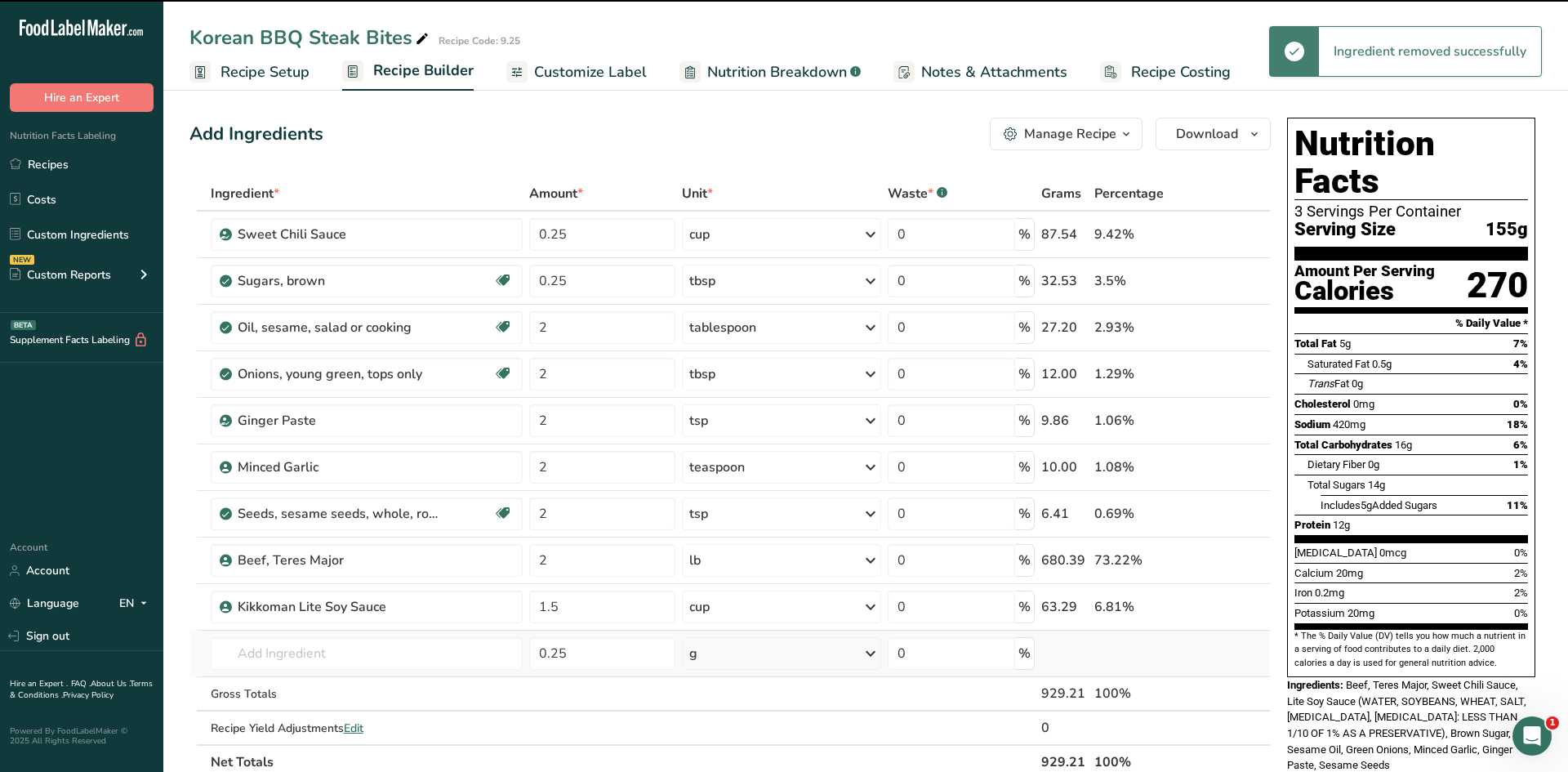
type input "2"
type input "1.5"
type input "0.25"
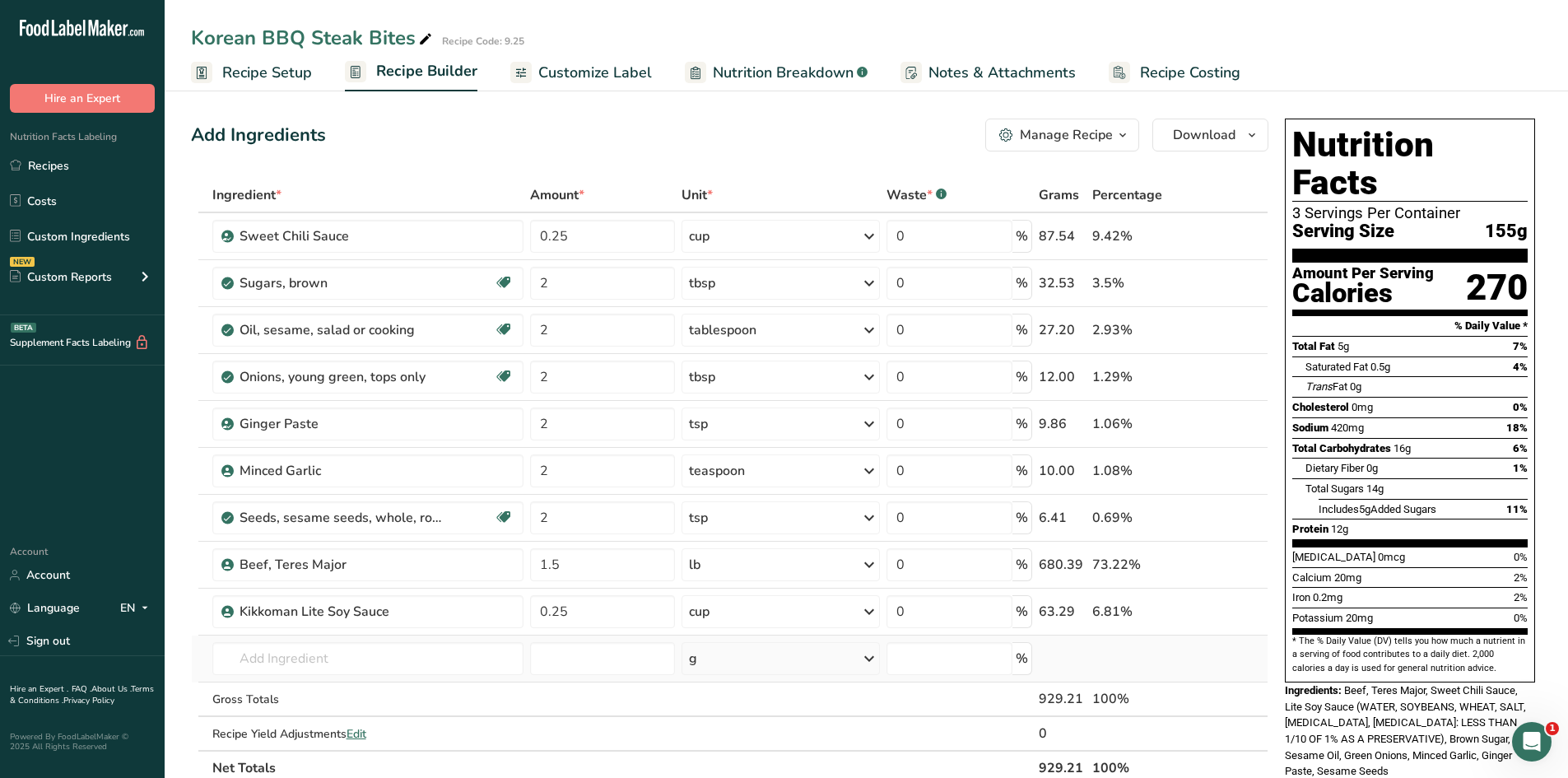
click at [605, 75] on span "Customize Label" at bounding box center [594, 73] width 113 height 23
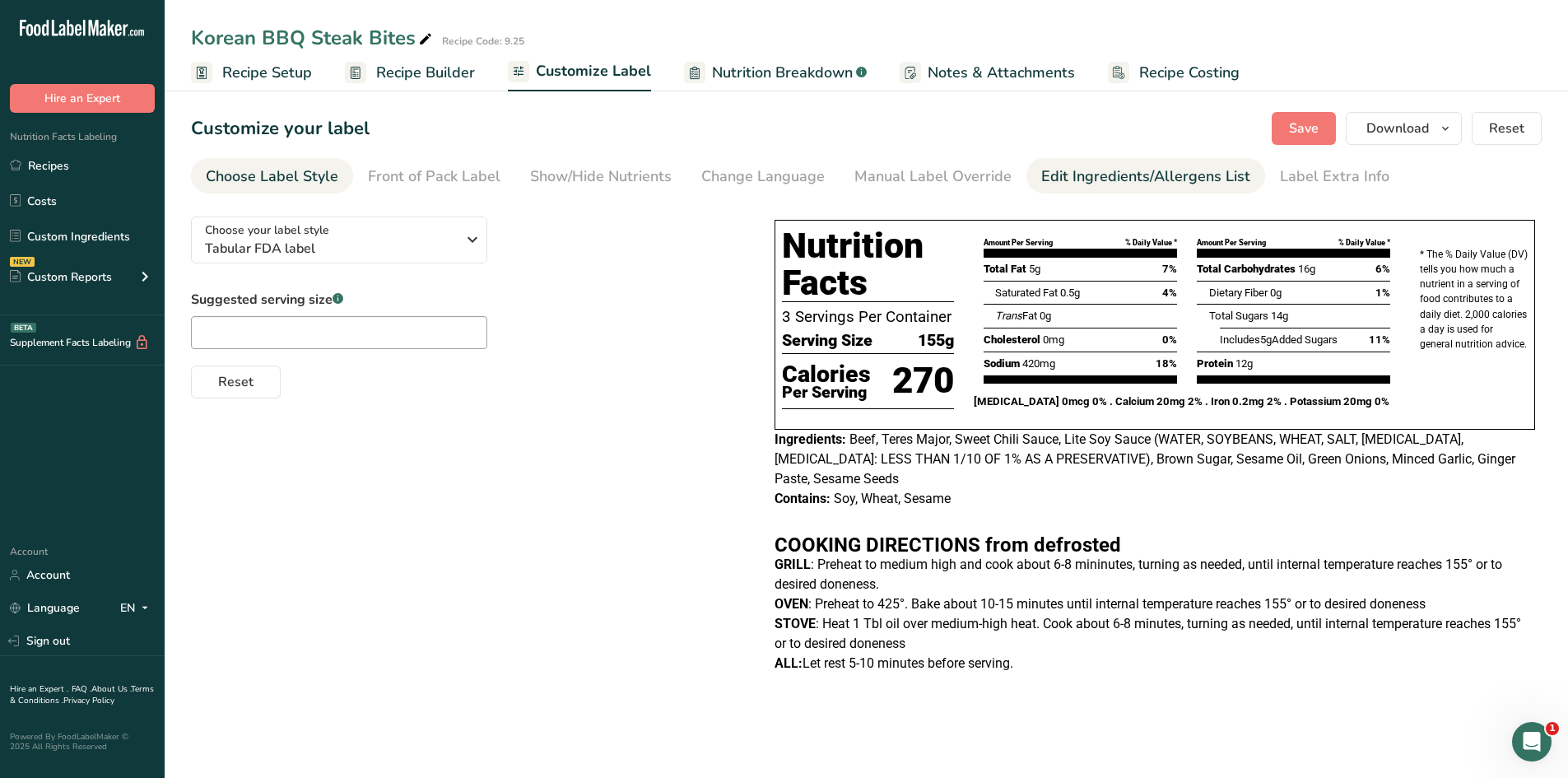
click at [1138, 172] on div "Edit Ingredients/Allergens List" at bounding box center [1146, 177] width 209 height 23
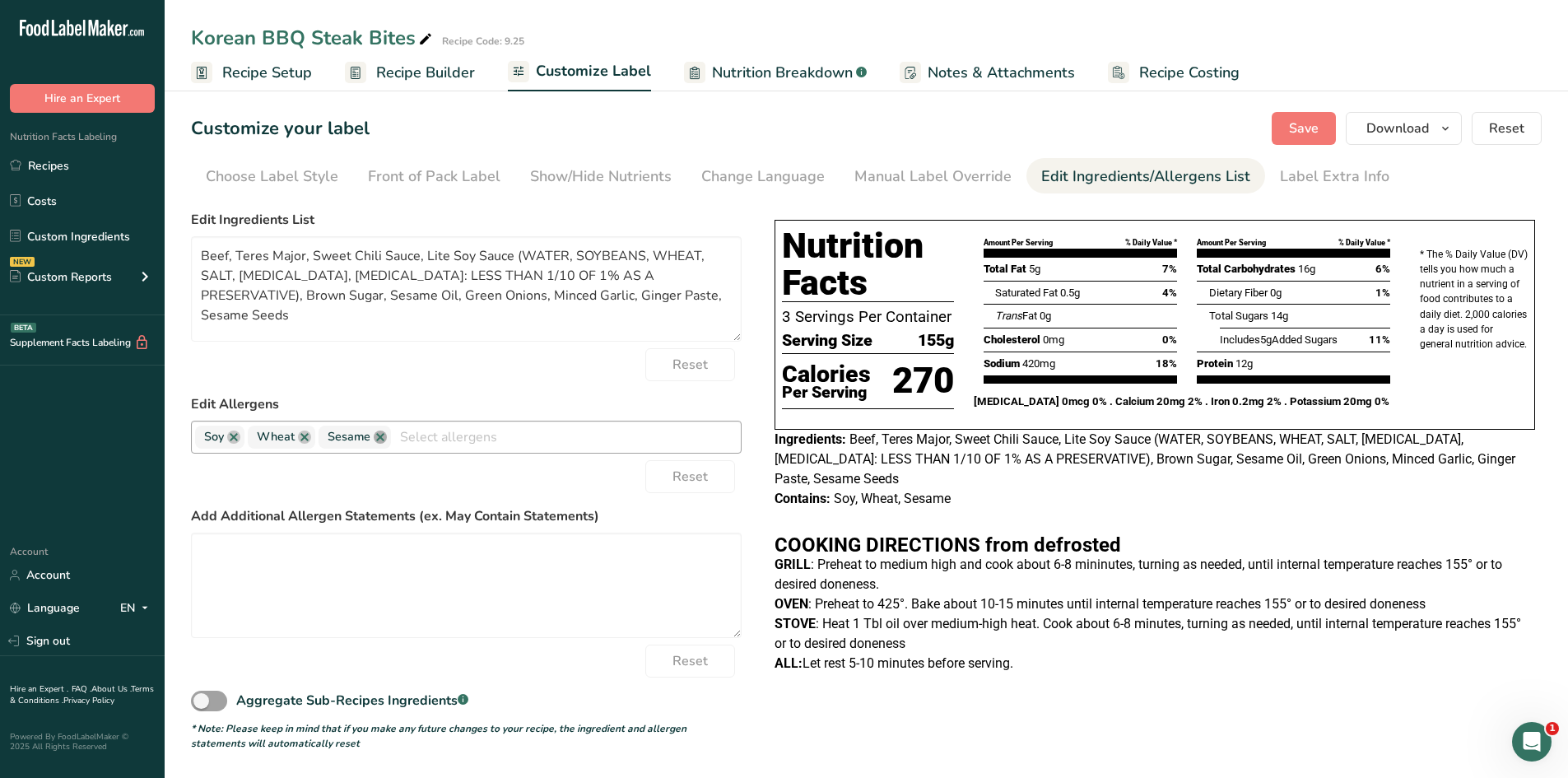
click at [380, 434] on link at bounding box center [380, 436] width 13 height 13
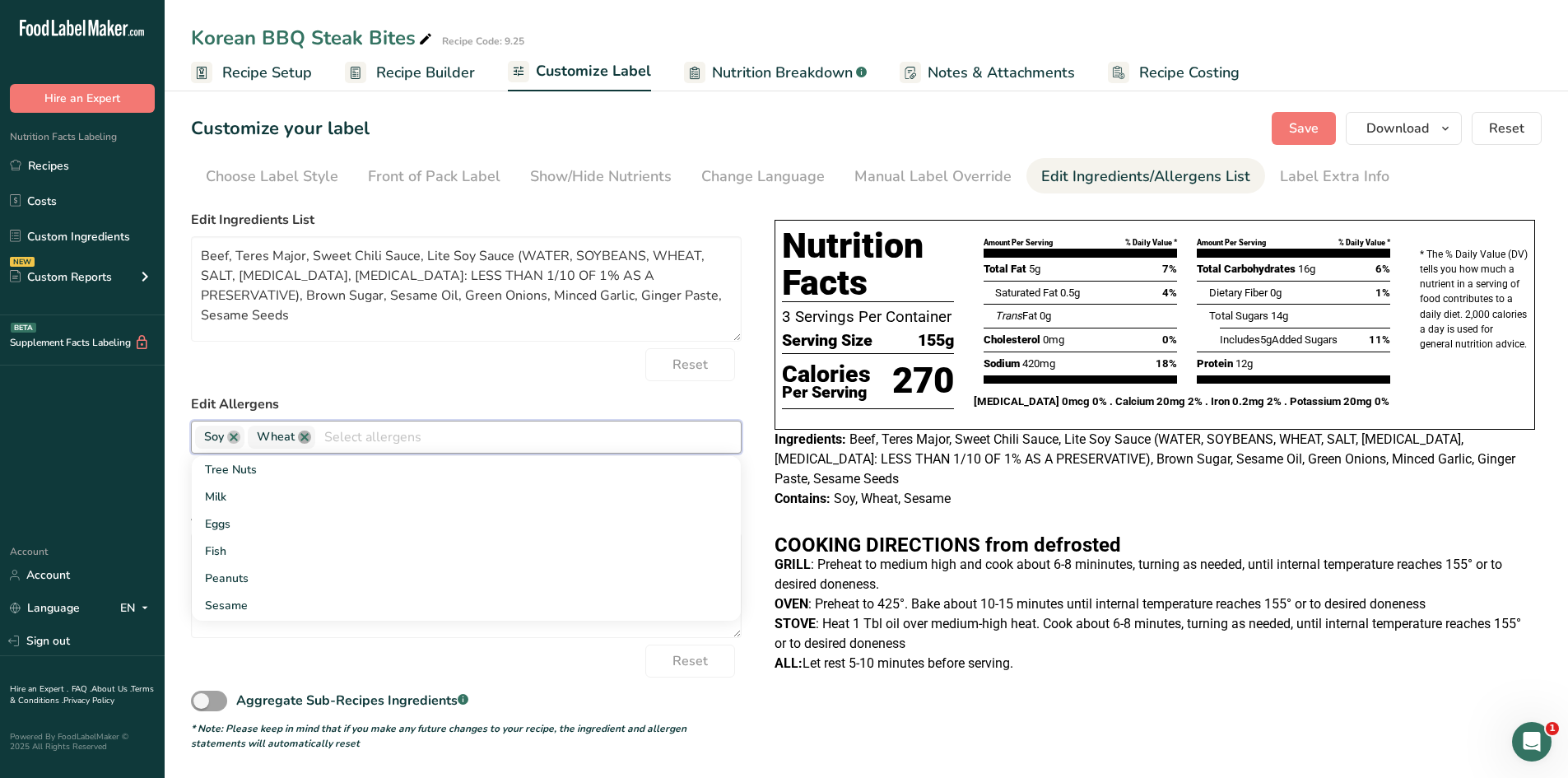
click at [305, 440] on link at bounding box center [304, 436] width 13 height 13
click at [229, 438] on link at bounding box center [233, 436] width 13 height 13
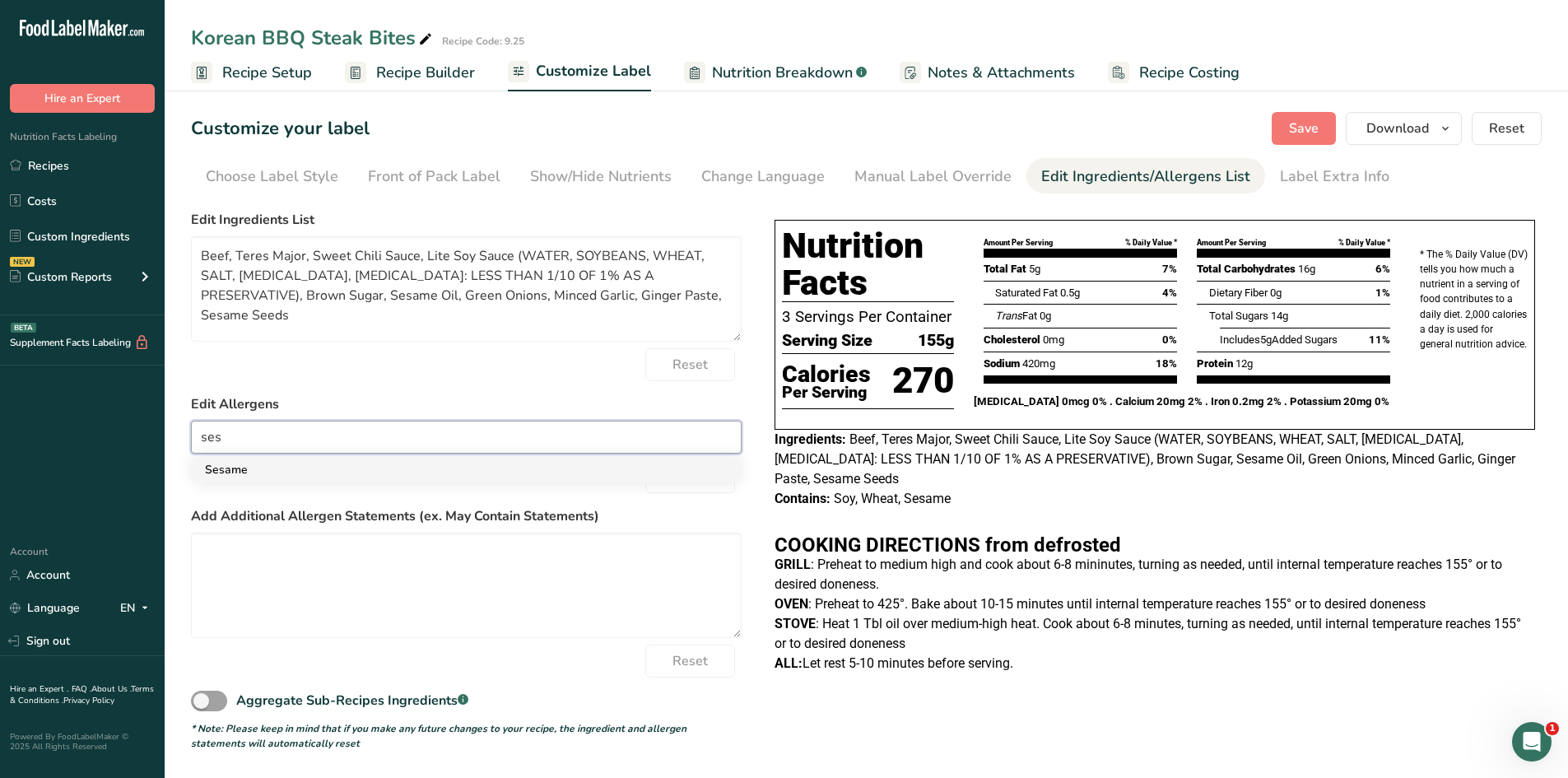
type input "ses"
click at [238, 465] on link "Sesame" at bounding box center [466, 470] width 549 height 28
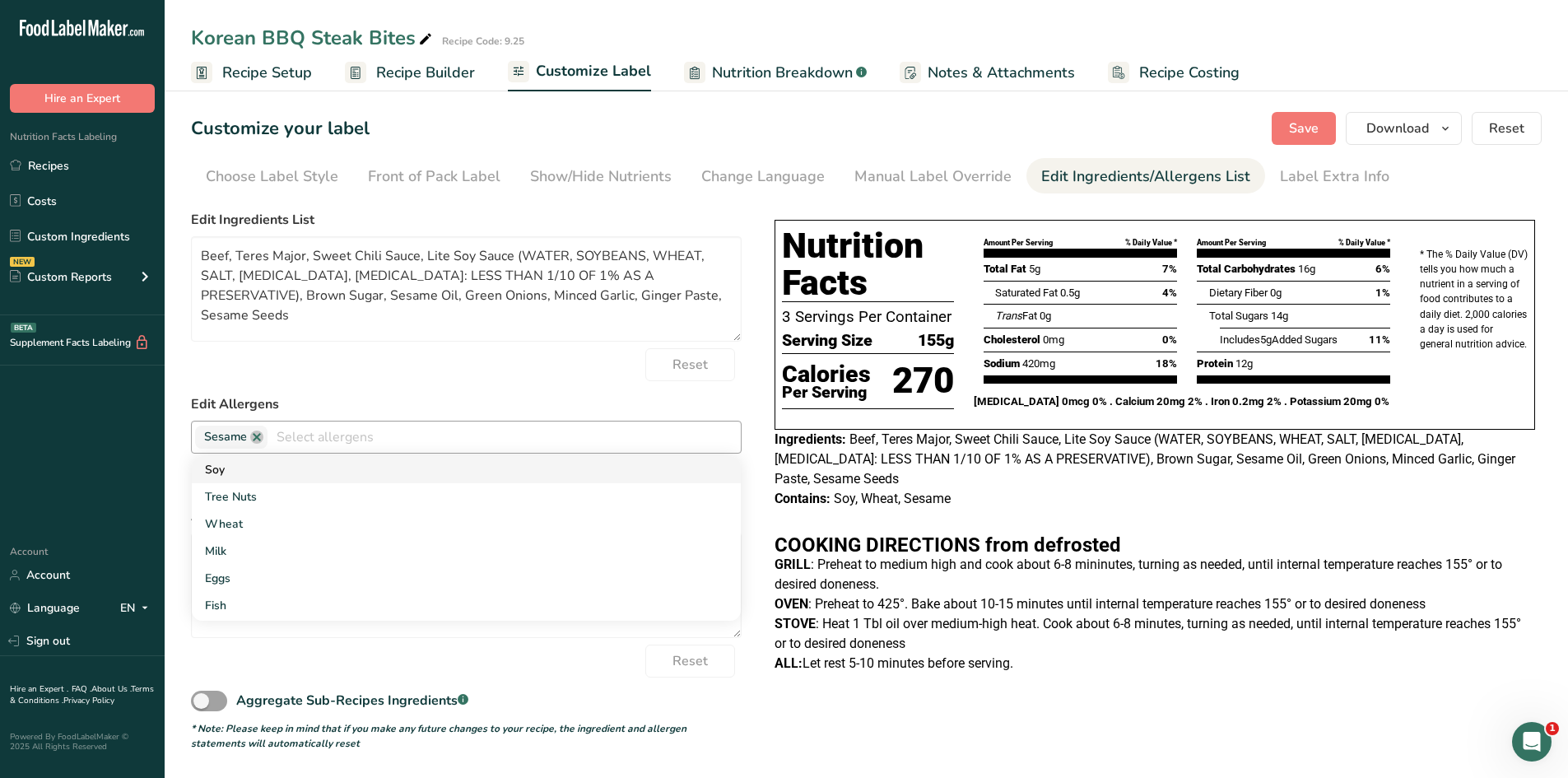
click at [223, 468] on link "Soy" at bounding box center [466, 470] width 549 height 28
click at [222, 498] on link "Wheat" at bounding box center [466, 498] width 549 height 28
click at [197, 437] on span "Sesame" at bounding box center [231, 436] width 72 height 23
click at [379, 439] on link at bounding box center [380, 436] width 13 height 13
click at [310, 439] on link at bounding box center [309, 436] width 13 height 13
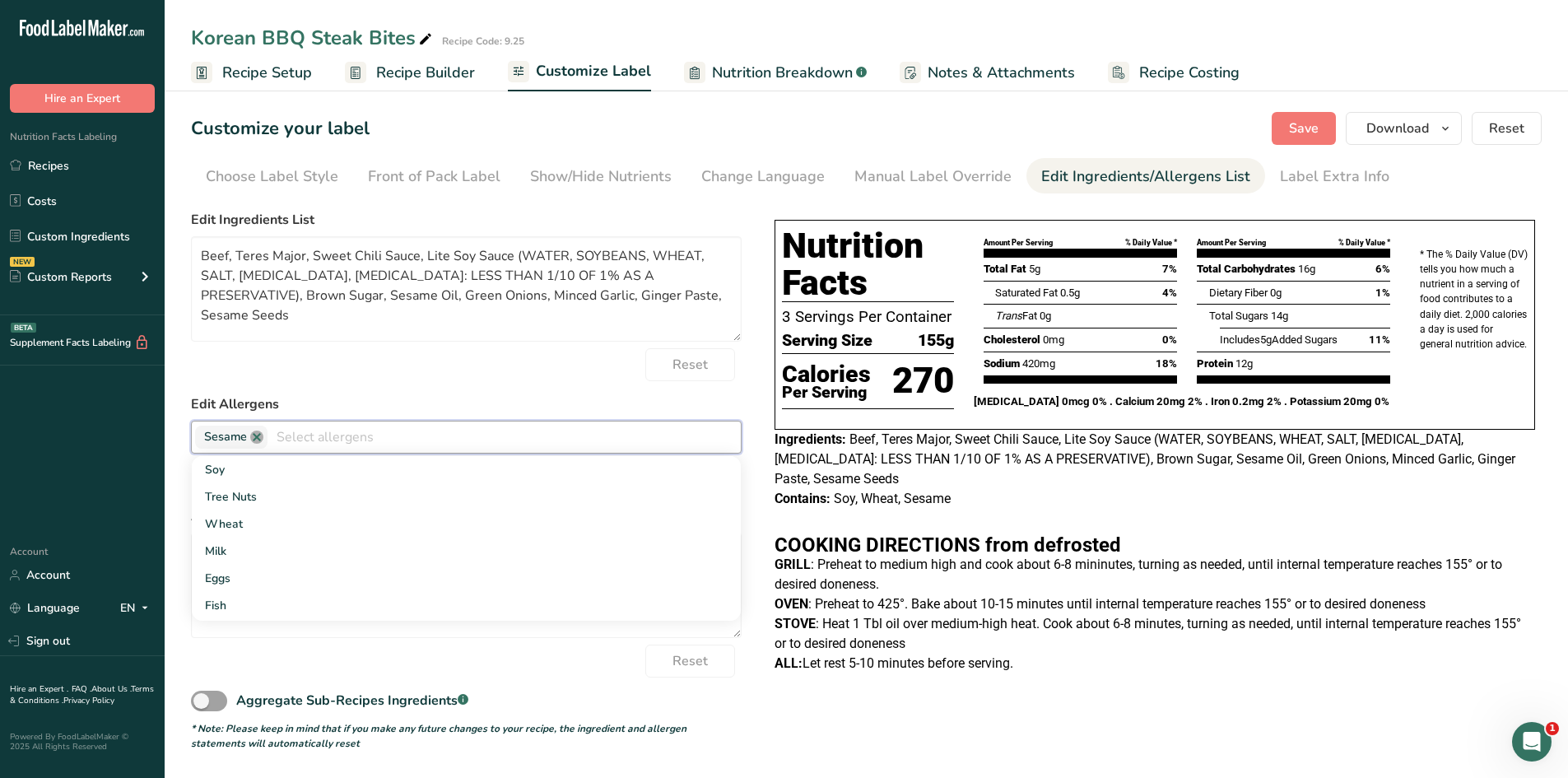
click at [259, 442] on link at bounding box center [257, 436] width 13 height 13
type input "g"
click at [235, 499] on link "Gluten" at bounding box center [466, 498] width 549 height 28
click at [285, 440] on input "text" at bounding box center [500, 437] width 480 height 26
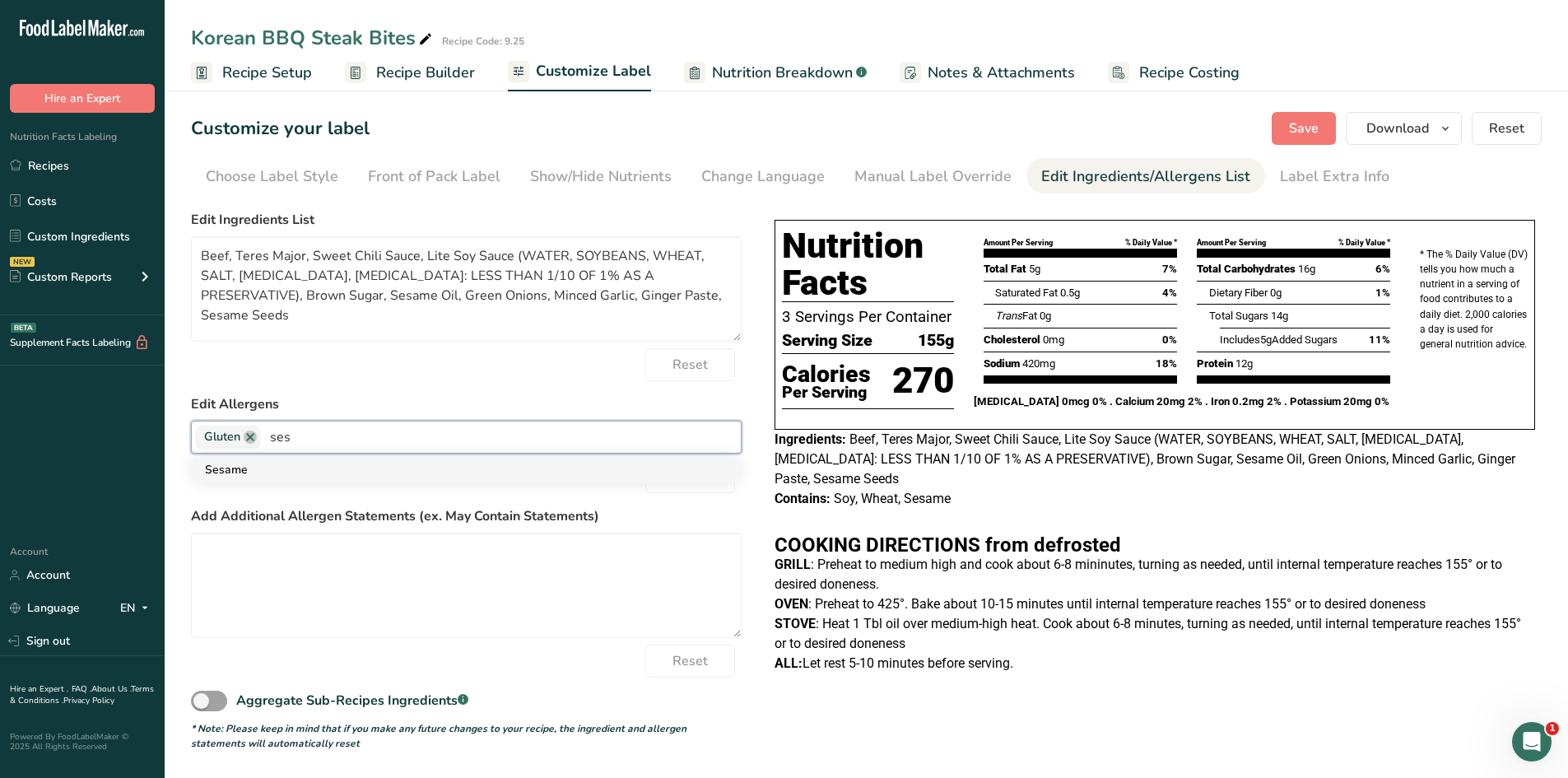
type input "ses"
click at [230, 472] on link "Sesame" at bounding box center [466, 470] width 549 height 28
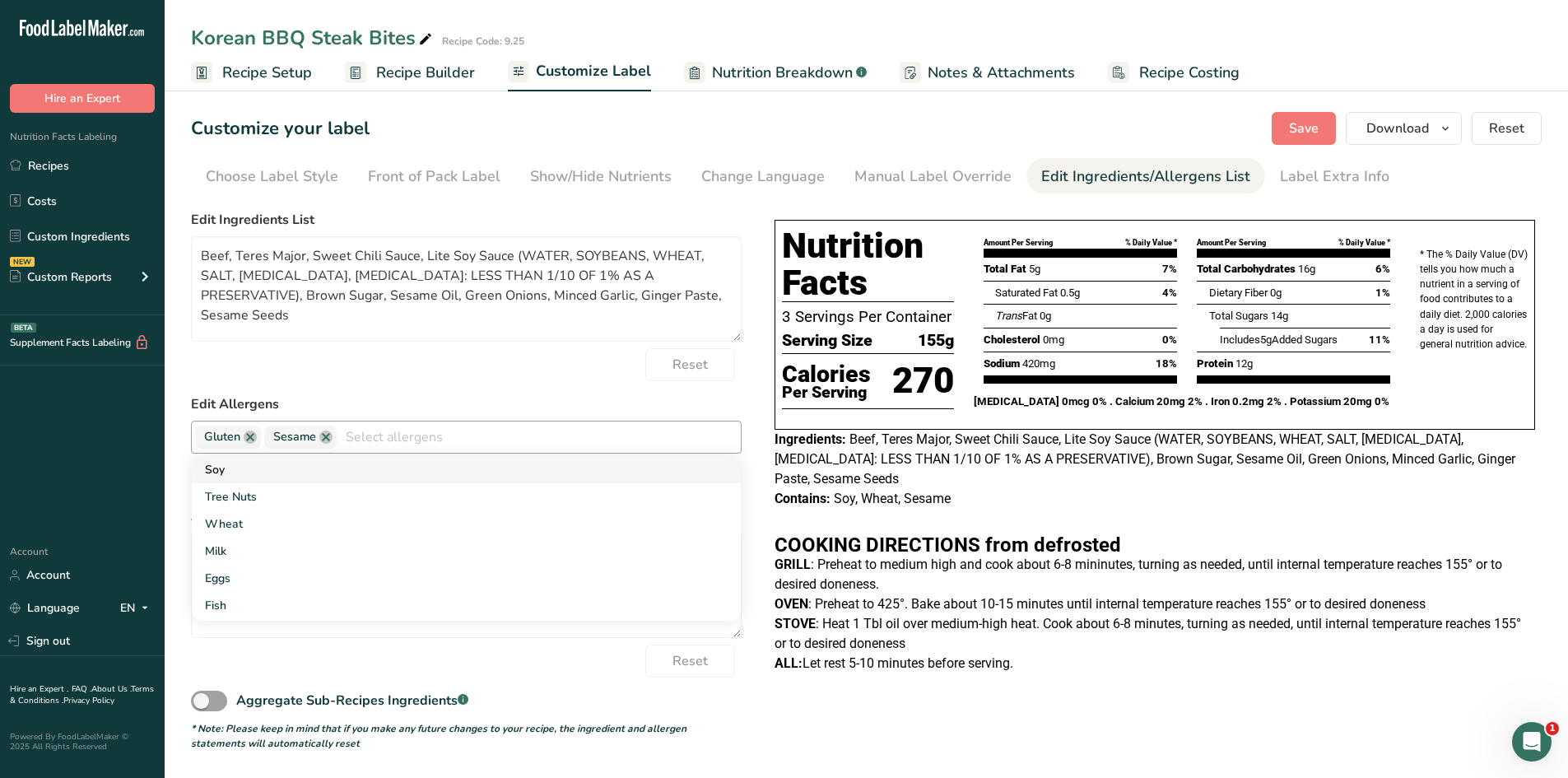
click at [239, 470] on link "Soy" at bounding box center [466, 470] width 549 height 28
click at [243, 492] on link "Wheat" at bounding box center [466, 498] width 549 height 28
click at [1284, 146] on section "Customize your label Save Download Choose what to show on your downloaded label…" at bounding box center [866, 431] width 1403 height 692
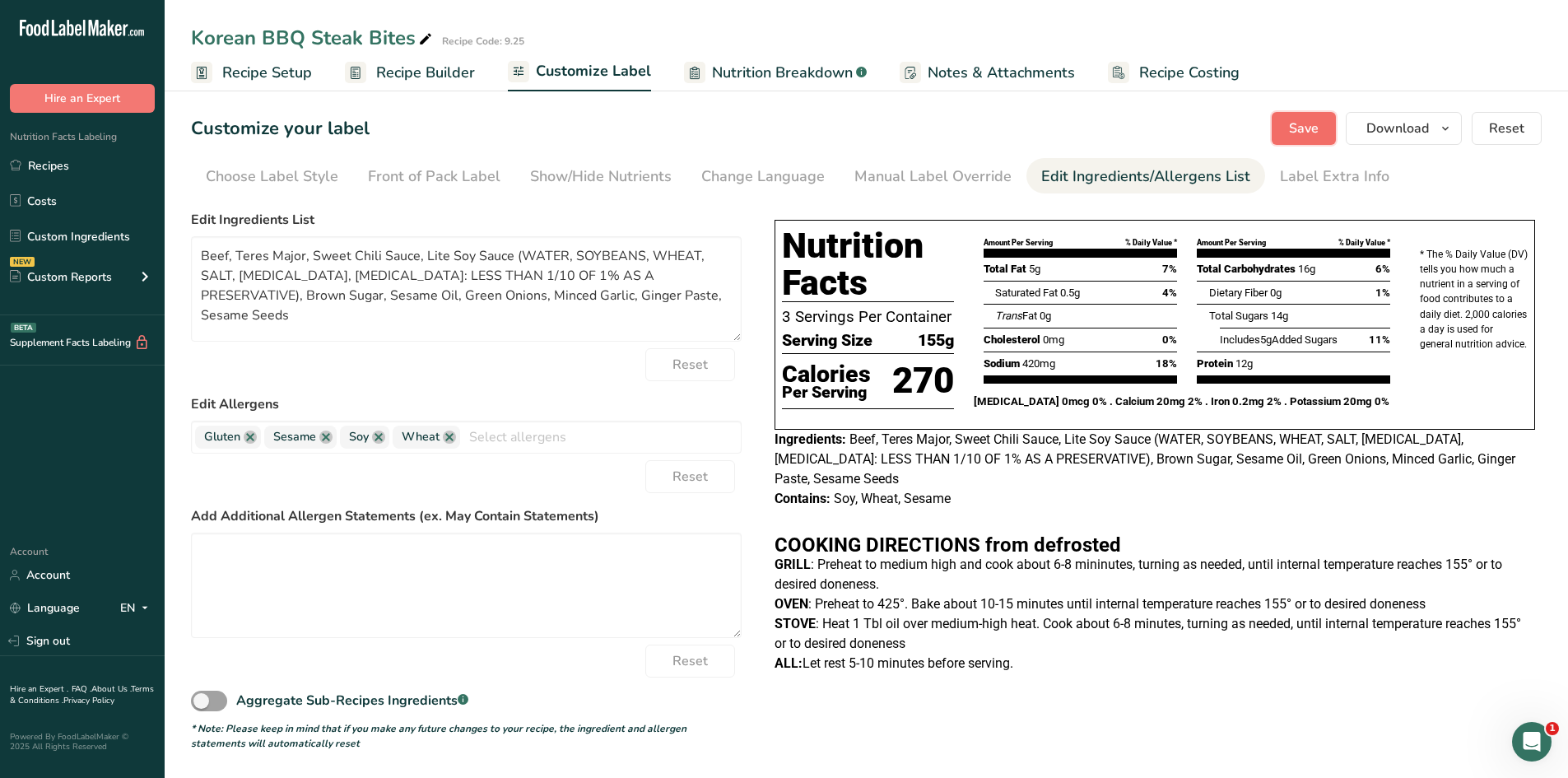
click at [1299, 129] on span "Save" at bounding box center [1304, 128] width 30 height 20
click at [59, 176] on link "Recipes" at bounding box center [82, 166] width 165 height 32
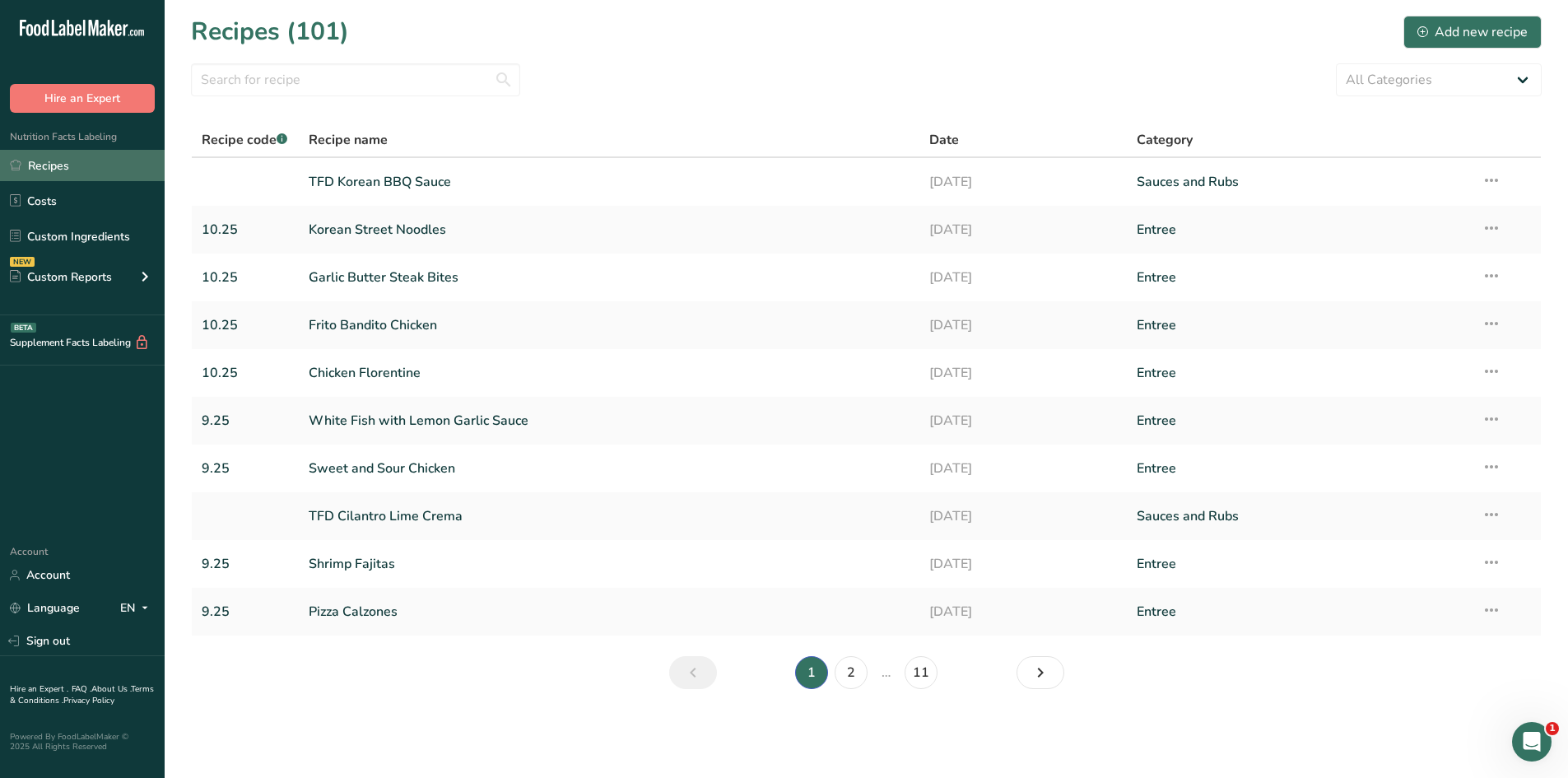
click at [58, 163] on link "Recipes" at bounding box center [82, 166] width 165 height 32
click at [324, 82] on input "text" at bounding box center [355, 79] width 330 height 33
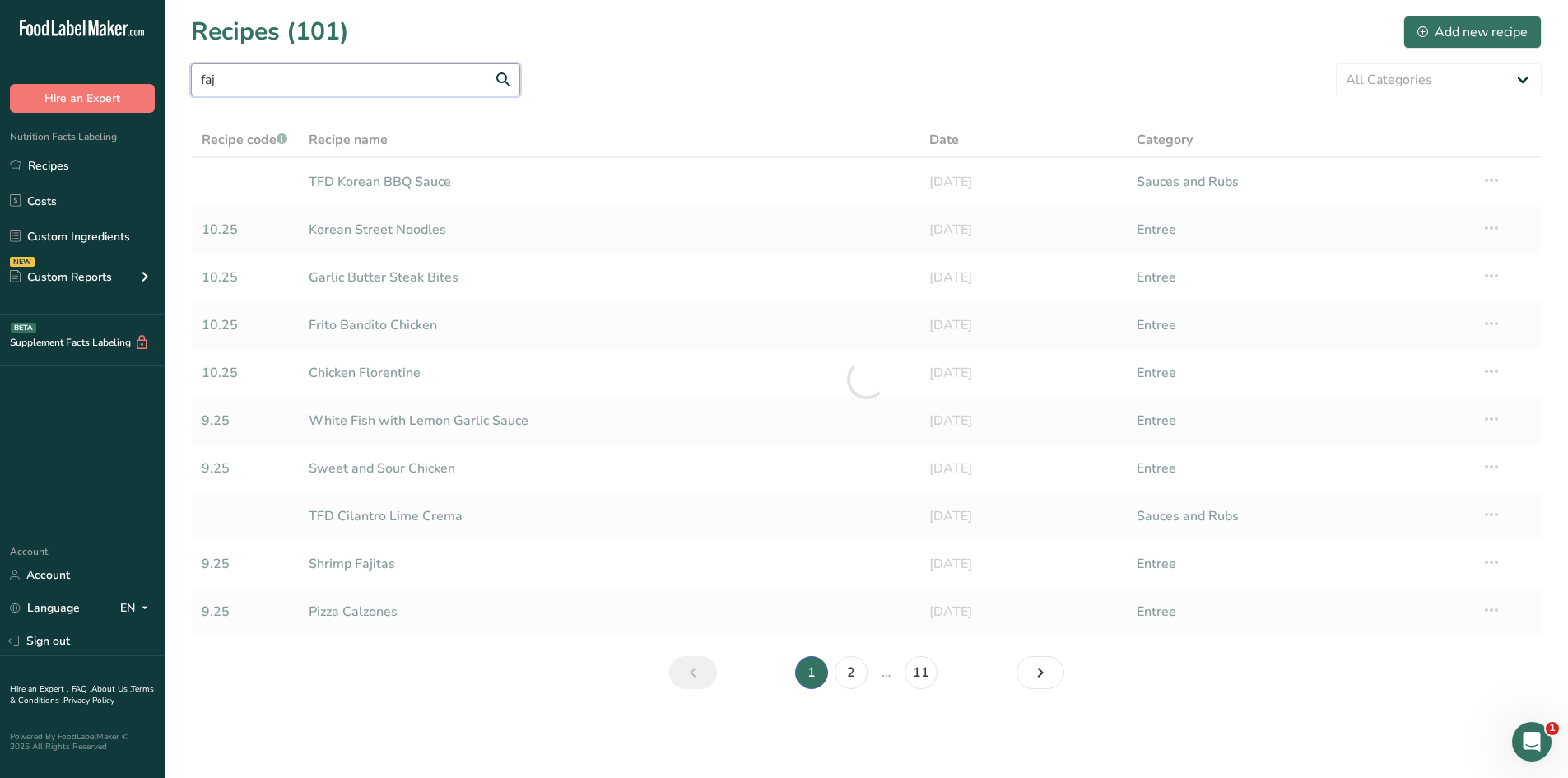
type input "faj"
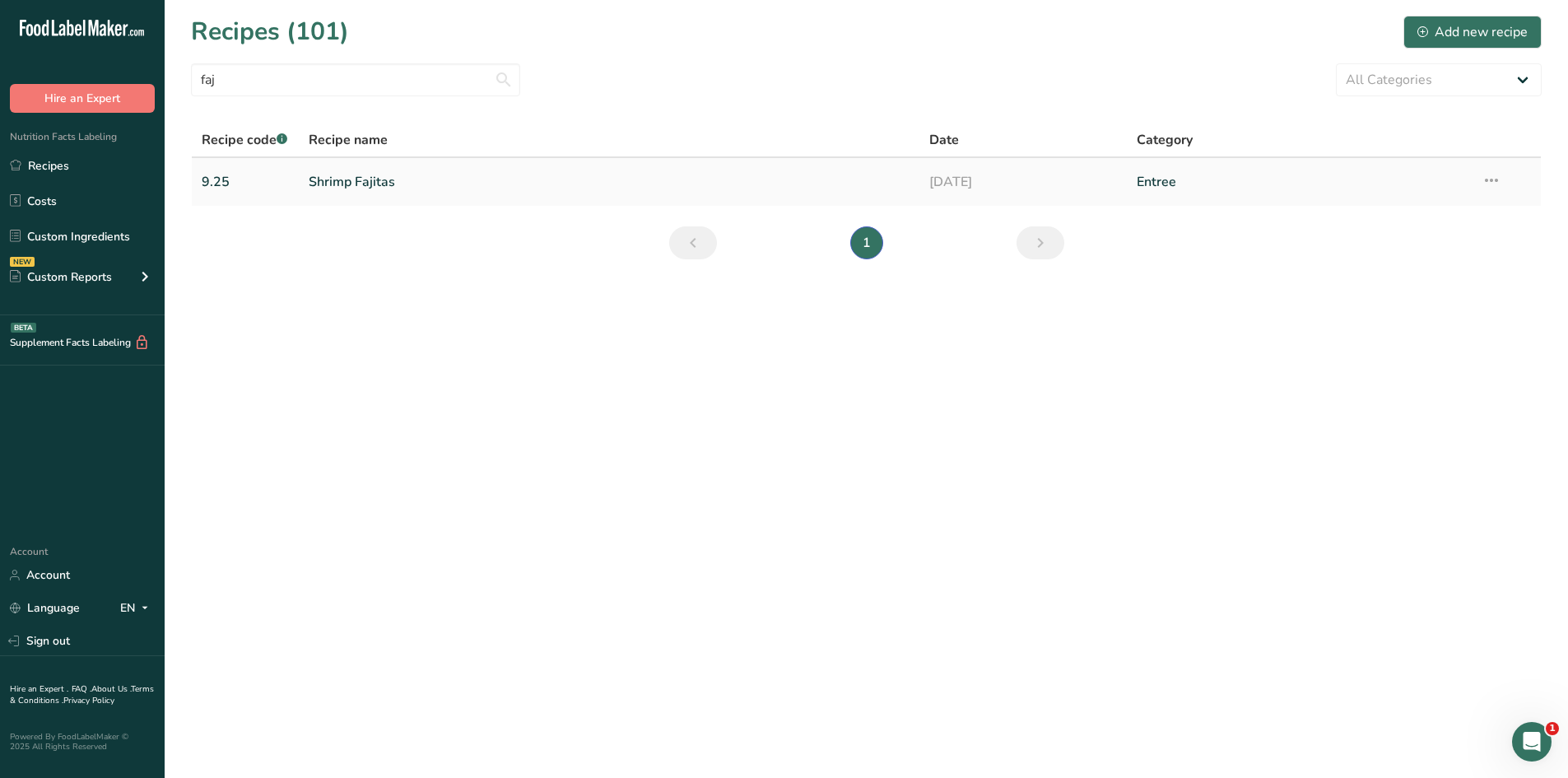
click at [326, 187] on link "Shrimp Fajitas" at bounding box center [610, 182] width 602 height 35
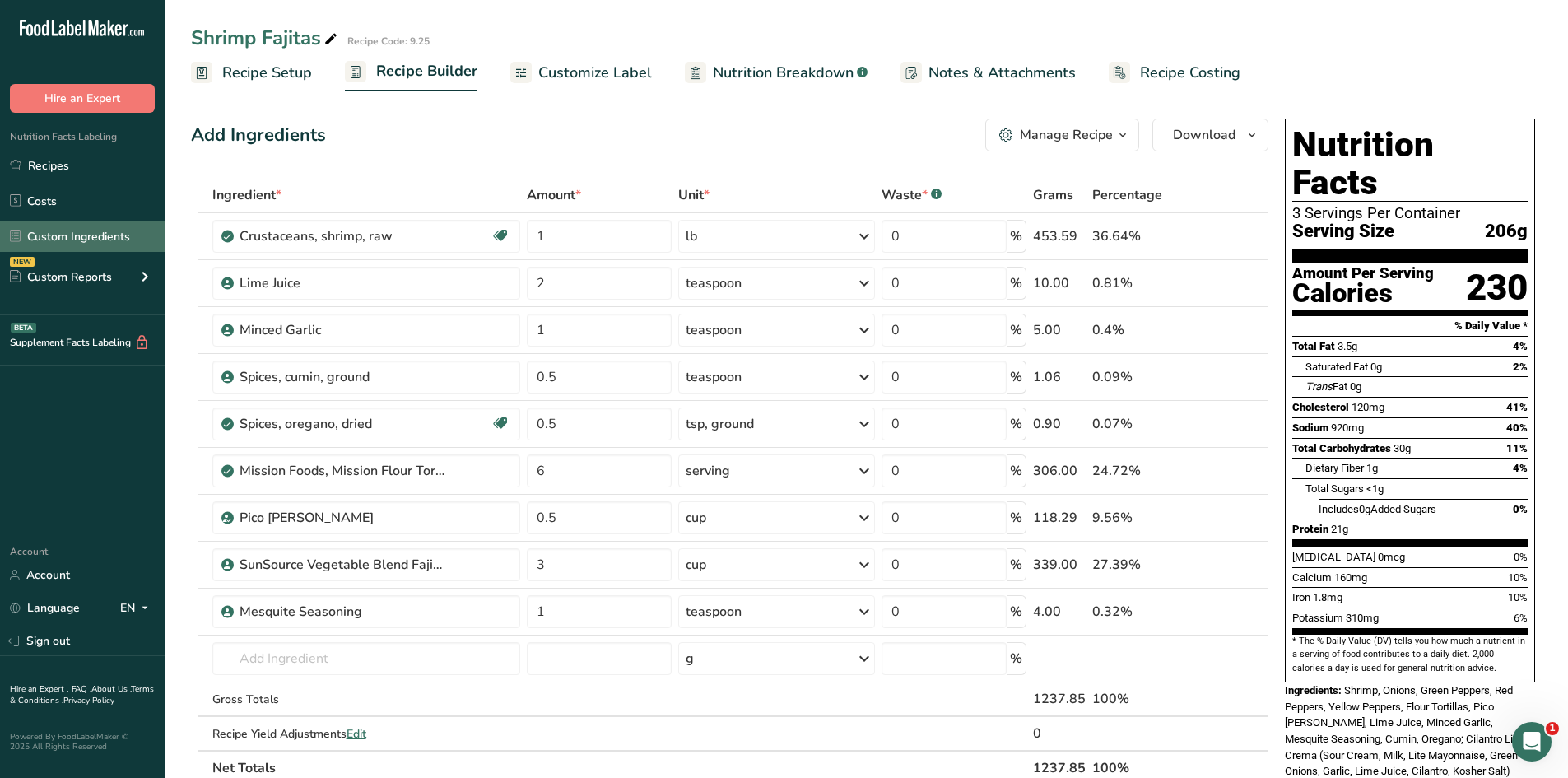
click at [59, 238] on link "Custom Ingredients" at bounding box center [82, 237] width 165 height 32
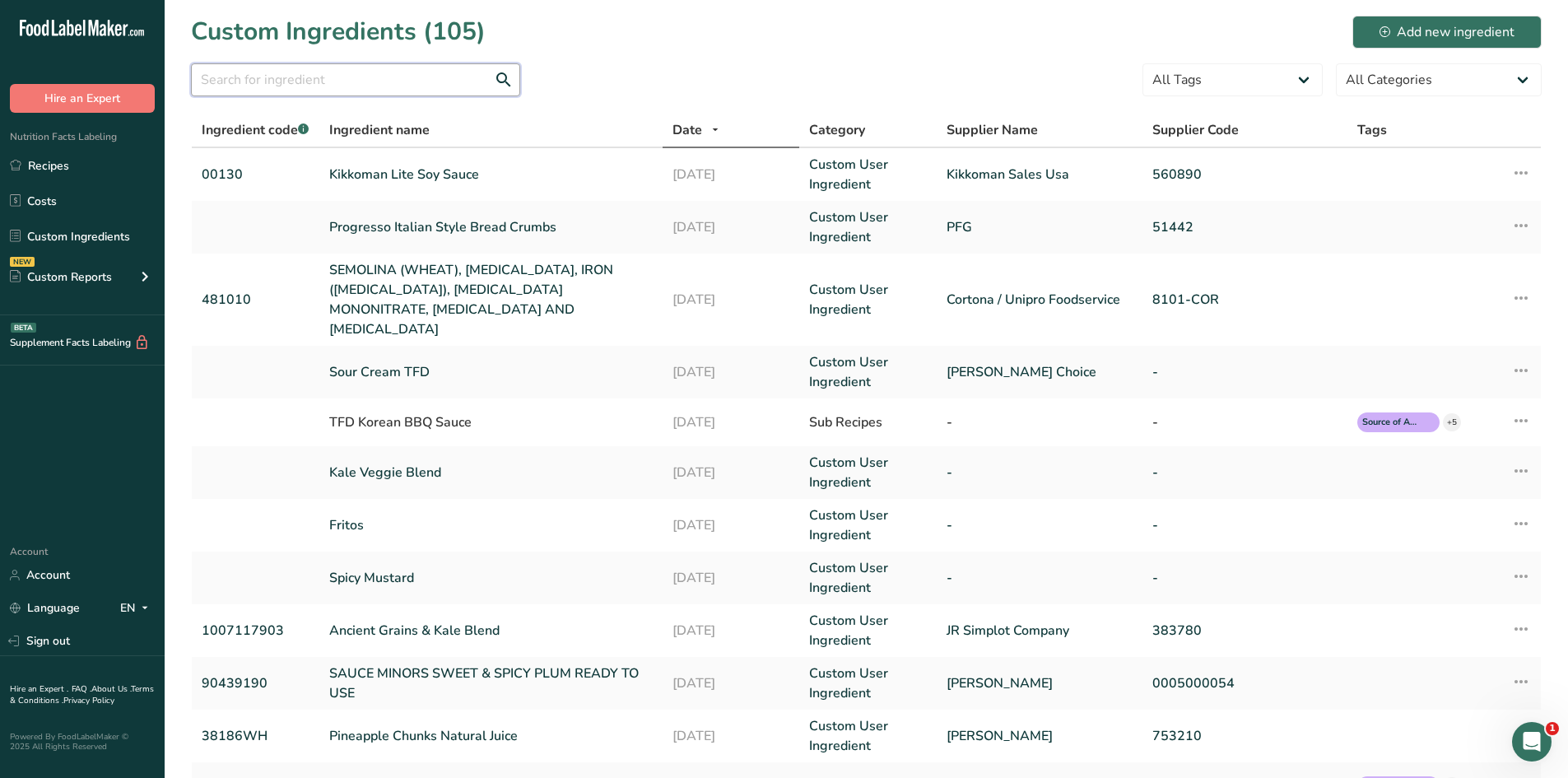
click at [363, 87] on input "text" at bounding box center [355, 79] width 330 height 33
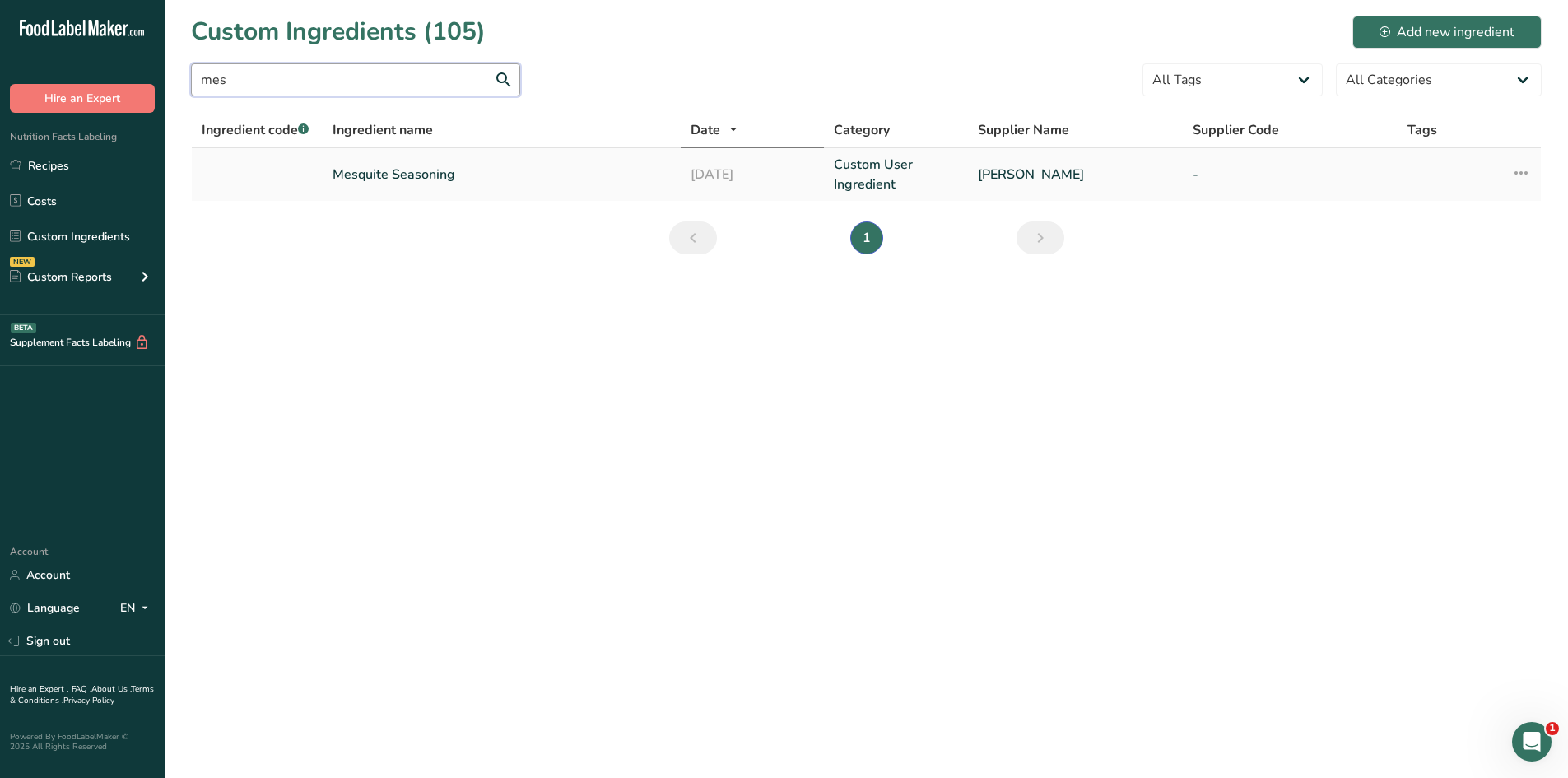
type input "mes"
click at [388, 175] on link "Mesquite Seasoning" at bounding box center [501, 175] width 338 height 20
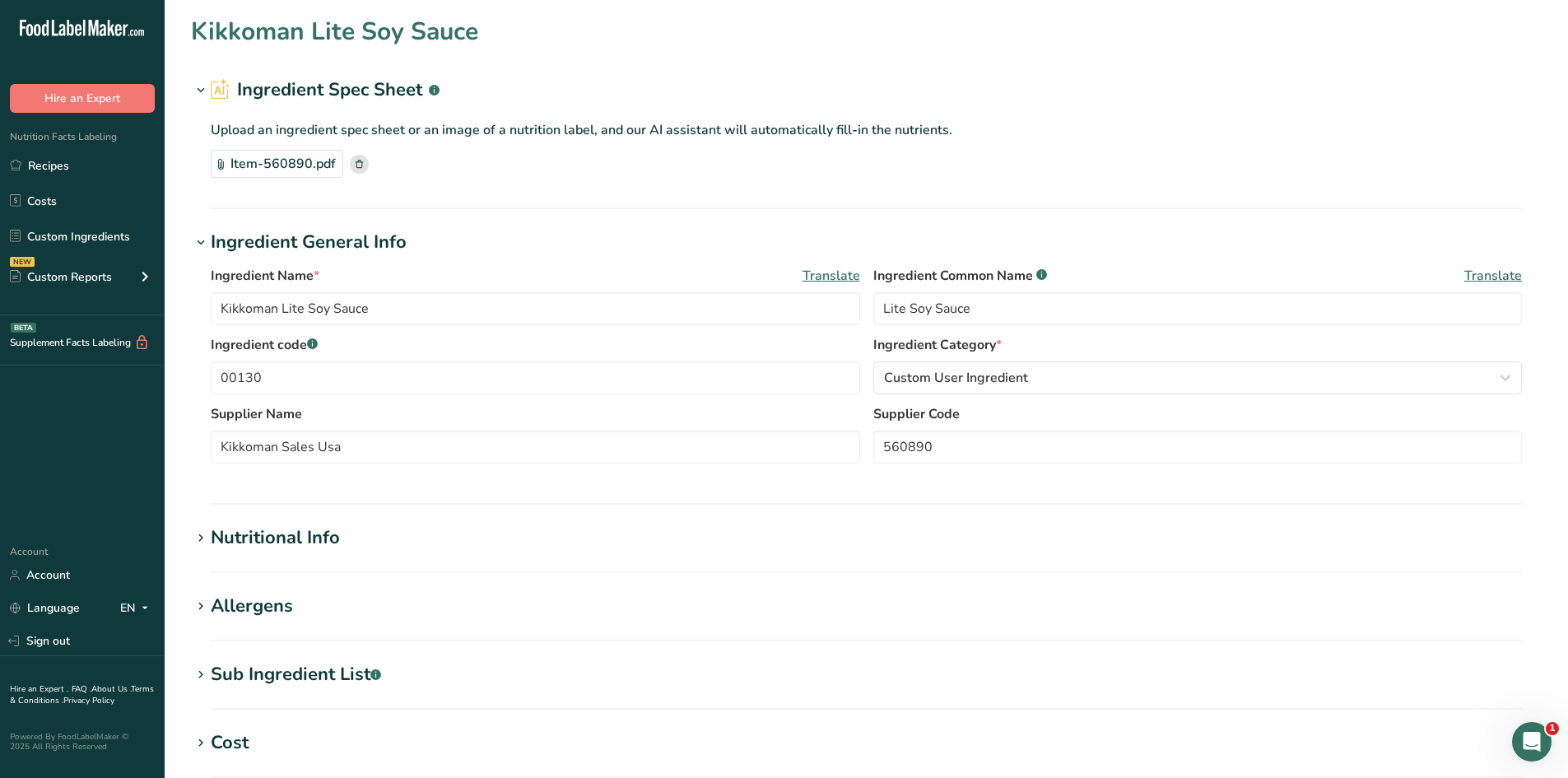
type input "Mesquite Seasoning"
type input "[PERSON_NAME]"
click at [212, 608] on div "Allergens" at bounding box center [252, 606] width 82 height 28
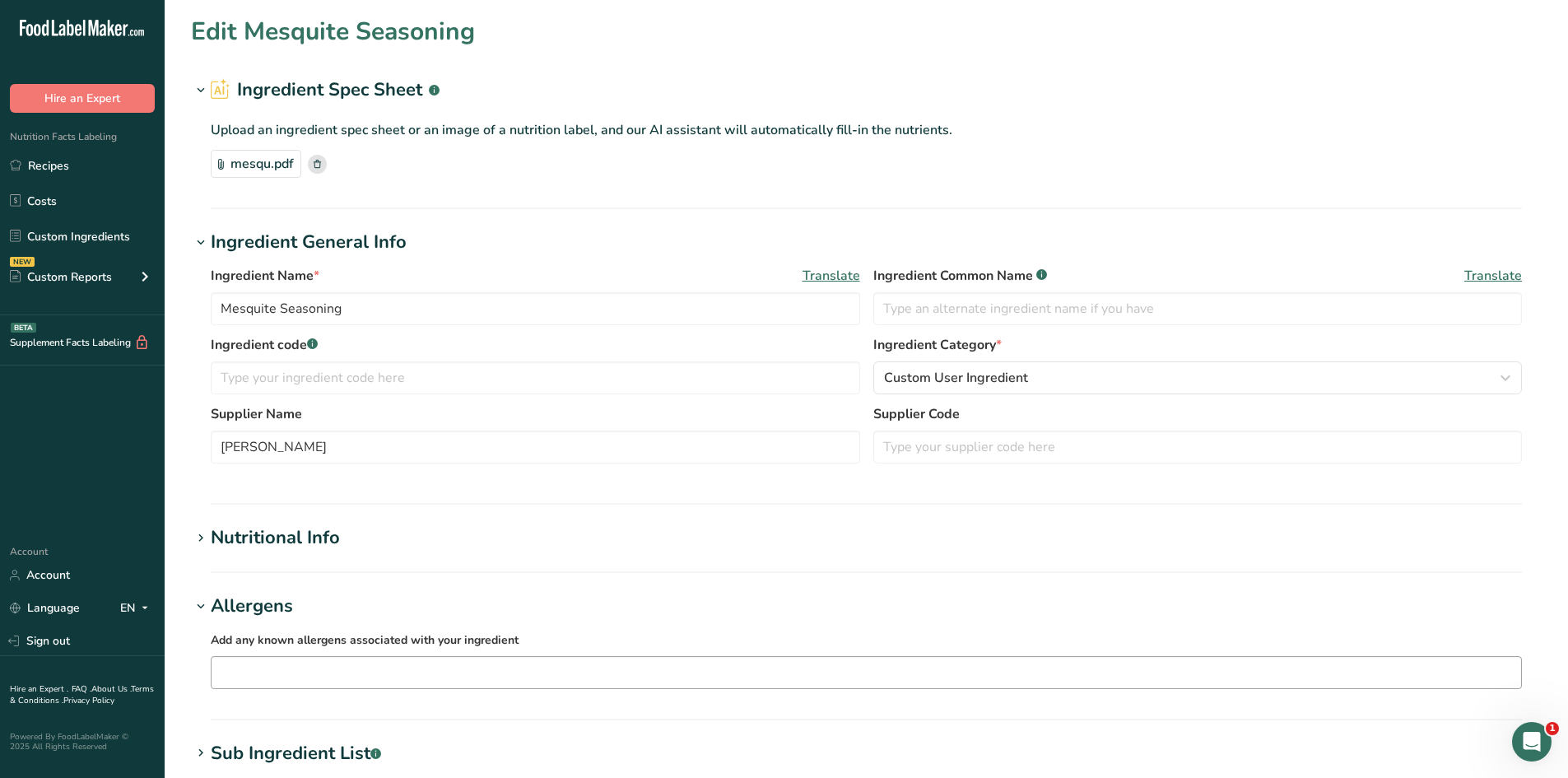
click at [290, 667] on input "text" at bounding box center [865, 672] width 1309 height 26
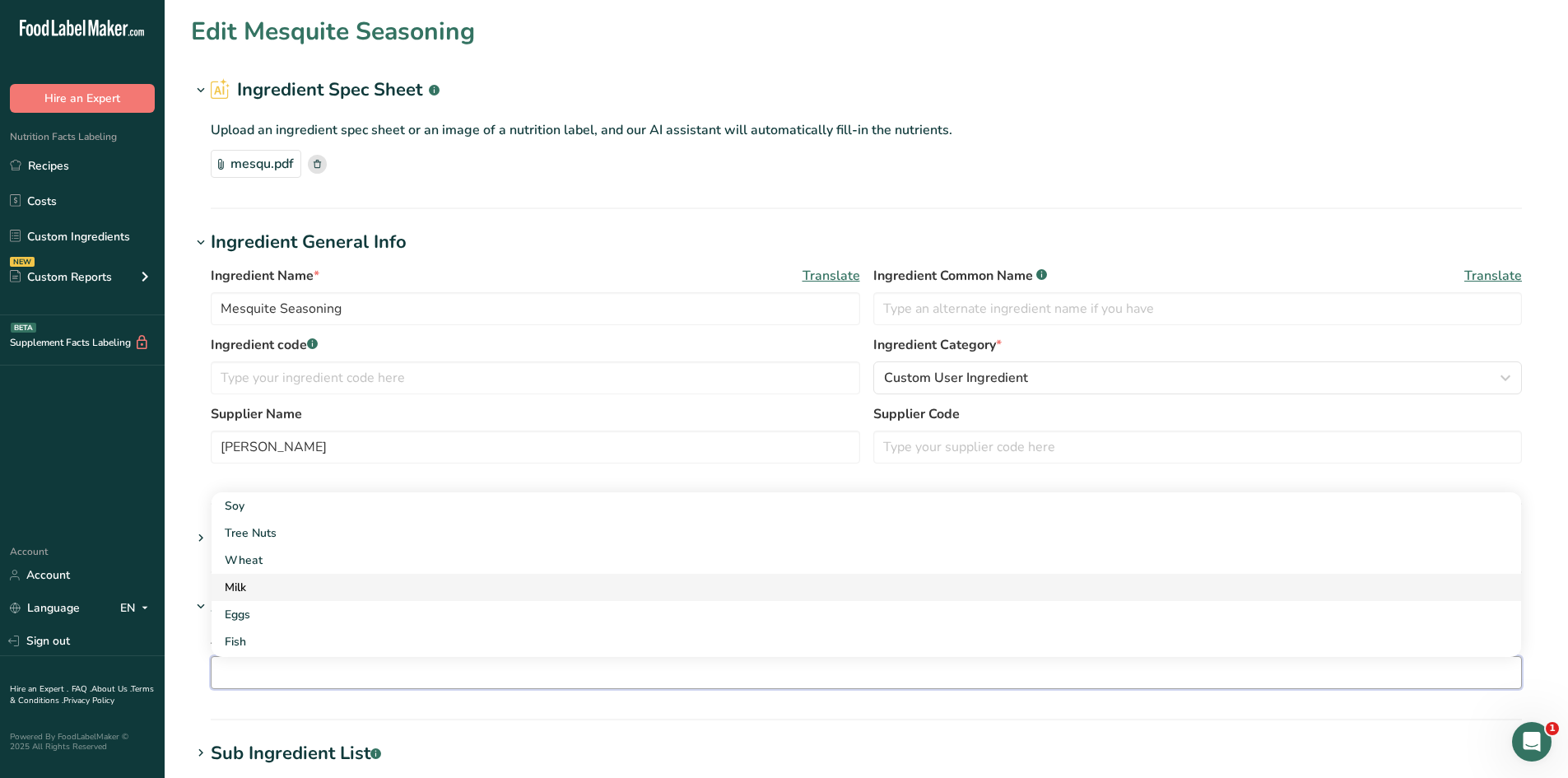
click at [257, 590] on div "Milk" at bounding box center [854, 587] width 1257 height 18
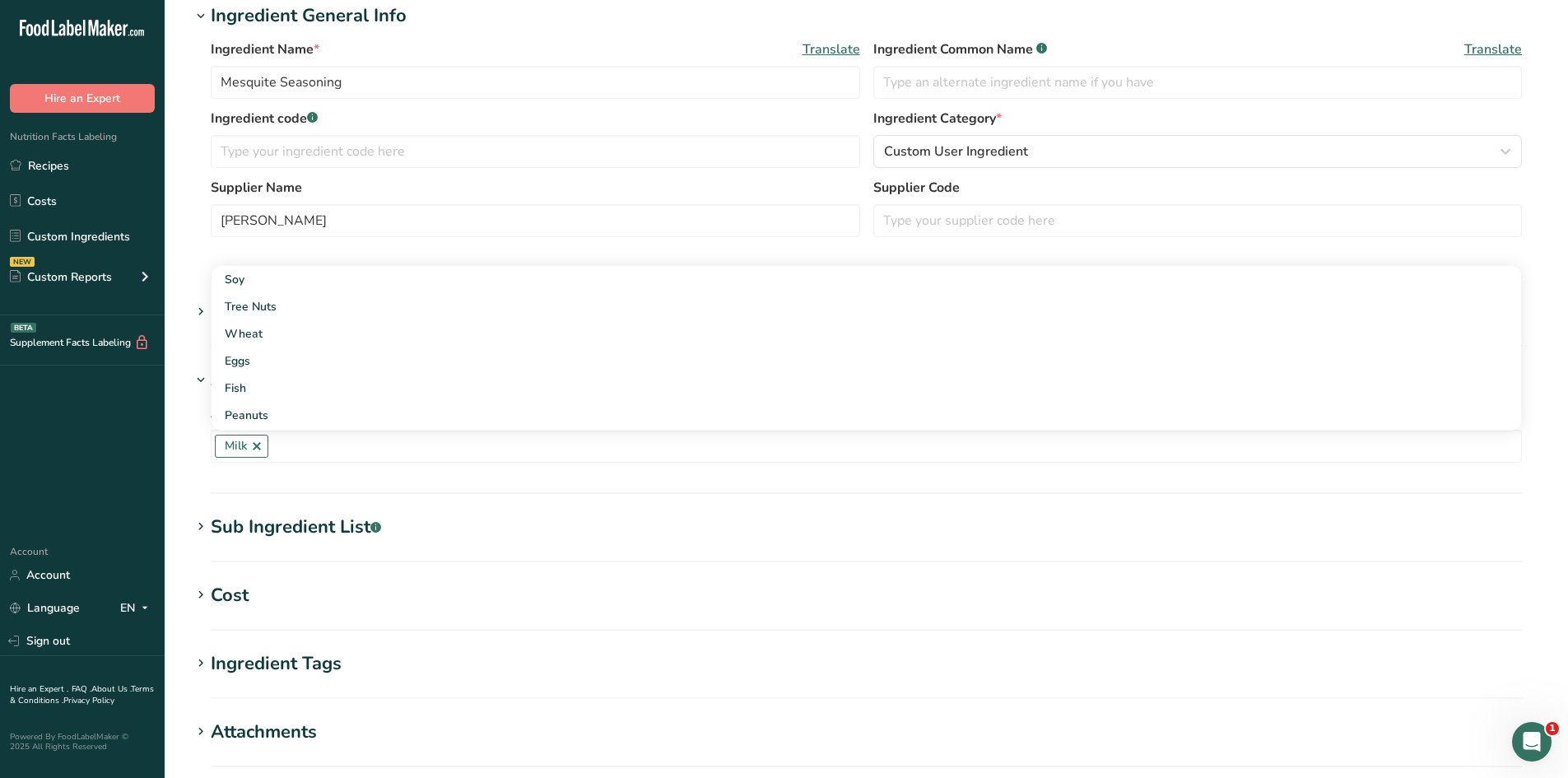
scroll to position [412, 0]
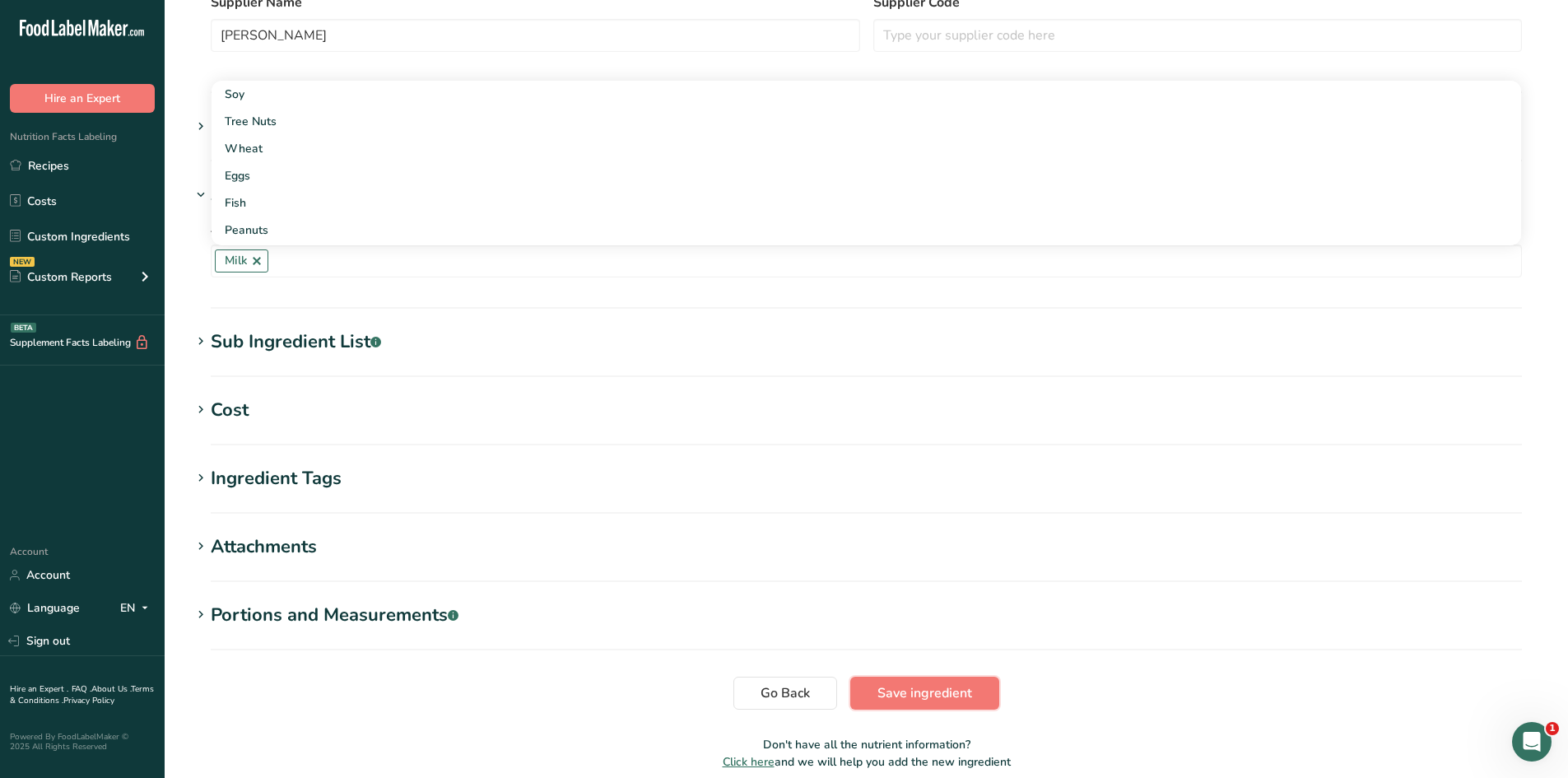
drag, startPoint x: 935, startPoint y: 691, endPoint x: 919, endPoint y: 672, distance: 24.8
click at [934, 691] on span "Save ingredient" at bounding box center [925, 693] width 95 height 20
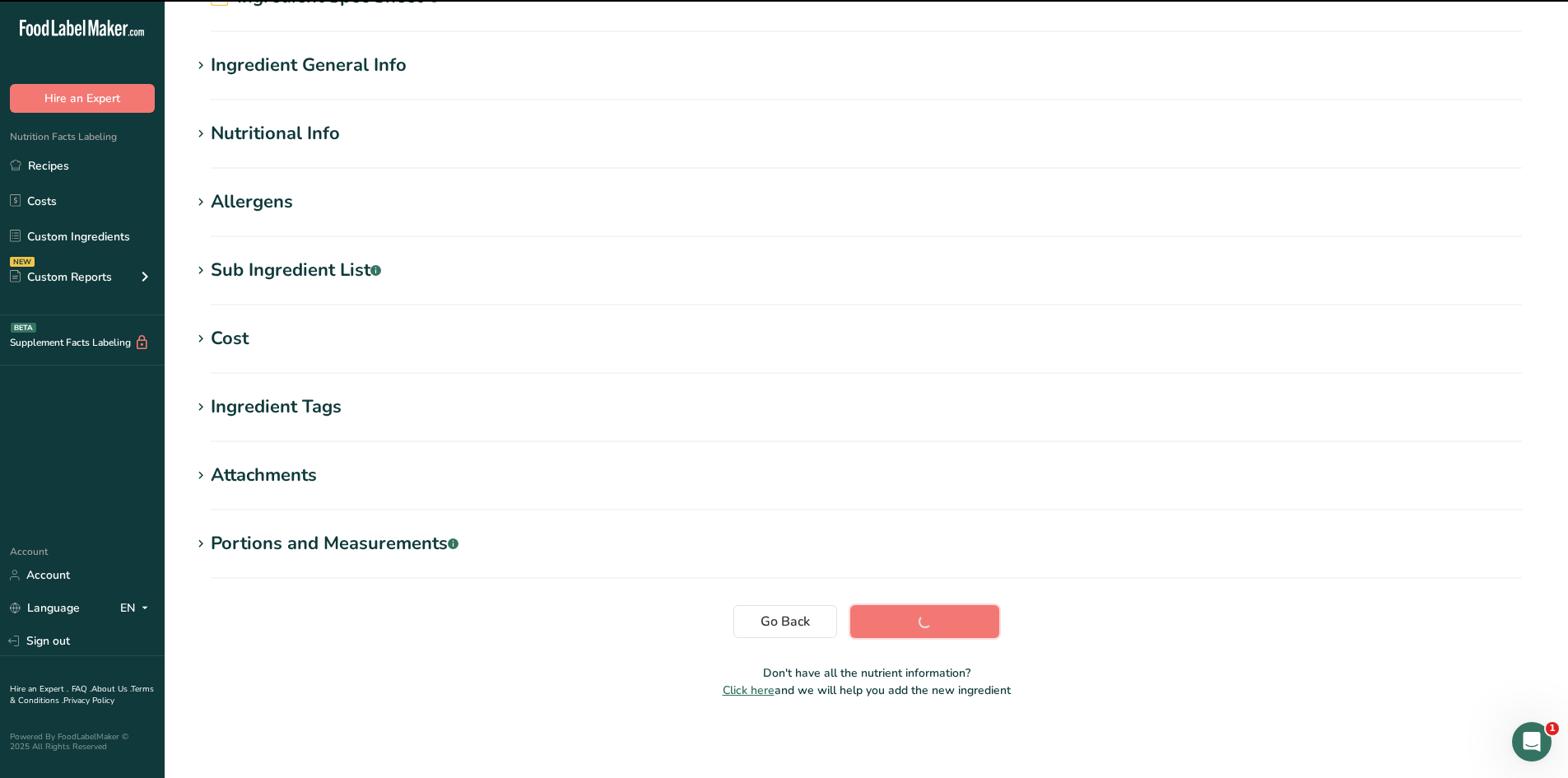
scroll to position [93, 0]
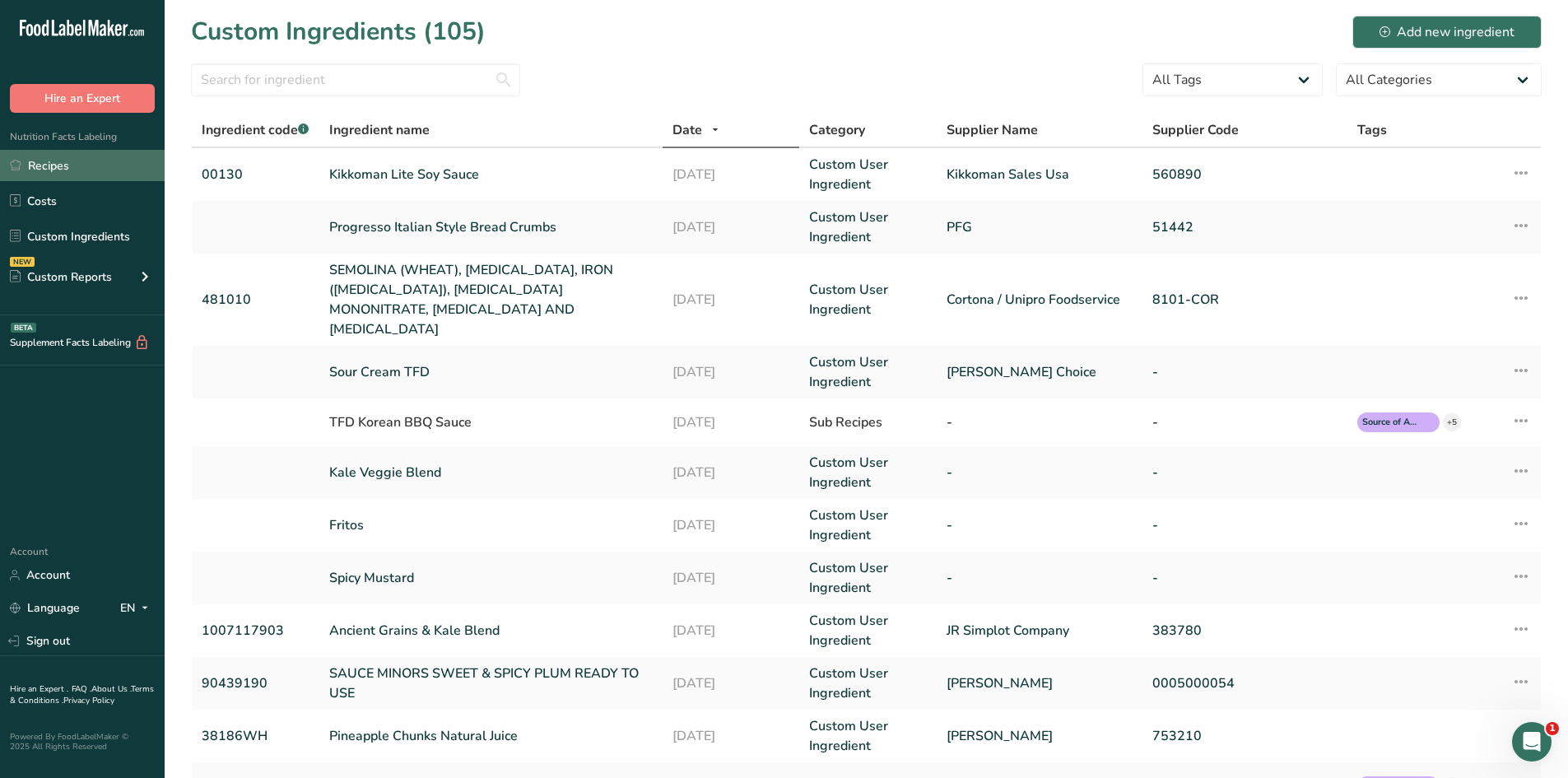
click at [68, 157] on link "Recipes" at bounding box center [82, 166] width 165 height 32
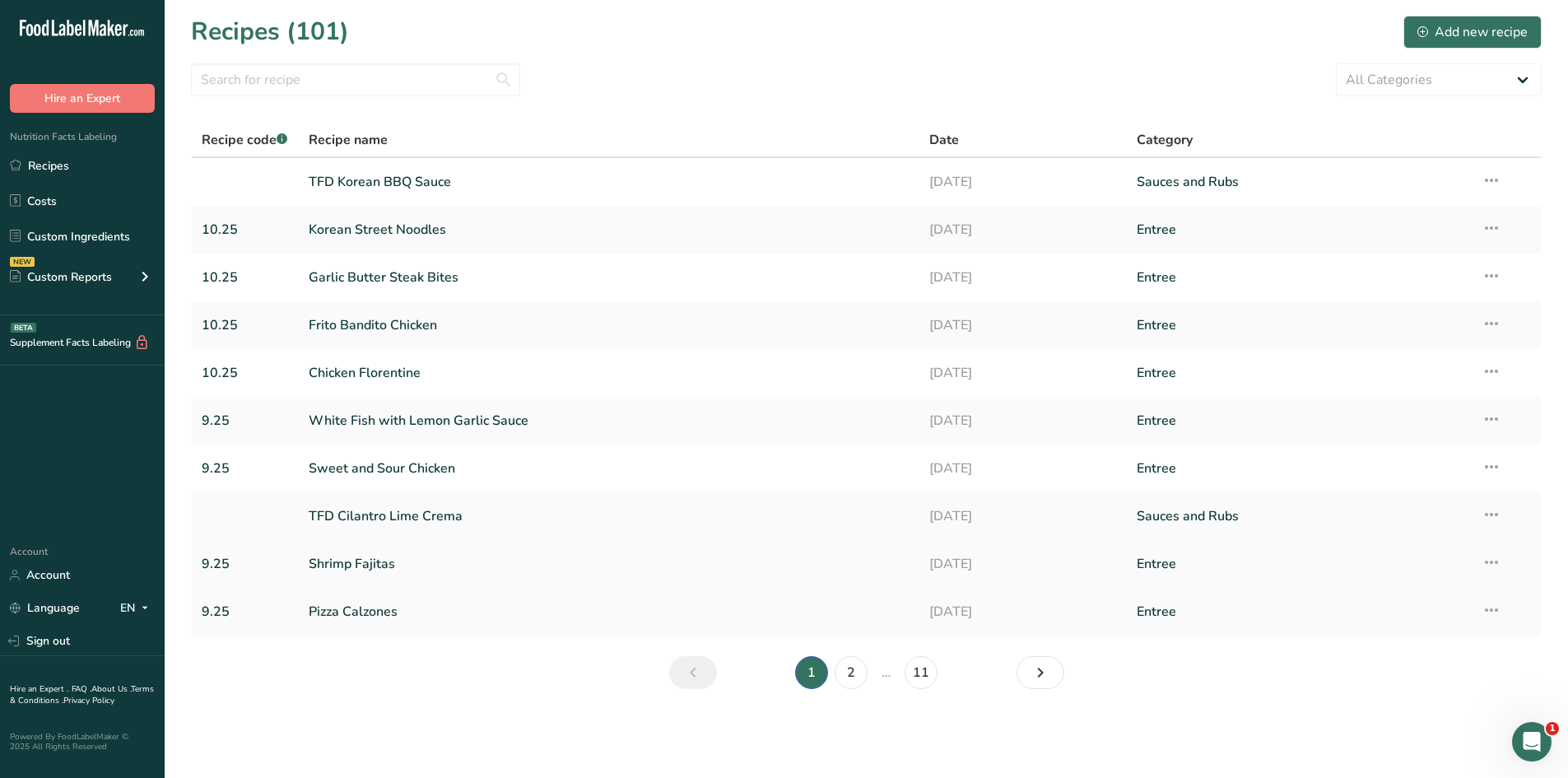
click at [351, 568] on link "Shrimp Fajitas" at bounding box center [610, 564] width 602 height 35
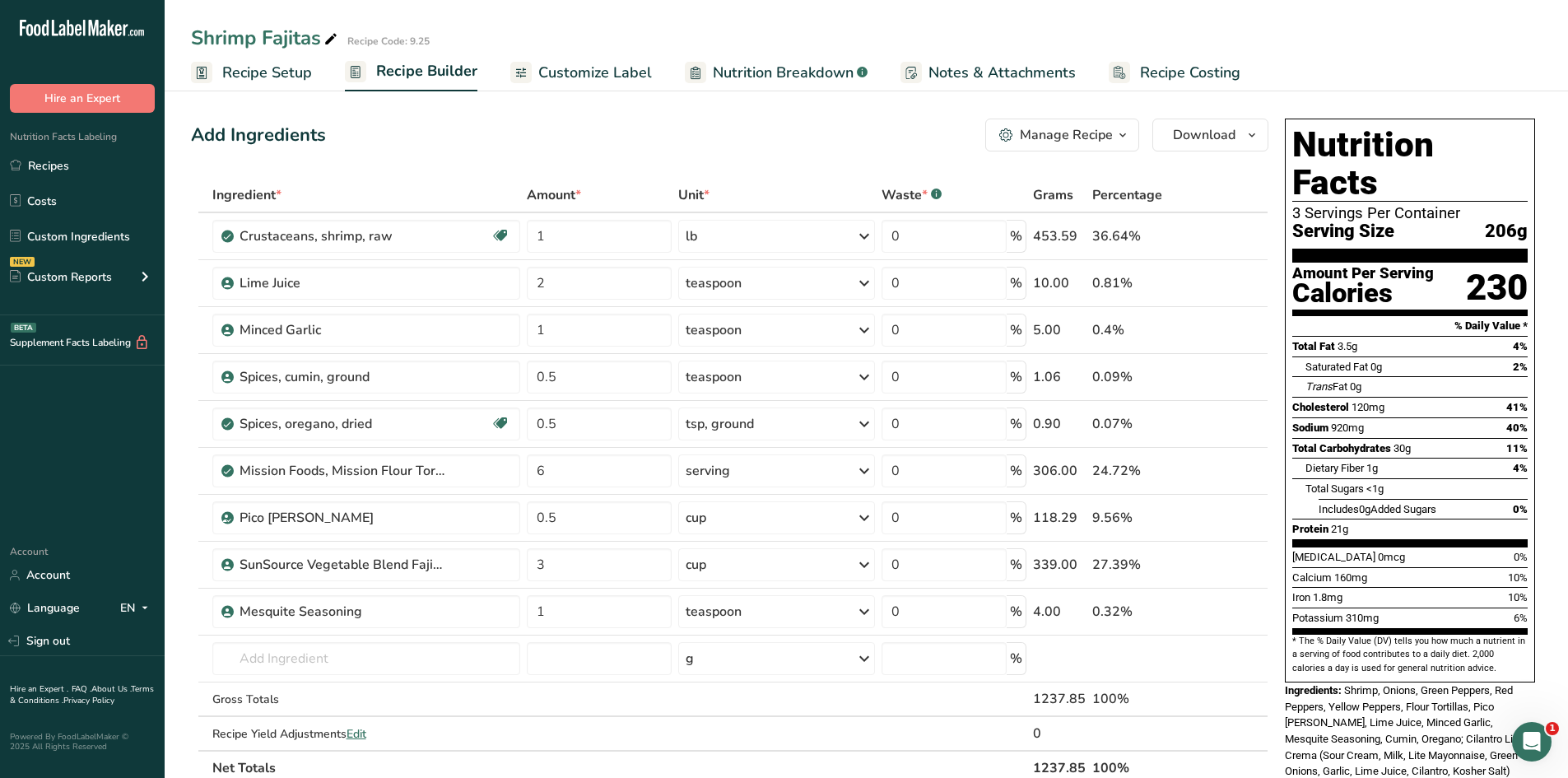
click at [604, 75] on span "Customize Label" at bounding box center [594, 73] width 113 height 23
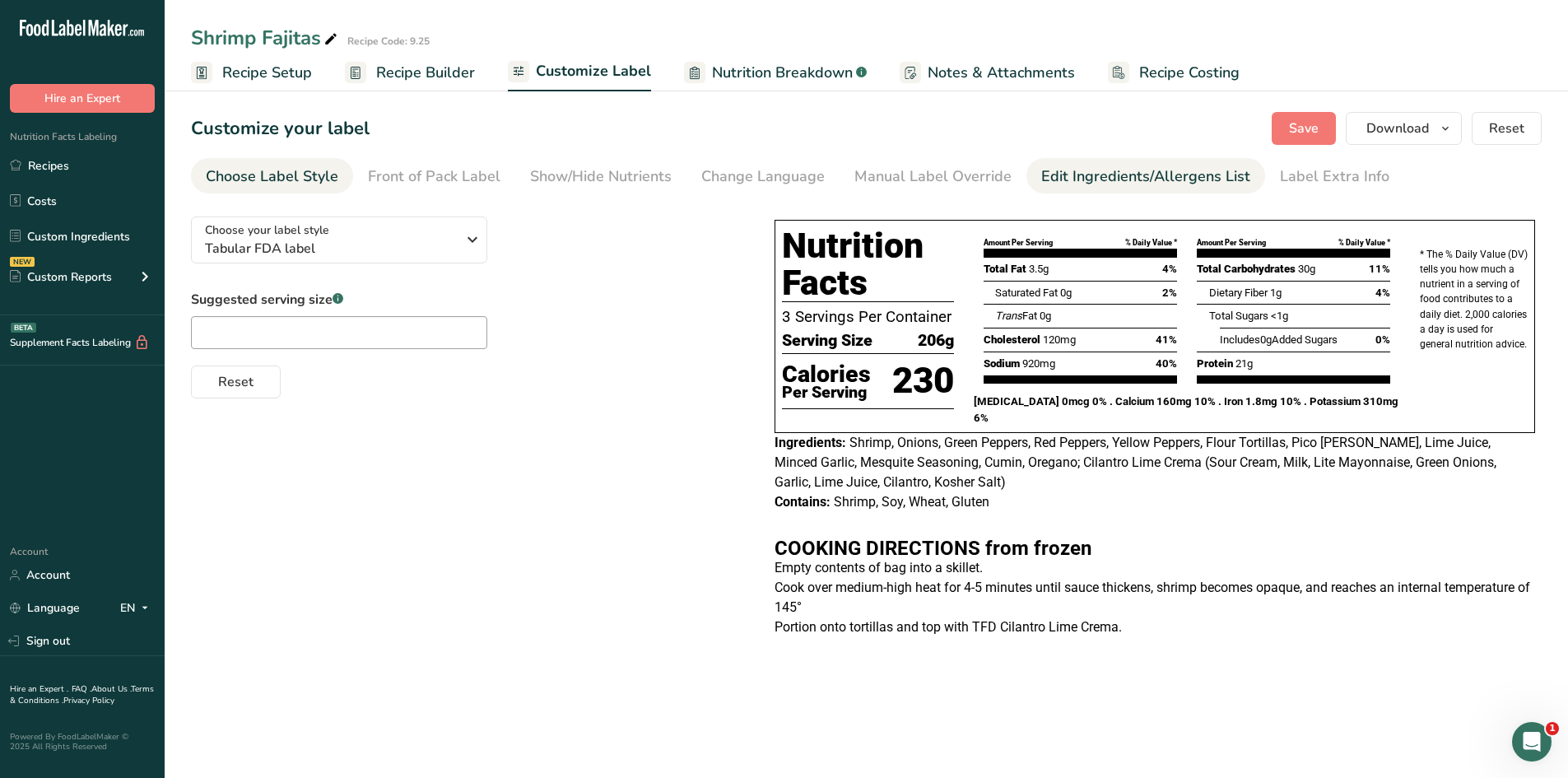
click at [1082, 181] on div "Edit Ingredients/Allergens List" at bounding box center [1146, 177] width 209 height 23
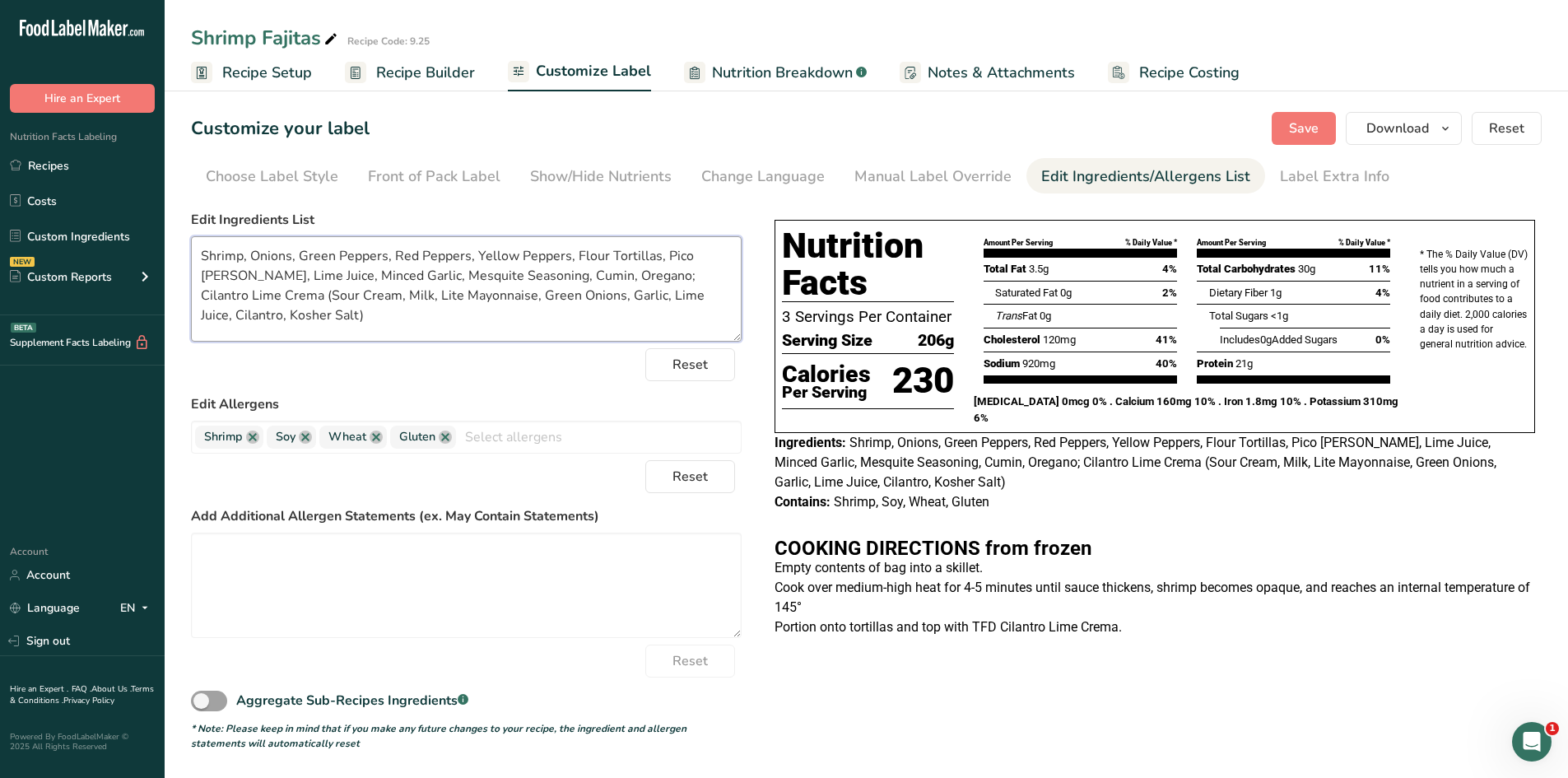
click at [605, 259] on textarea "Shrimp, Onions, Green Peppers, Red Peppers, Yellow Peppers, Flour Tortillas, Pi…" at bounding box center [466, 288] width 551 height 106
click at [314, 277] on textarea "Shrimp, Onions, Green Peppers, Red Peppers, Yellow Peppers, Tortillas, Pico [PE…" at bounding box center [466, 288] width 551 height 106
drag, startPoint x: 307, startPoint y: 276, endPoint x: 572, endPoint y: 282, distance: 265.1
click at [572, 282] on textarea "Shrimp, Onions, Green Peppers, Red Peppers, Yellow Peppers, Tortillas, Pico [PE…" at bounding box center [466, 288] width 551 height 106
click at [200, 294] on textarea "Shrimp, Onions, Green Peppers, Red Peppers, Yellow Peppers, Tortillas, Pico [PE…" at bounding box center [466, 288] width 551 height 106
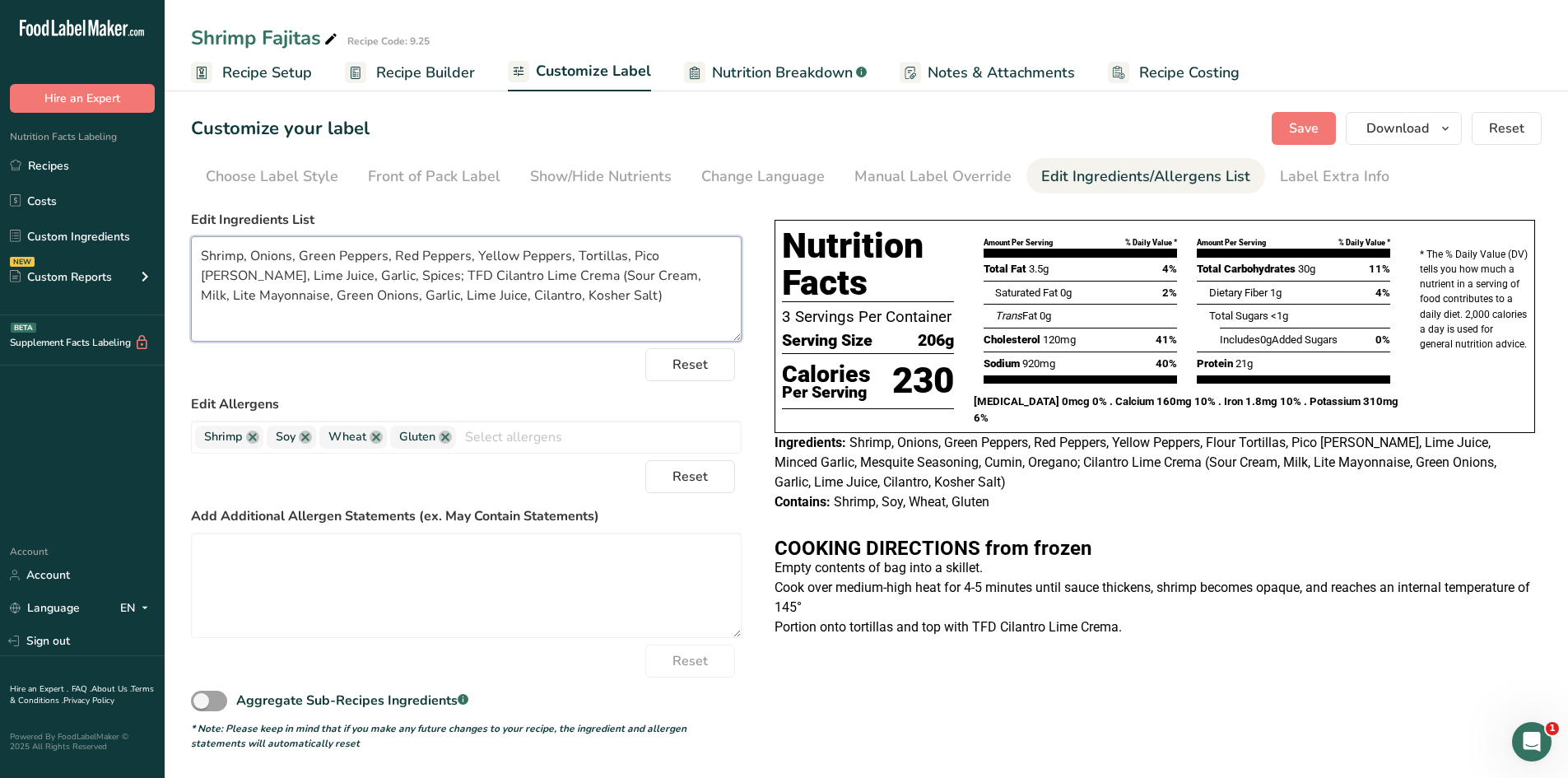
drag, startPoint x: 503, startPoint y: 274, endPoint x: 527, endPoint y: 304, distance: 38.4
click at [527, 304] on textarea "Shrimp, Onions, Green Peppers, Red Peppers, Yellow Peppers, Tortillas, Pico [PE…" at bounding box center [466, 288] width 551 height 106
type textarea "Shrimp, Onions, Green Peppers, Red Peppers, Yellow Peppers, Tortillas, Pico [PE…"
click at [1291, 126] on span "Save" at bounding box center [1304, 128] width 30 height 20
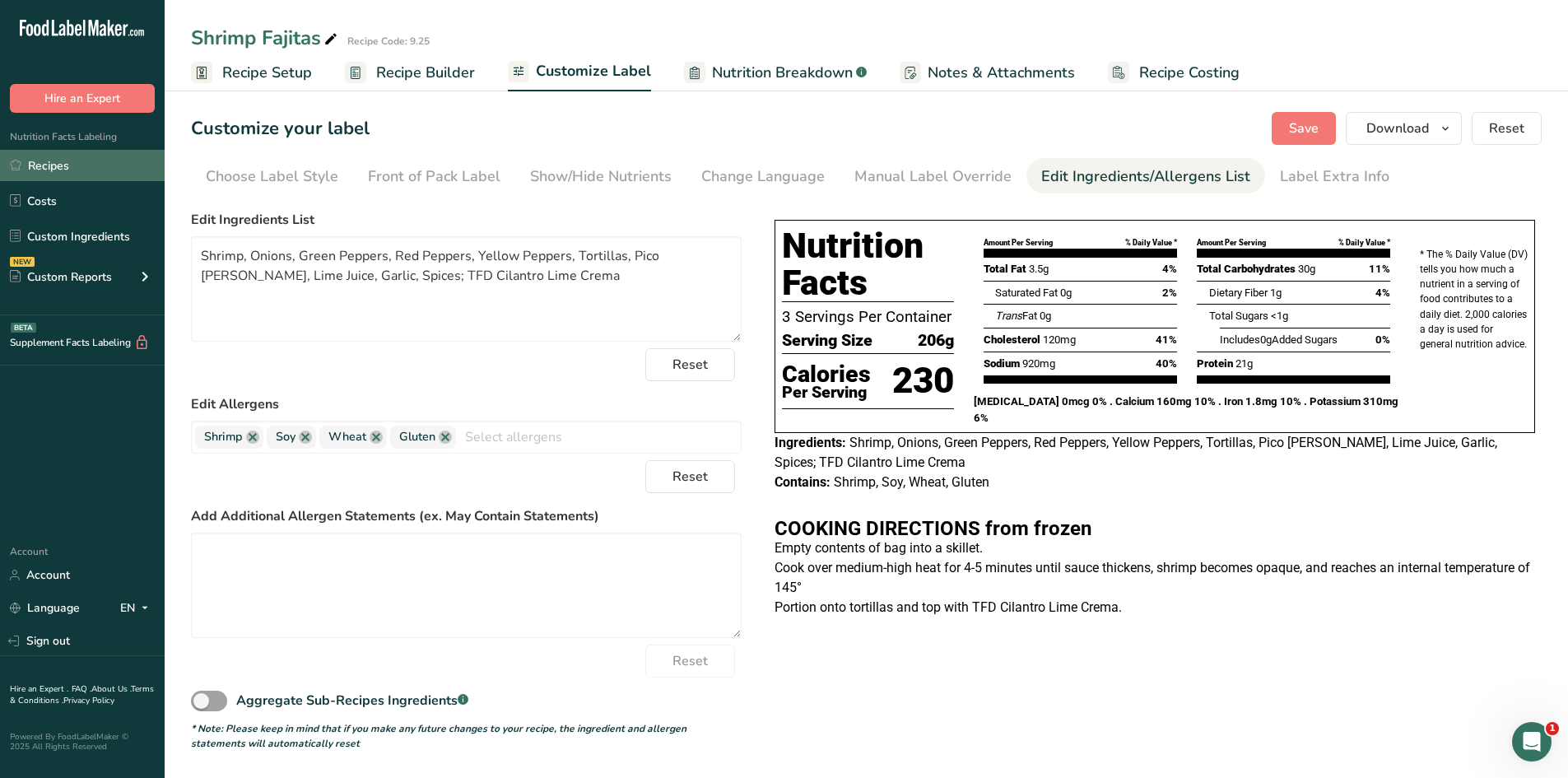
click at [103, 168] on link "Recipes" at bounding box center [82, 166] width 165 height 32
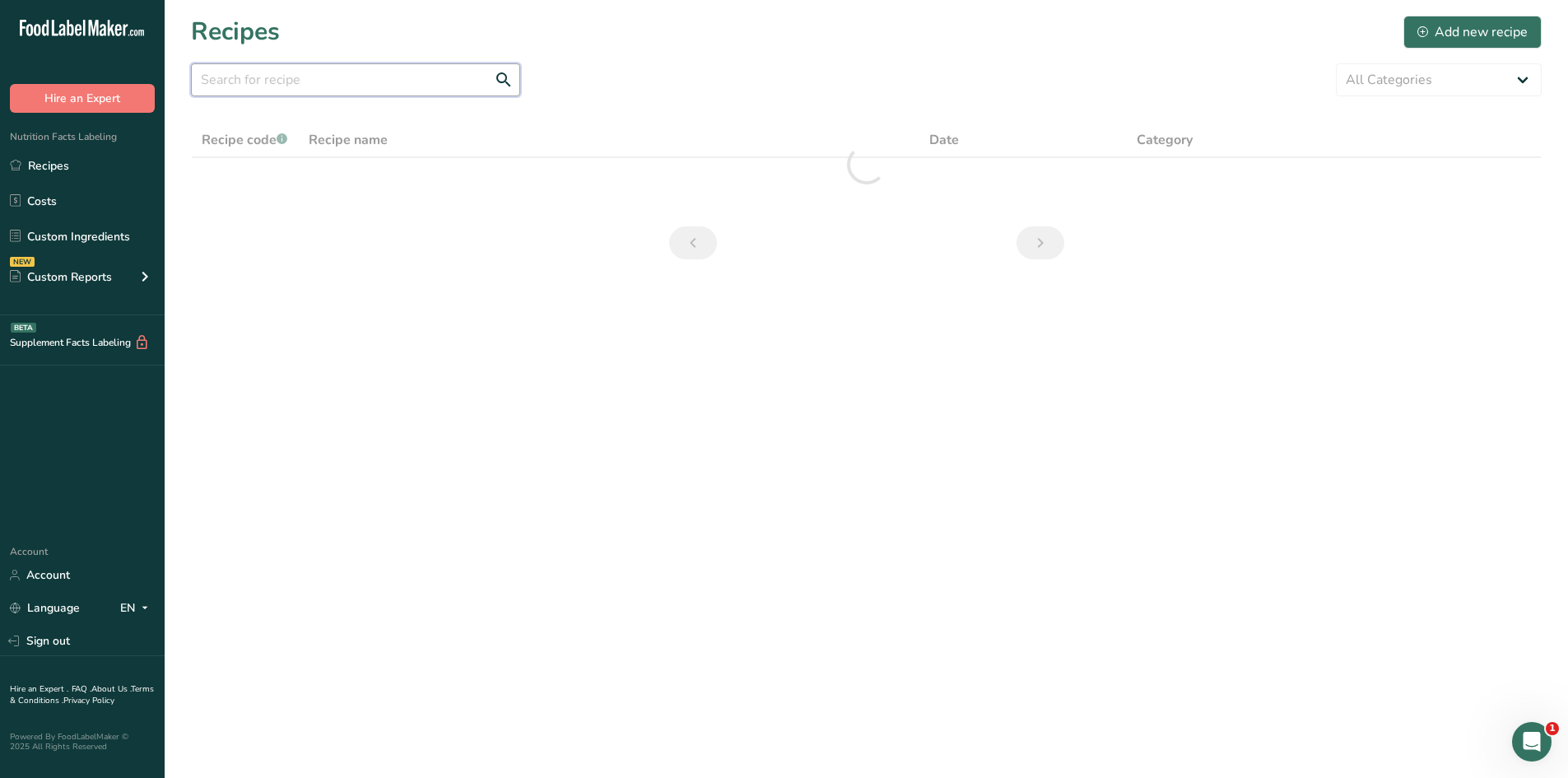
click at [385, 85] on input "text" at bounding box center [355, 79] width 330 height 33
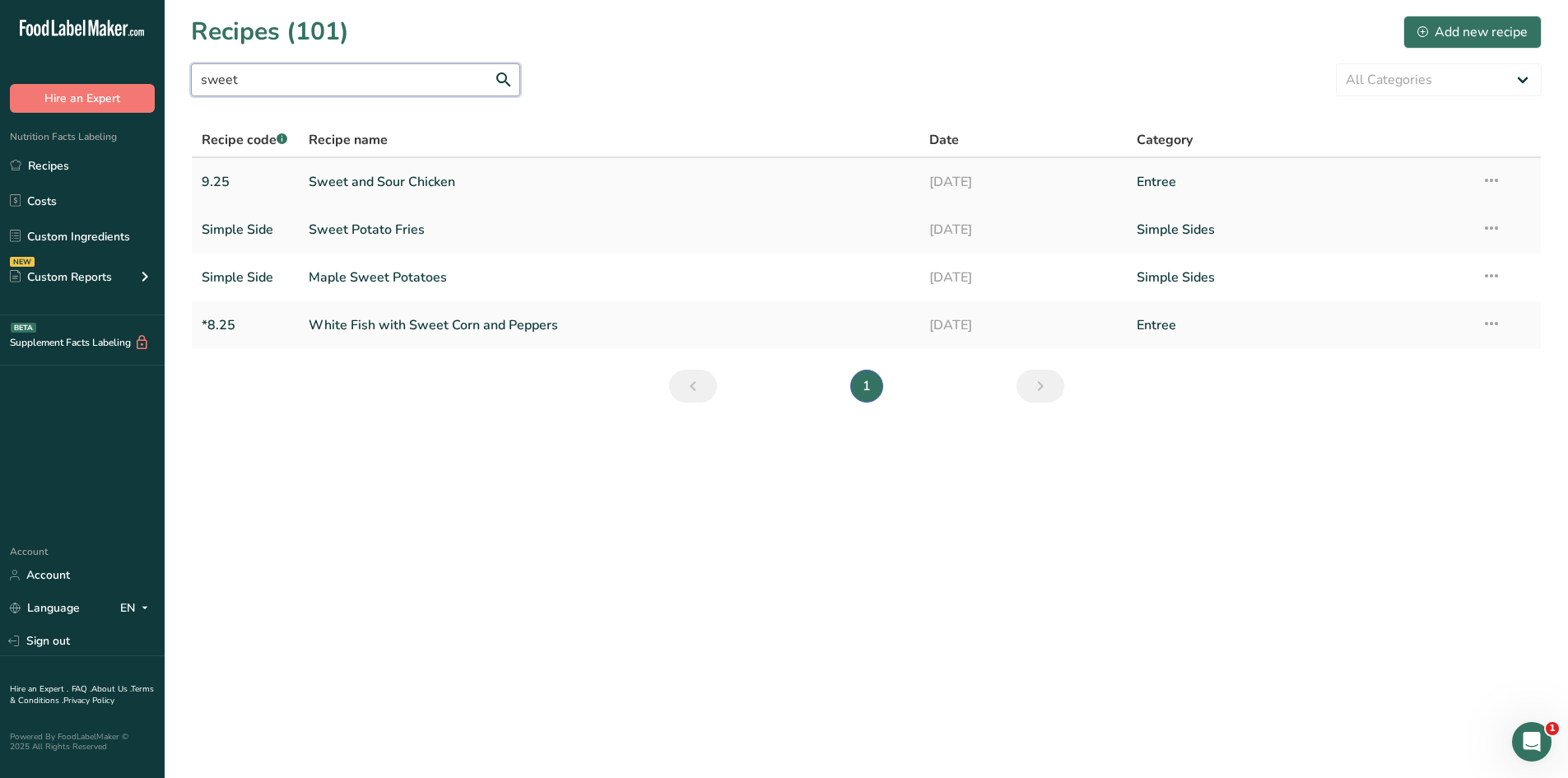
type input "sweet"
click at [414, 183] on link "Sweet and Sour Chicken" at bounding box center [610, 182] width 602 height 35
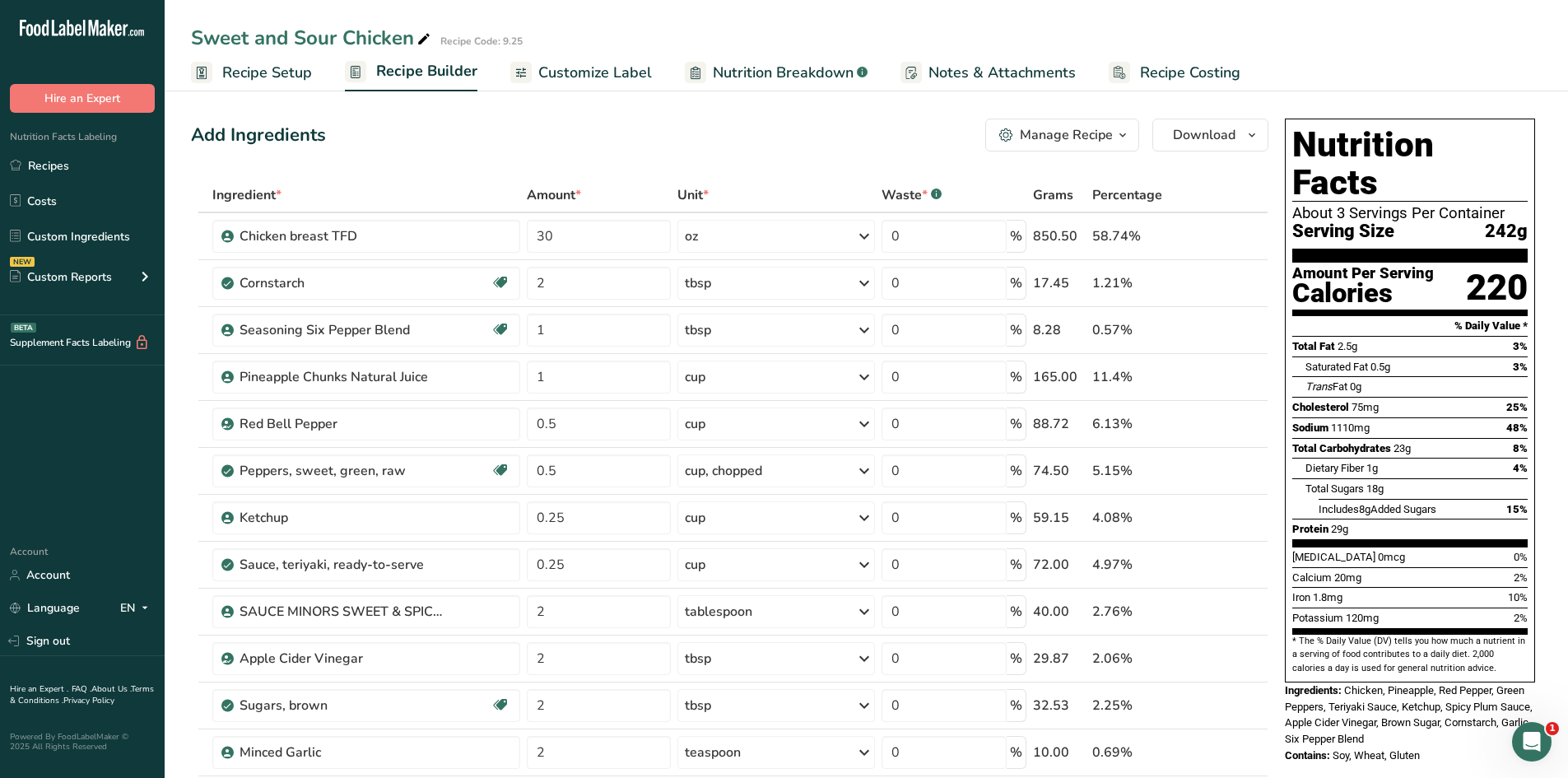
click at [624, 77] on span "Customize Label" at bounding box center [594, 73] width 113 height 23
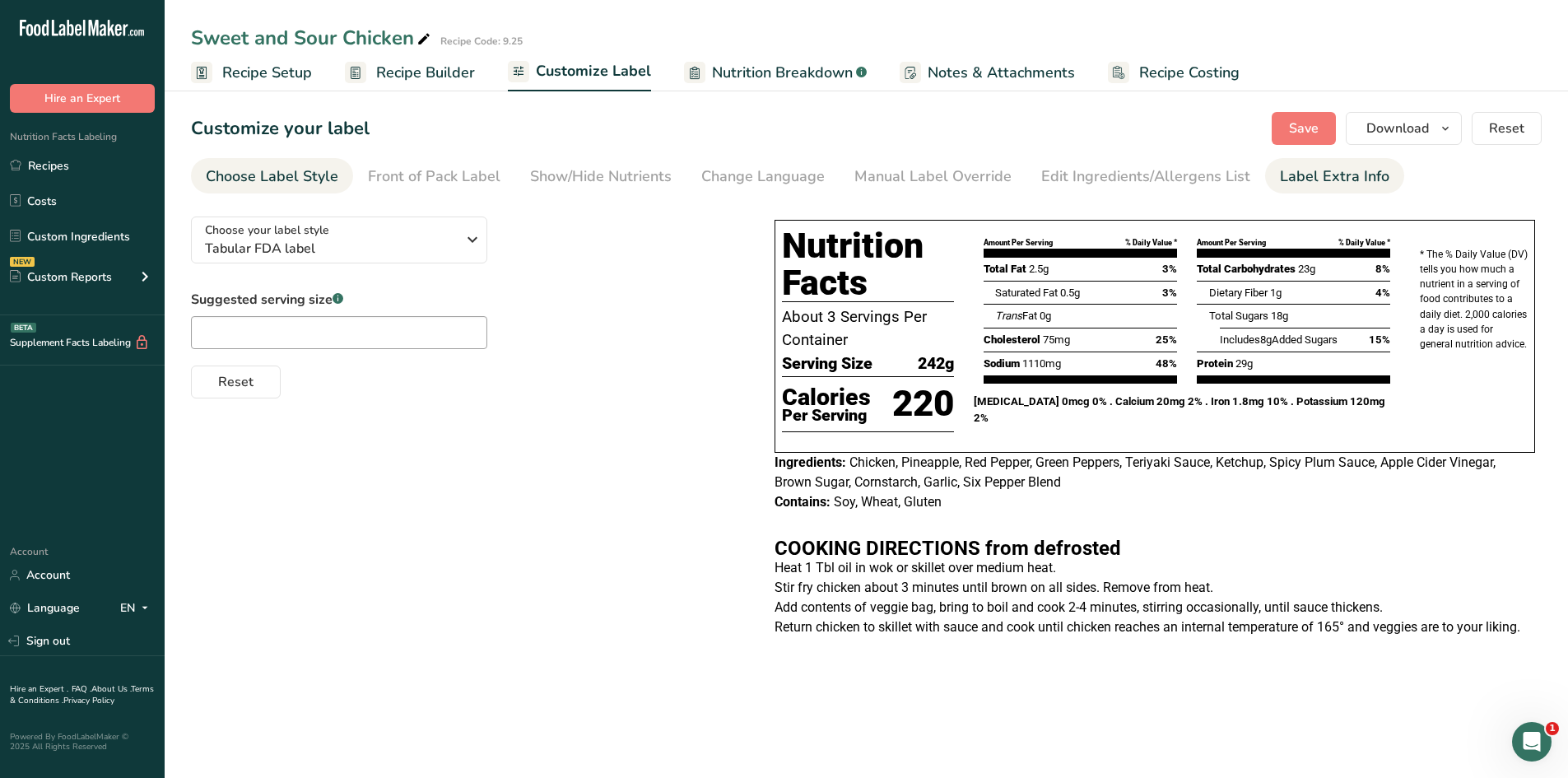
click at [1346, 185] on div "Label Extra Info" at bounding box center [1334, 177] width 110 height 23
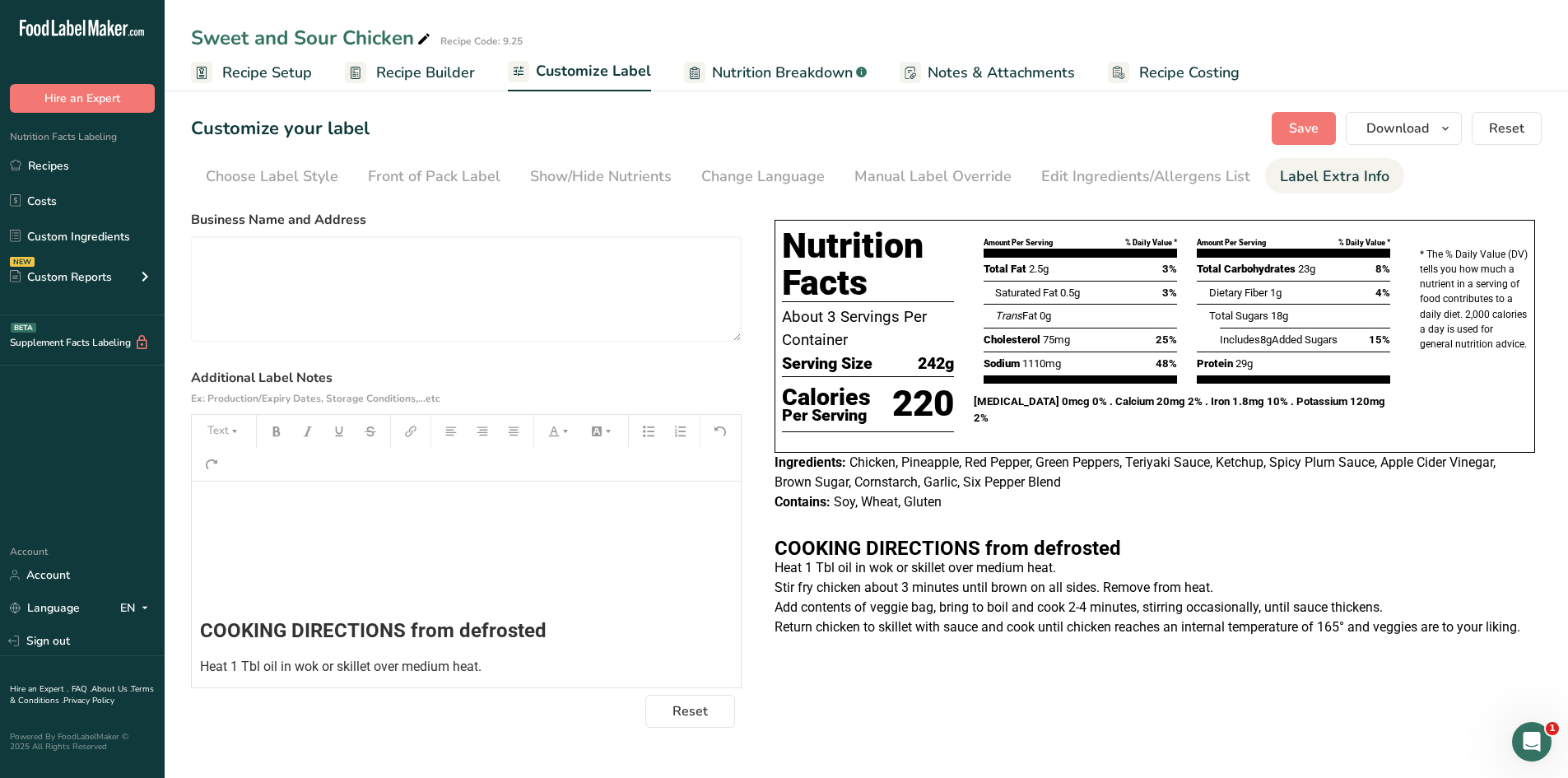
scroll to position [137, 0]
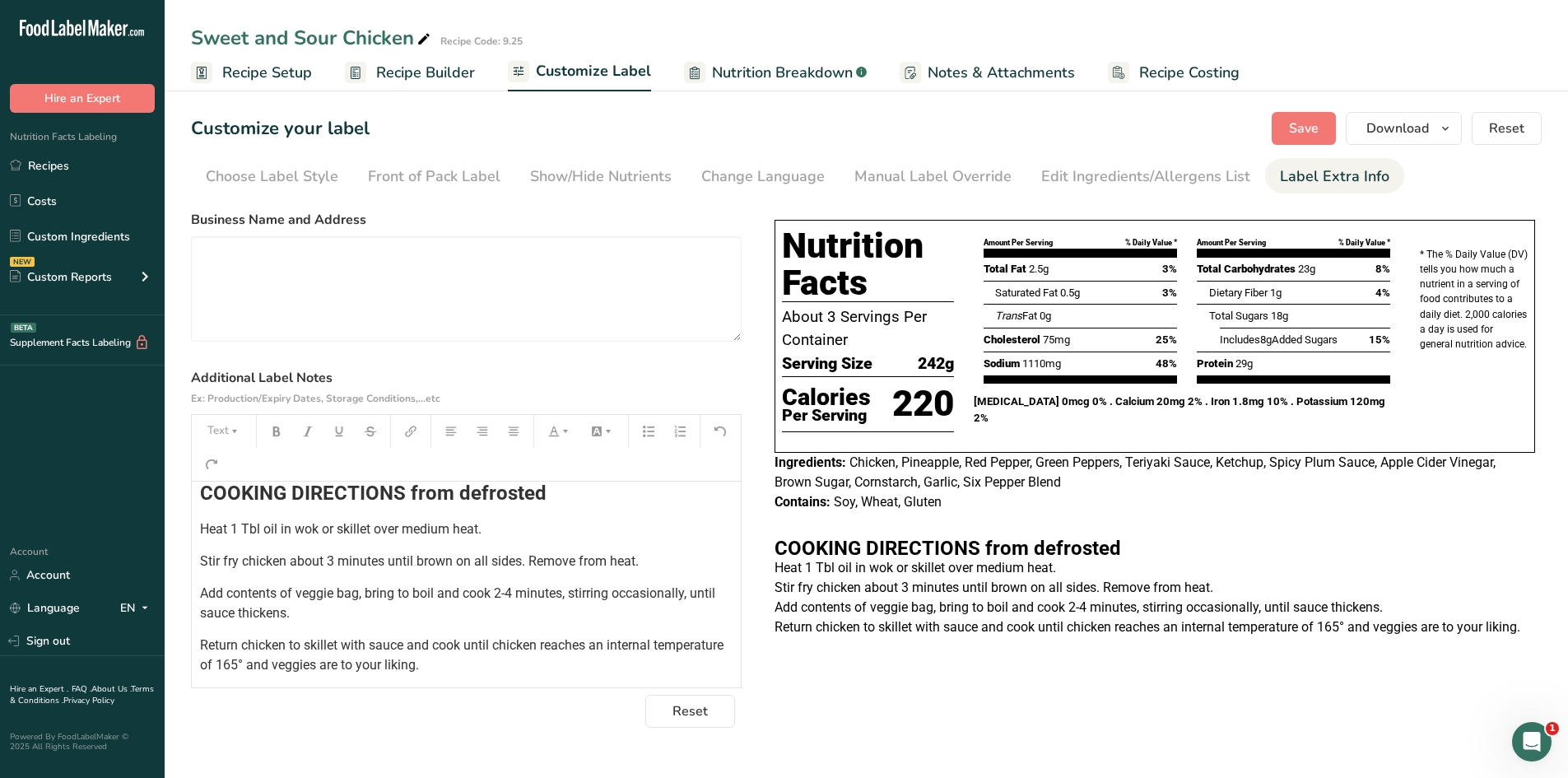
click at [513, 662] on p "Return chicken to skillet with sauce and cook until chicken reaches an internal…" at bounding box center [467, 656] width 533 height 39
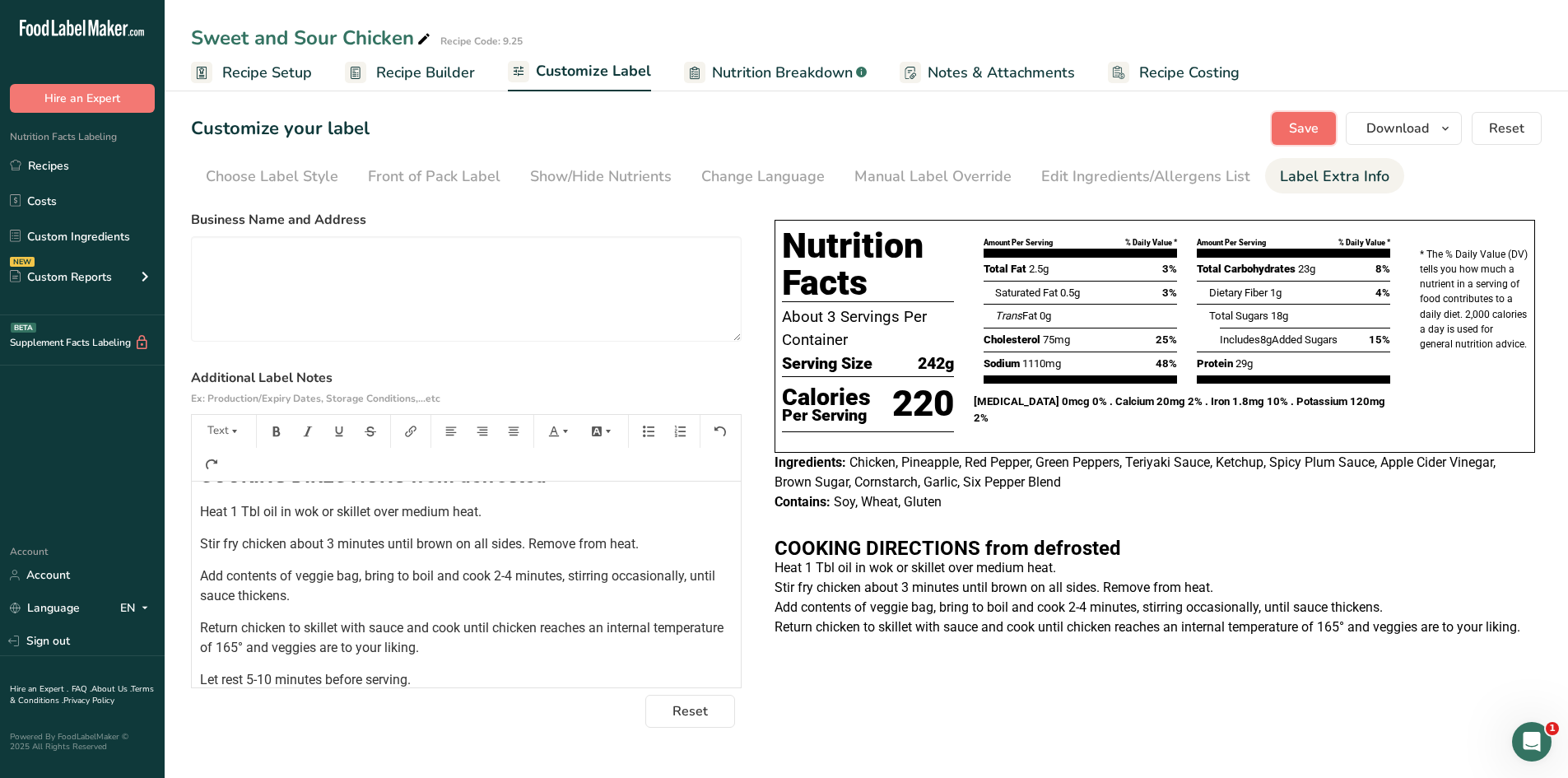
click at [1311, 129] on span "Save" at bounding box center [1304, 128] width 30 height 20
click at [89, 162] on link "Recipes" at bounding box center [82, 166] width 165 height 32
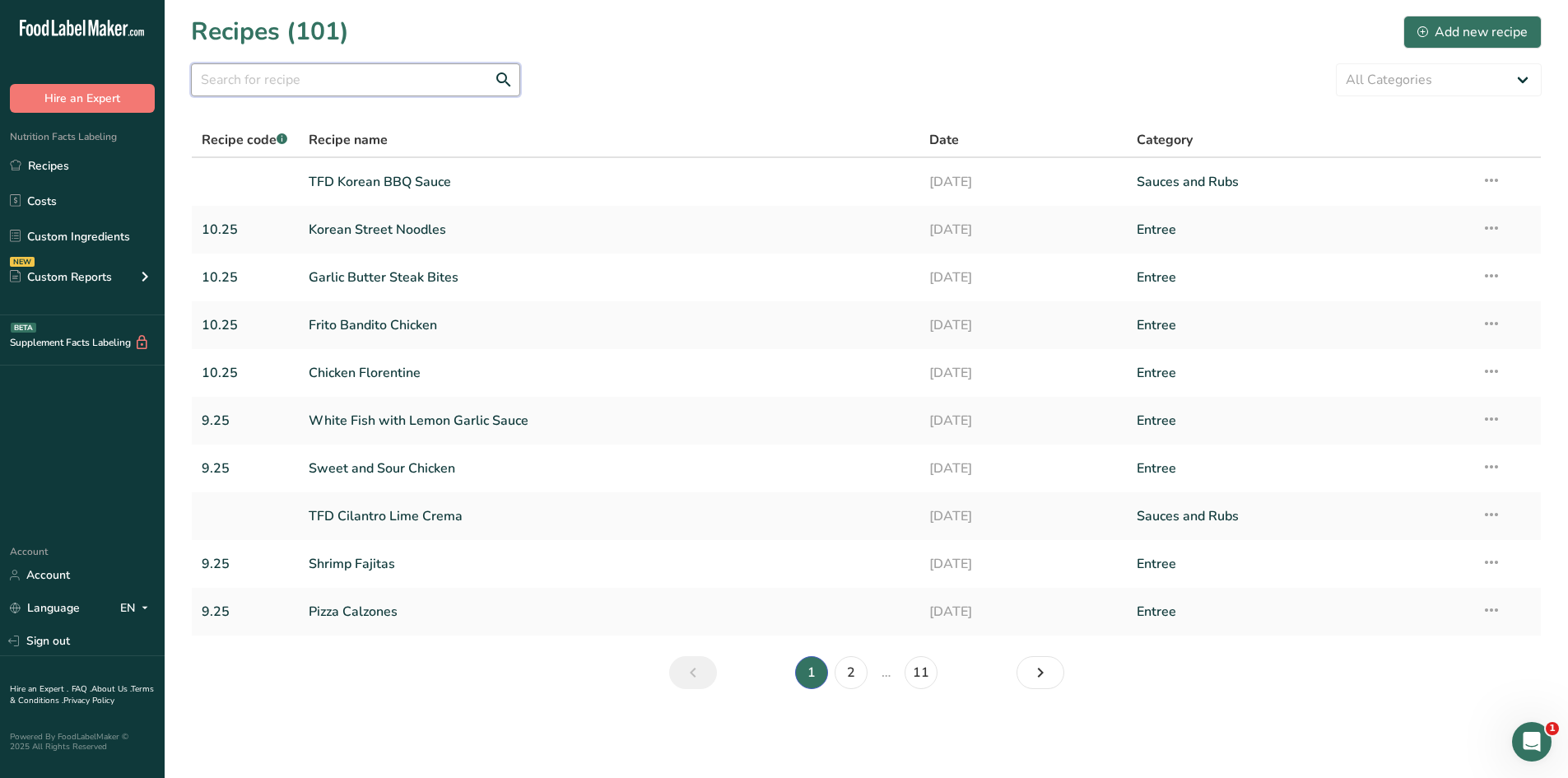
click at [396, 92] on input "text" at bounding box center [355, 79] width 330 height 33
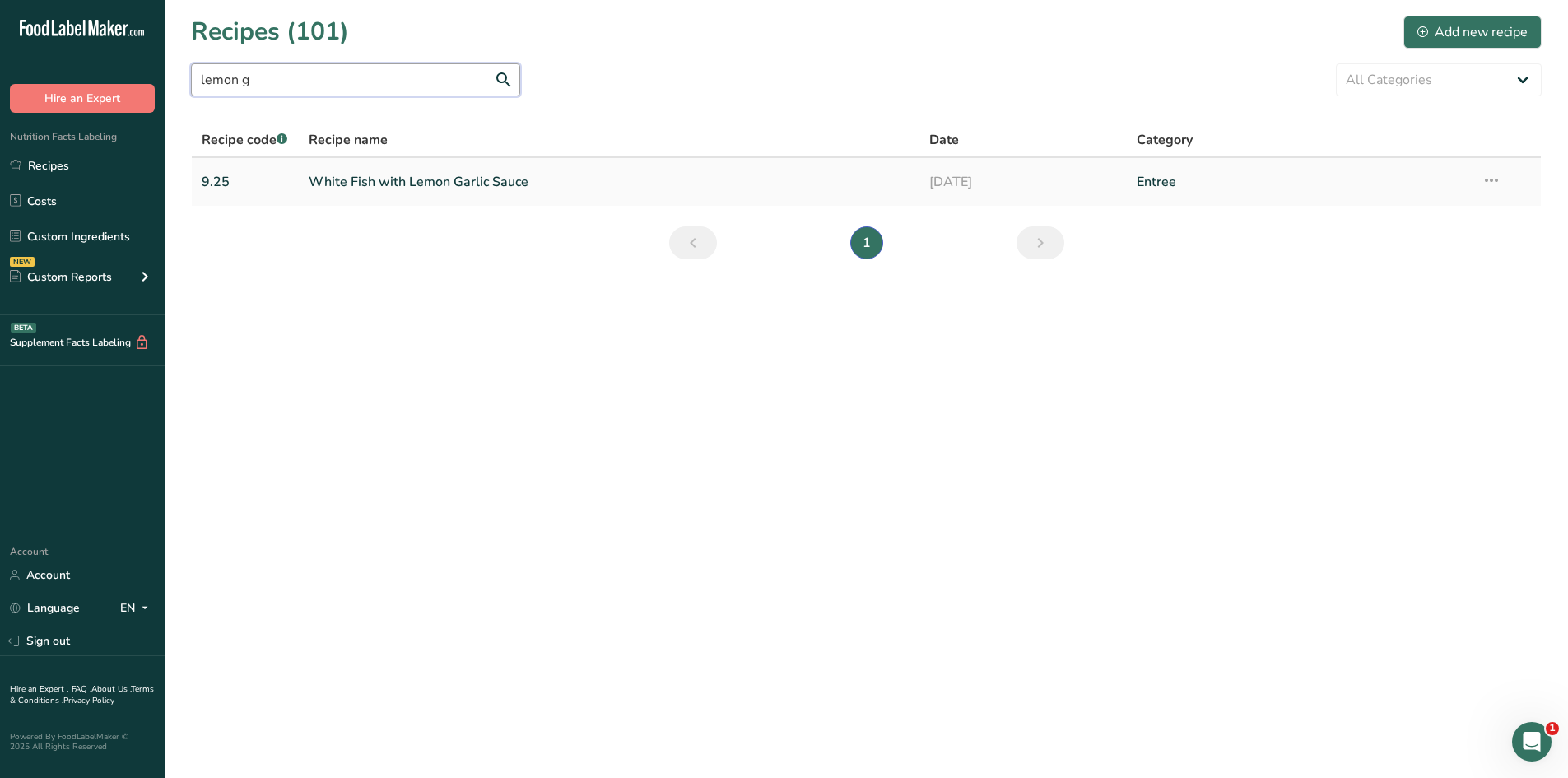
type input "lemon g"
click at [411, 183] on link "White Fish with Lemon Garlic Sauce" at bounding box center [610, 182] width 602 height 35
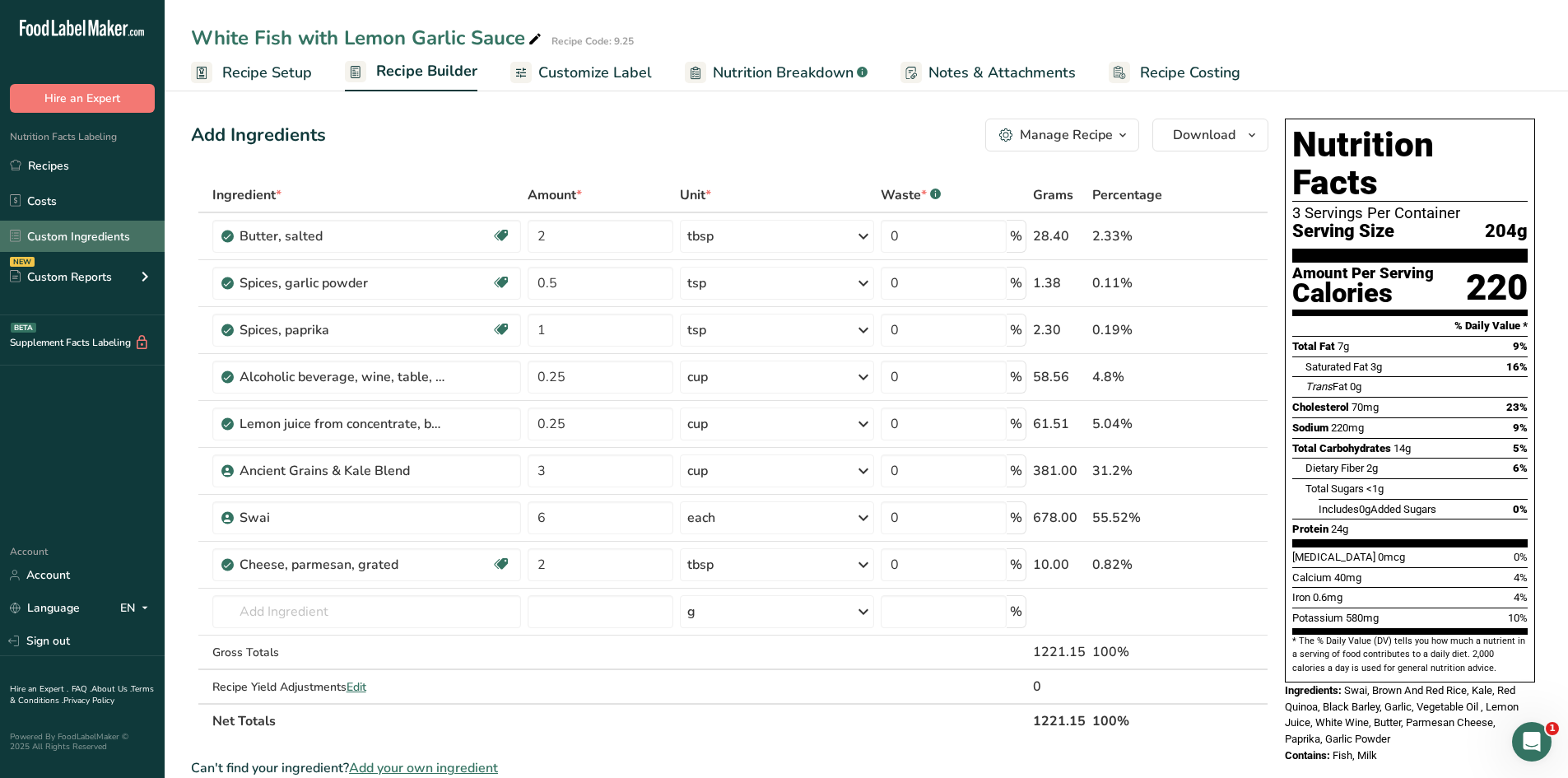
click at [80, 234] on link "Custom Ingredients" at bounding box center [82, 237] width 165 height 32
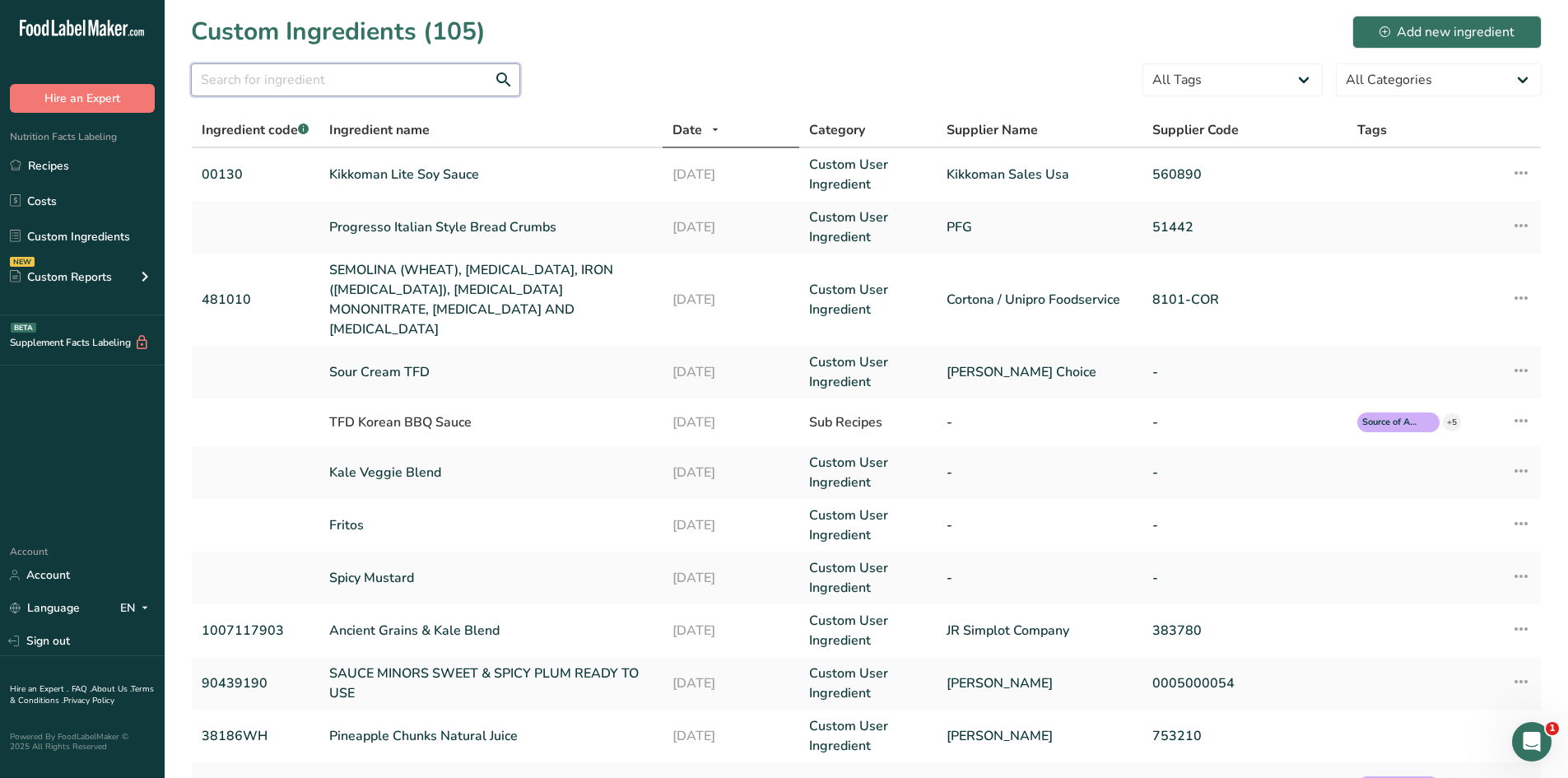
click at [359, 76] on input "text" at bounding box center [355, 79] width 330 height 33
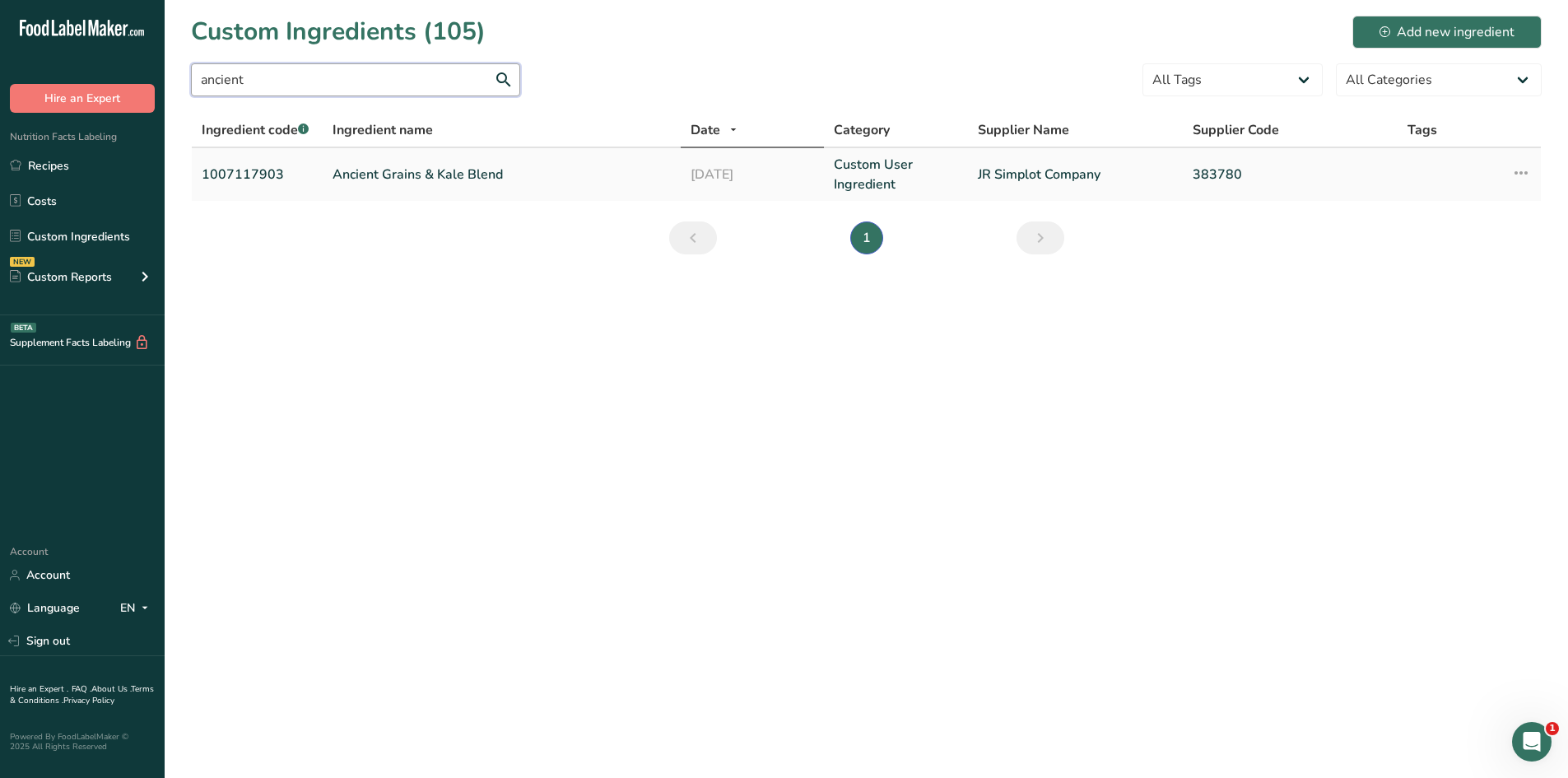
type input "ancient"
click at [397, 169] on link "Ancient Grains & Kale Blend" at bounding box center [501, 175] width 338 height 20
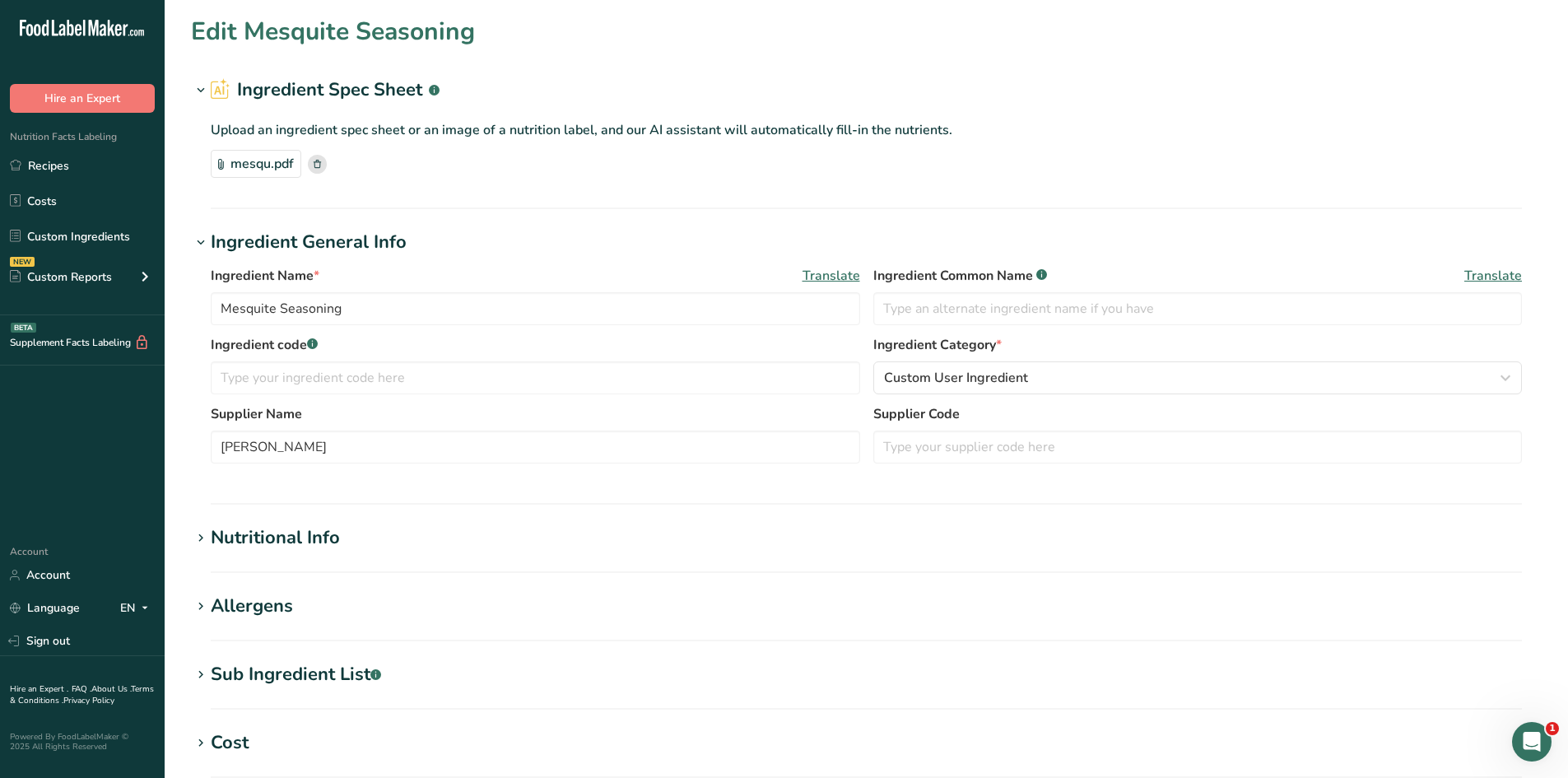
type input "Ancient Grains & Kale Blend"
type input "1007117903"
type input "JR Simplot Company"
type input "383780"
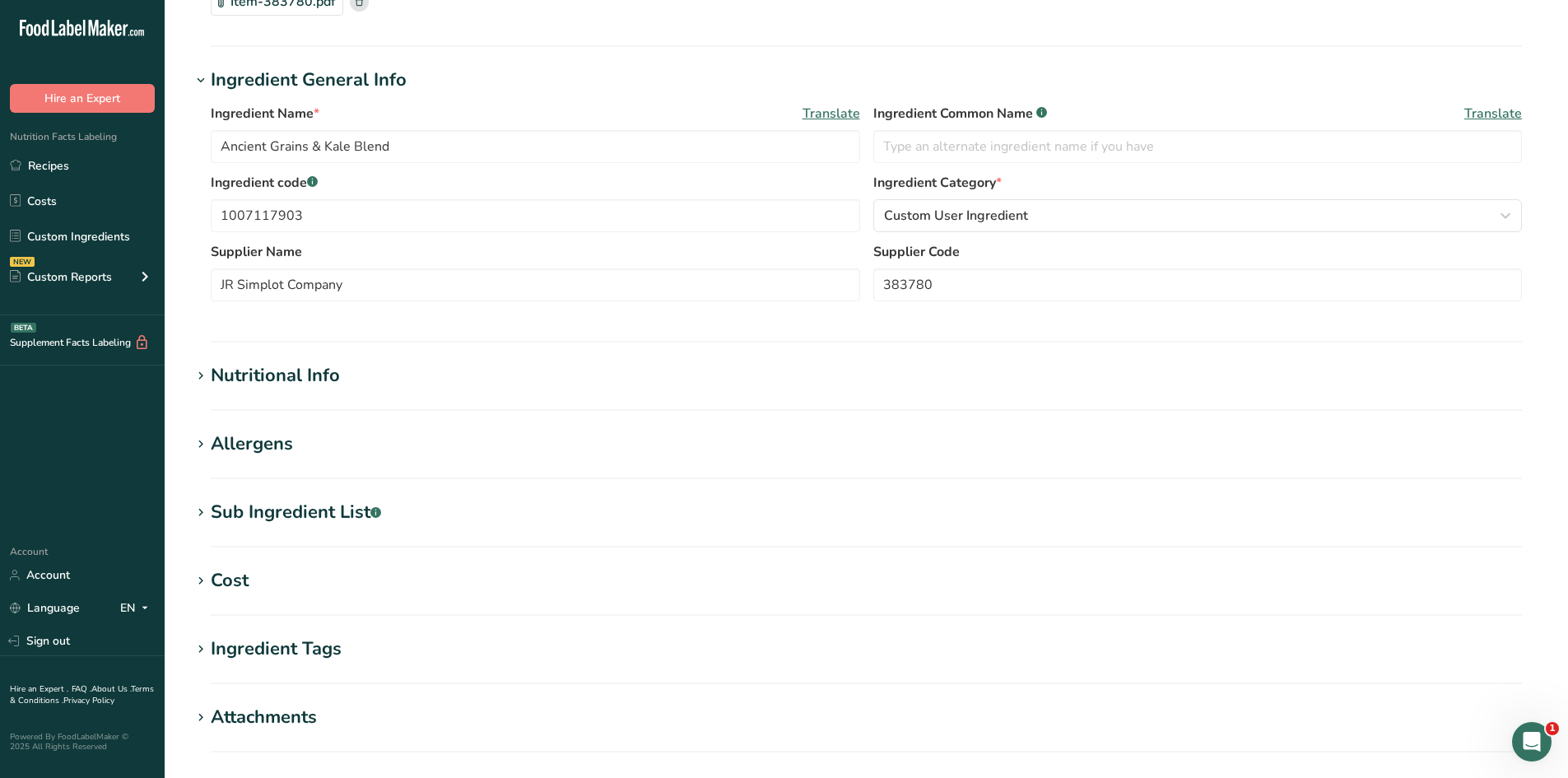
scroll to position [247, 0]
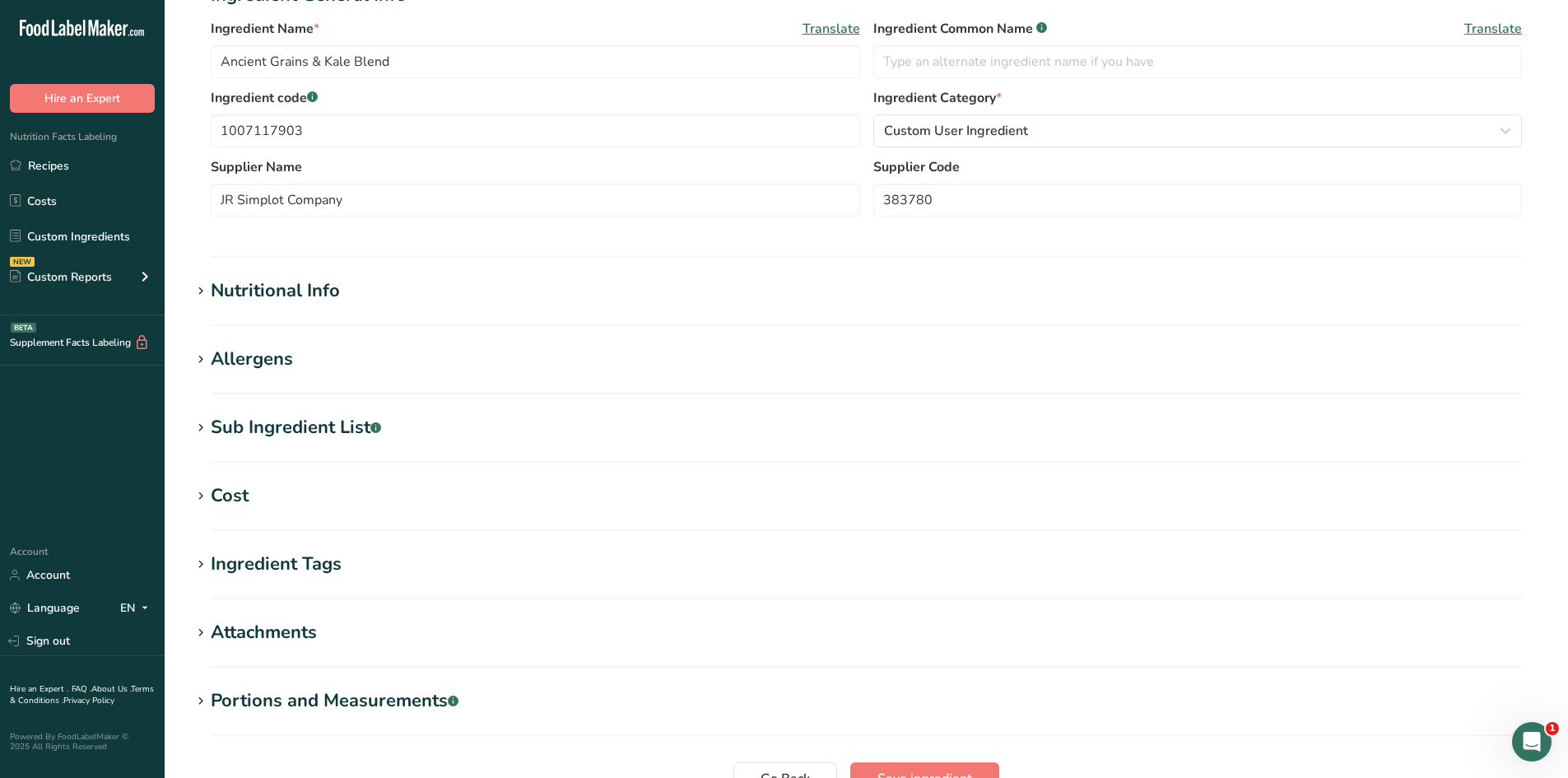
click at [200, 368] on icon at bounding box center [200, 359] width 15 height 23
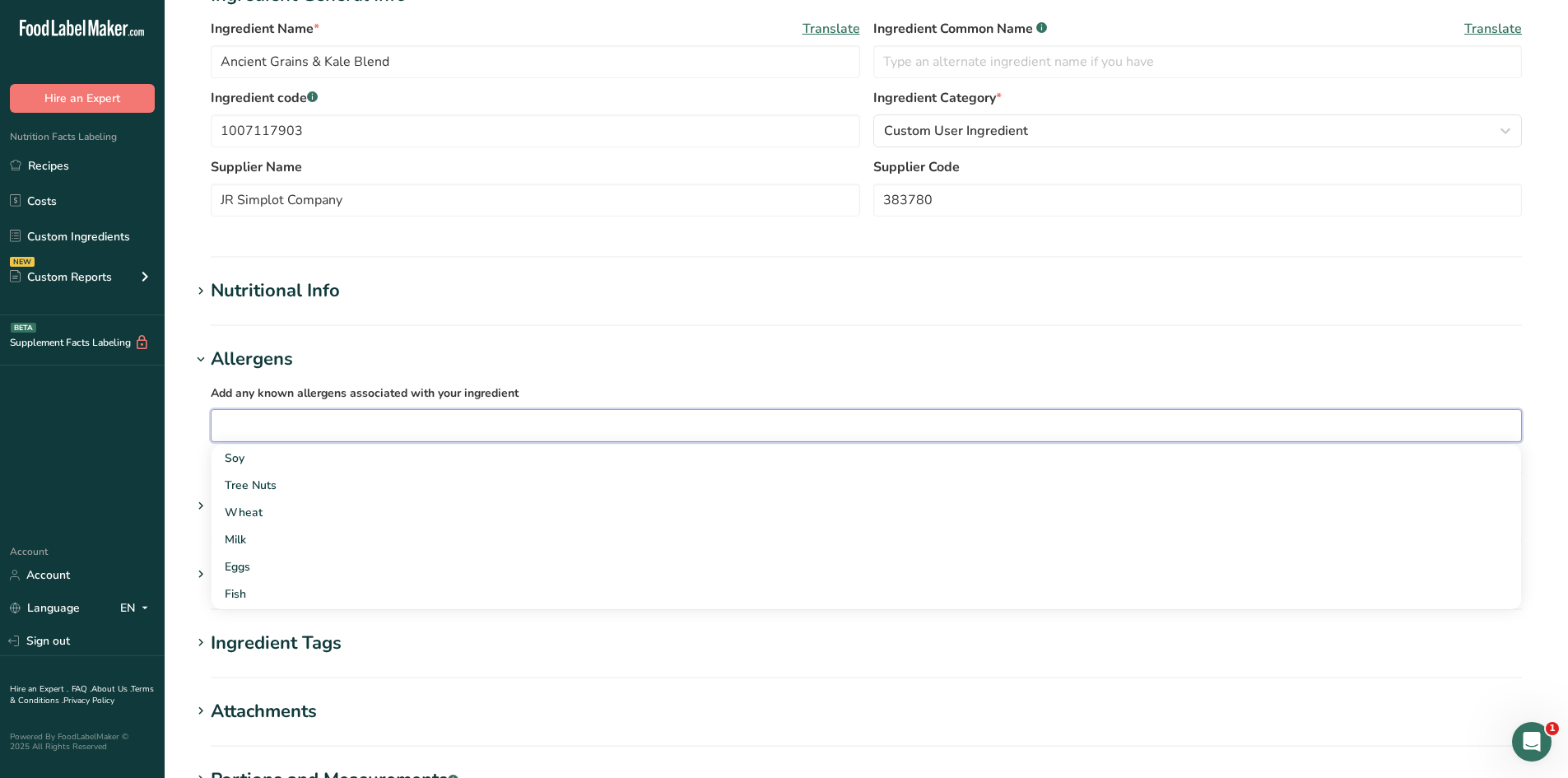
click at [223, 424] on input "text" at bounding box center [865, 426] width 1309 height 26
type input "g"
click at [258, 480] on div "Gluten" at bounding box center [854, 486] width 1257 height 18
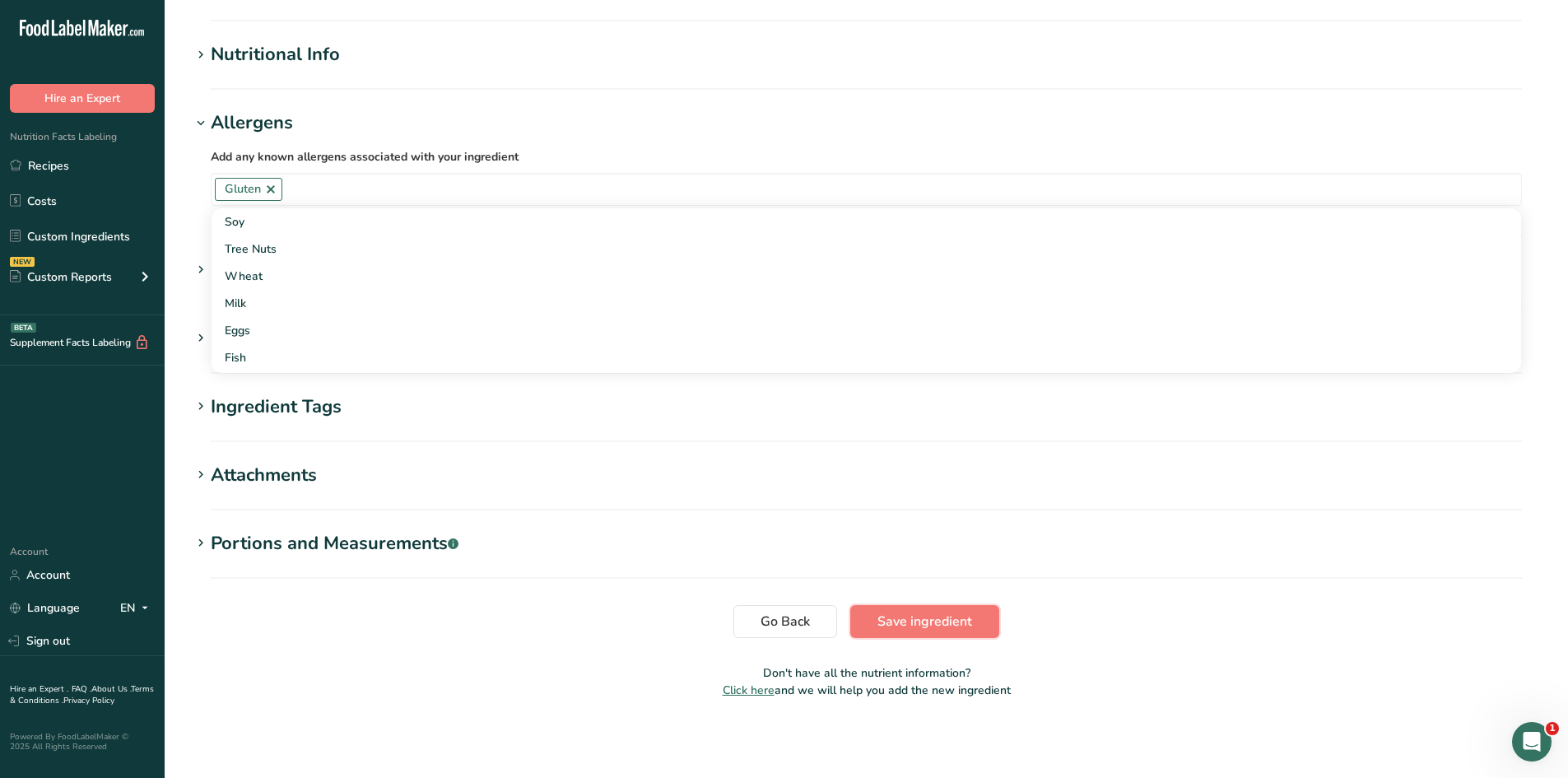
click at [958, 623] on span "Save ingredient" at bounding box center [925, 622] width 95 height 20
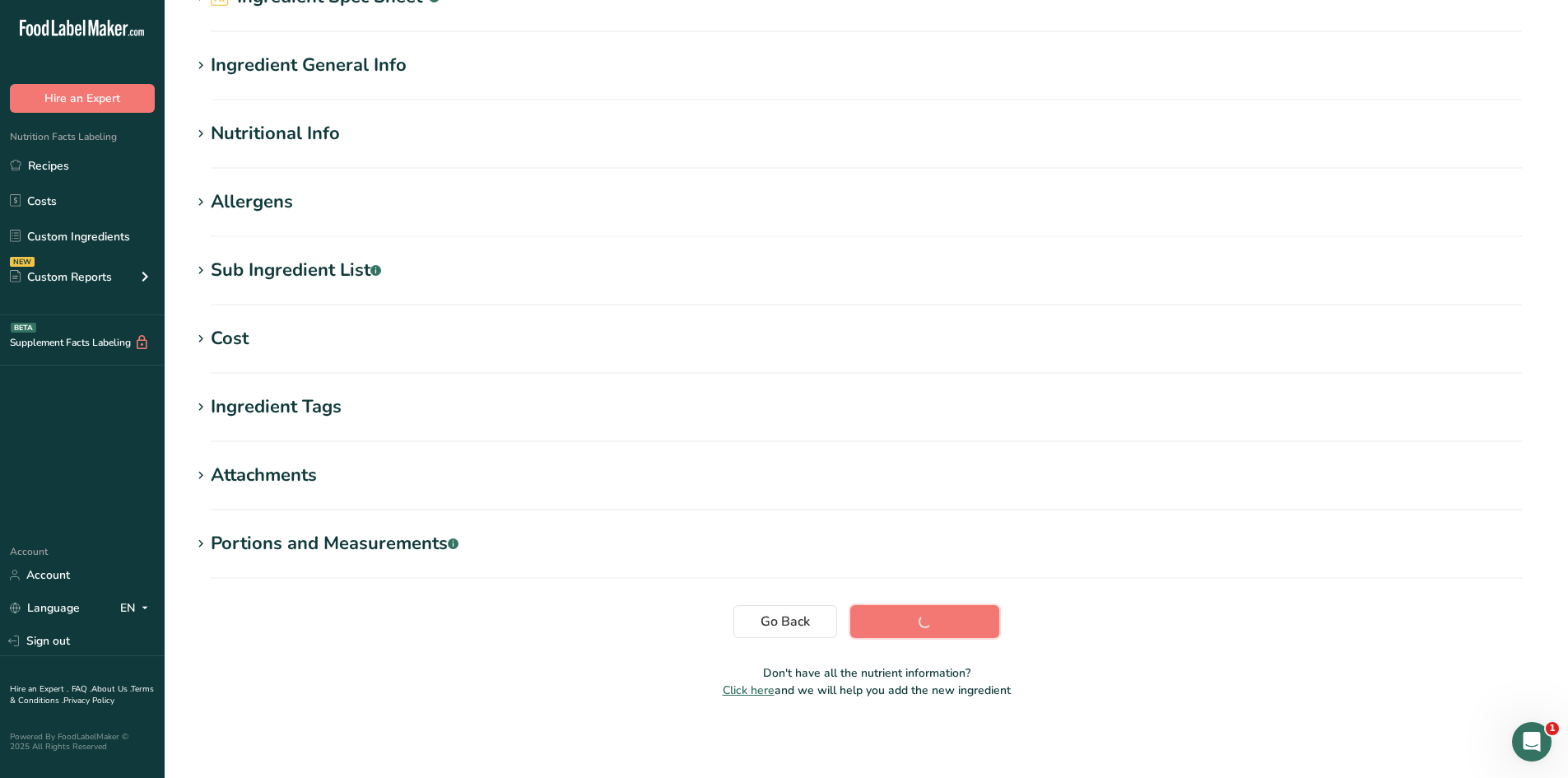
scroll to position [93, 0]
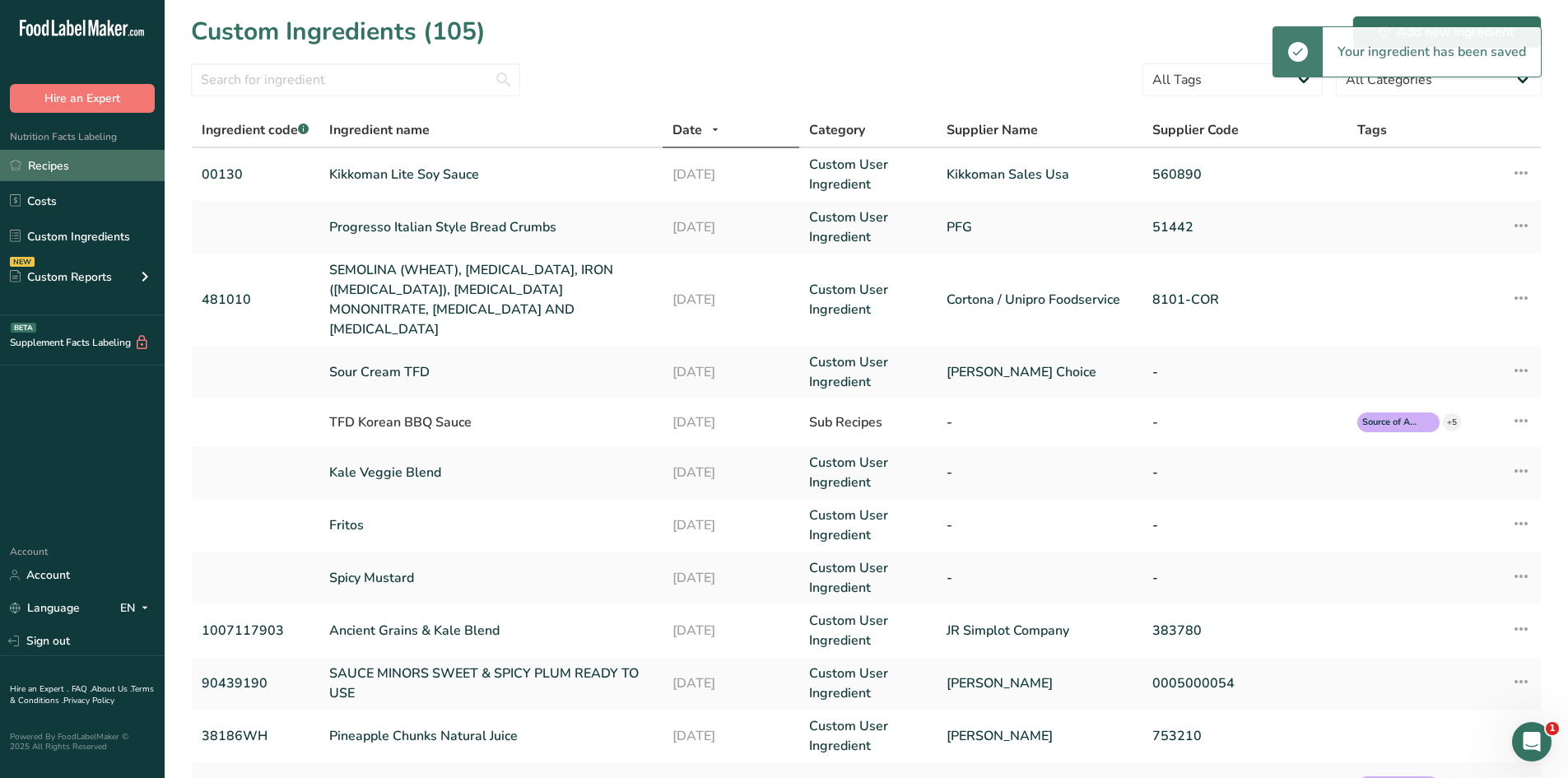
click at [52, 166] on link "Recipes" at bounding box center [82, 166] width 165 height 32
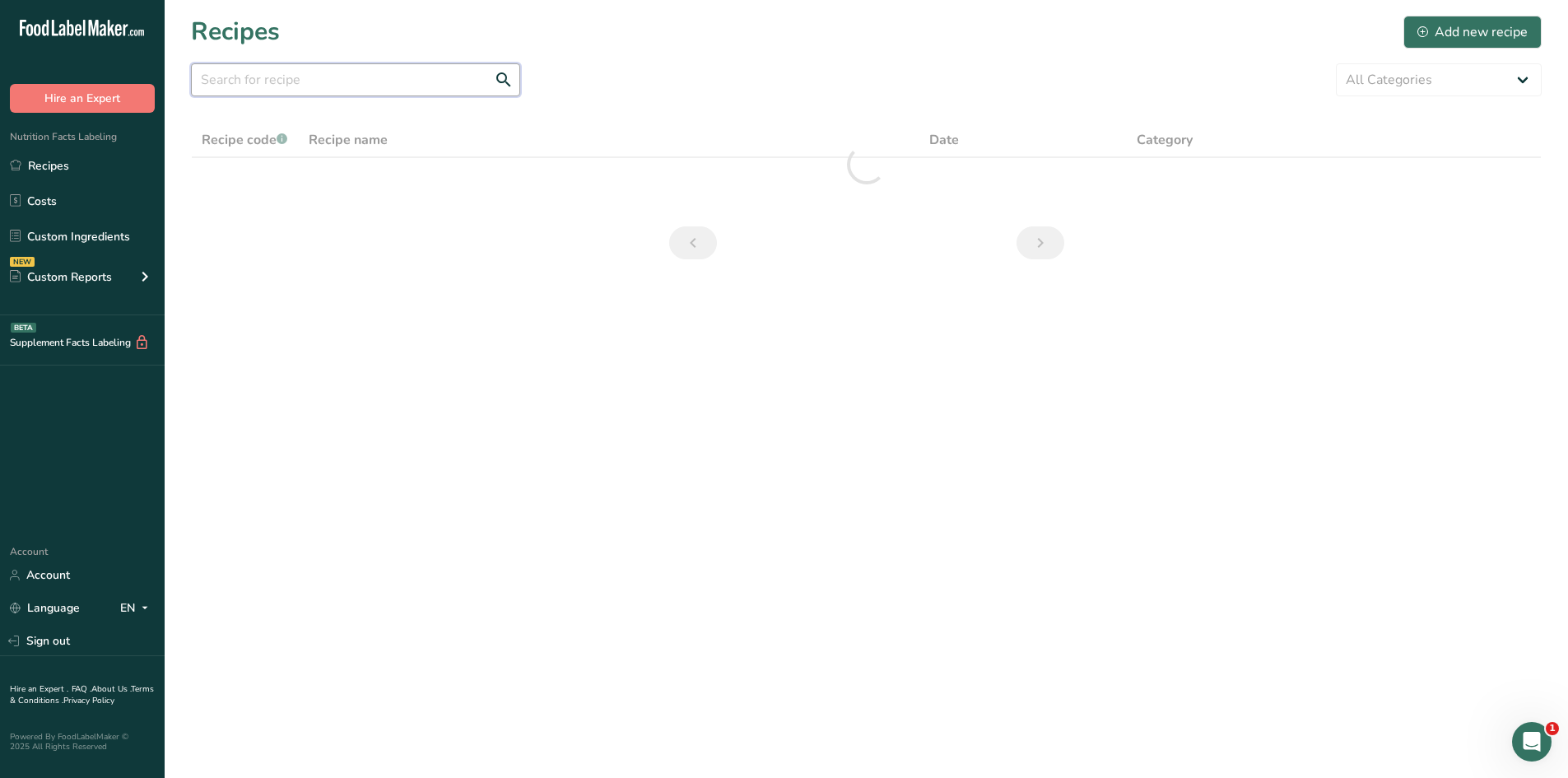
click at [310, 77] on input "text" at bounding box center [355, 79] width 330 height 33
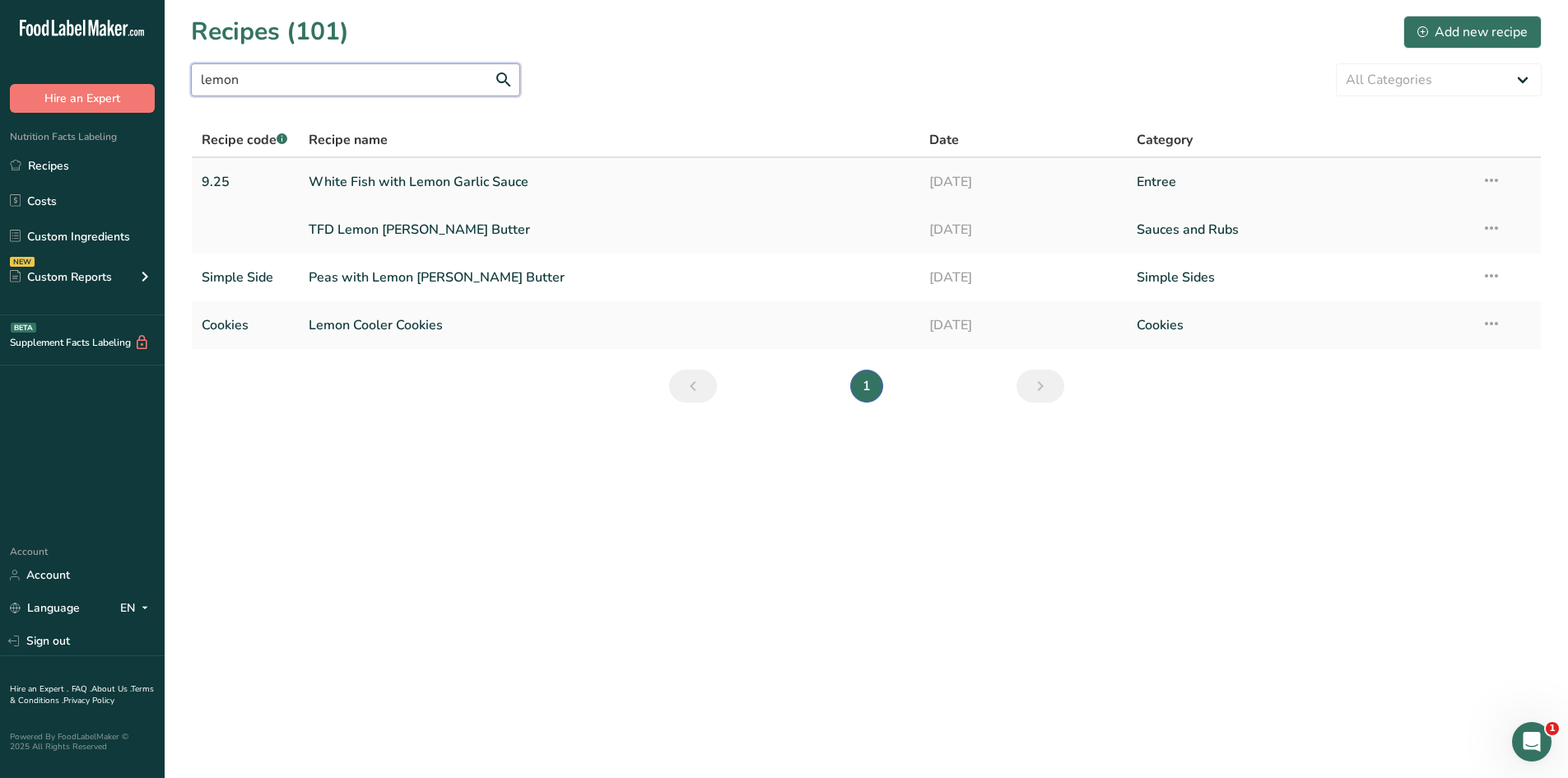
type input "lemon"
click at [457, 186] on link "White Fish with Lemon Garlic Sauce" at bounding box center [610, 182] width 602 height 35
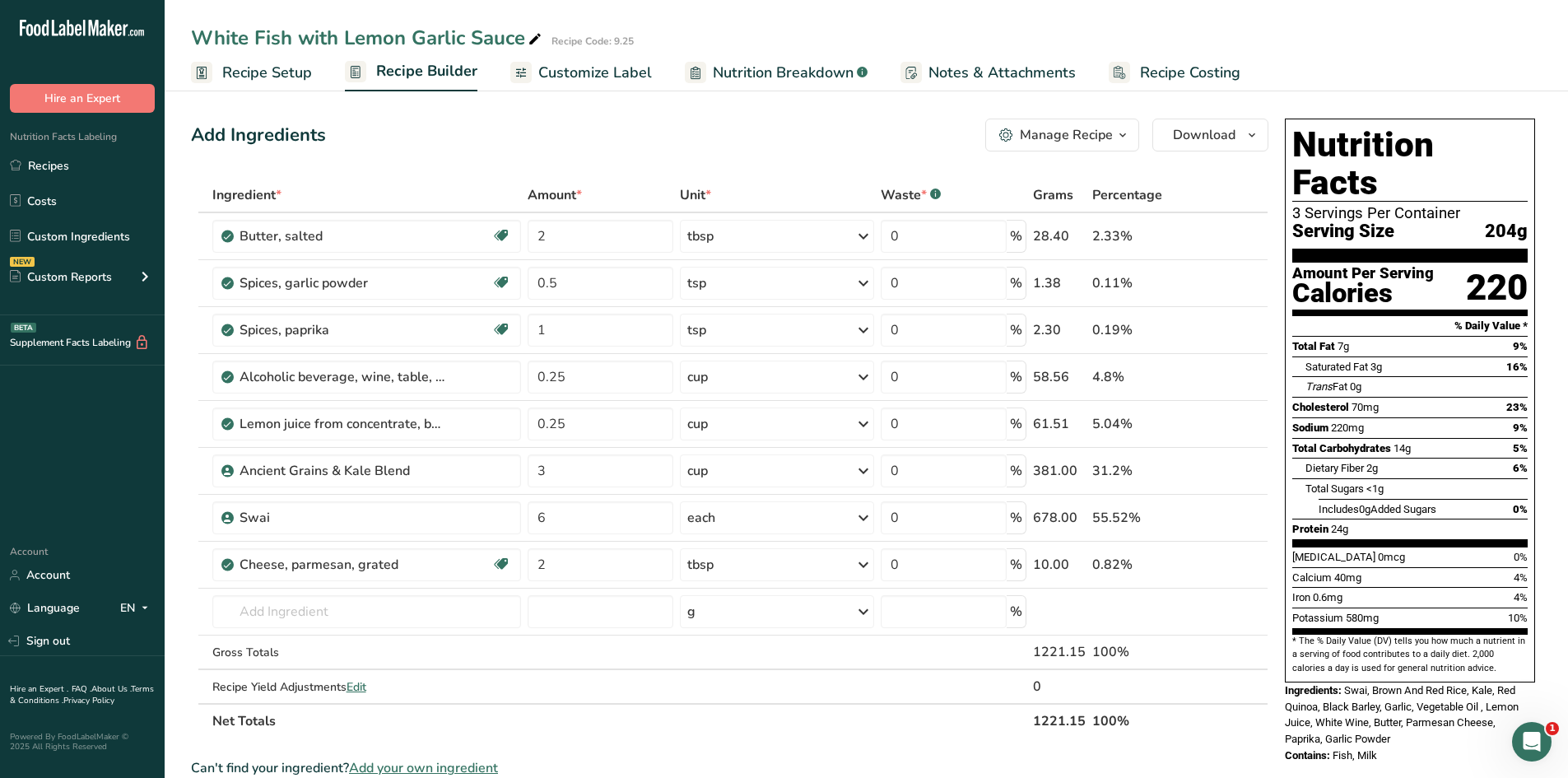
click at [591, 68] on span "Customize Label" at bounding box center [594, 73] width 113 height 23
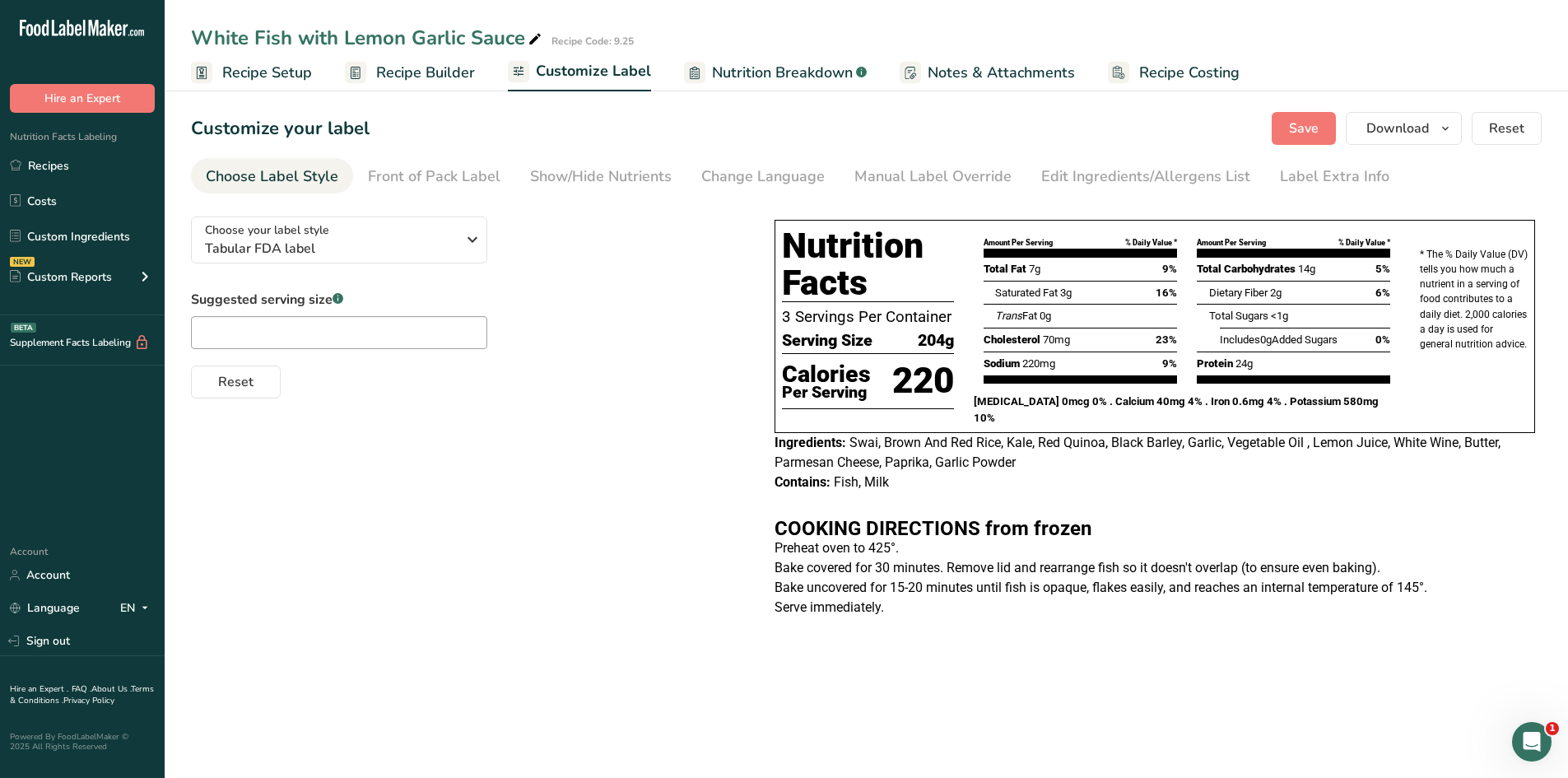
click at [248, 73] on span "Recipe Setup" at bounding box center [266, 73] width 90 height 23
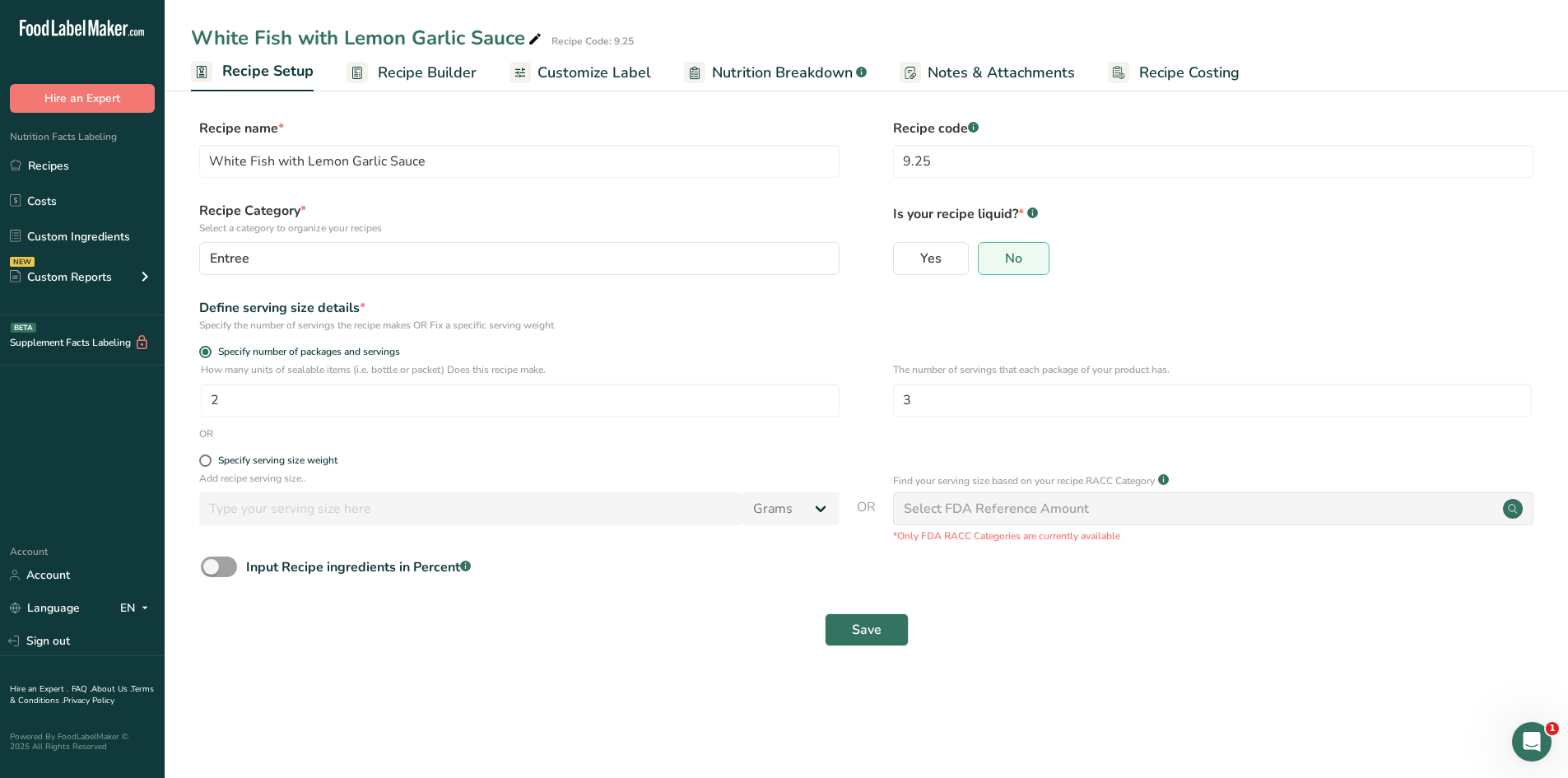
click at [378, 70] on span "Recipe Builder" at bounding box center [427, 73] width 99 height 23
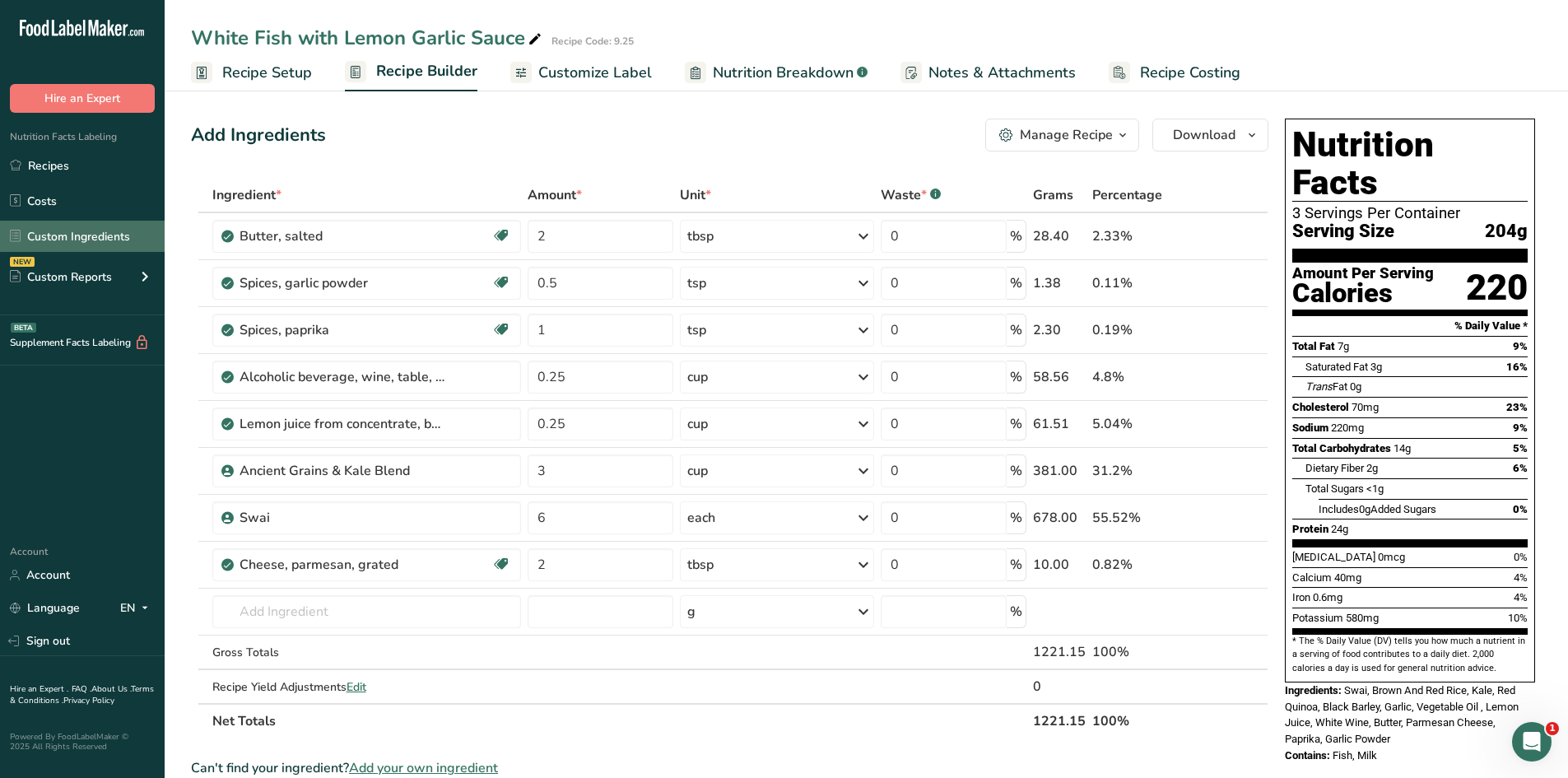
click at [52, 231] on link "Custom Ingredients" at bounding box center [82, 237] width 165 height 32
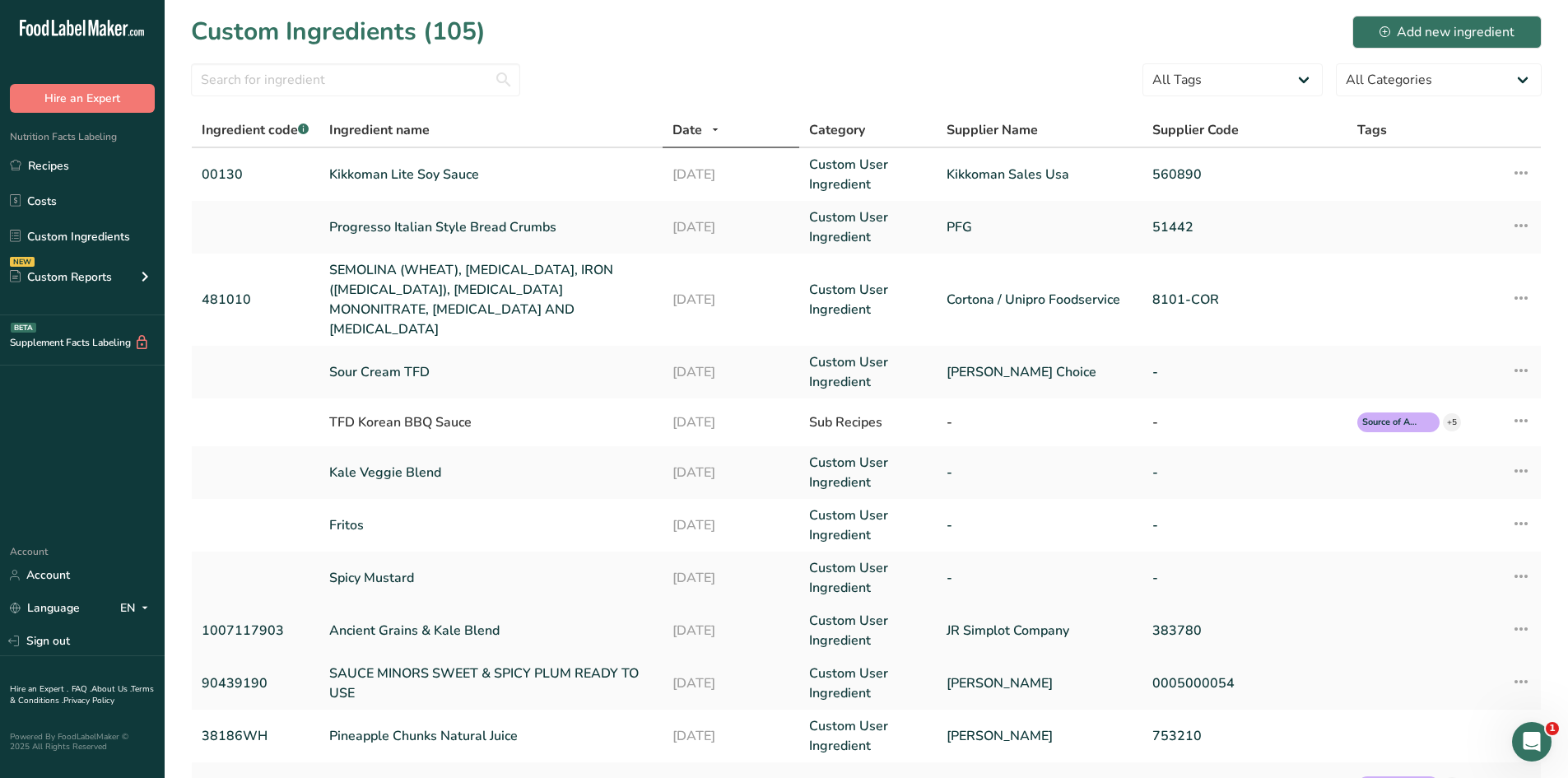
click at [424, 621] on link "Ancient Grains & Kale Blend" at bounding box center [490, 631] width 323 height 20
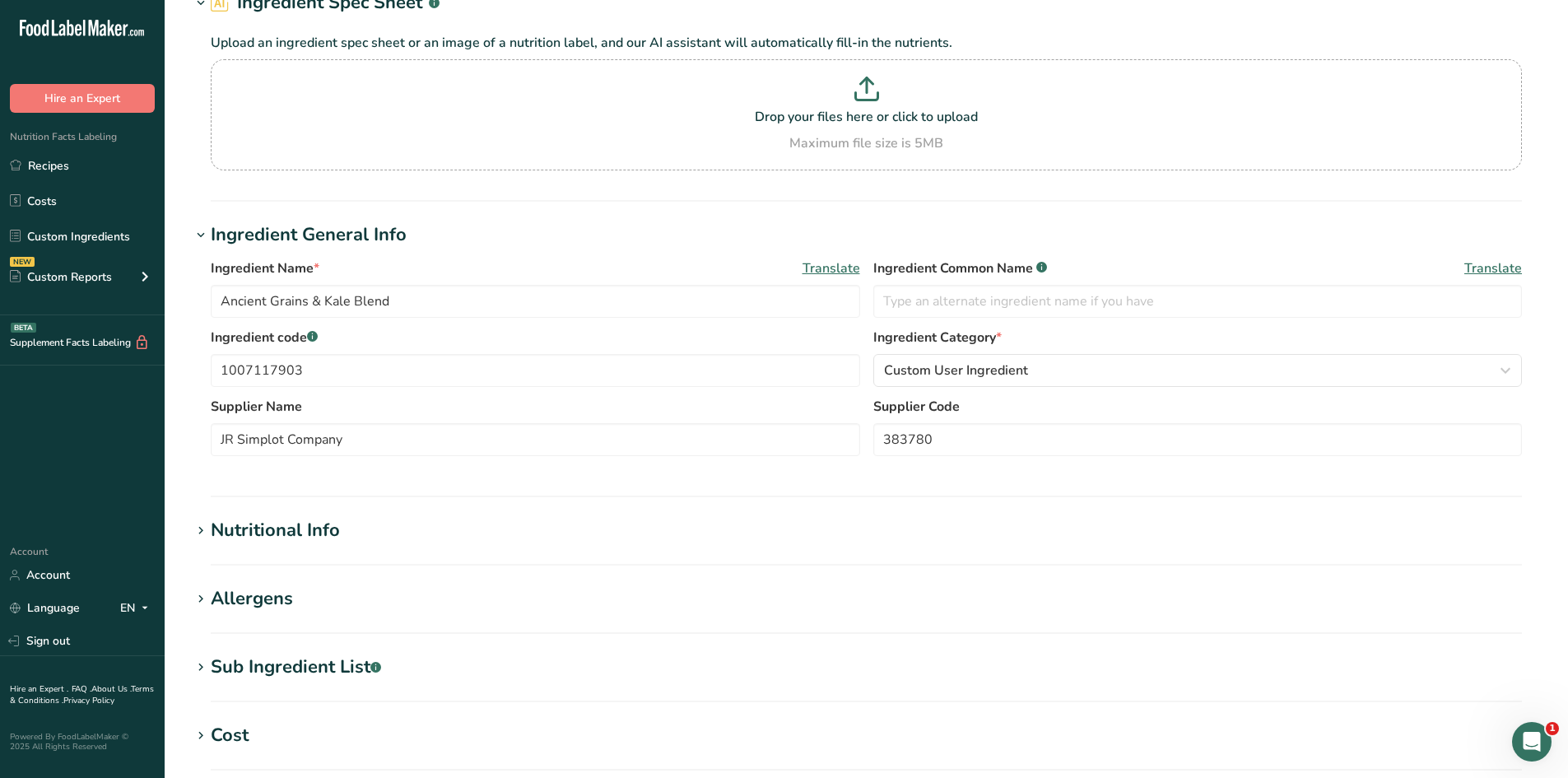
scroll to position [247, 0]
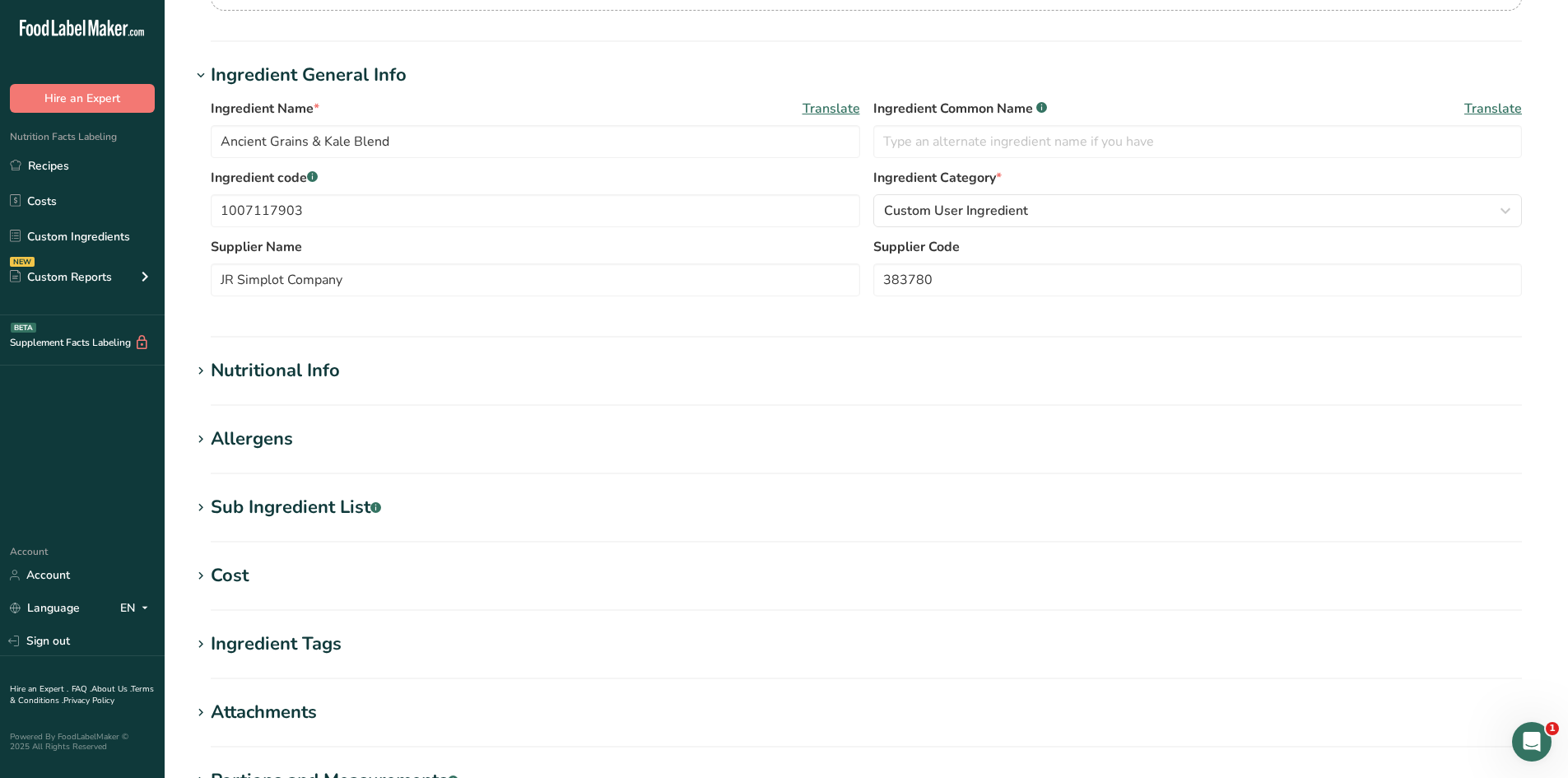
drag, startPoint x: 215, startPoint y: 439, endPoint x: 226, endPoint y: 459, distance: 22.8
click at [225, 459] on section "Allergens Add any known allergens associated with your ingredient [GEOGRAPHIC_D…" at bounding box center [865, 449] width 1351 height 48
click at [196, 435] on icon at bounding box center [200, 439] width 15 height 23
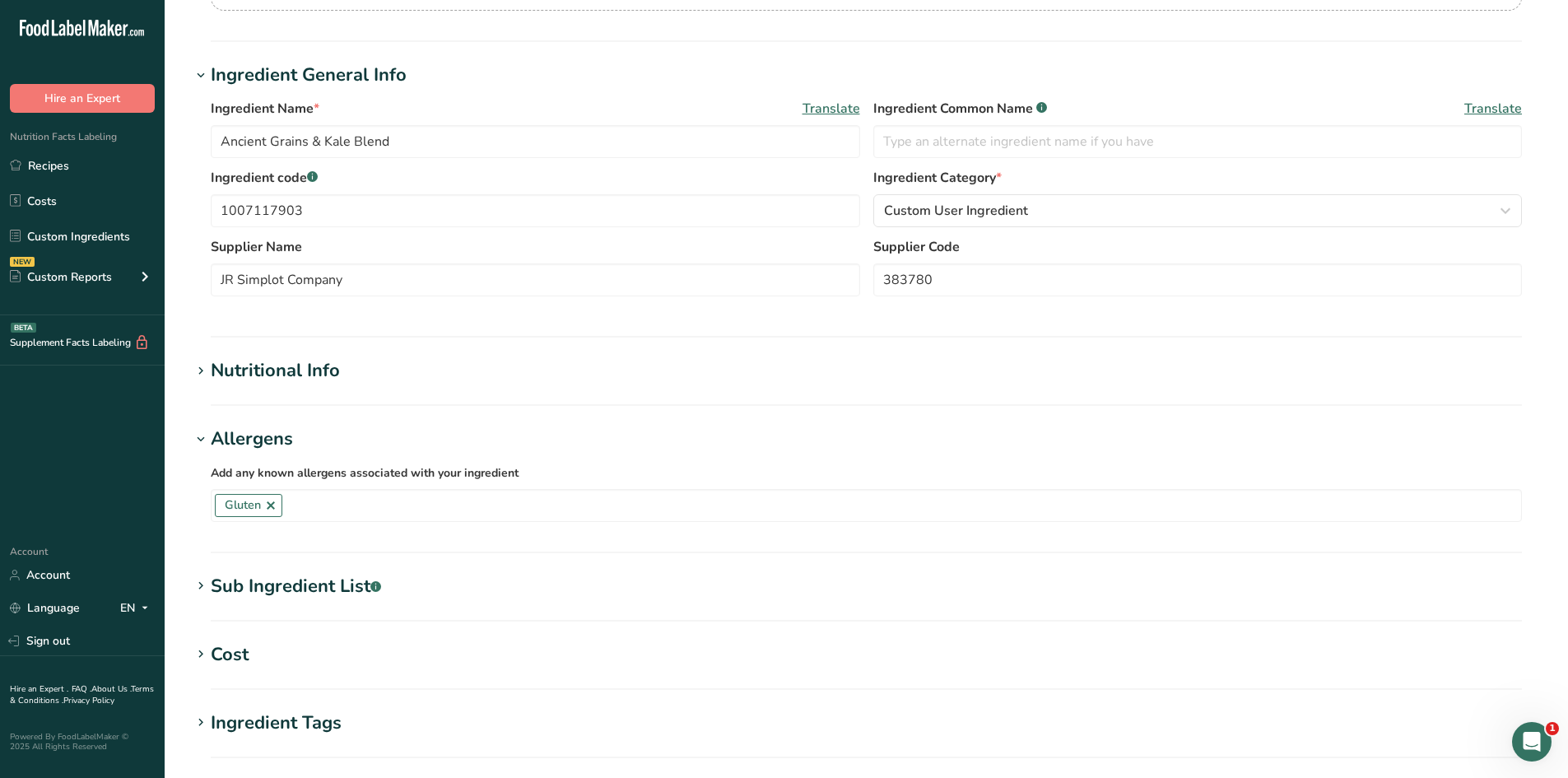
click at [356, 528] on div "Add any known allergens associated with your ingredient [GEOGRAPHIC_DATA] Soy T…" at bounding box center [865, 493] width 1351 height 79
click at [378, 504] on input "text" at bounding box center [901, 506] width 1238 height 26
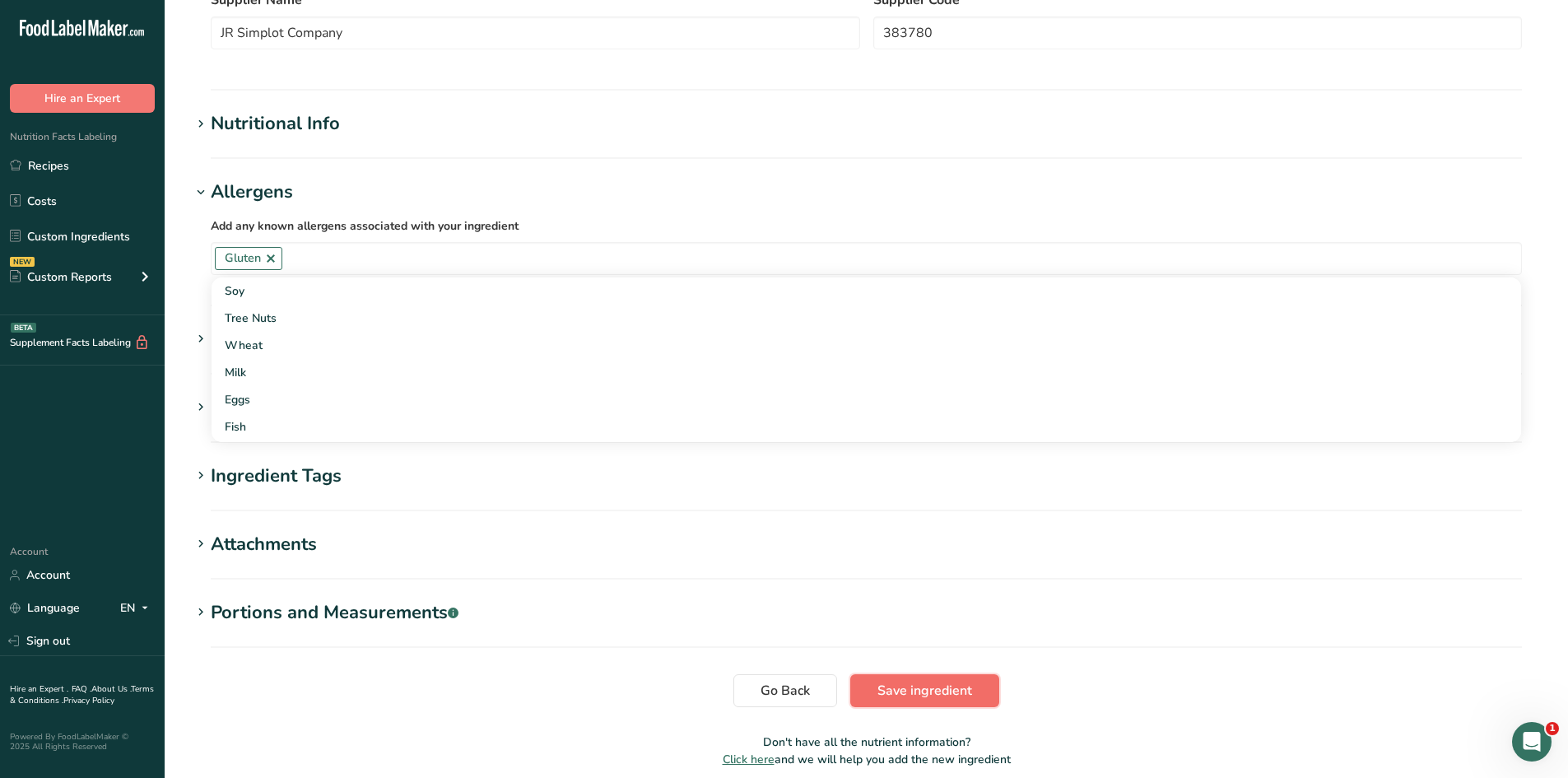
click at [951, 692] on span "Save ingredient" at bounding box center [925, 691] width 95 height 20
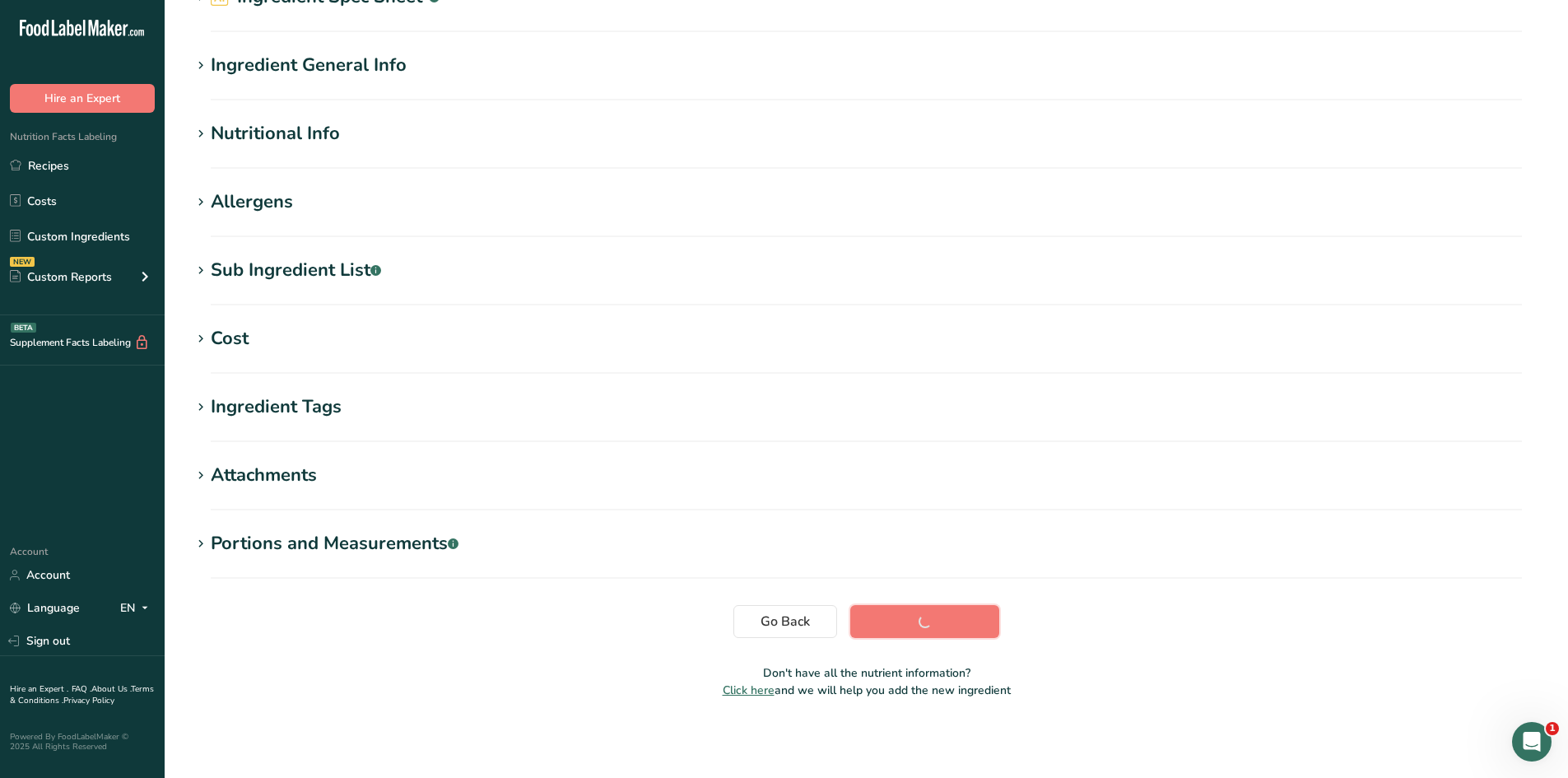
scroll to position [93, 0]
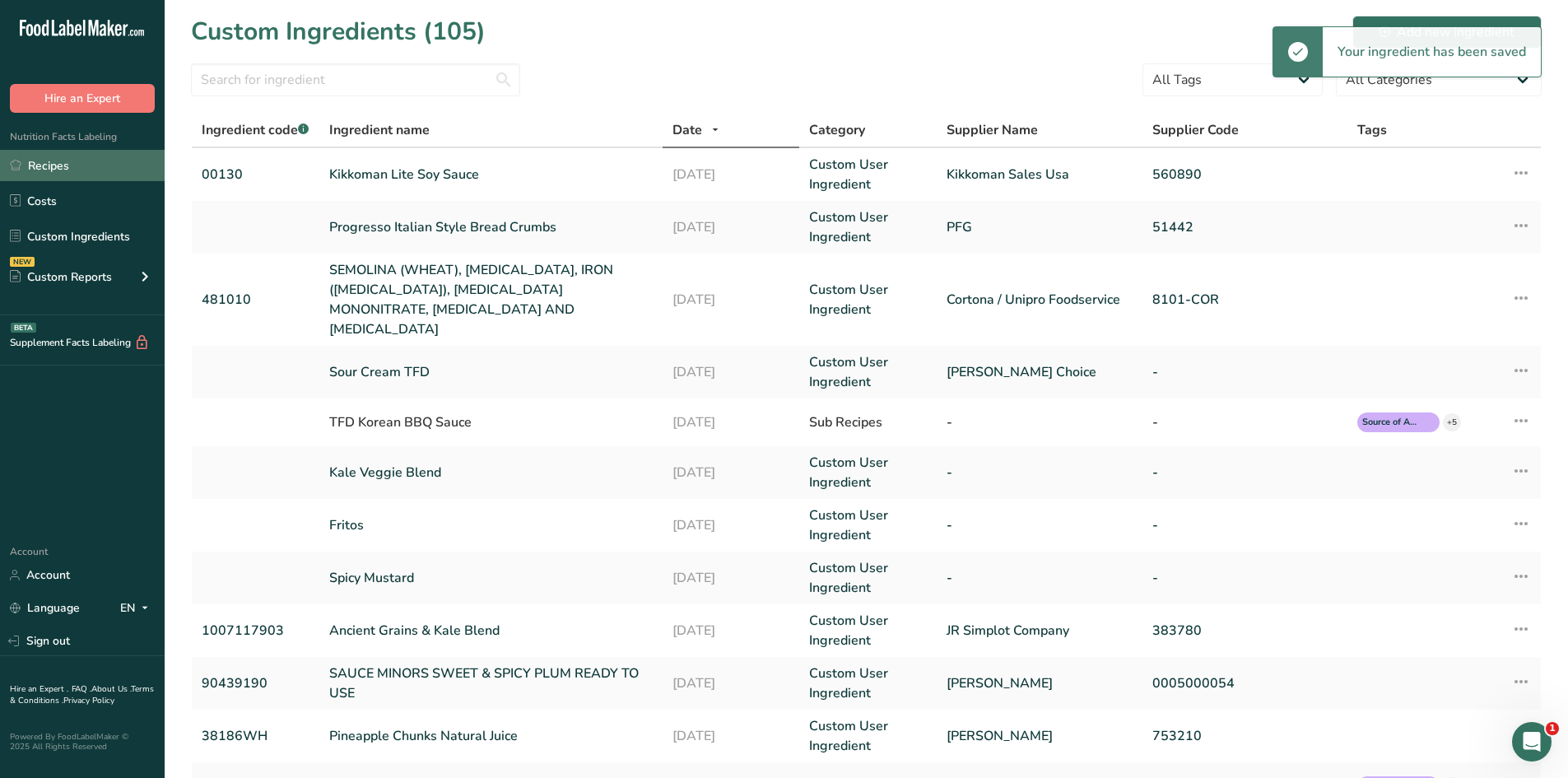
click at [73, 170] on link "Recipes" at bounding box center [82, 166] width 165 height 32
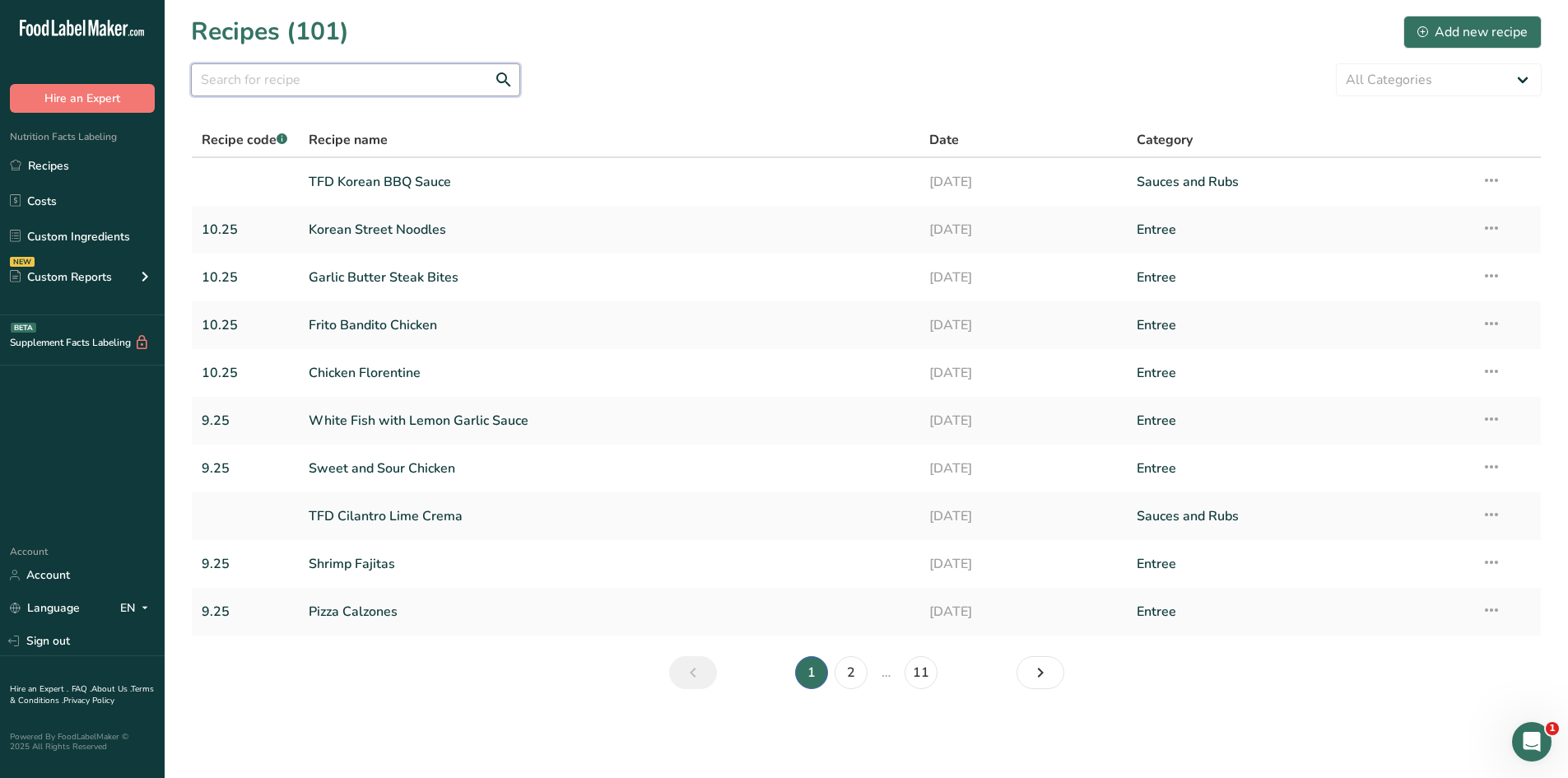
click at [330, 82] on input "text" at bounding box center [355, 79] width 330 height 33
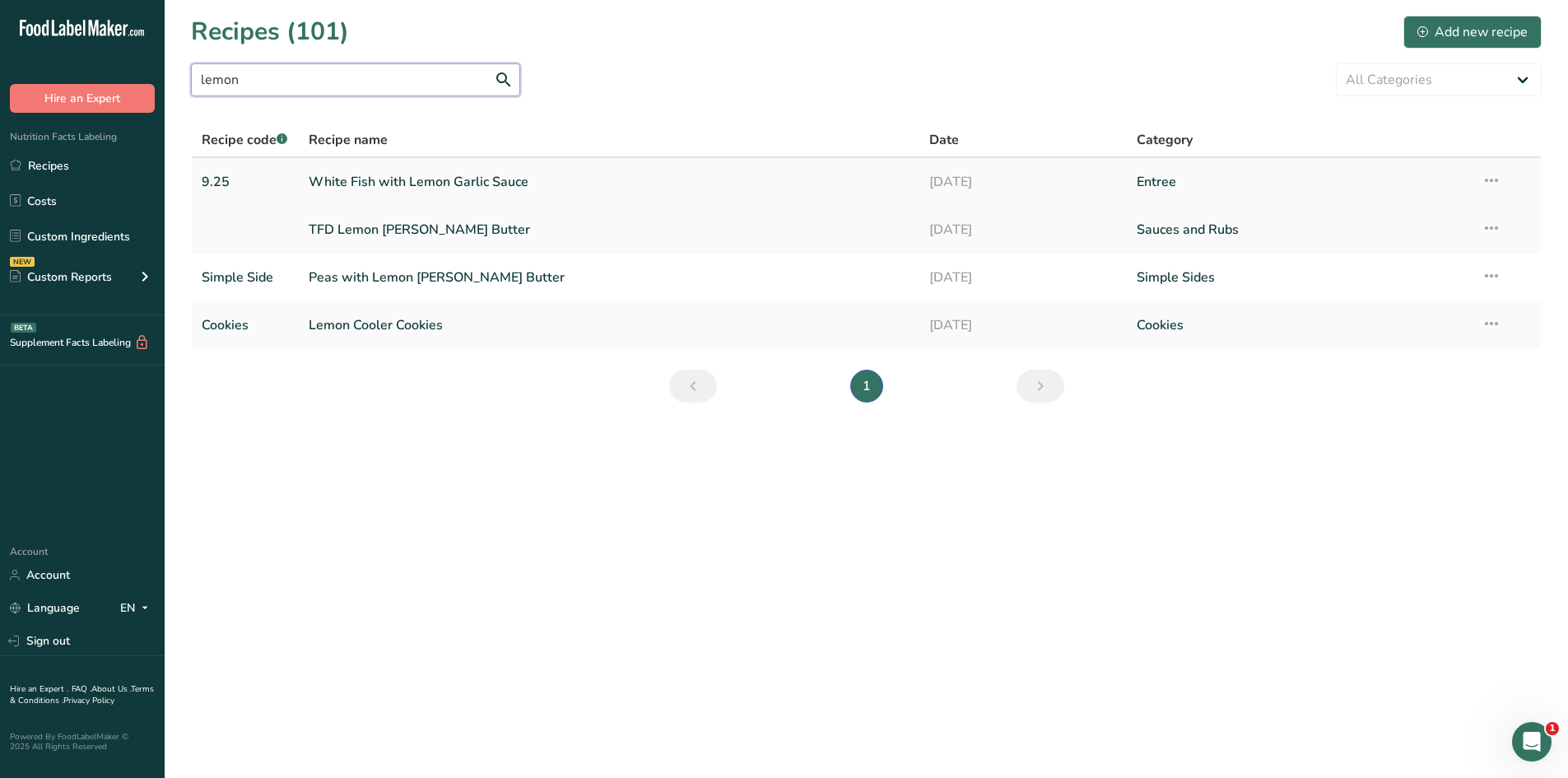
type input "lemon"
click at [358, 191] on link "White Fish with Lemon Garlic Sauce" at bounding box center [610, 182] width 602 height 35
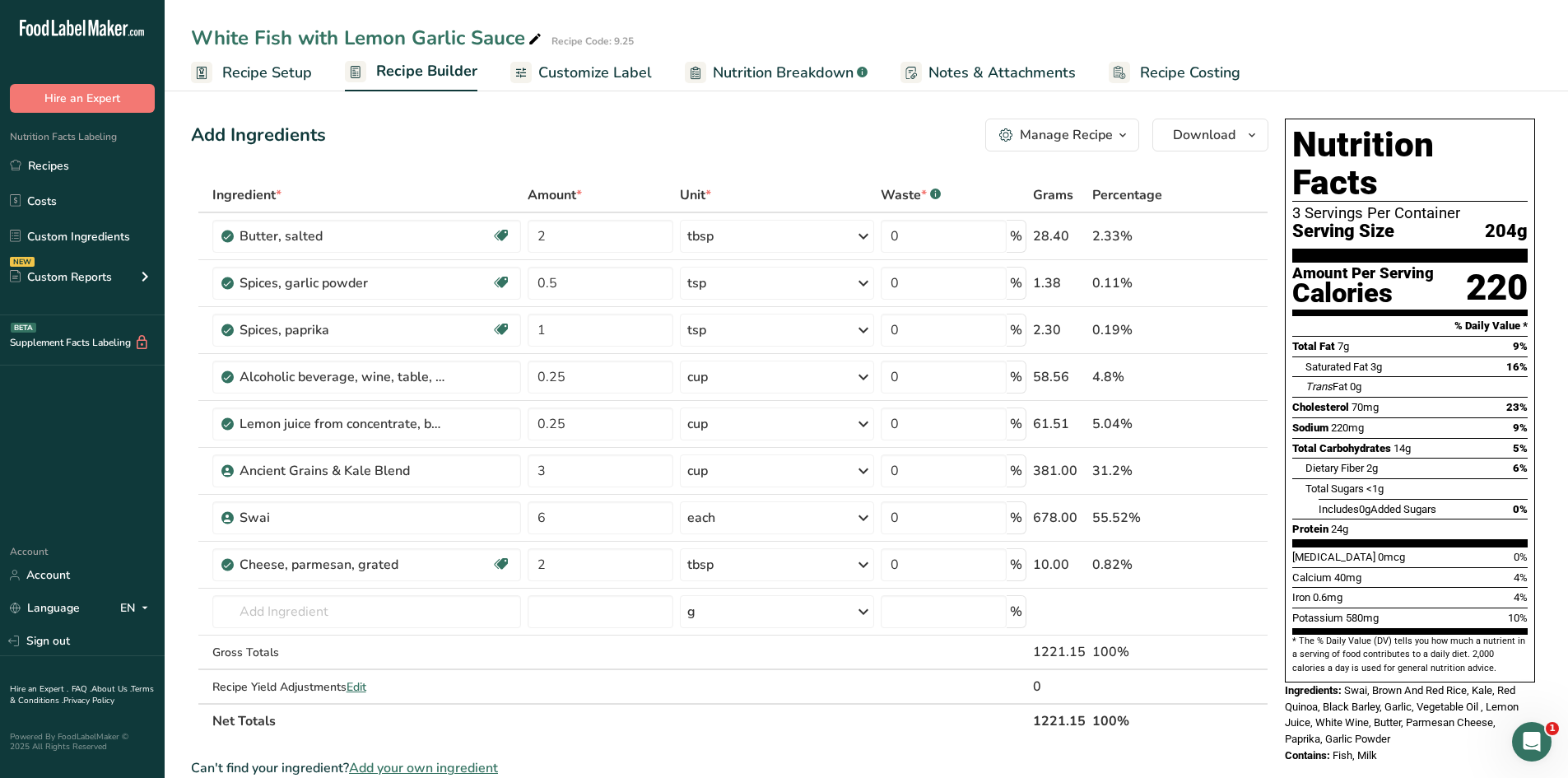
click at [572, 53] on div "White Fish with Lemon Garlic Sauce Recipe Code: 9.25 Recipe Setup Recipe Builde…" at bounding box center [866, 45] width 1403 height 92
click at [573, 70] on span "Customize Label" at bounding box center [594, 73] width 113 height 23
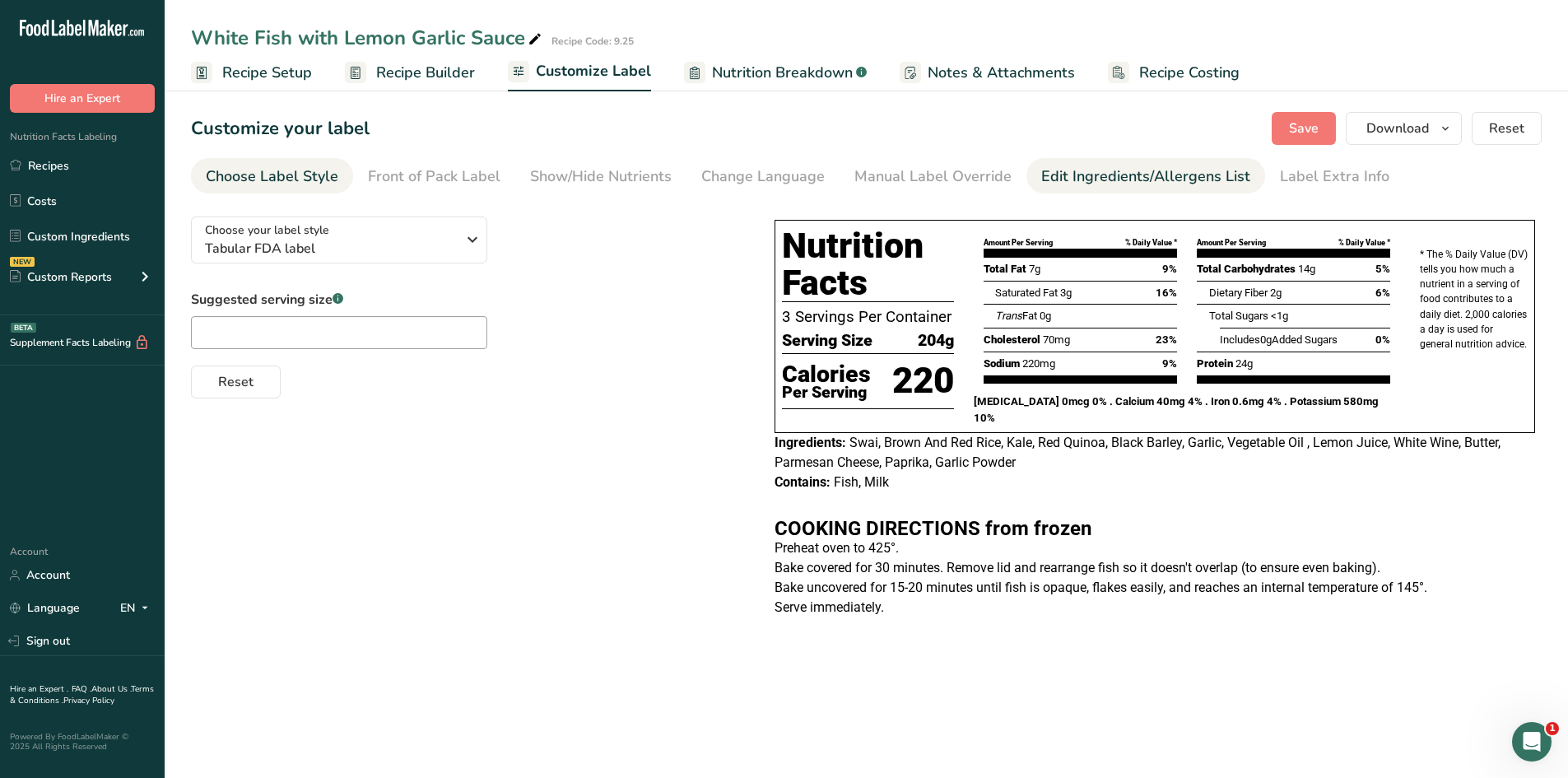
click at [1131, 172] on div "Edit Ingredients/Allergens List" at bounding box center [1146, 177] width 209 height 23
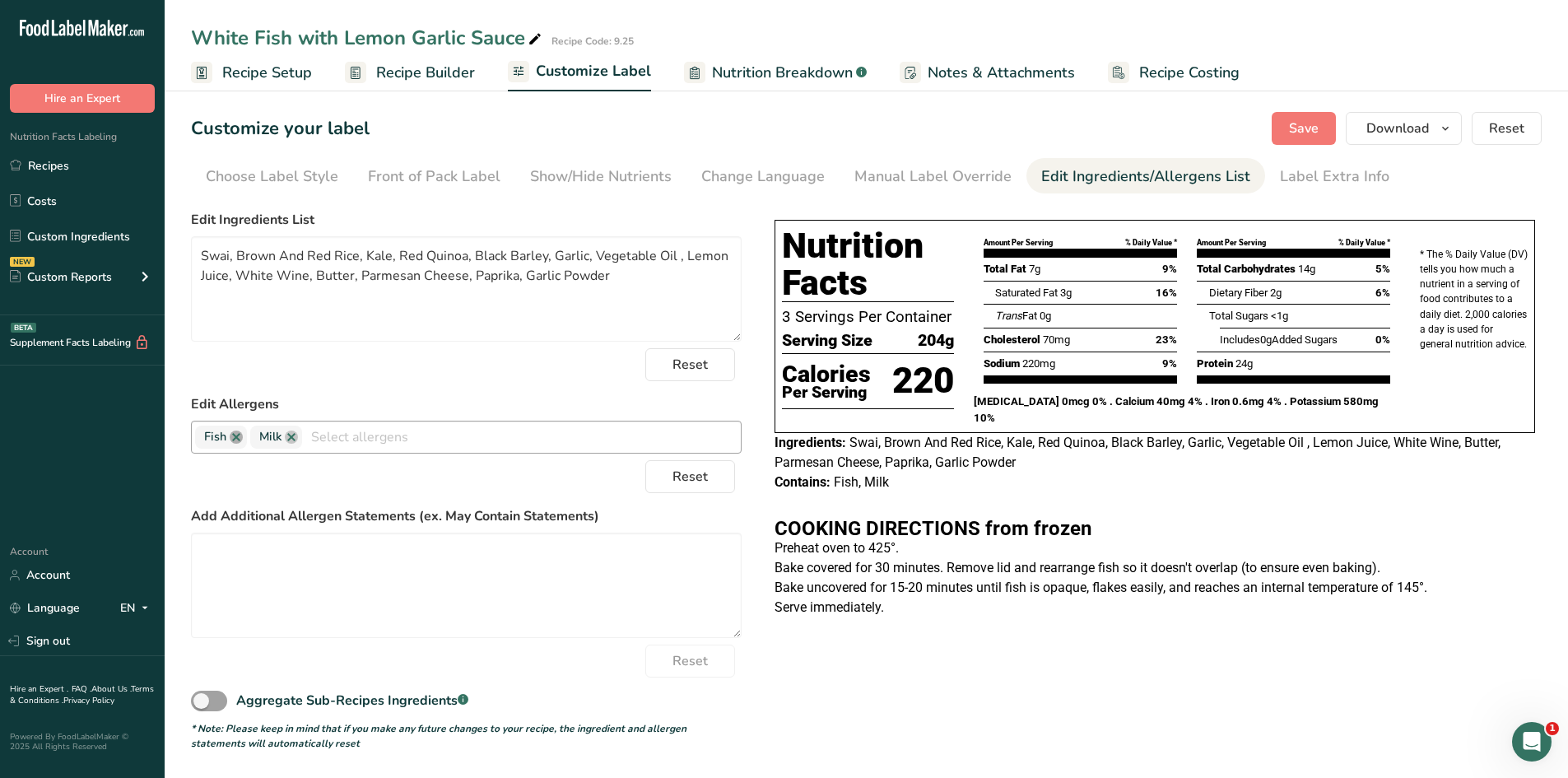
click at [238, 438] on link at bounding box center [236, 436] width 13 height 13
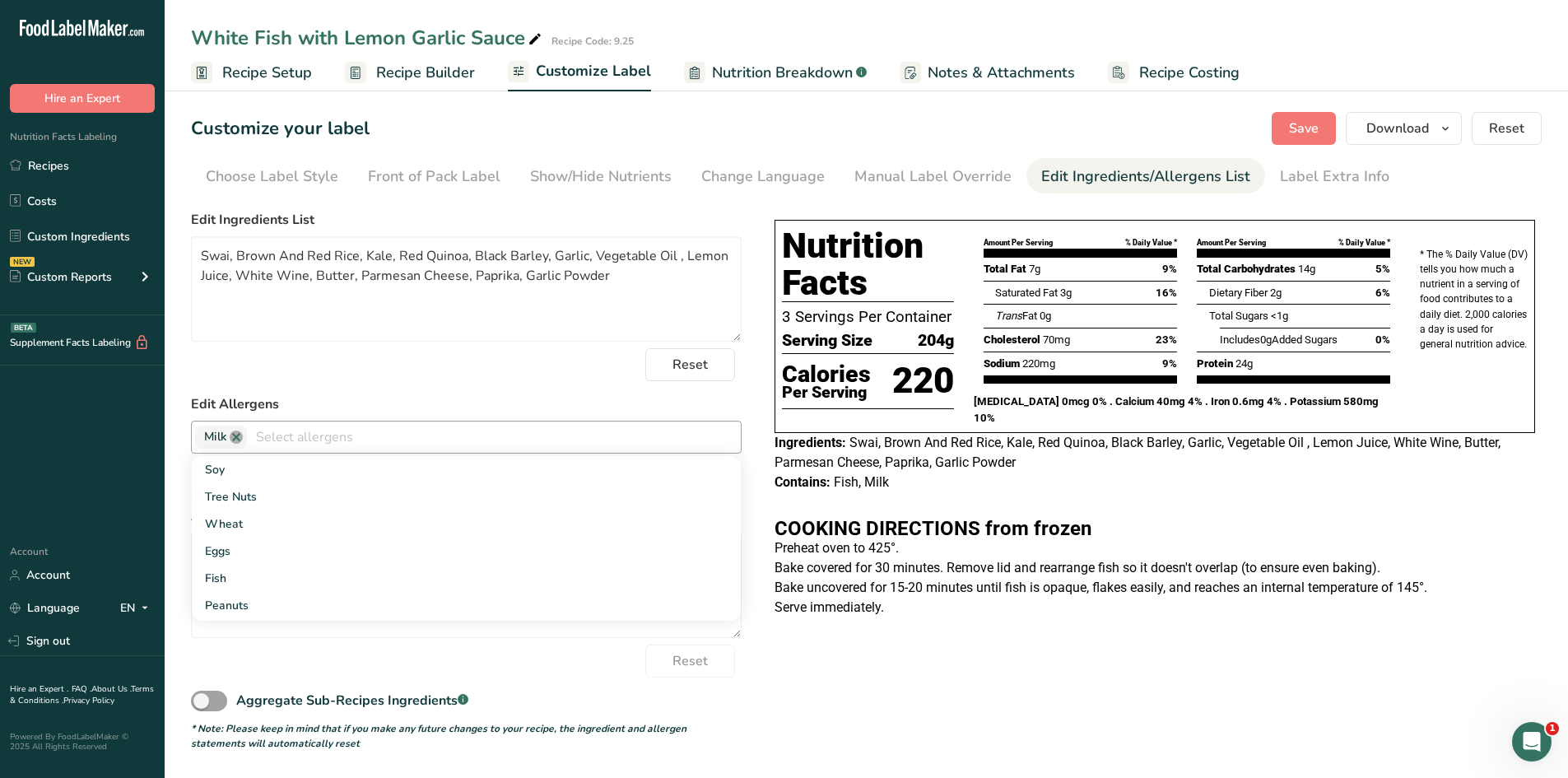
click at [235, 434] on link at bounding box center [236, 436] width 13 height 13
type input "g"
click at [252, 495] on link "Gluten" at bounding box center [466, 498] width 549 height 28
click at [256, 439] on link at bounding box center [250, 436] width 13 height 13
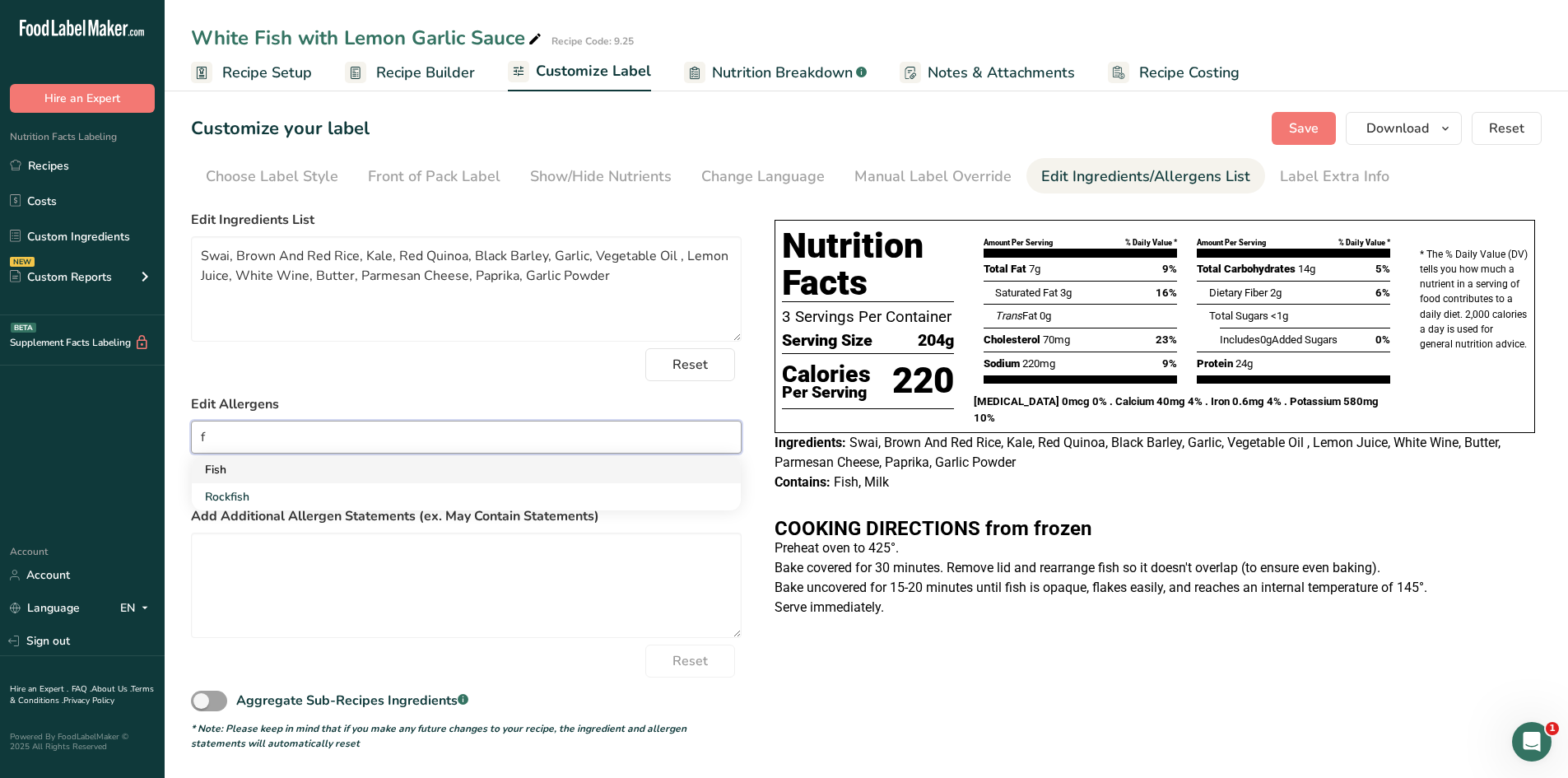
type input "f"
click at [231, 466] on link "Fish" at bounding box center [466, 470] width 549 height 28
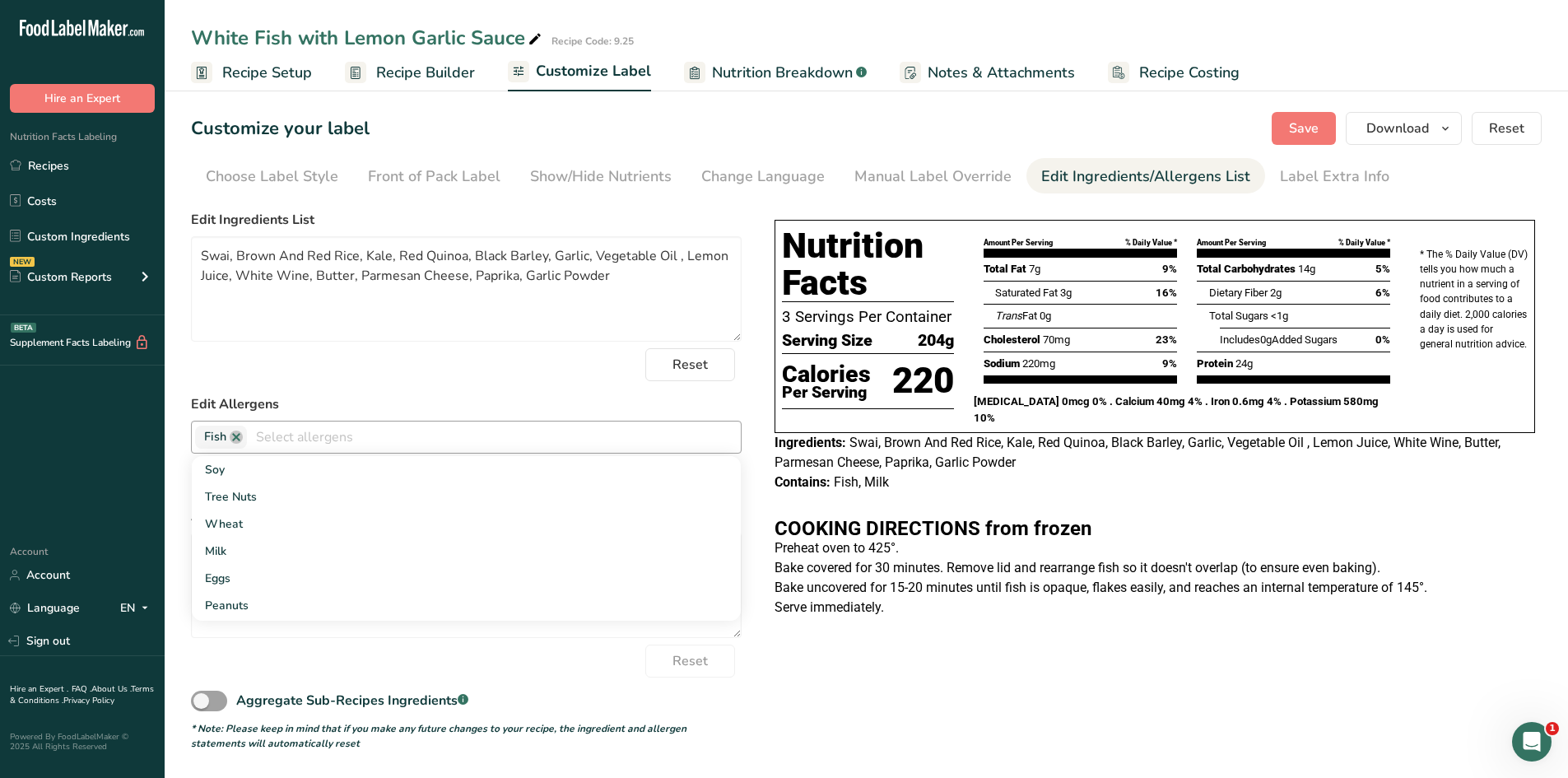
click at [277, 444] on input "text" at bounding box center [493, 437] width 493 height 26
type input "g"
drag, startPoint x: 226, startPoint y: 501, endPoint x: 246, endPoint y: 493, distance: 21.5
click at [226, 501] on link "Gluten" at bounding box center [466, 498] width 549 height 28
click at [337, 444] on input "text" at bounding box center [528, 437] width 424 height 26
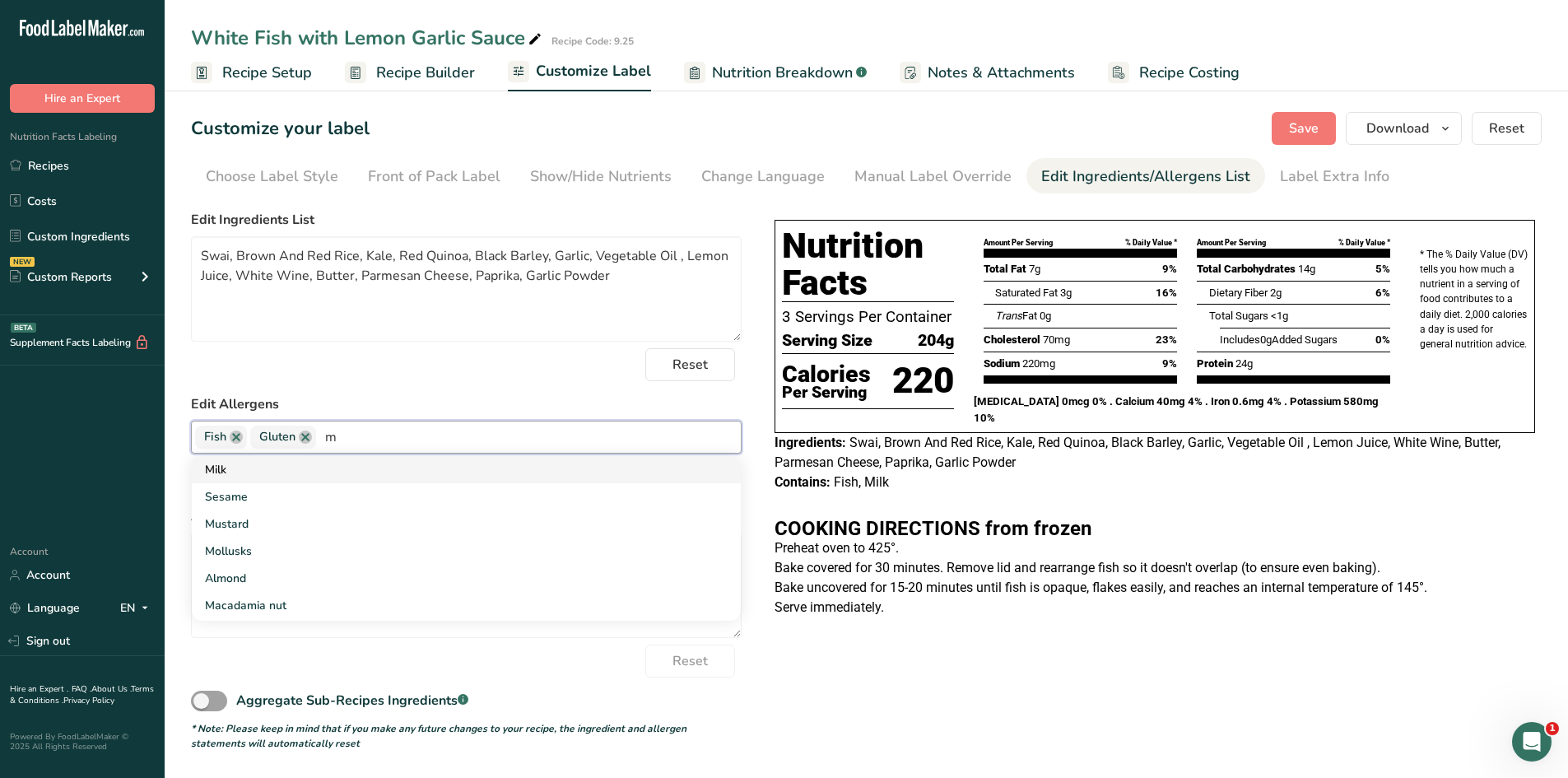
type input "m"
click at [261, 476] on link "Milk" at bounding box center [466, 470] width 549 height 28
click at [1321, 133] on button "Save" at bounding box center [1304, 127] width 64 height 33
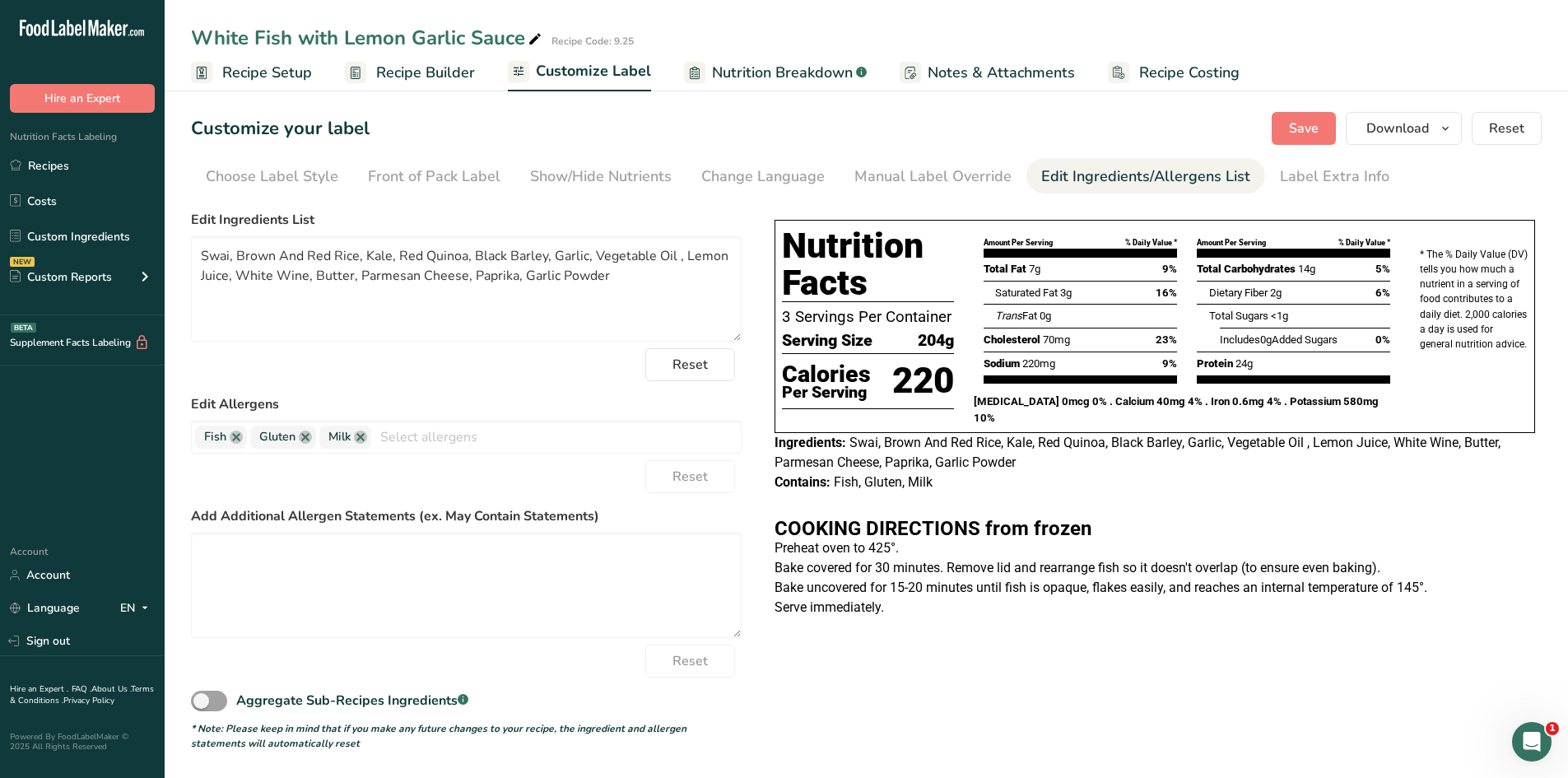
click at [945, 120] on div "Customize your label Save Download Choose what to show on your downloaded label…" at bounding box center [865, 127] width 1351 height 33
click at [104, 281] on div "Custom Reports" at bounding box center [60, 277] width 102 height 18
click at [104, 350] on link "Ingredient Comparison NEW" at bounding box center [82, 351] width 165 height 37
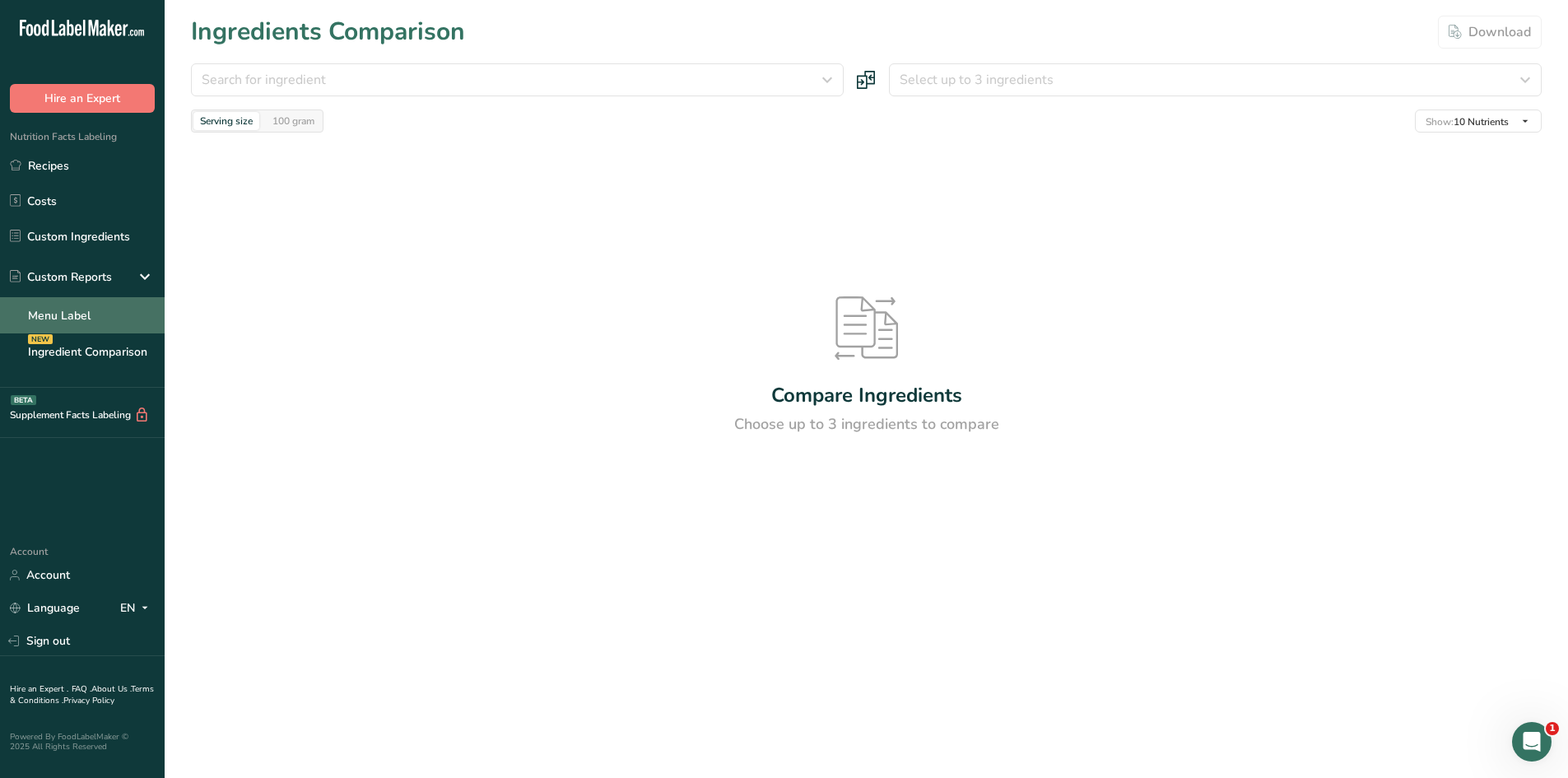
click at [101, 321] on link "Menu Label" at bounding box center [82, 315] width 165 height 37
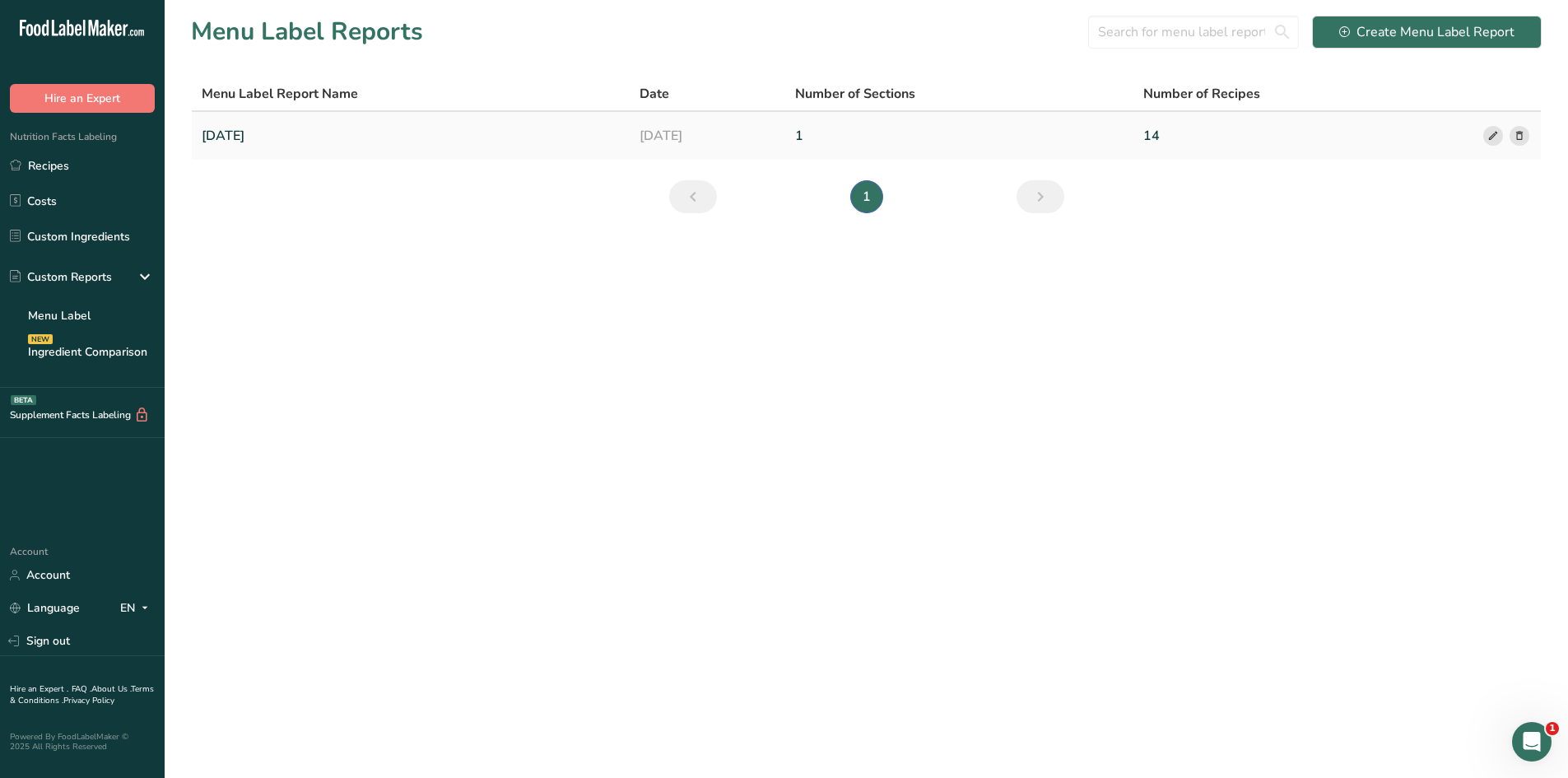
click at [255, 127] on link "[DATE]" at bounding box center [411, 135] width 418 height 35
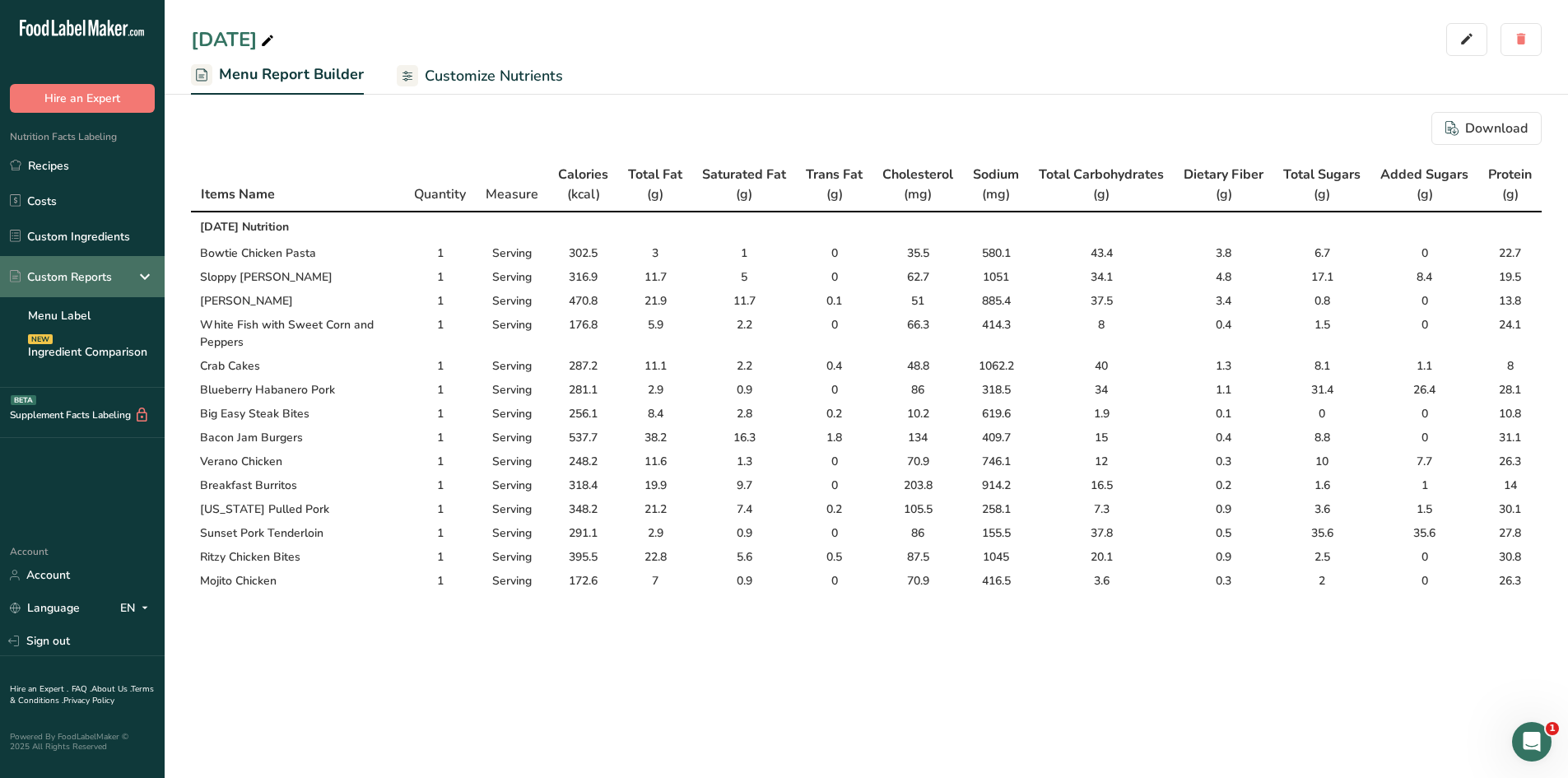
click at [82, 285] on div "Custom Reports" at bounding box center [60, 277] width 102 height 18
